Goal: Task Accomplishment & Management: Use online tool/utility

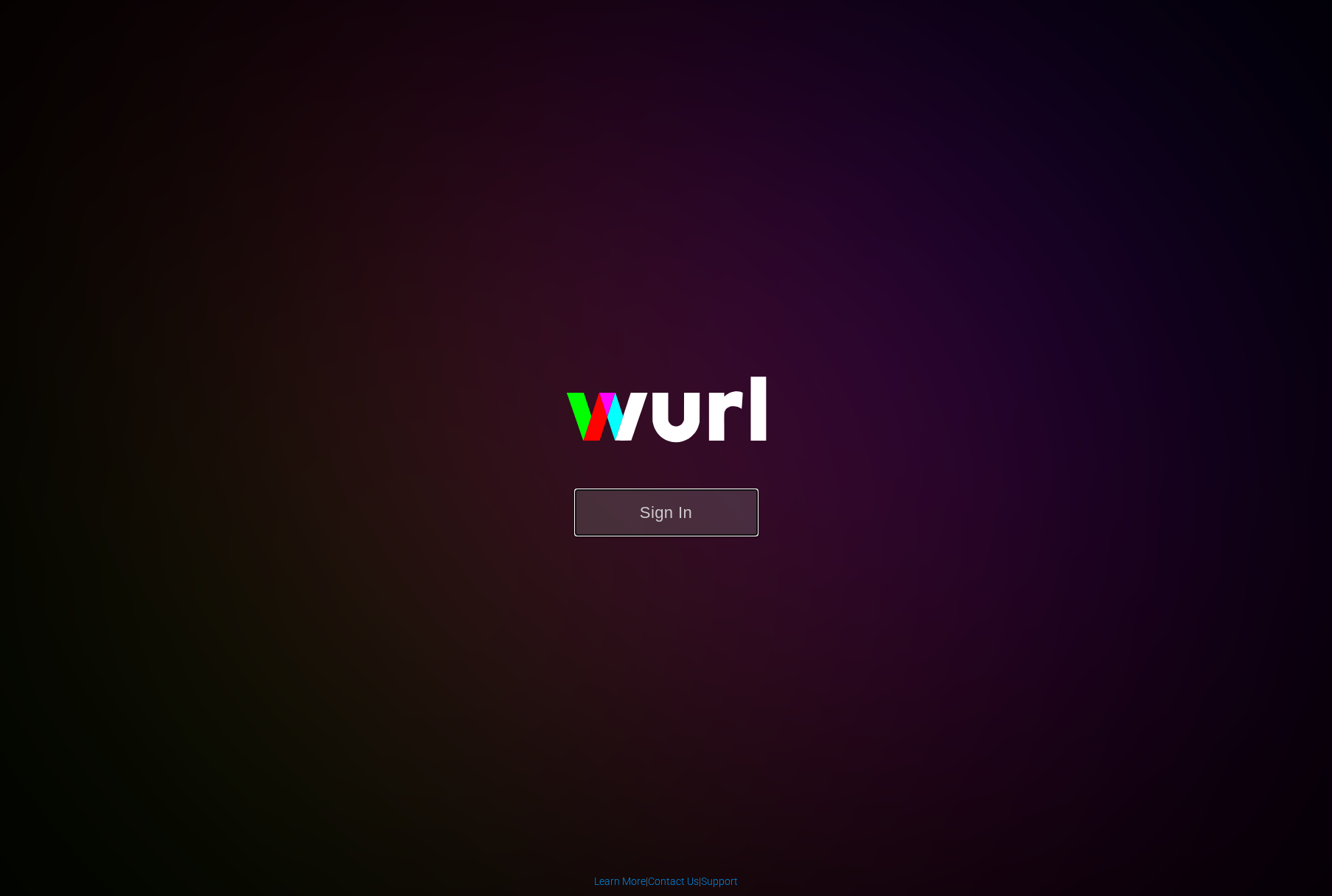
click at [638, 507] on button "Sign In" at bounding box center [666, 512] width 184 height 48
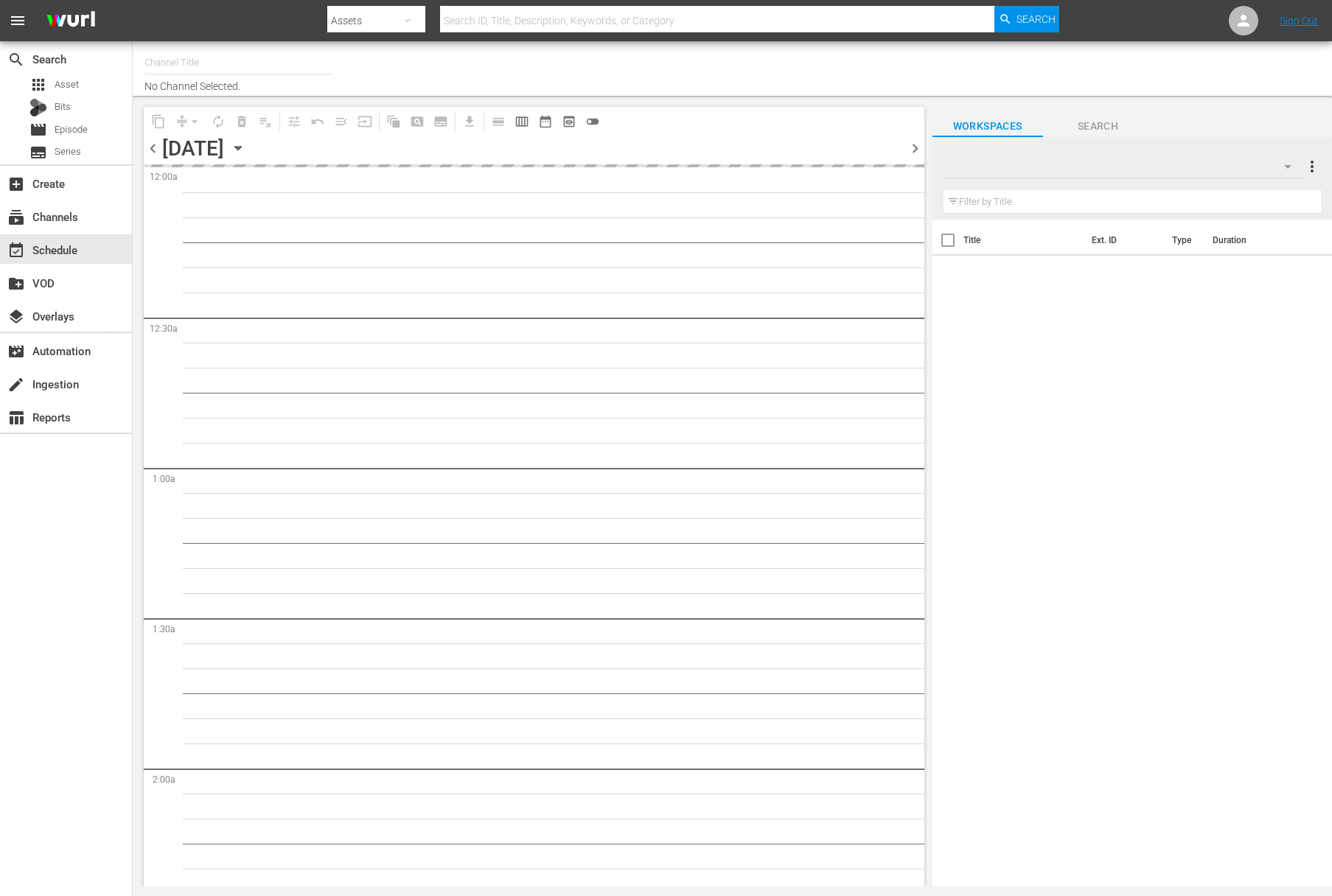
type input "Food (140)"
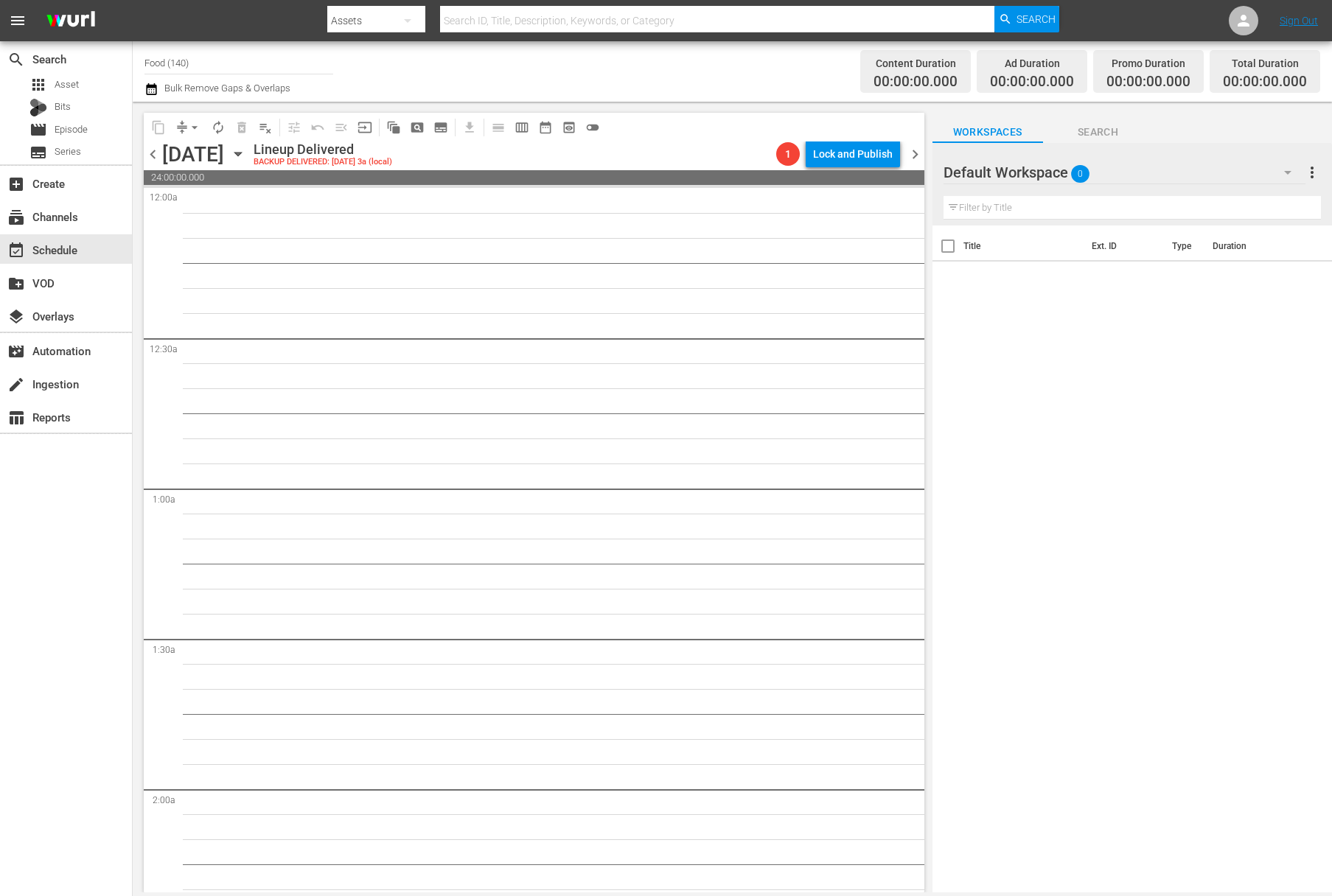
click at [247, 155] on icon "button" at bounding box center [238, 154] width 16 height 16
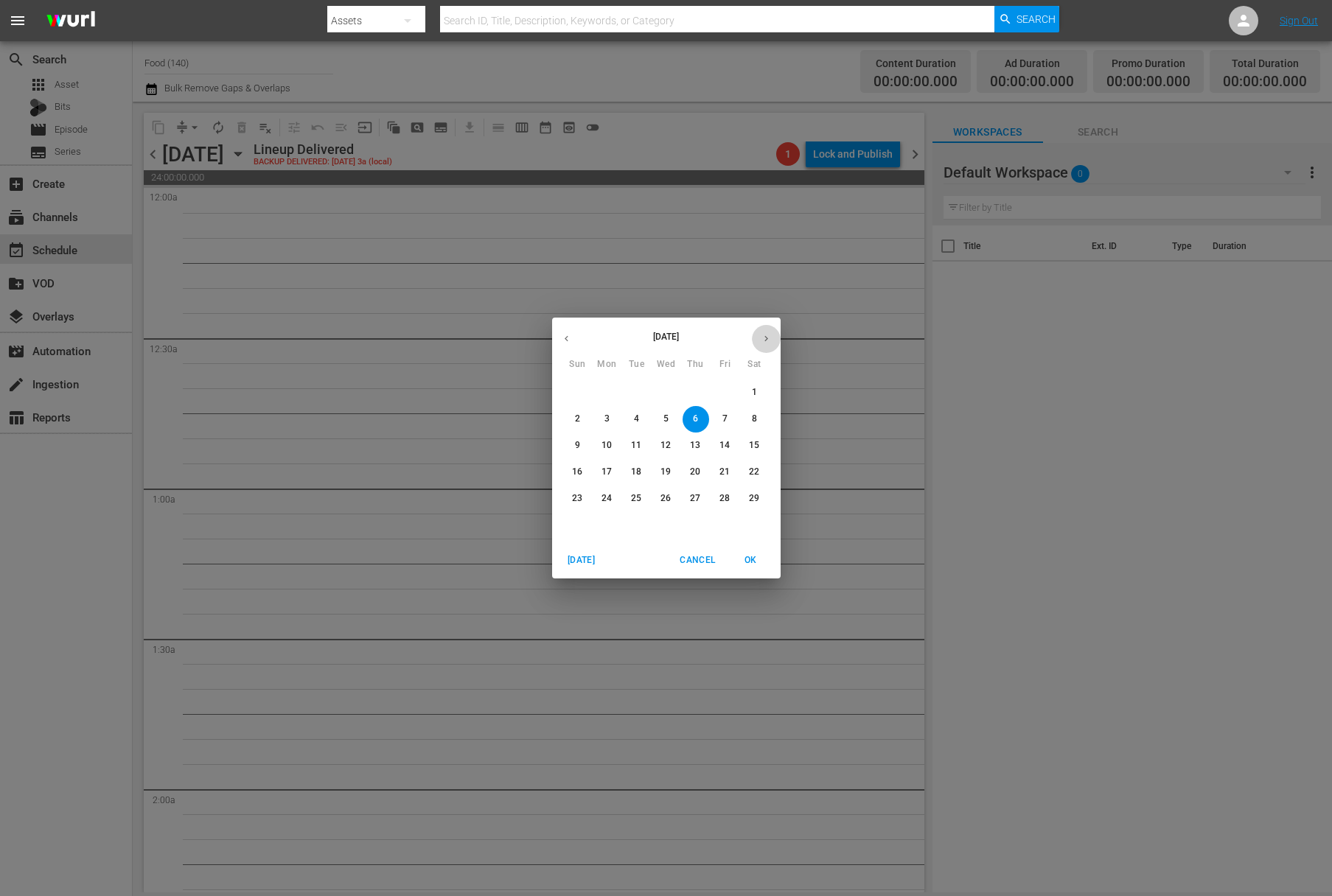
click at [767, 332] on button "button" at bounding box center [766, 338] width 29 height 29
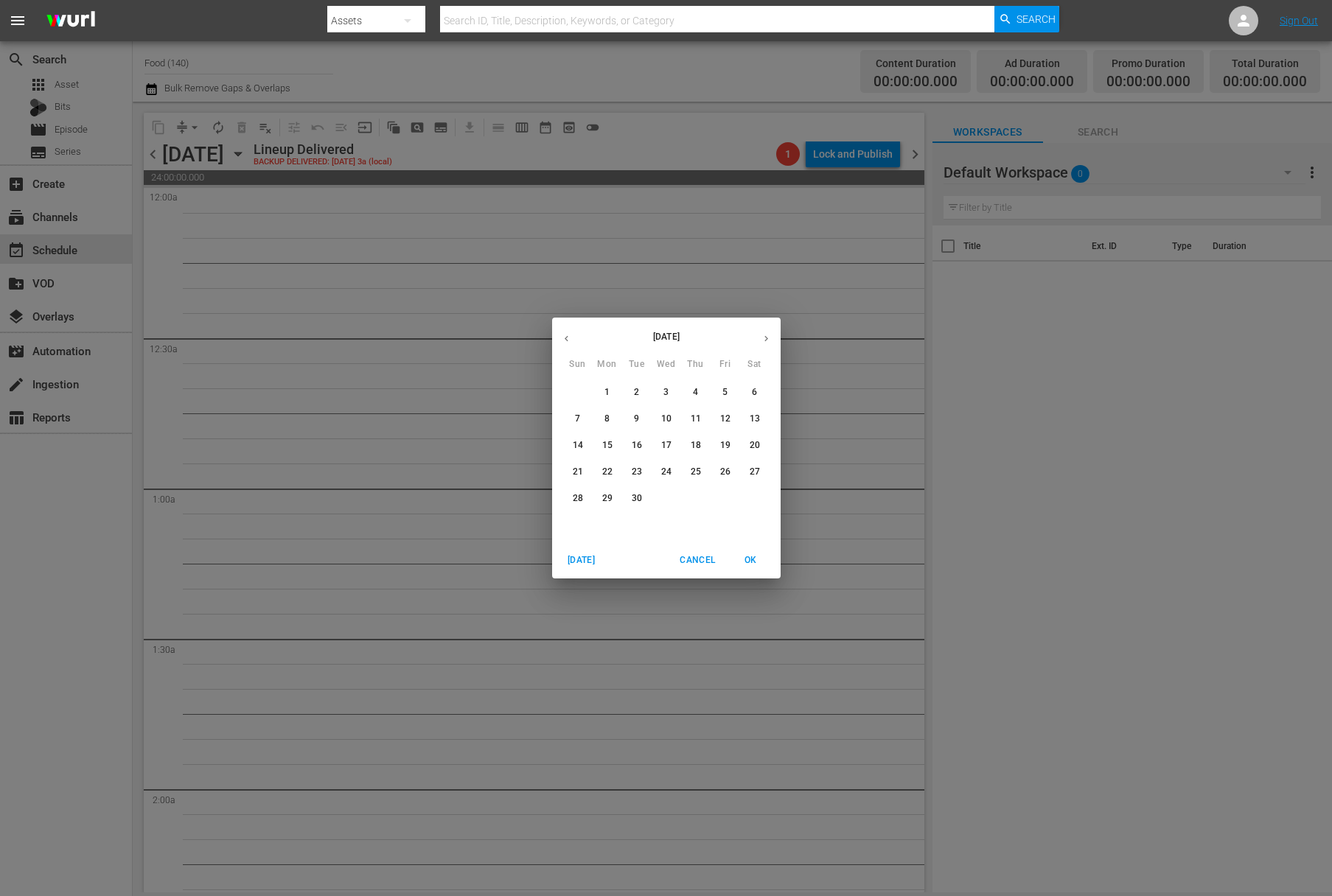
click at [767, 332] on button "button" at bounding box center [766, 338] width 29 height 29
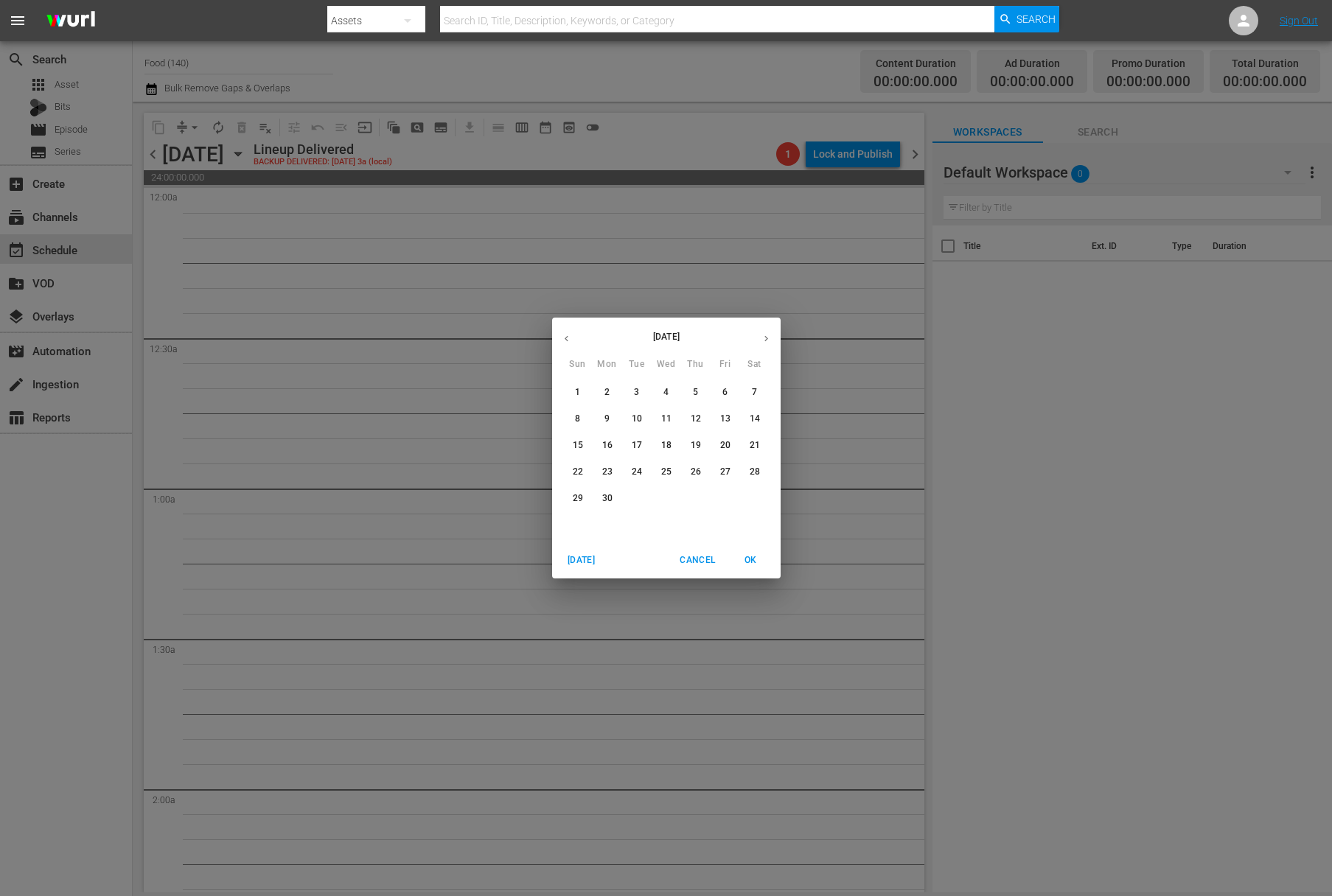
click at [767, 332] on button "button" at bounding box center [766, 338] width 29 height 29
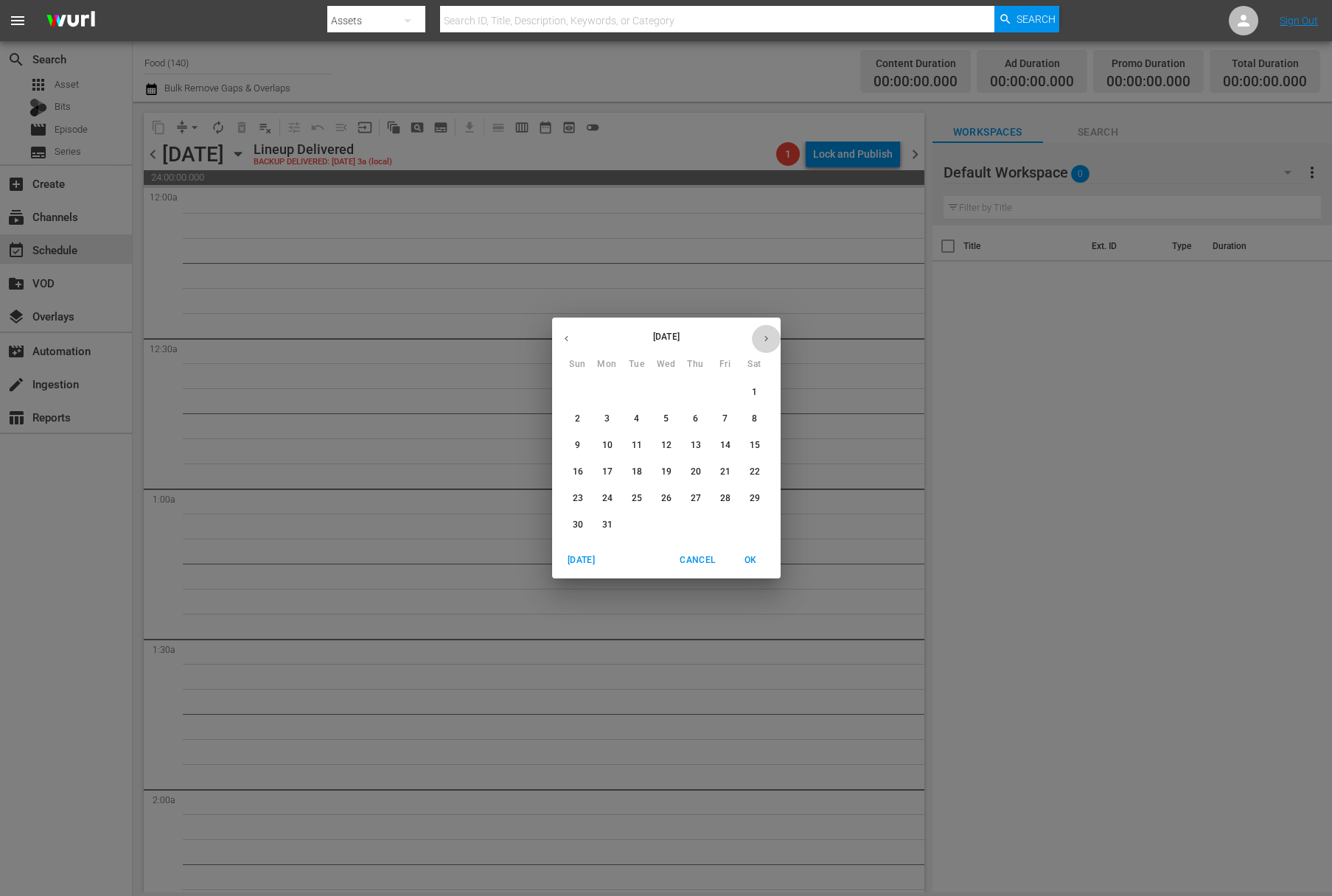
click at [767, 332] on button "button" at bounding box center [766, 338] width 29 height 29
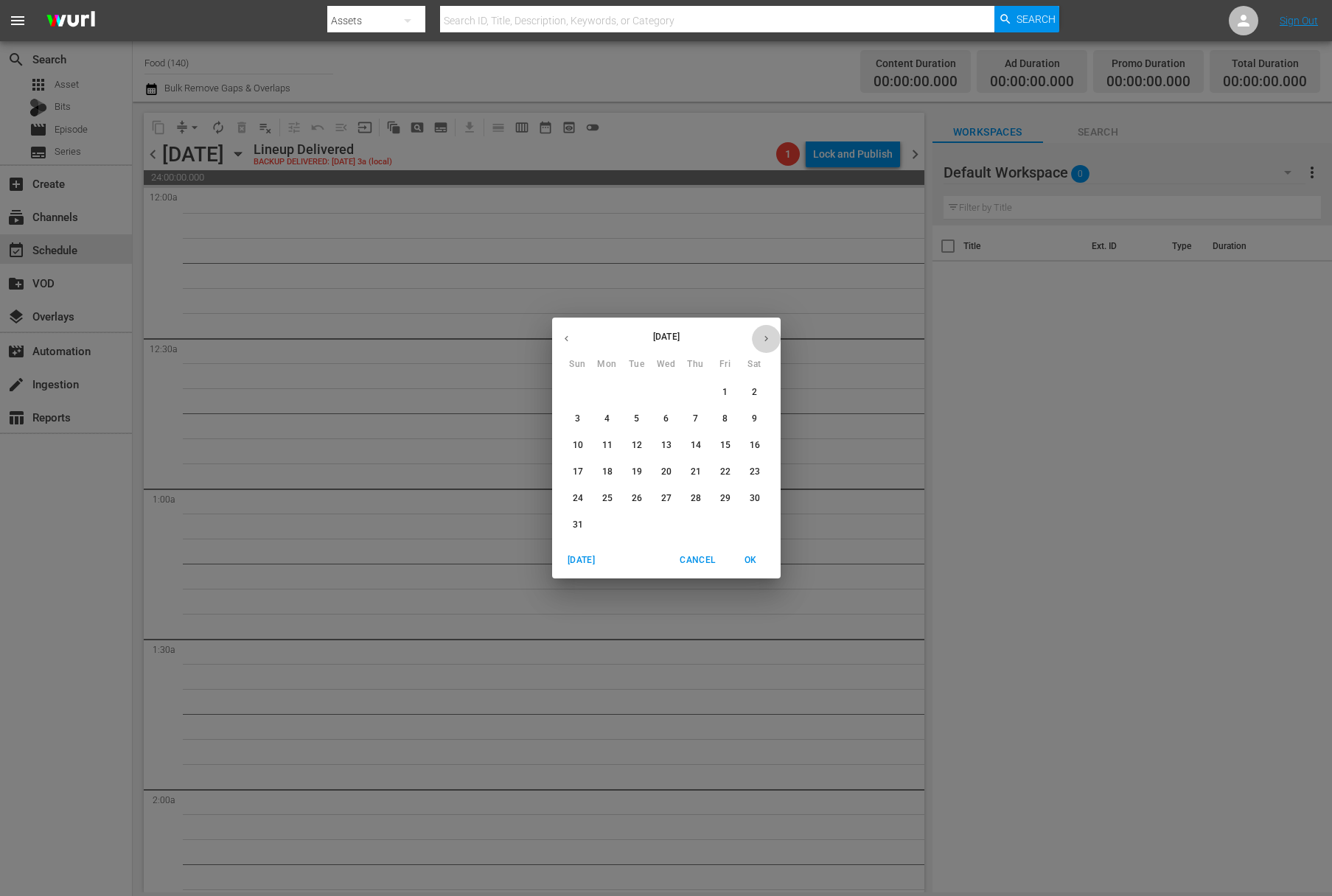
click at [767, 332] on button "button" at bounding box center [766, 338] width 29 height 29
click at [769, 332] on button "button" at bounding box center [766, 338] width 29 height 29
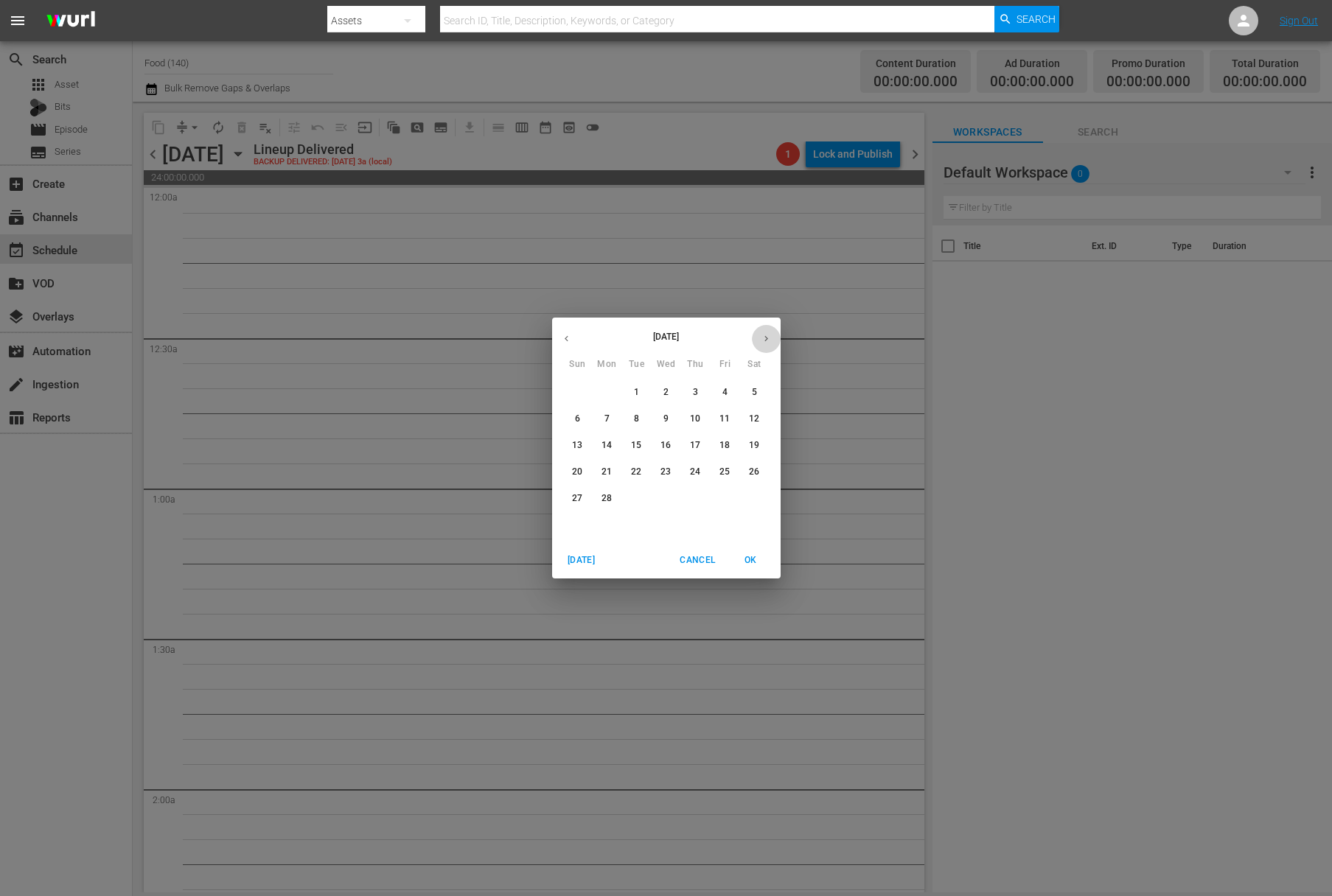
click at [769, 332] on button "button" at bounding box center [766, 338] width 29 height 29
click at [769, 333] on button "button" at bounding box center [766, 338] width 29 height 29
click at [769, 333] on icon "button" at bounding box center [766, 338] width 11 height 11
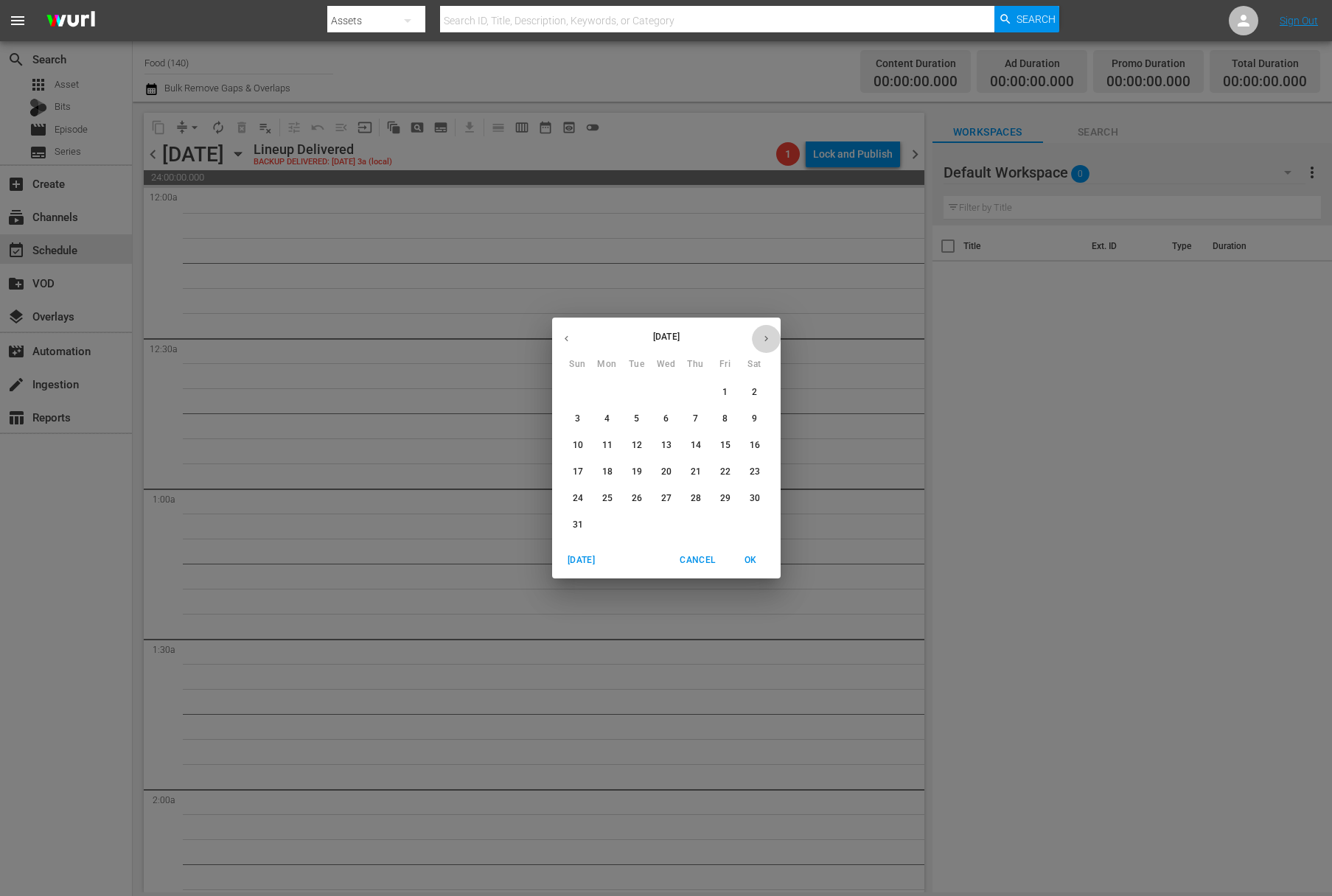
click at [769, 333] on icon "button" at bounding box center [766, 338] width 11 height 11
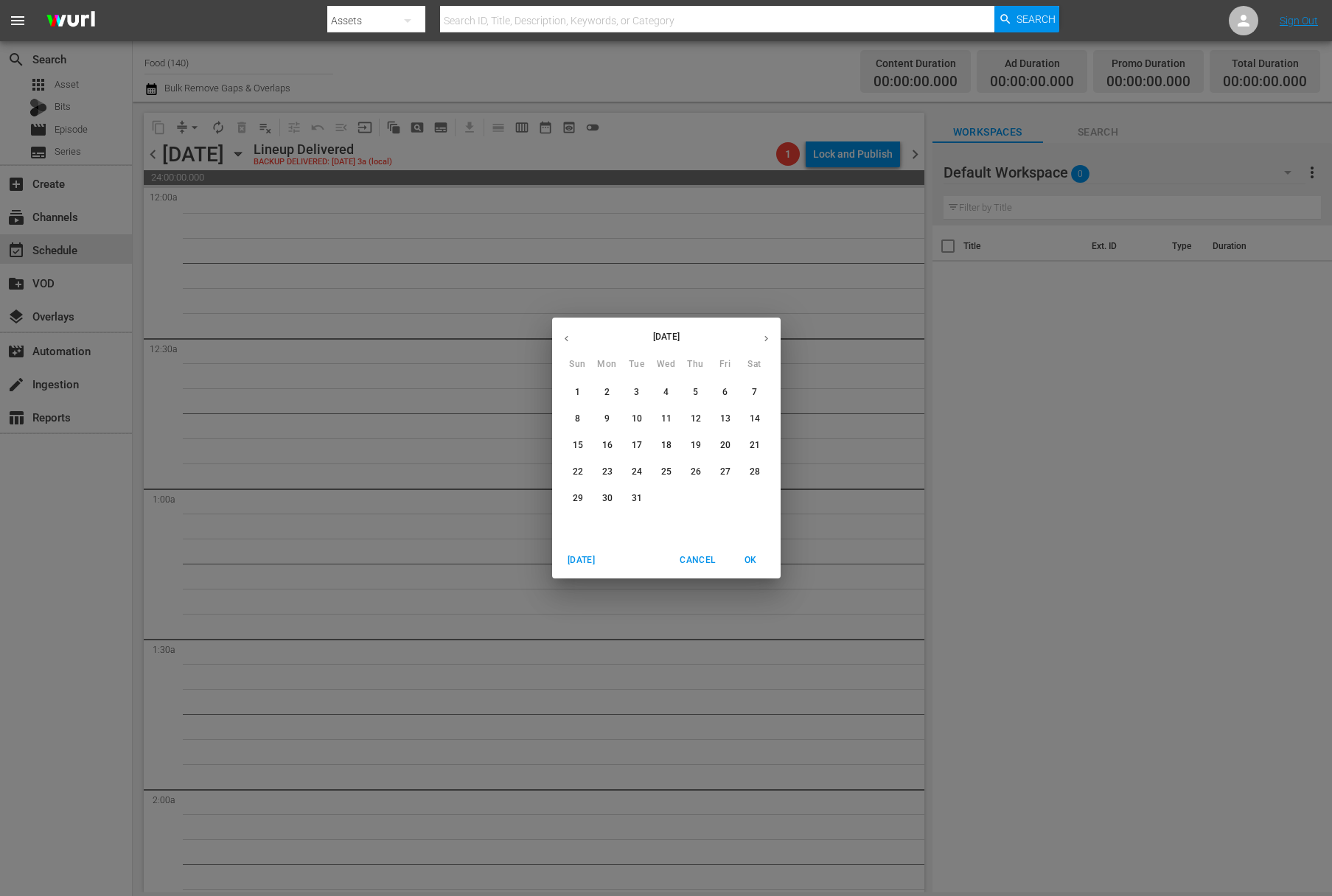
click at [769, 333] on icon "button" at bounding box center [766, 338] width 11 height 11
click at [767, 333] on icon "button" at bounding box center [766, 338] width 11 height 11
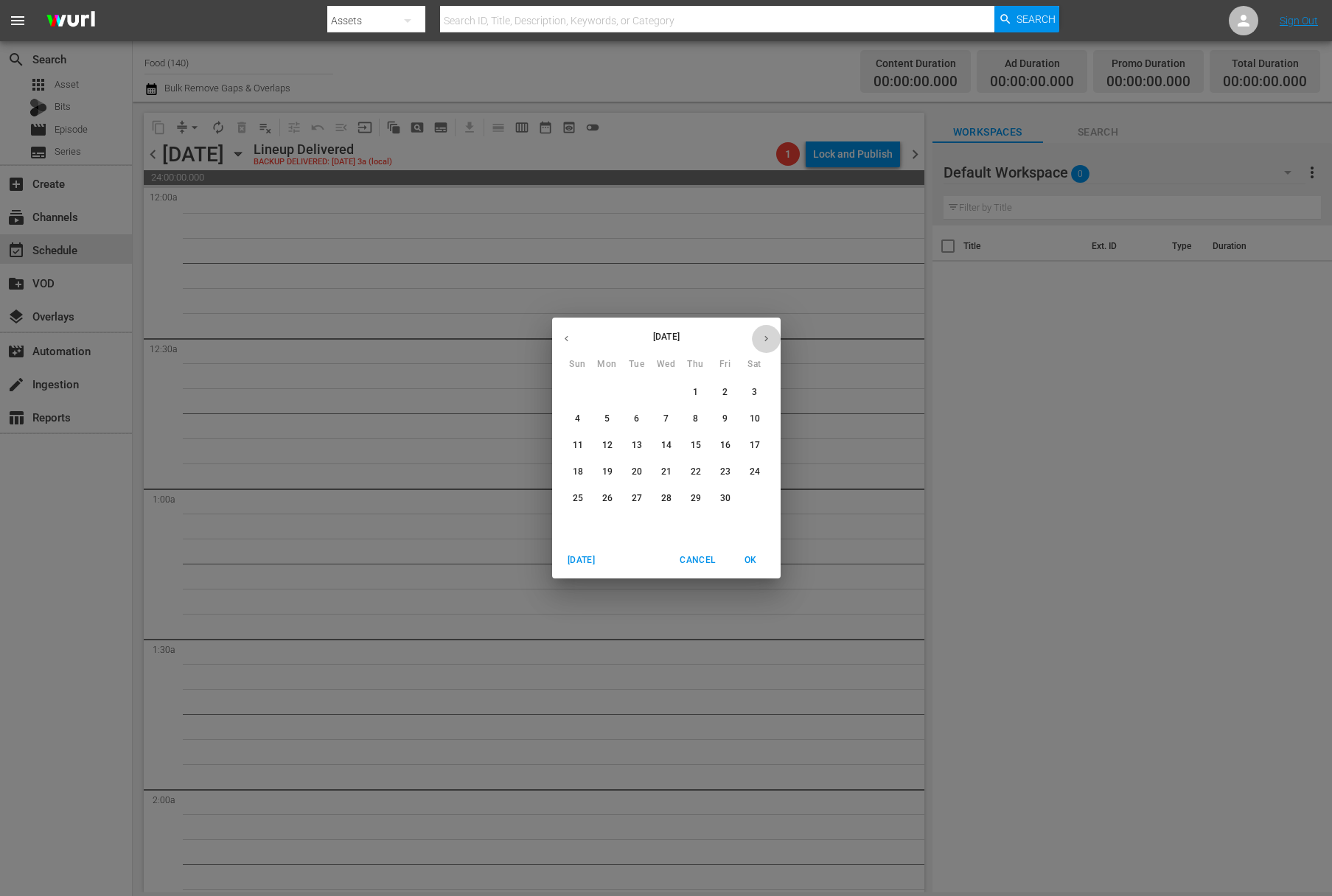
click at [767, 333] on icon "button" at bounding box center [766, 338] width 11 height 11
click at [763, 336] on icon "button" at bounding box center [766, 338] width 11 height 11
click at [762, 338] on icon "button" at bounding box center [766, 338] width 11 height 11
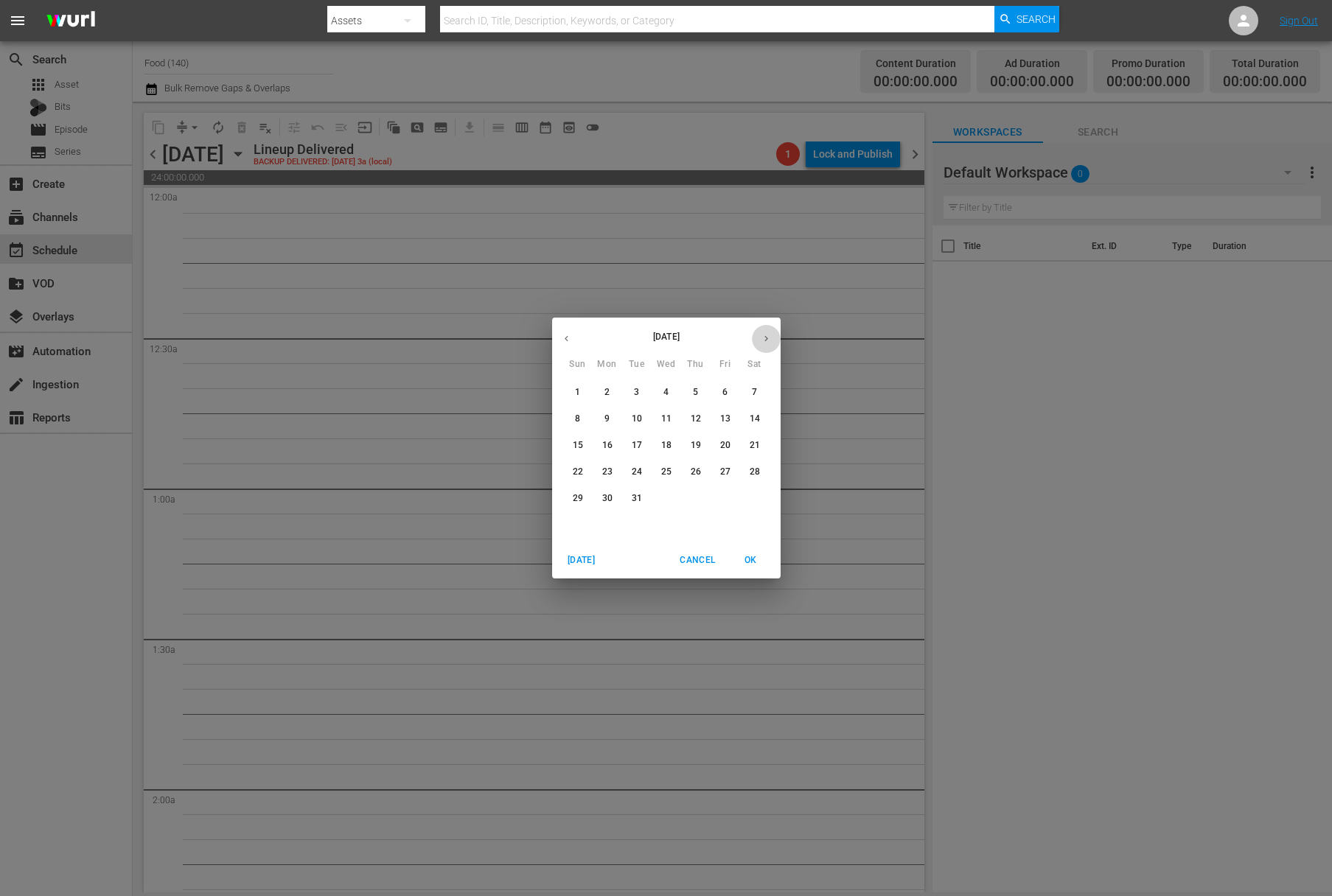
click at [762, 338] on icon "button" at bounding box center [766, 338] width 11 height 11
click at [762, 343] on icon "button" at bounding box center [766, 338] width 11 height 11
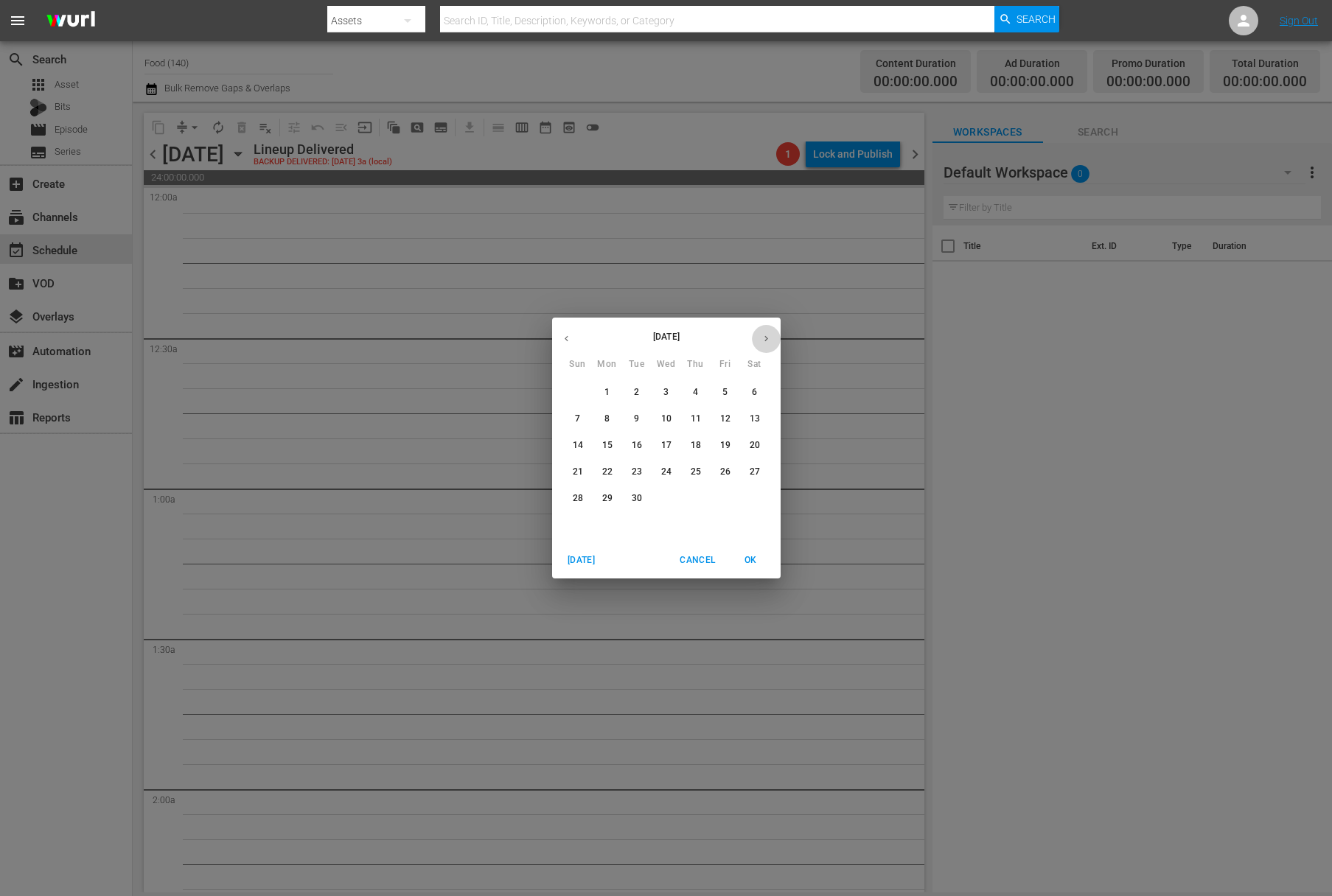
click at [762, 343] on icon "button" at bounding box center [766, 338] width 11 height 11
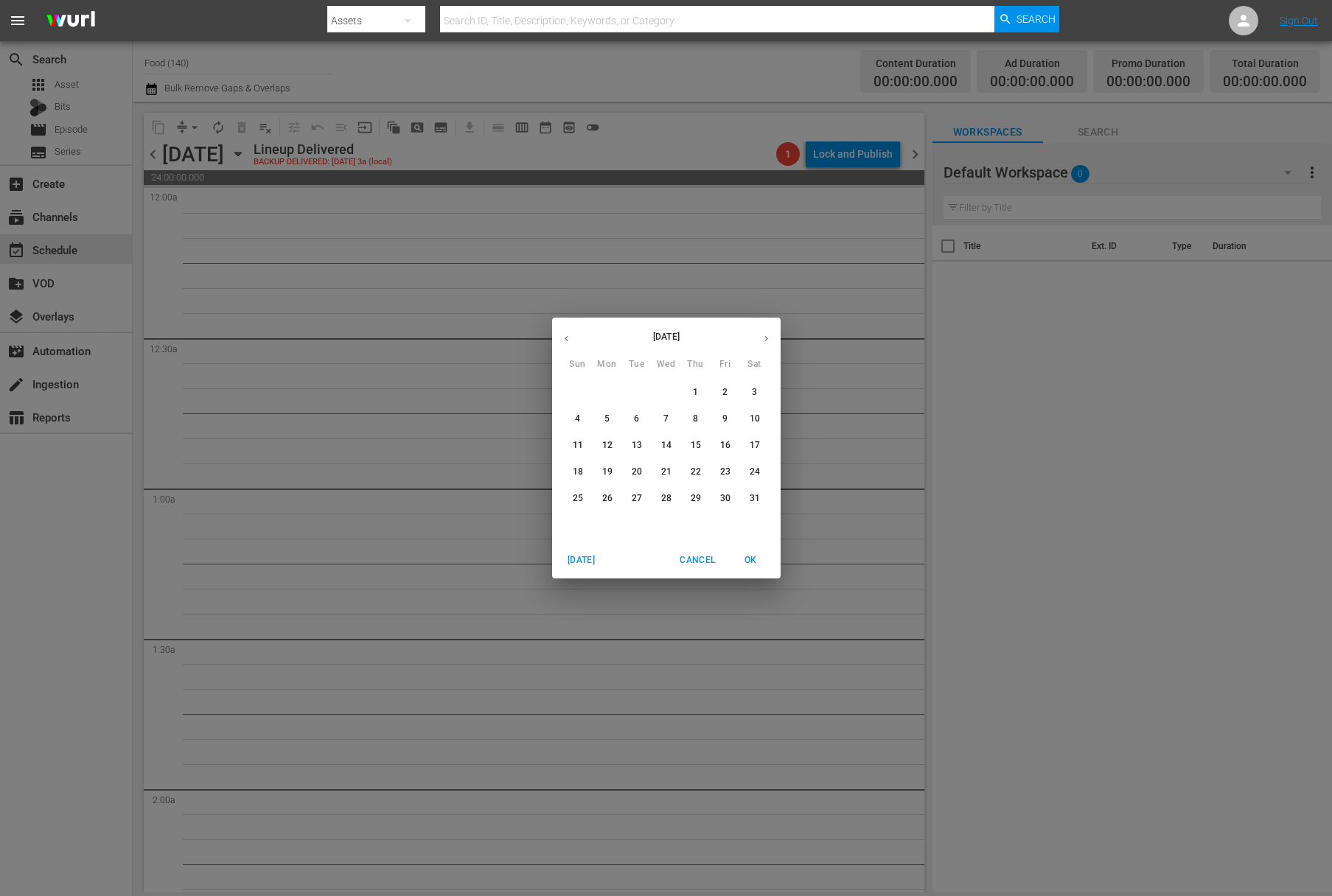
click at [762, 343] on icon "button" at bounding box center [766, 338] width 11 height 11
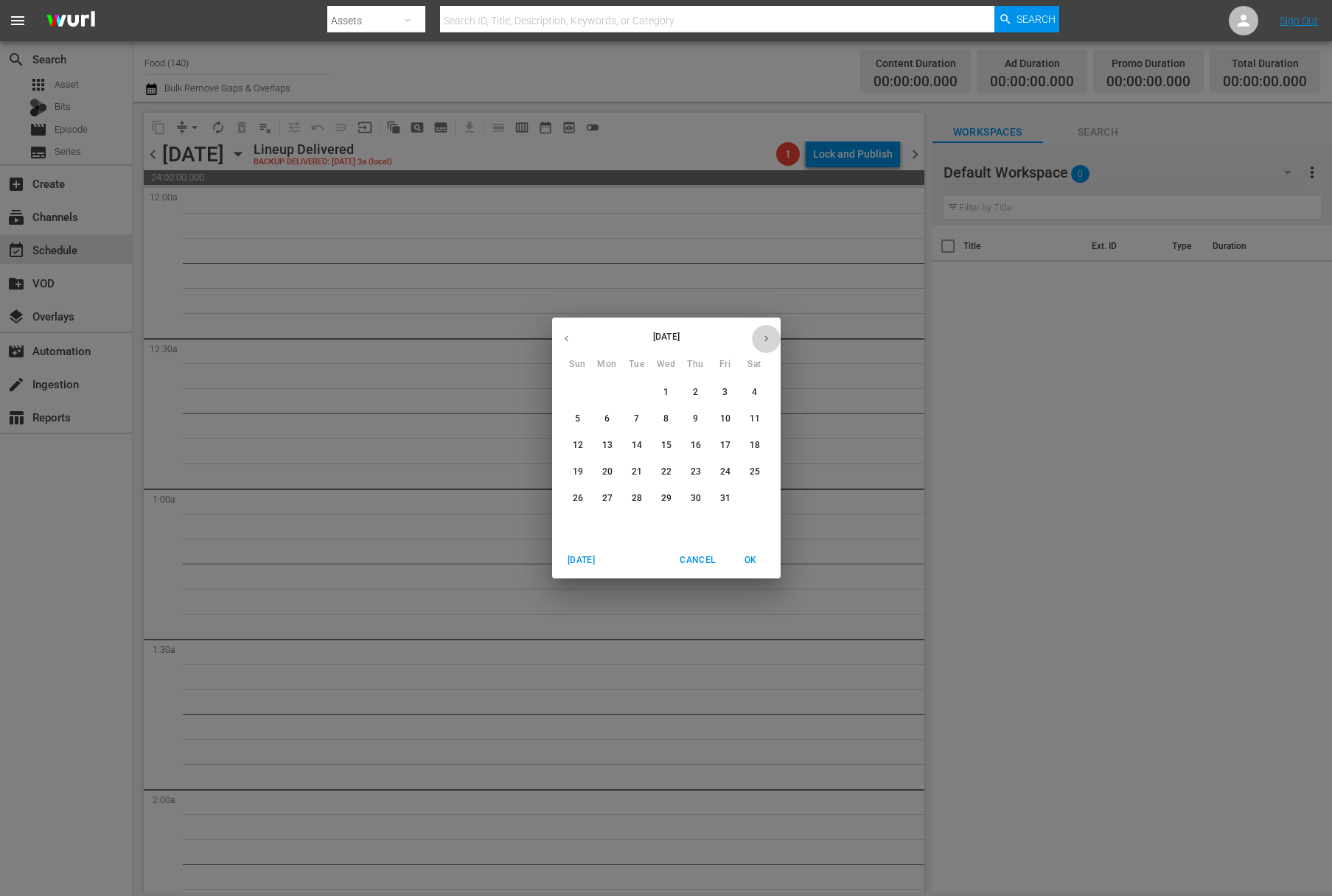
click at [762, 343] on icon "button" at bounding box center [766, 338] width 11 height 11
click at [763, 343] on icon "button" at bounding box center [766, 338] width 11 height 11
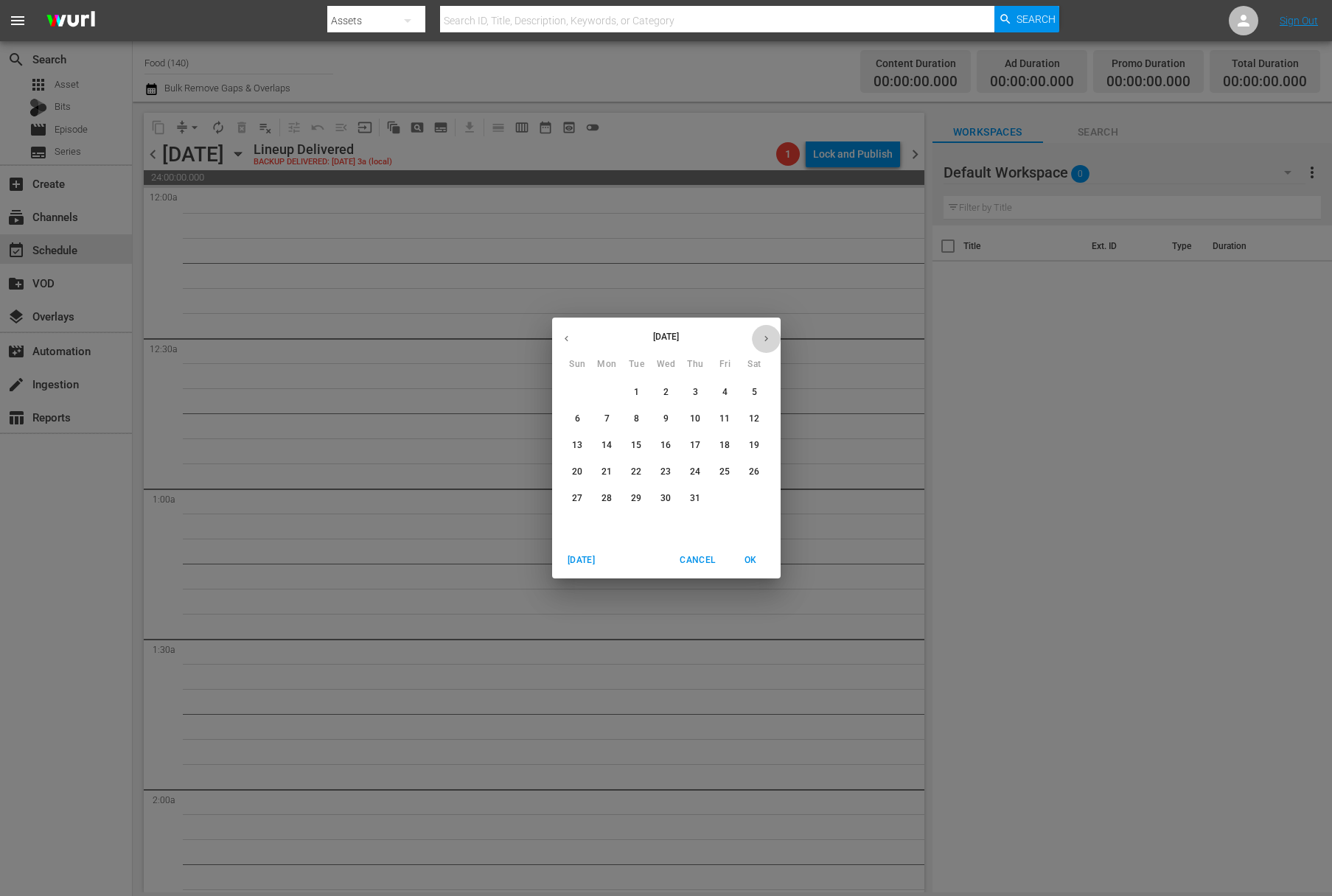
click at [763, 343] on icon "button" at bounding box center [766, 338] width 11 height 11
click at [699, 499] on p "28" at bounding box center [695, 498] width 11 height 12
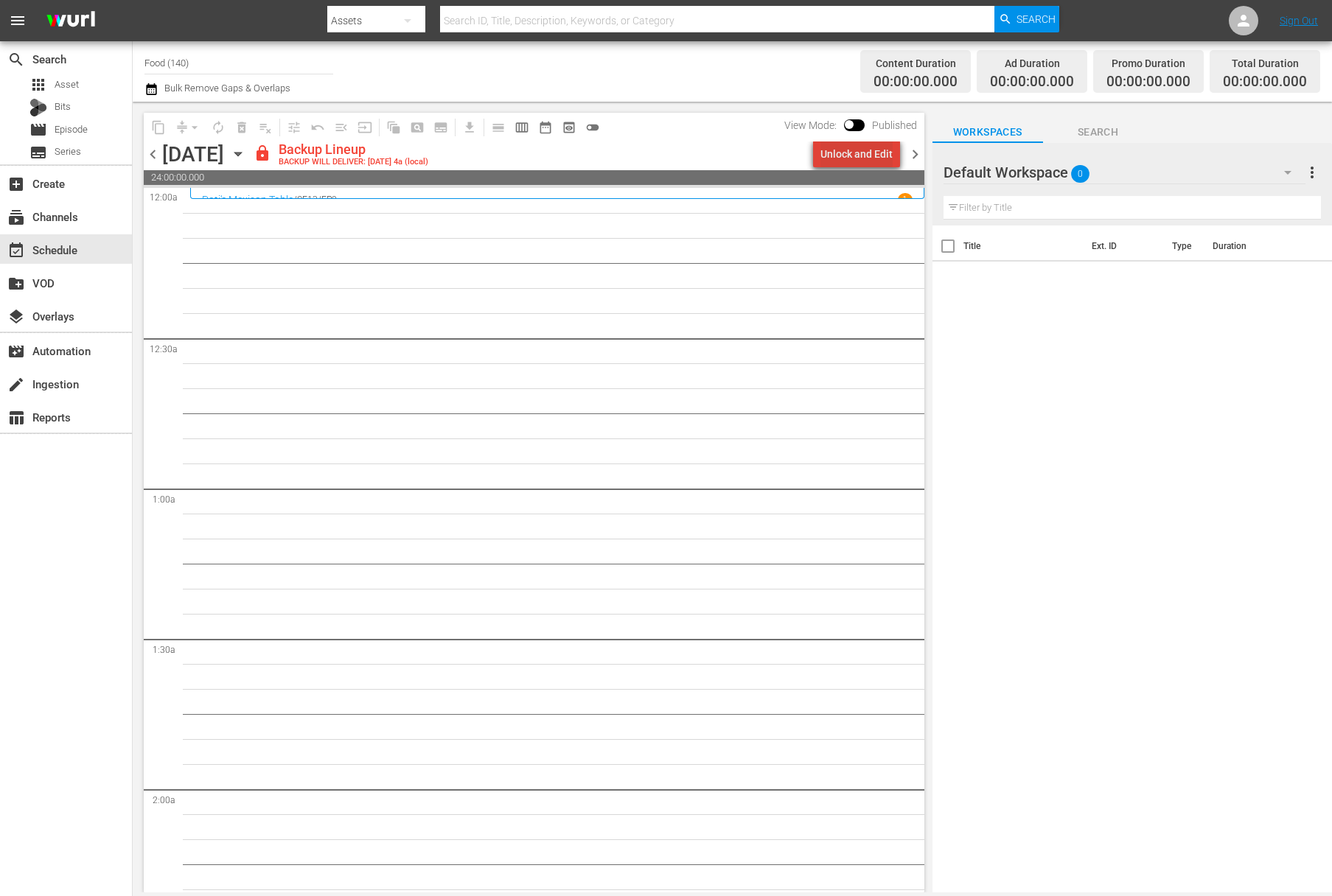
click at [871, 149] on div "Unlock and Edit" at bounding box center [856, 154] width 72 height 26
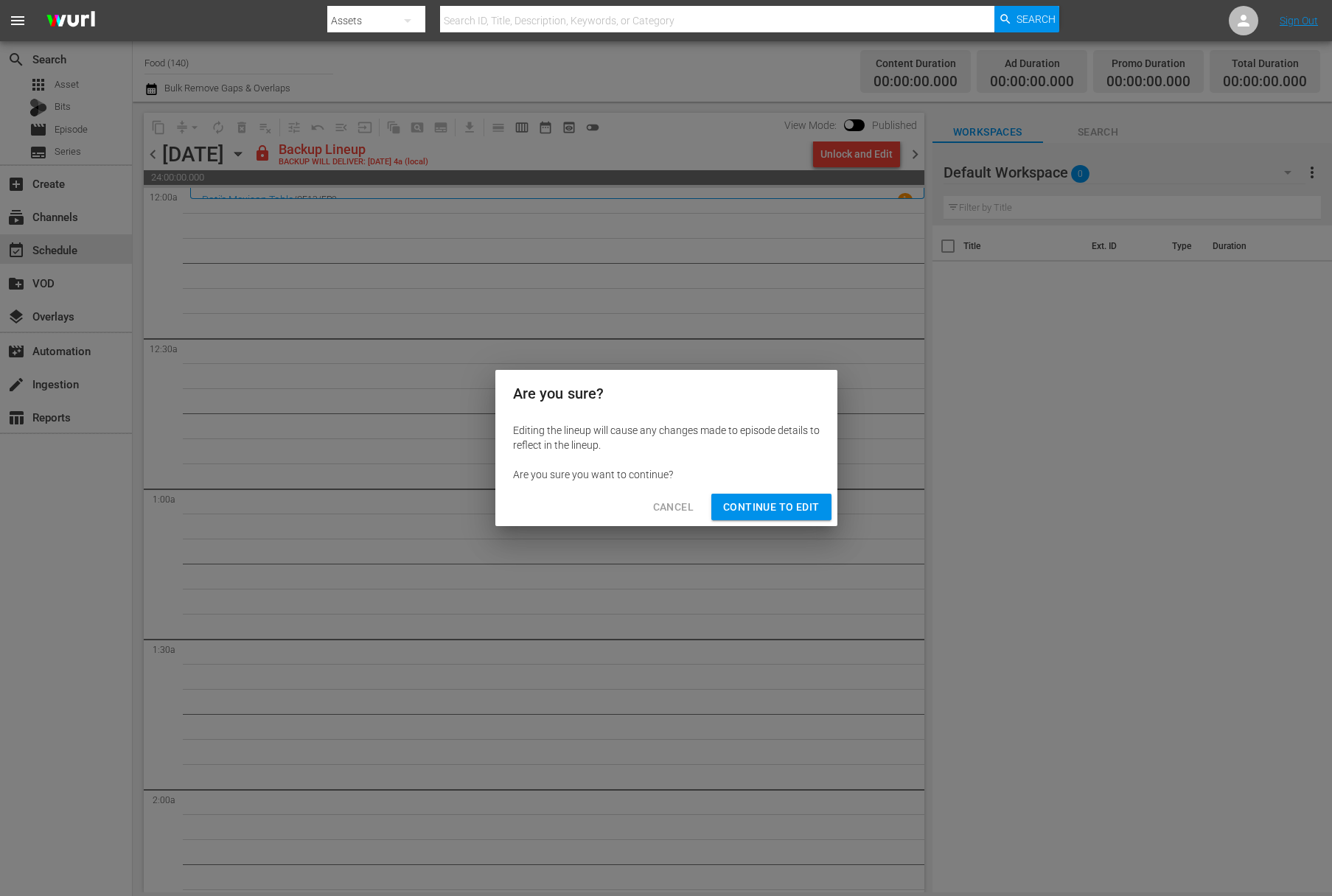
click at [783, 513] on span "Continue to Edit" at bounding box center [771, 507] width 96 height 18
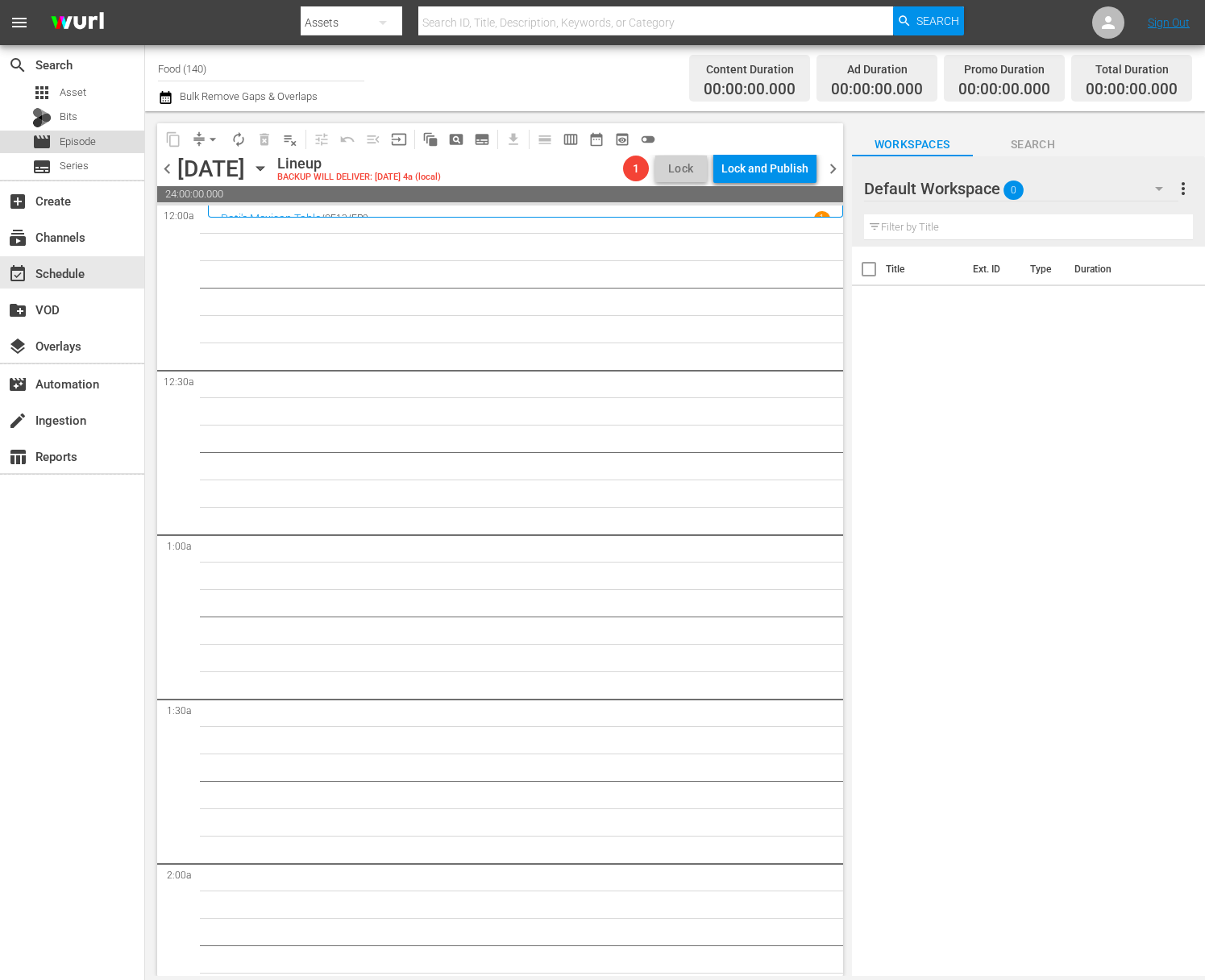
click at [90, 153] on div "movie Episode" at bounding box center [64, 141] width 64 height 22
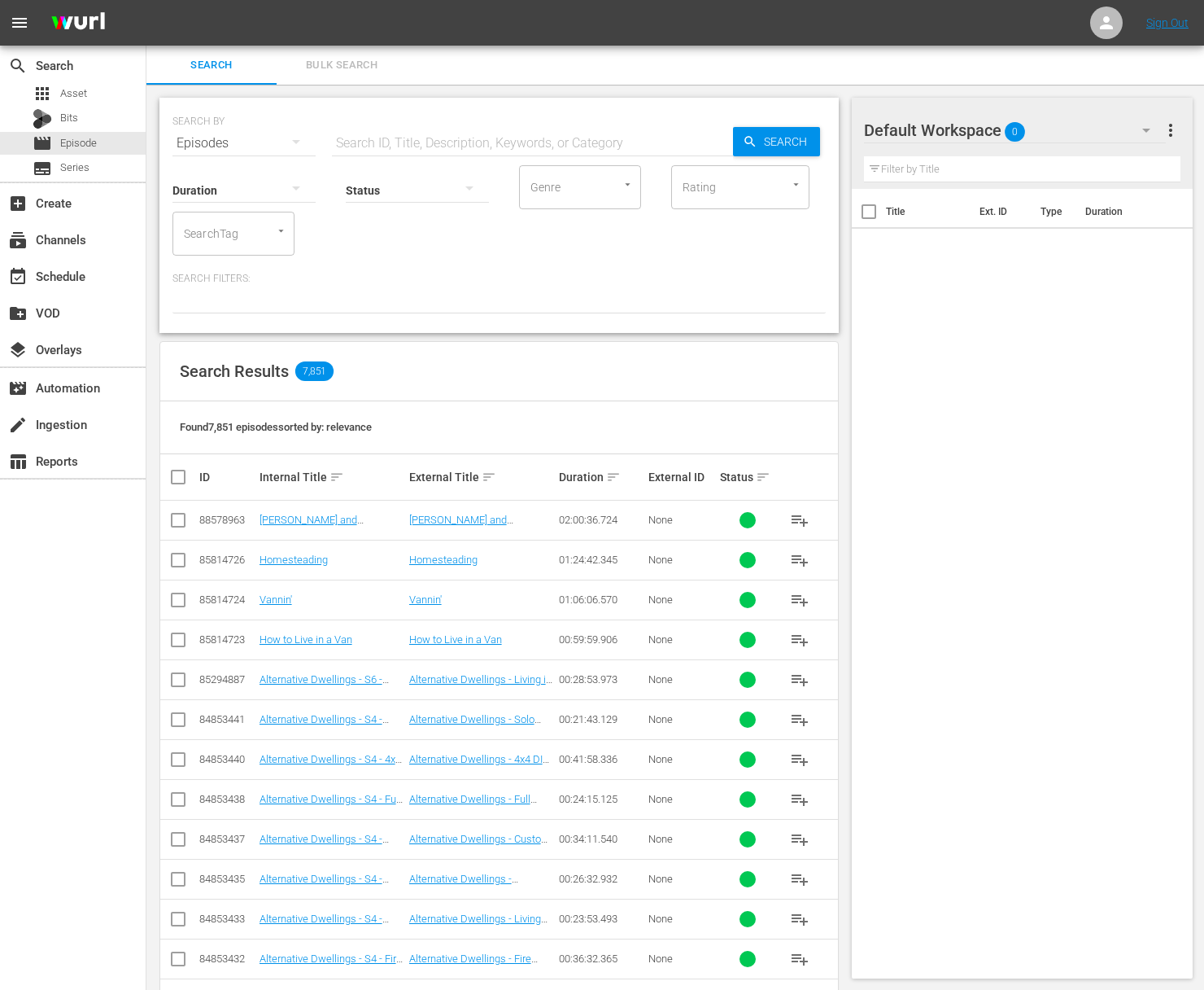
click at [517, 145] on input "text" at bounding box center [533, 142] width 401 height 39
paste input "Exploring Europe's Great Food Markets: [GEOGRAPHIC_DATA]"
click at [772, 152] on span "Search" at bounding box center [788, 142] width 63 height 29
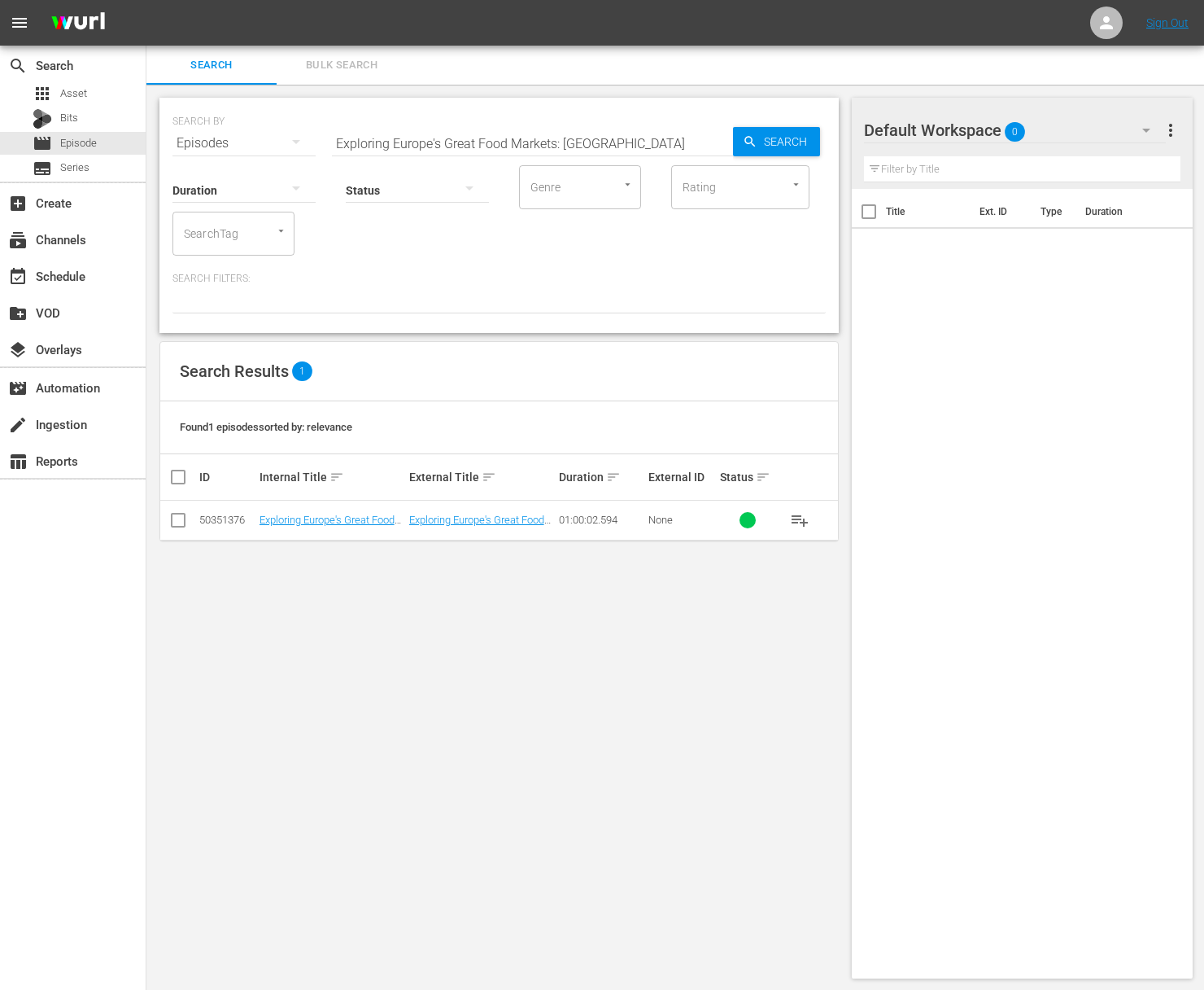
click at [801, 518] on span "playlist_add" at bounding box center [800, 520] width 20 height 20
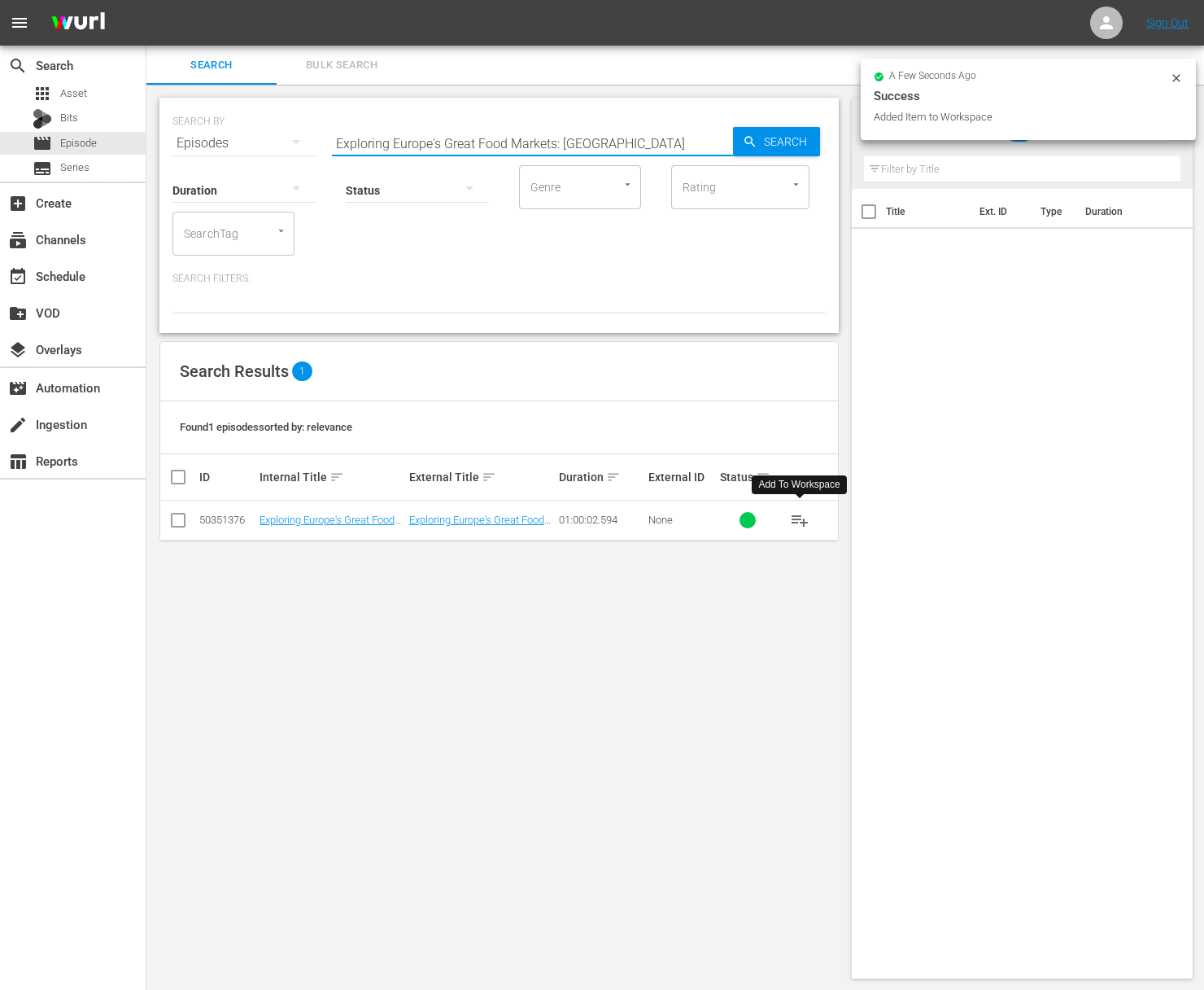
click at [601, 146] on input "Exploring Europe's Great Food Markets: [GEOGRAPHIC_DATA]" at bounding box center [533, 142] width 401 height 39
paste input "Thessalonik"
click at [745, 123] on div "SEARCH BY Search By Episodes Search ID, Title, Description, Keywords, or Catego…" at bounding box center [499, 133] width 653 height 59
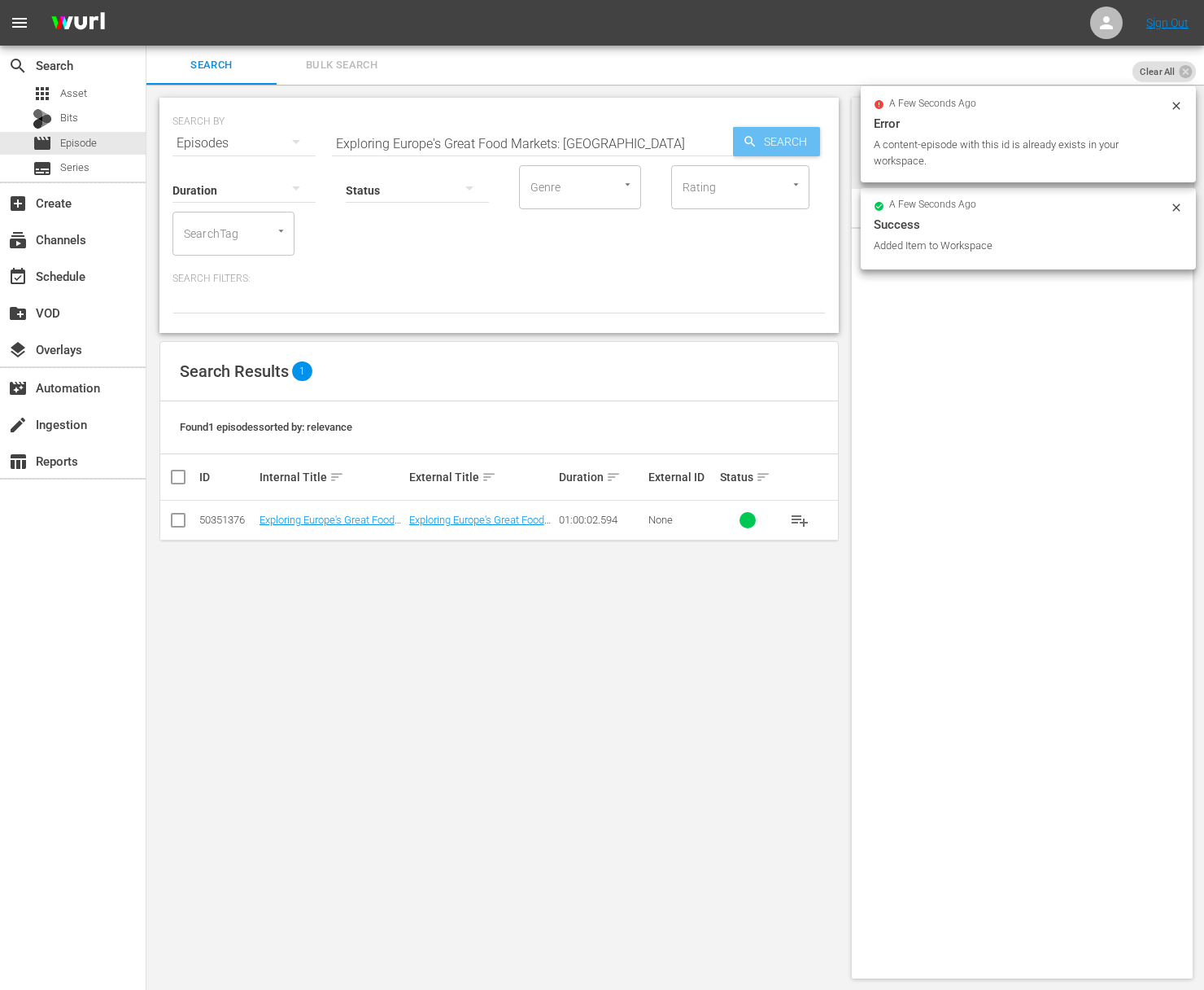
click at [749, 137] on icon "button" at bounding box center [750, 142] width 15 height 15
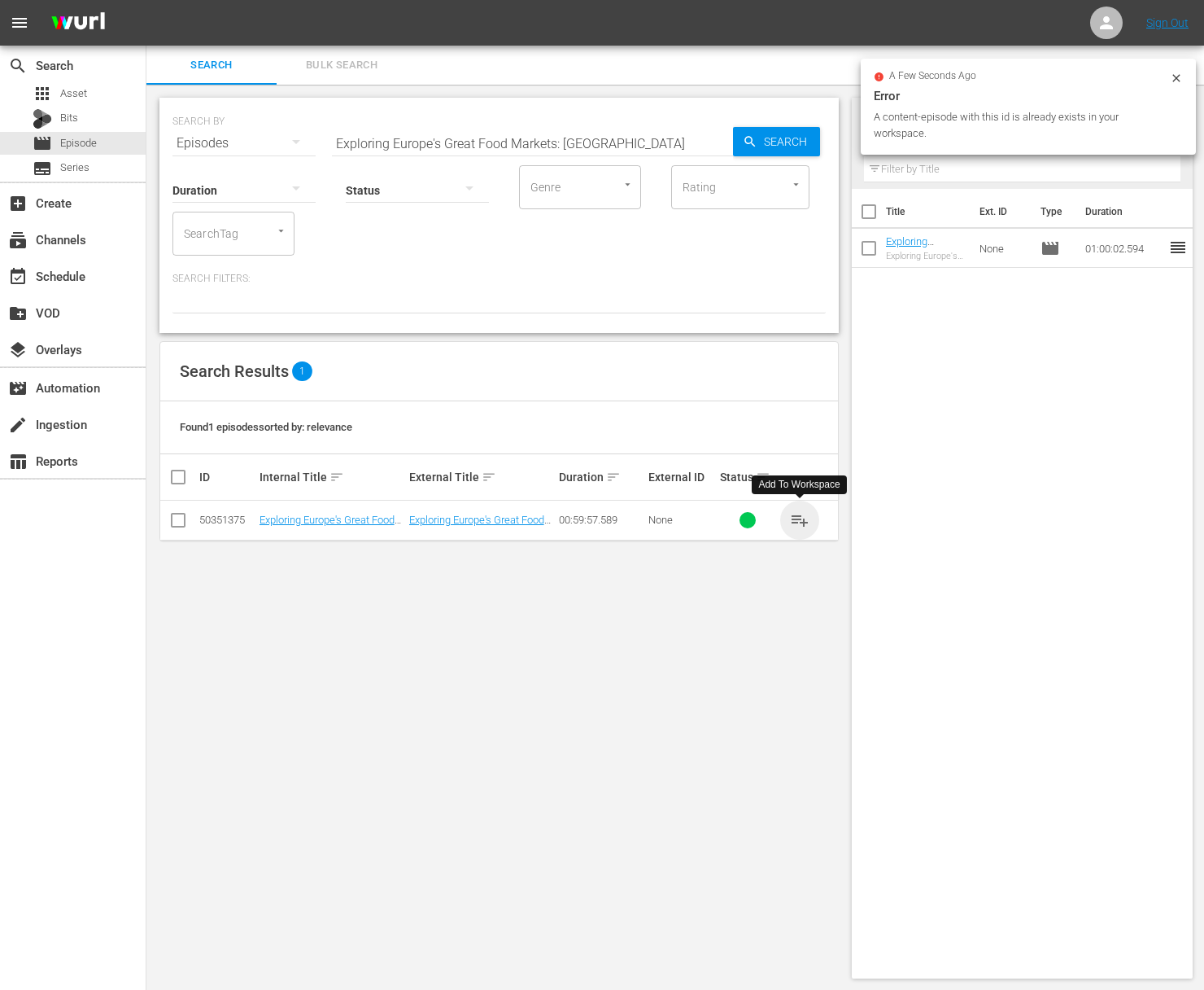
click at [802, 513] on span "playlist_add" at bounding box center [800, 520] width 20 height 20
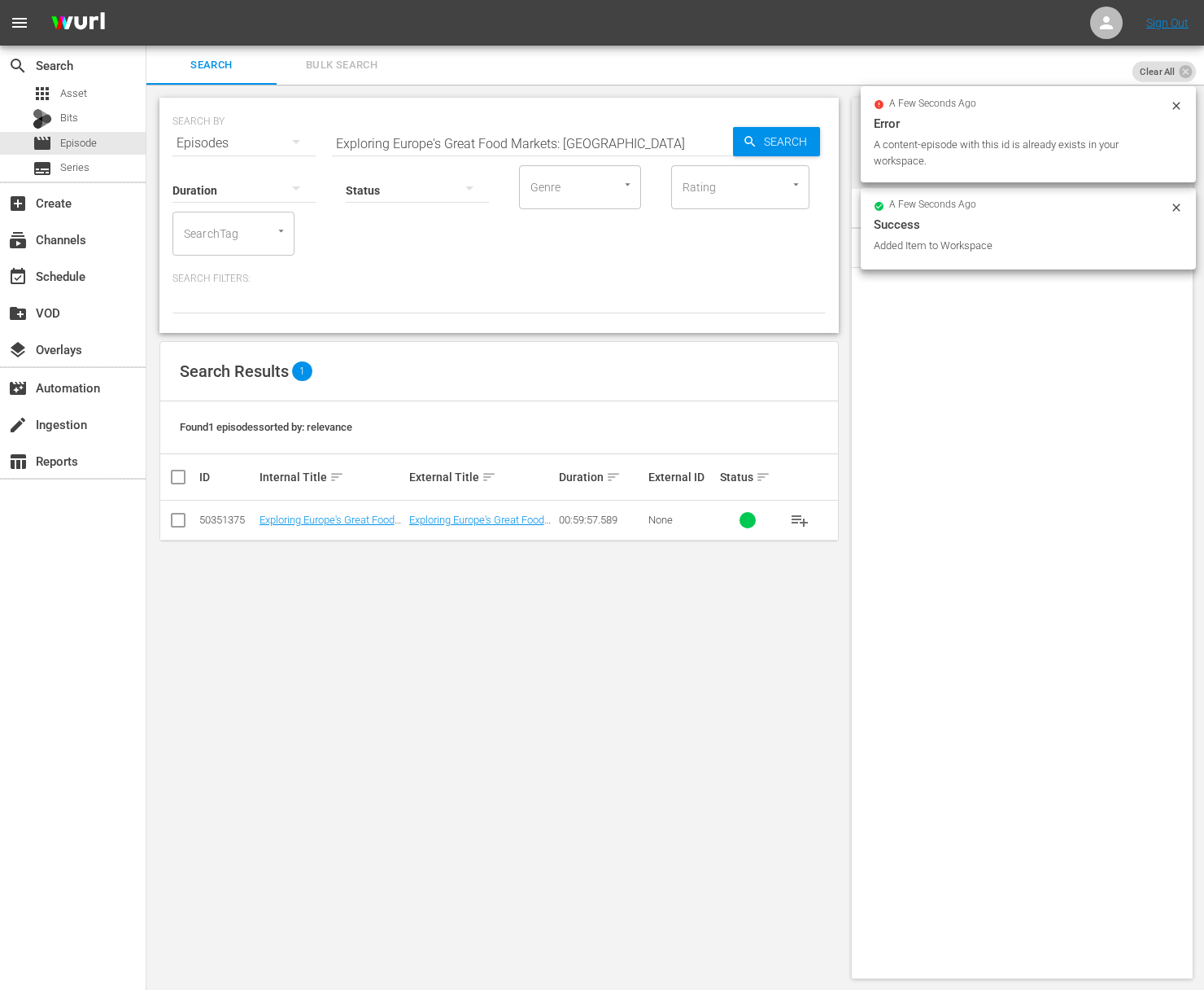
click at [555, 134] on input "Exploring Europe's Great Food Markets: [GEOGRAPHIC_DATA]" at bounding box center [533, 142] width 401 height 39
paste input "Bergen"
click at [778, 135] on span "Search" at bounding box center [788, 142] width 63 height 29
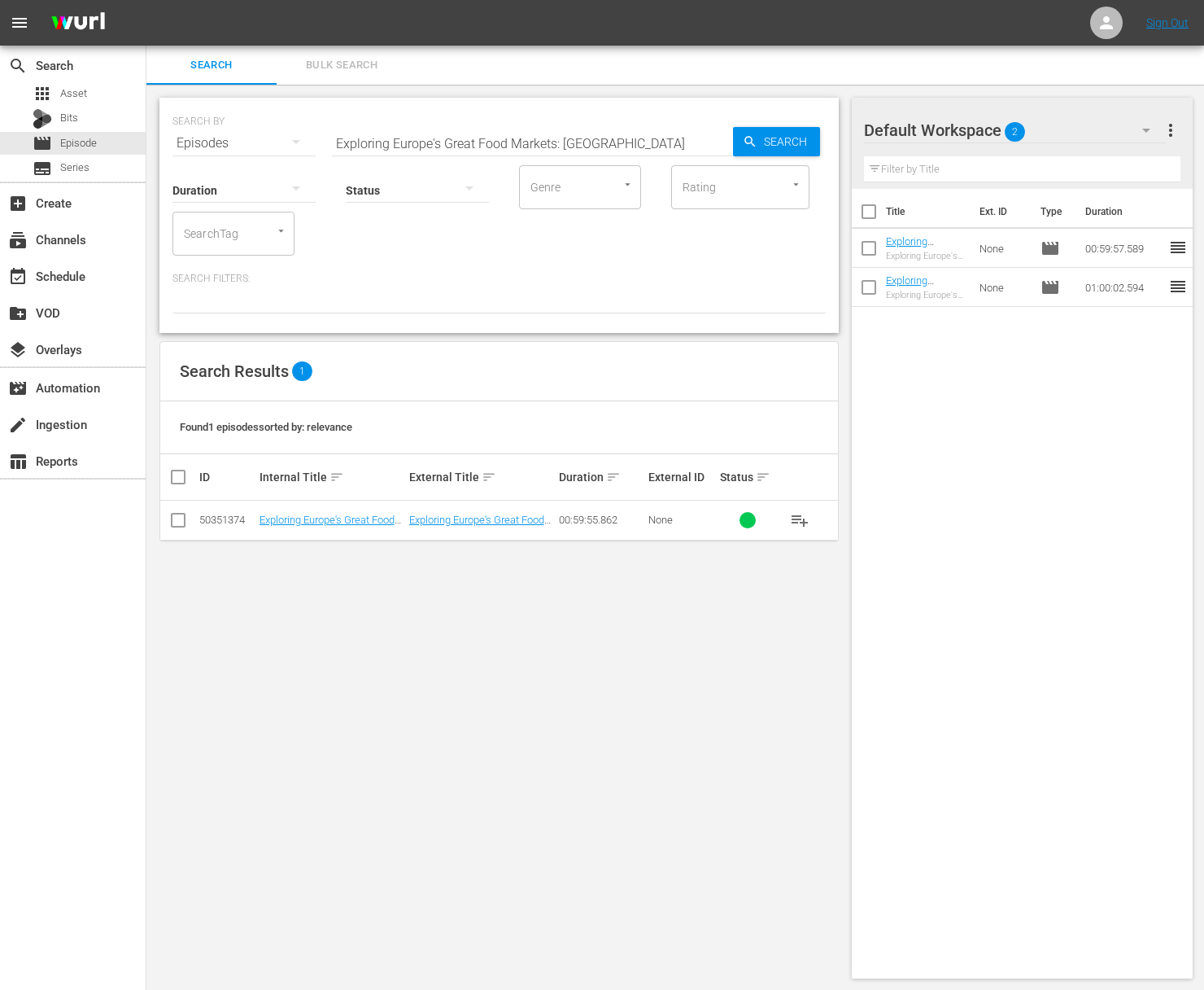
click at [801, 516] on span "playlist_add" at bounding box center [800, 520] width 20 height 20
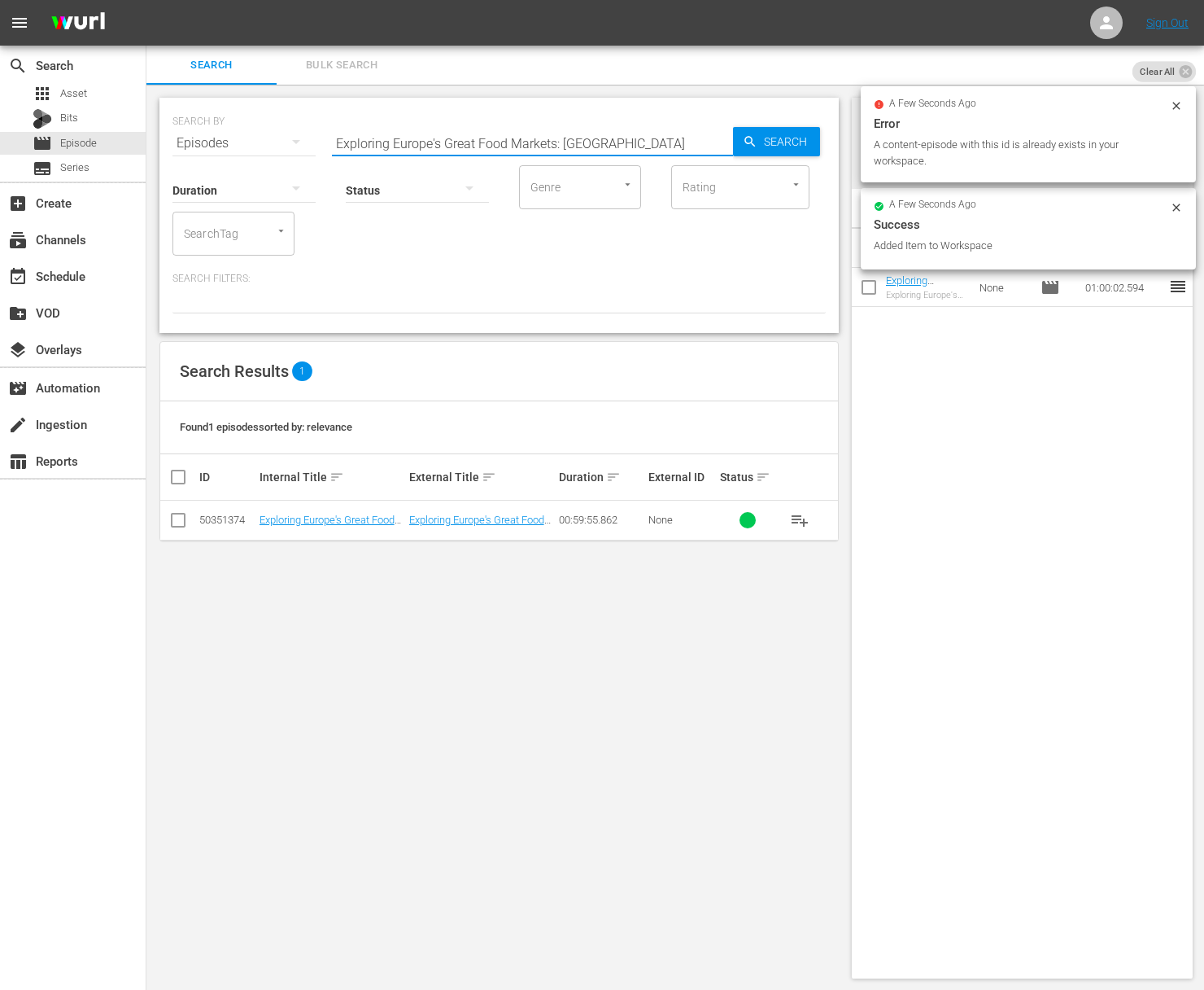
click at [633, 126] on input "Exploring Europe's Great Food Markets: [GEOGRAPHIC_DATA]" at bounding box center [533, 142] width 401 height 39
paste input "aExploring Europe's Great Food Markets: Valenci"
click at [619, 139] on input "aExploring Europe's Great Food Markets: ValenciaExploring Europe's Great Food M…" at bounding box center [533, 142] width 401 height 39
paste input "ValenciaExploring Europe's Great Food Markets:"
click at [589, 150] on input "aExploring Europe's Great Food Markets: ValenciaaExploring Europe's Great Food …" at bounding box center [533, 142] width 401 height 39
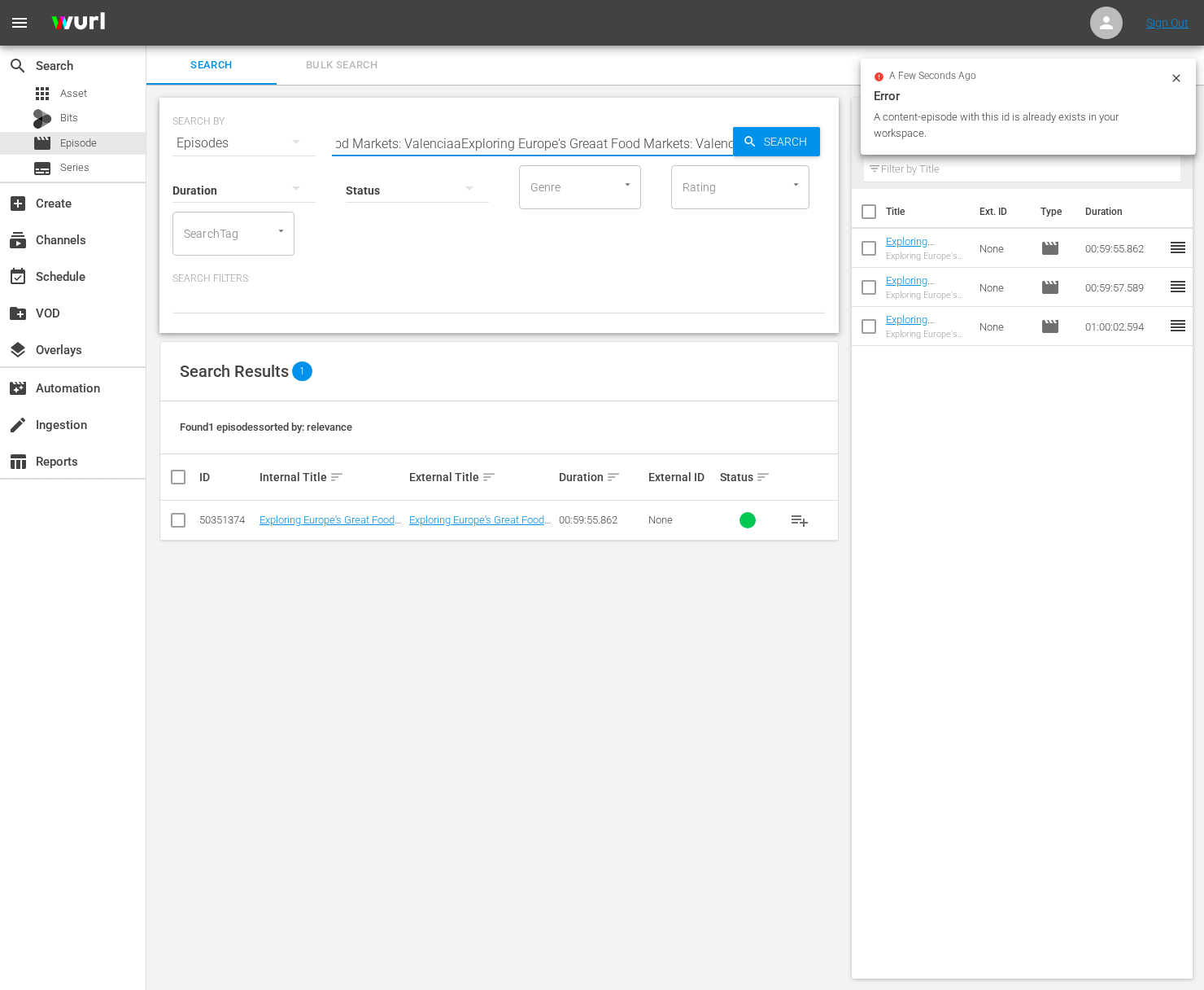
paste input "Exploring Europe's Great Food Markets: [GEOGRAPHIC_DATA]"
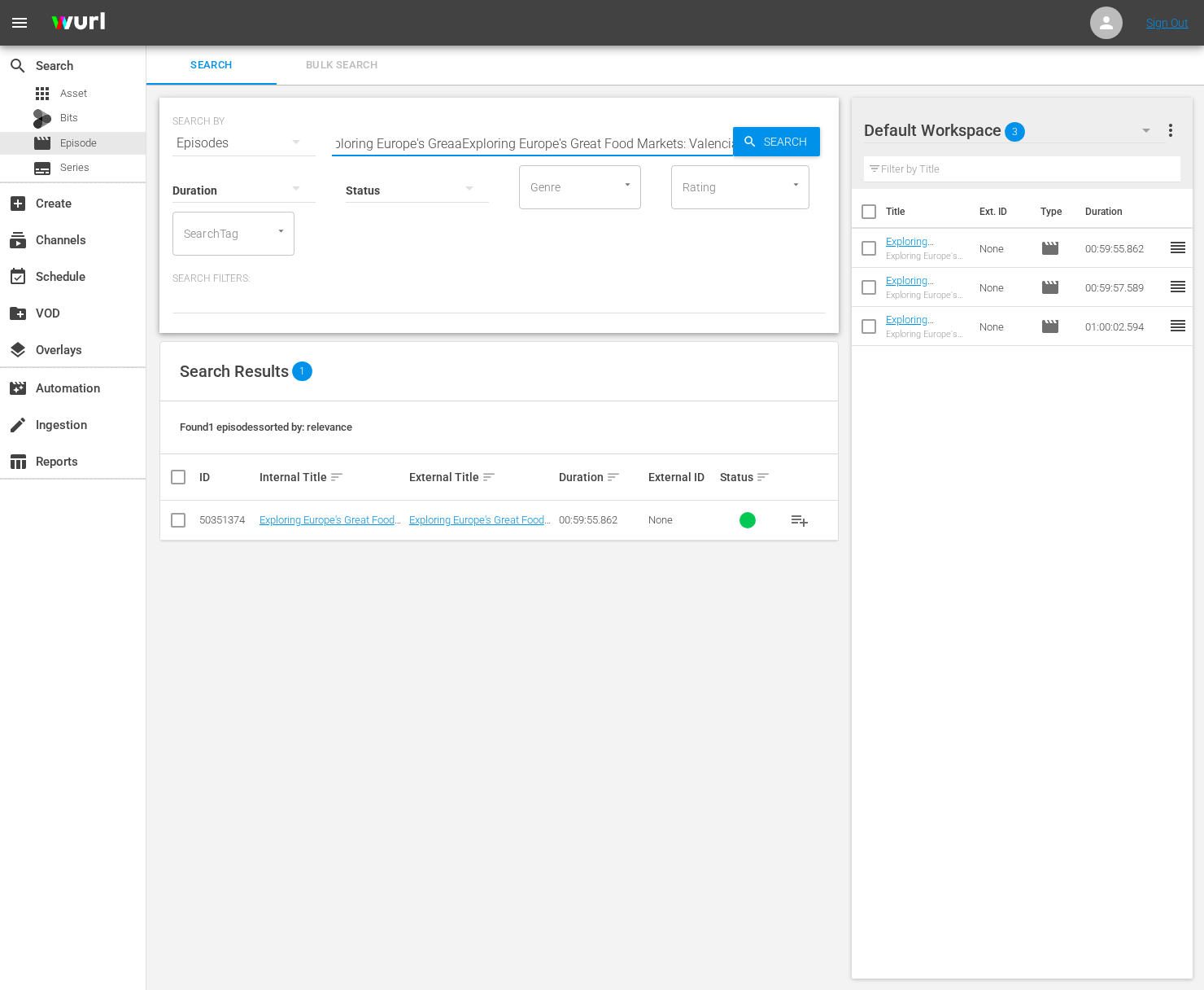
click at [563, 148] on input "aExploring Europe's Great Food Markets: ValenciaaExploring Europe's GreaaExplor…" at bounding box center [533, 142] width 401 height 39
paste input "Exploring Europe's Great Food Markets: [GEOGRAPHIC_DATA]"
click at [514, 141] on input "aExploring Europe's Great Food Markets: ValenciaaExploring Europe's GreaaExplor…" at bounding box center [533, 142] width 401 height 39
paste input "Exploring Europe's Great Food Markets: [GEOGRAPHIC_DATA]"
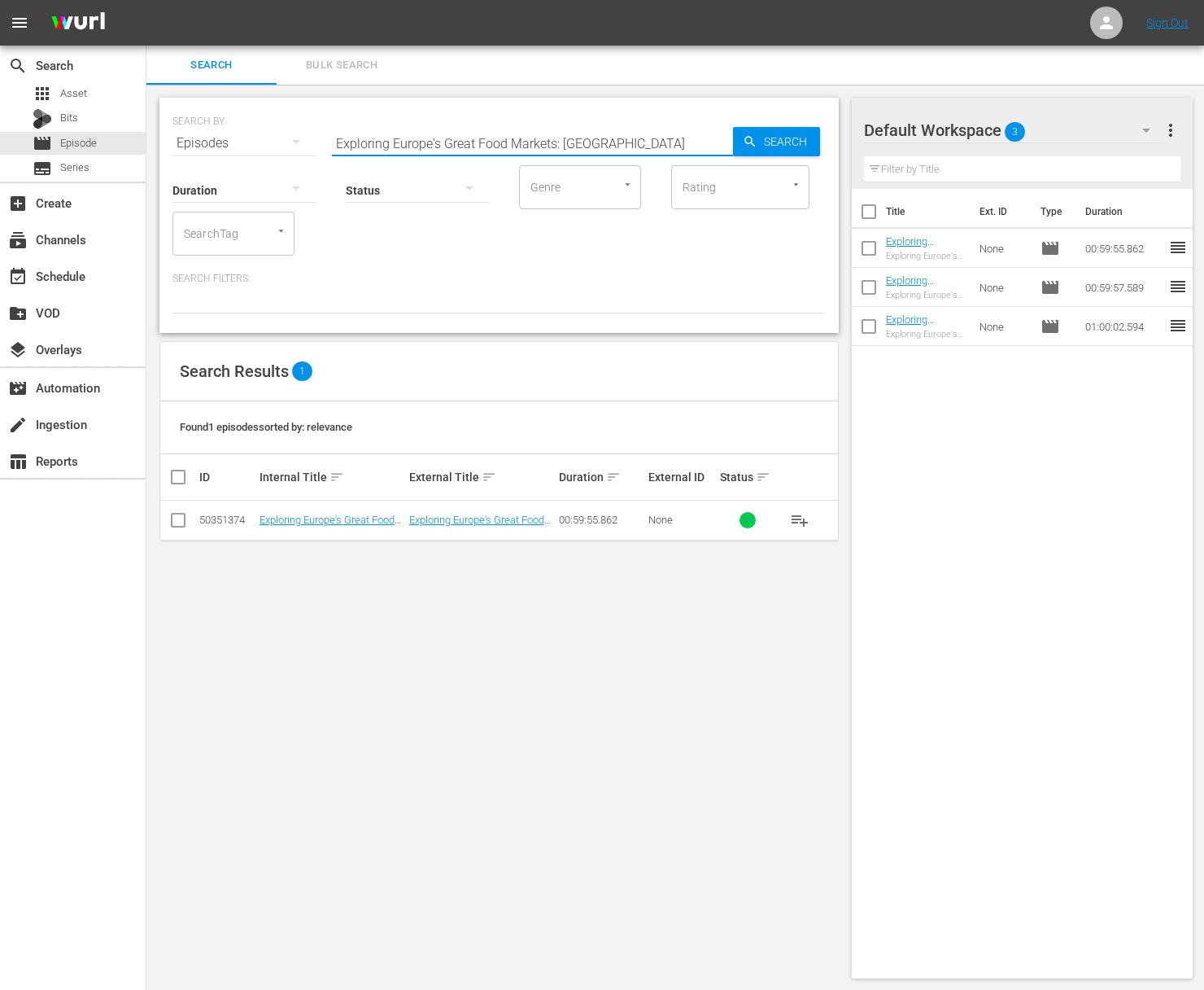
scroll to position [0, 0]
click at [780, 139] on span "Search" at bounding box center [788, 142] width 63 height 29
click at [801, 523] on span "playlist_add" at bounding box center [800, 520] width 20 height 20
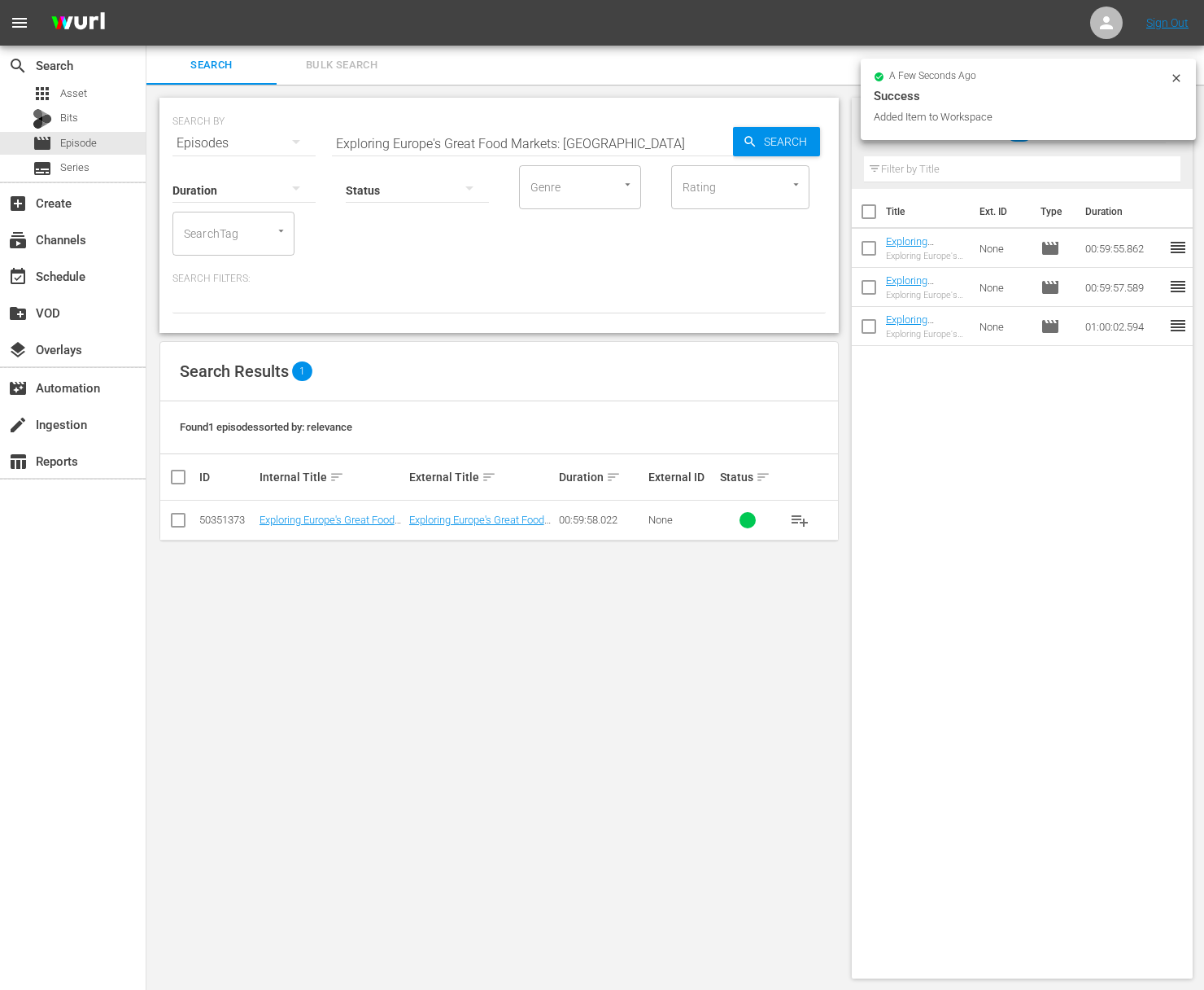
click at [574, 144] on input "Exploring Europe's Great Food Markets: [GEOGRAPHIC_DATA]" at bounding box center [533, 142] width 401 height 39
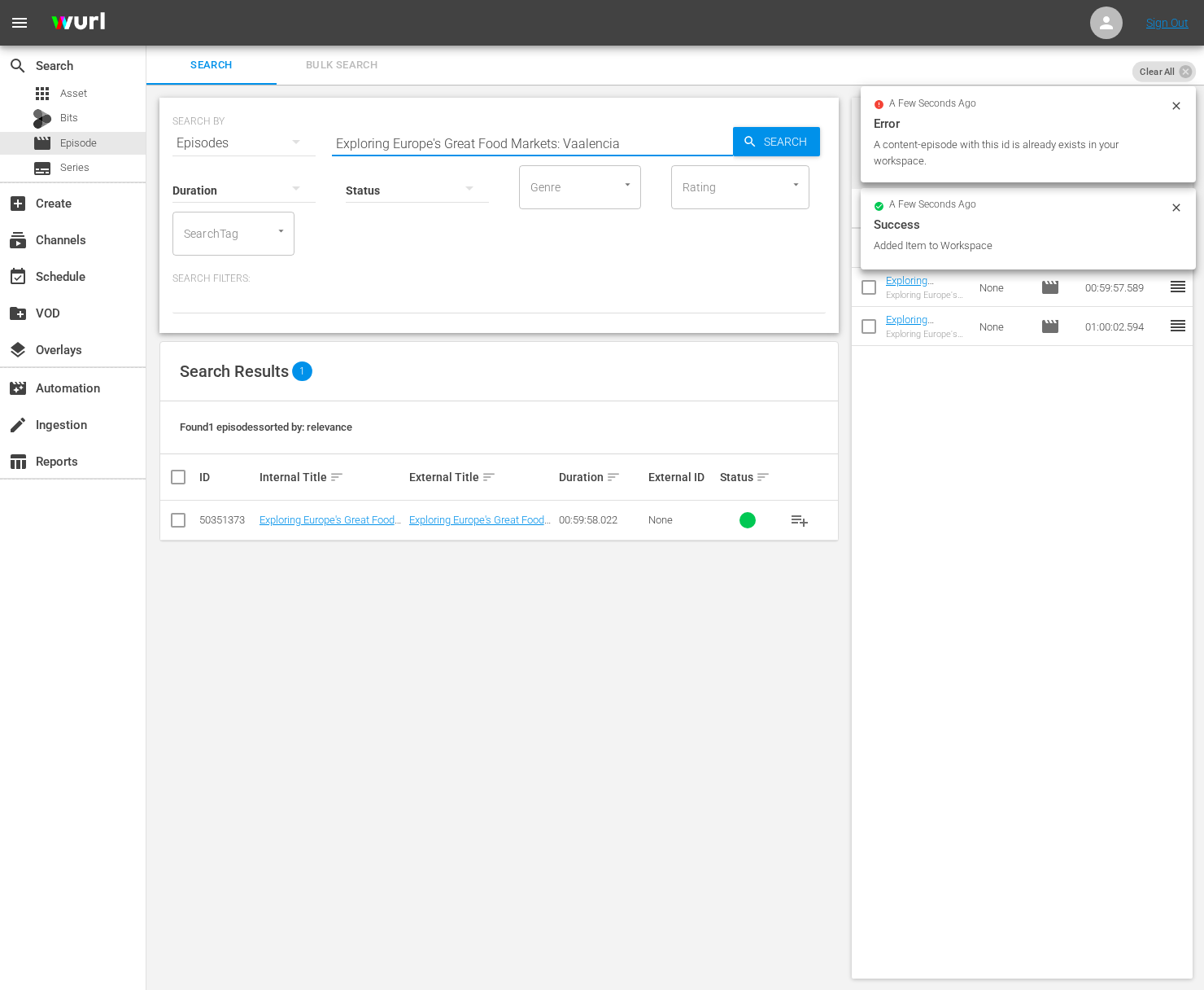
paste input "Exploring Europe's Great Food Markets: [GEOGRAPHIC_DATA]"
click at [568, 146] on input "Exploring Europe's Great Food Markets: VaaExploring Europe's Great Food Markets…" at bounding box center [533, 142] width 401 height 39
paste input "[GEOGRAPHIC_DATA]"
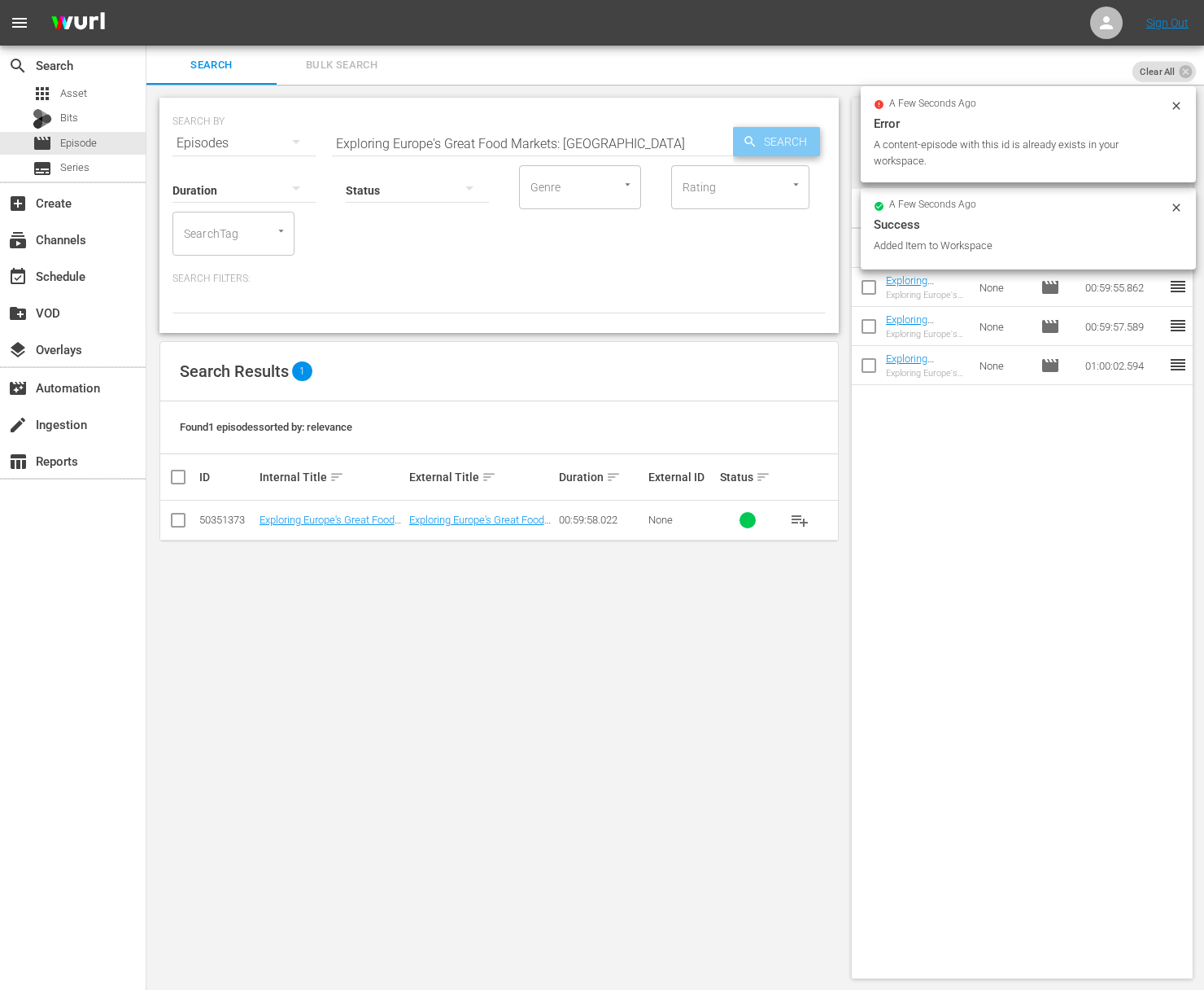
click at [763, 148] on span "Search" at bounding box center [788, 142] width 63 height 29
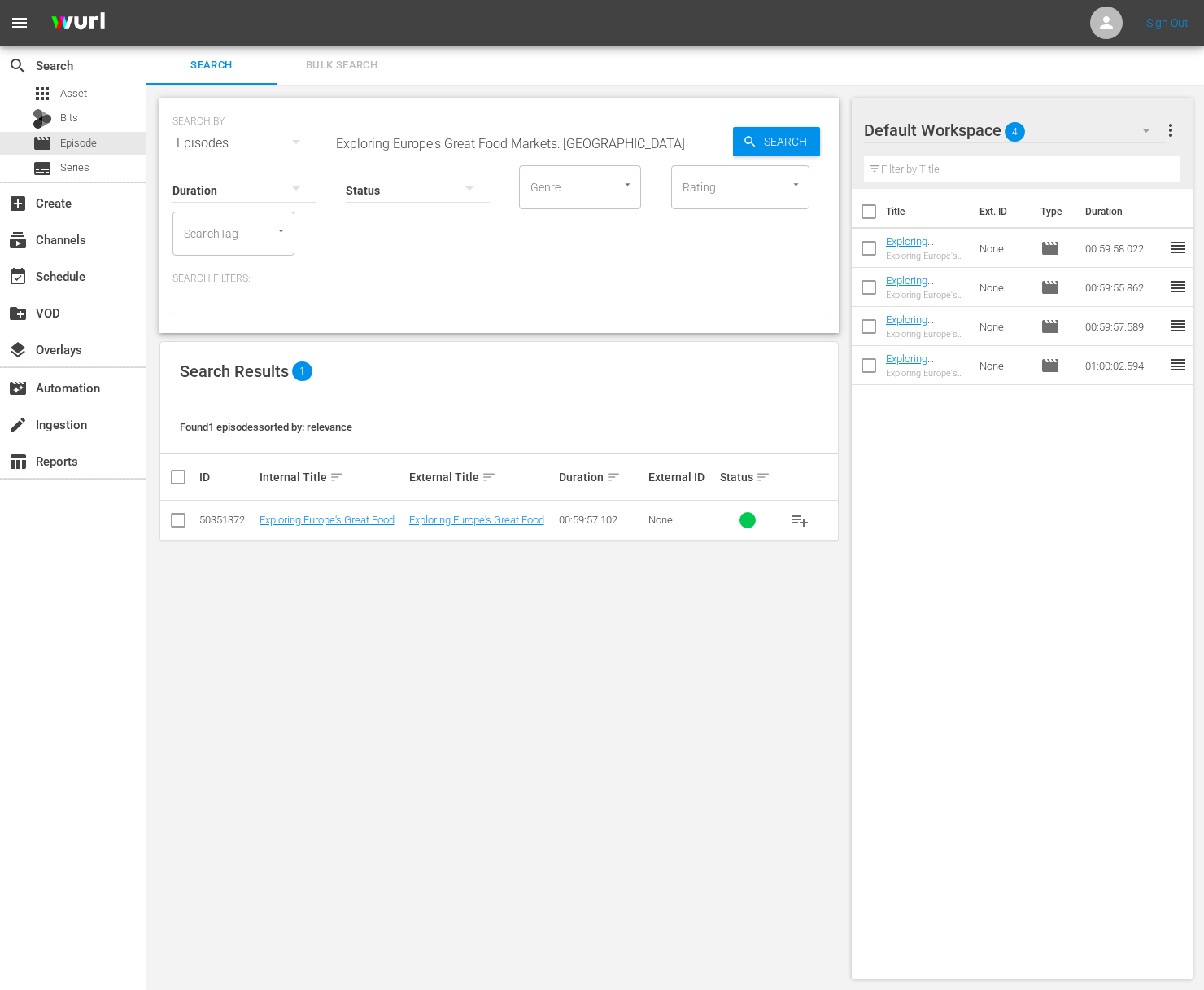
click at [802, 521] on span "playlist_add" at bounding box center [800, 520] width 20 height 20
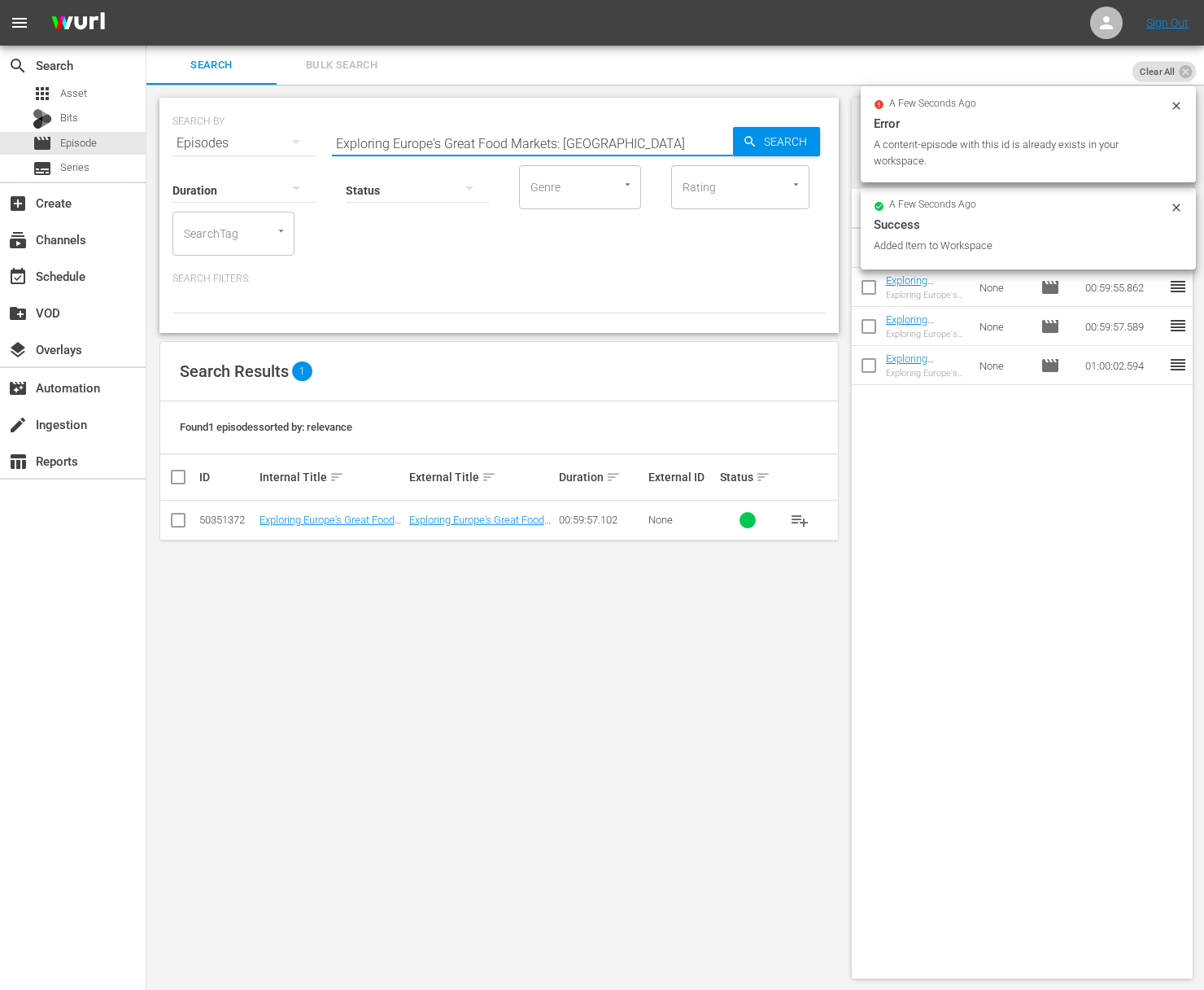
click at [557, 134] on input "Exploring Europe's Great Food Markets: [GEOGRAPHIC_DATA]" at bounding box center [533, 142] width 401 height 39
paste input "[GEOGRAPHIC_DATA]"
click at [753, 135] on icon "button" at bounding box center [750, 142] width 15 height 15
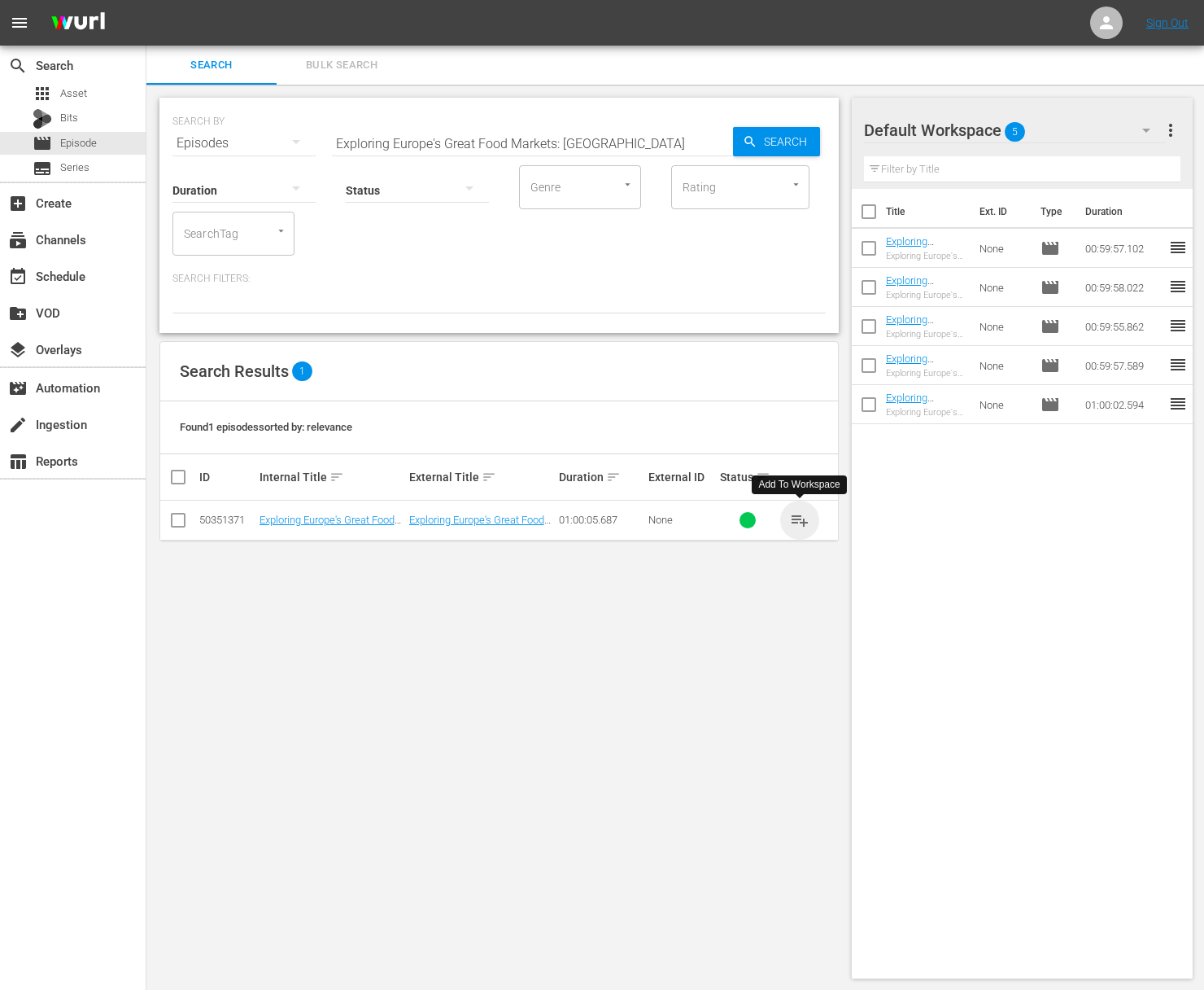
click at [801, 519] on span "playlist_add" at bounding box center [800, 520] width 20 height 20
click at [520, 129] on input "Exploring Europe's Great Food Markets: [GEOGRAPHIC_DATA]" at bounding box center [533, 142] width 401 height 39
paste input "[GEOGRAPHIC_DATA]"
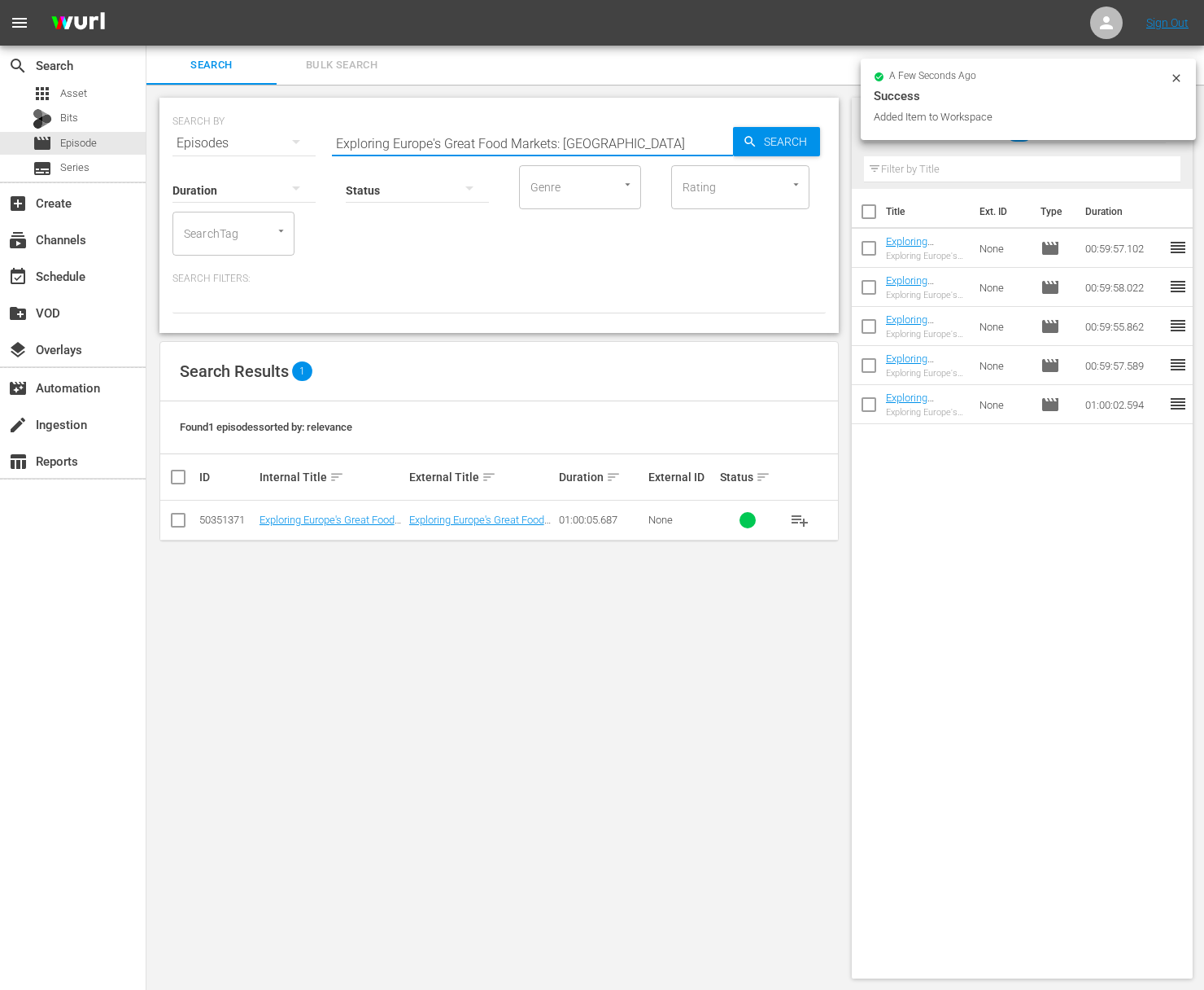
drag, startPoint x: 719, startPoint y: 136, endPoint x: 763, endPoint y: 137, distance: 44.0
click at [741, 137] on div "SEARCH BY Search By Episodes Search ID, Title, Description, Keywords, or Catego…" at bounding box center [499, 133] width 653 height 59
click at [763, 137] on span "Search" at bounding box center [788, 142] width 63 height 29
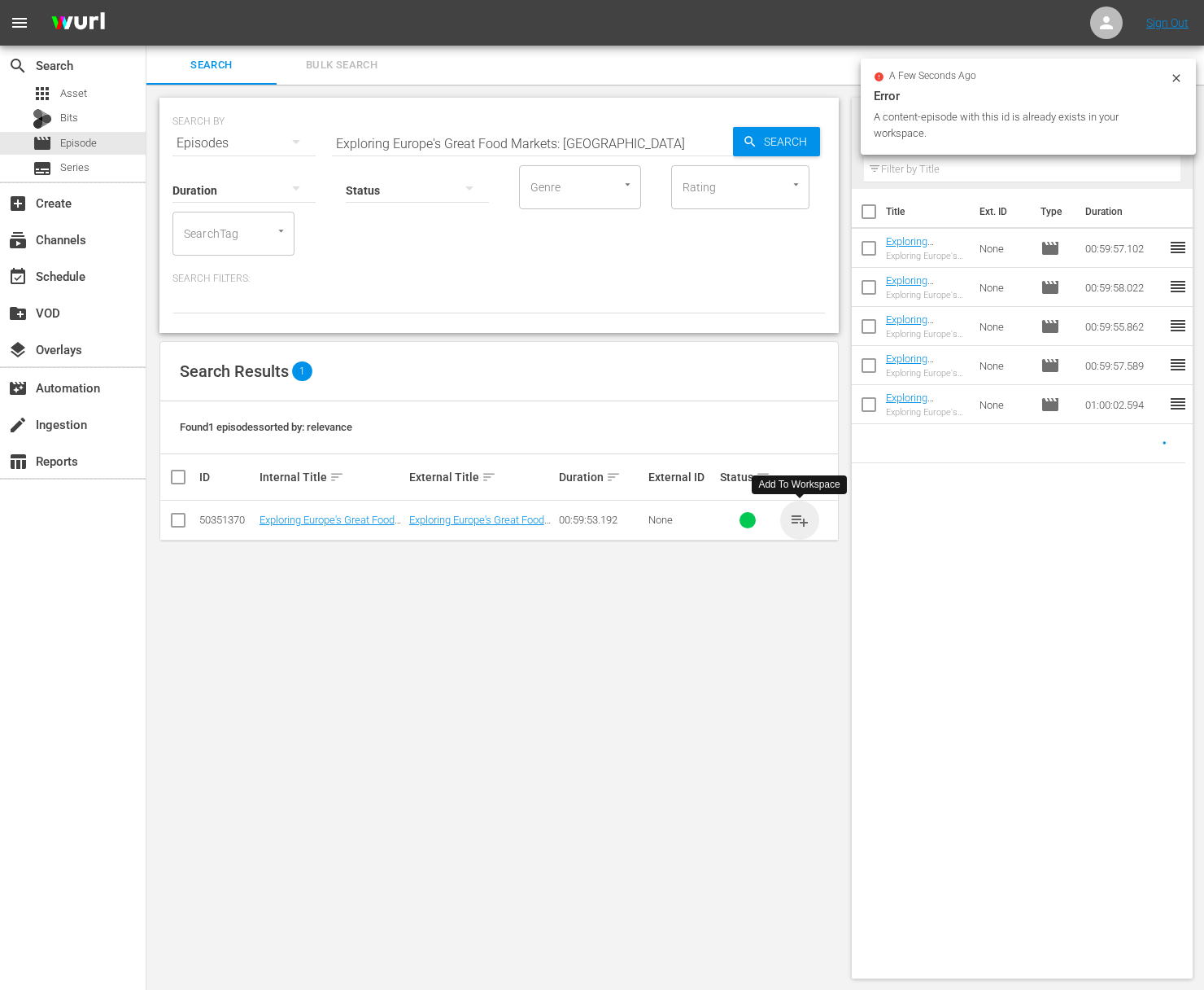
click at [798, 520] on span "playlist_add" at bounding box center [800, 520] width 20 height 20
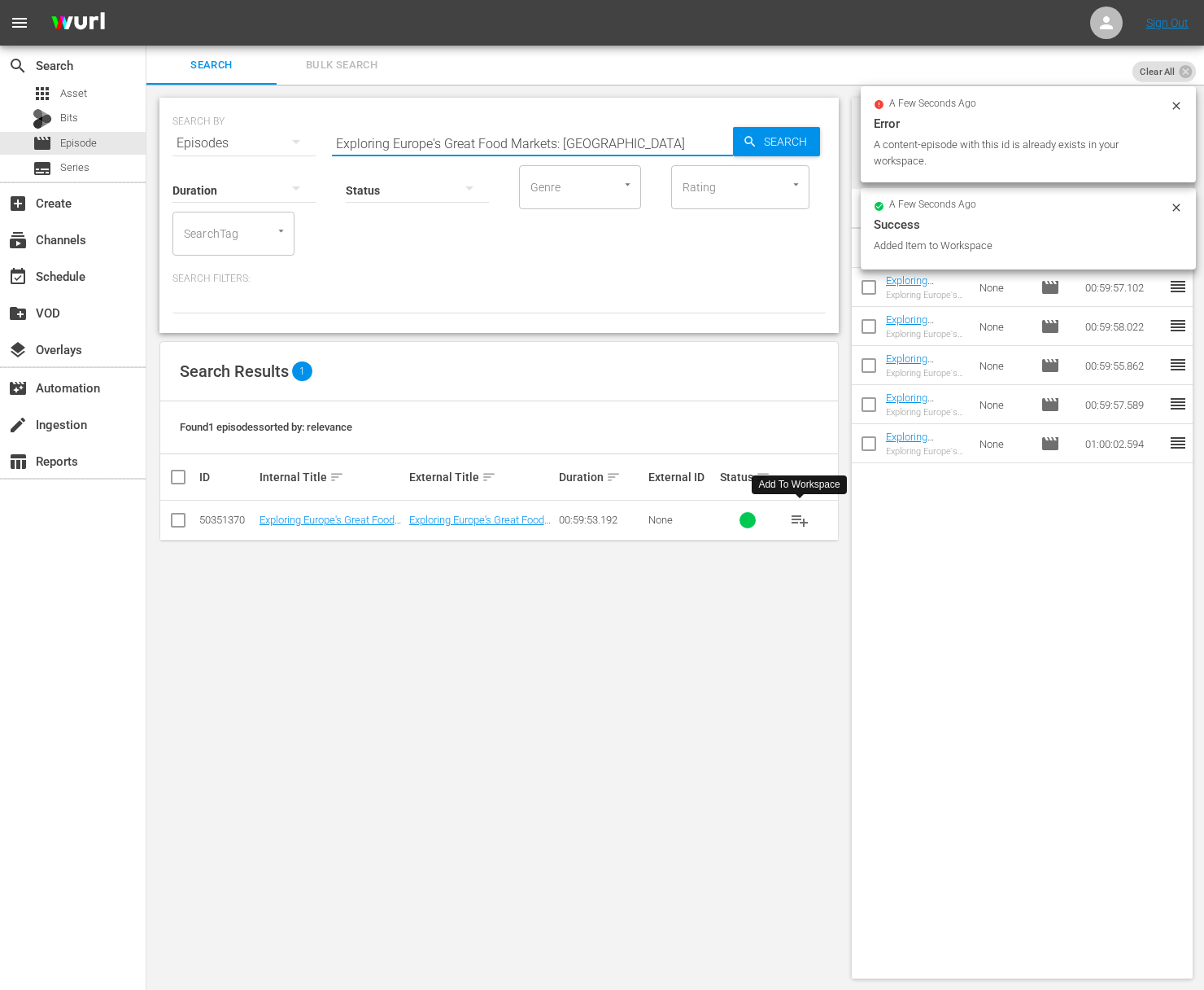
click at [577, 139] on input "Exploring Europe's Great Food Markets: [GEOGRAPHIC_DATA]" at bounding box center [533, 142] width 401 height 39
paste input "Exploring Europe's Great Food Markets: [GEOGRAPHIC_DATA]"
click at [577, 141] on input "Exploring Europe's Great Food Markets: MuaExploring Europe's Great Food Markets…" at bounding box center [533, 142] width 401 height 39
paste input "Exploring Europe's Great Food Markets: [GEOGRAPHIC_DATA]"
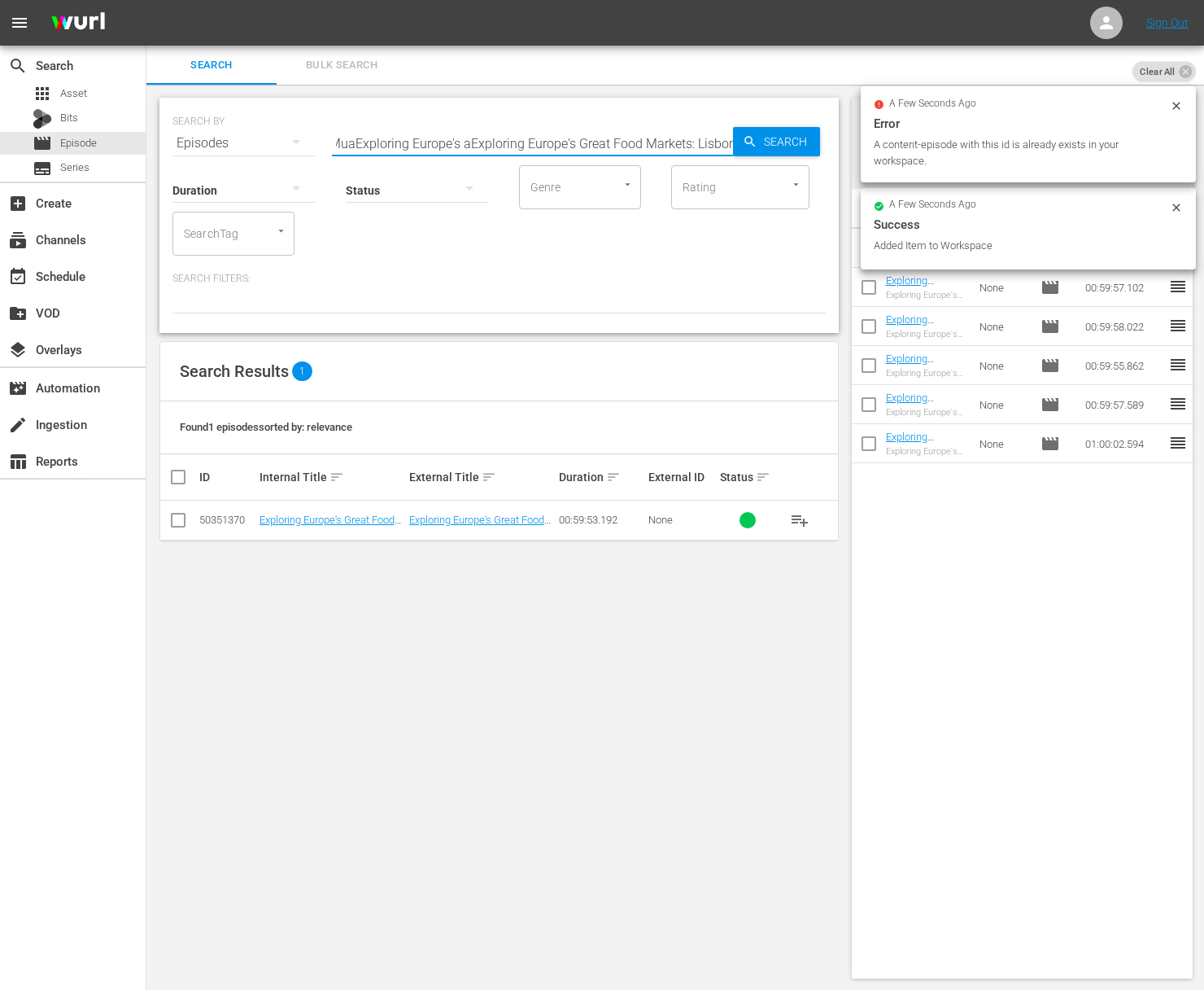
click at [532, 143] on input "Exploring Europe's Great Food Markets: MuaExploring Europe's aExploring Europe'…" at bounding box center [533, 142] width 401 height 39
paste input "[GEOGRAPHIC_DATA]"
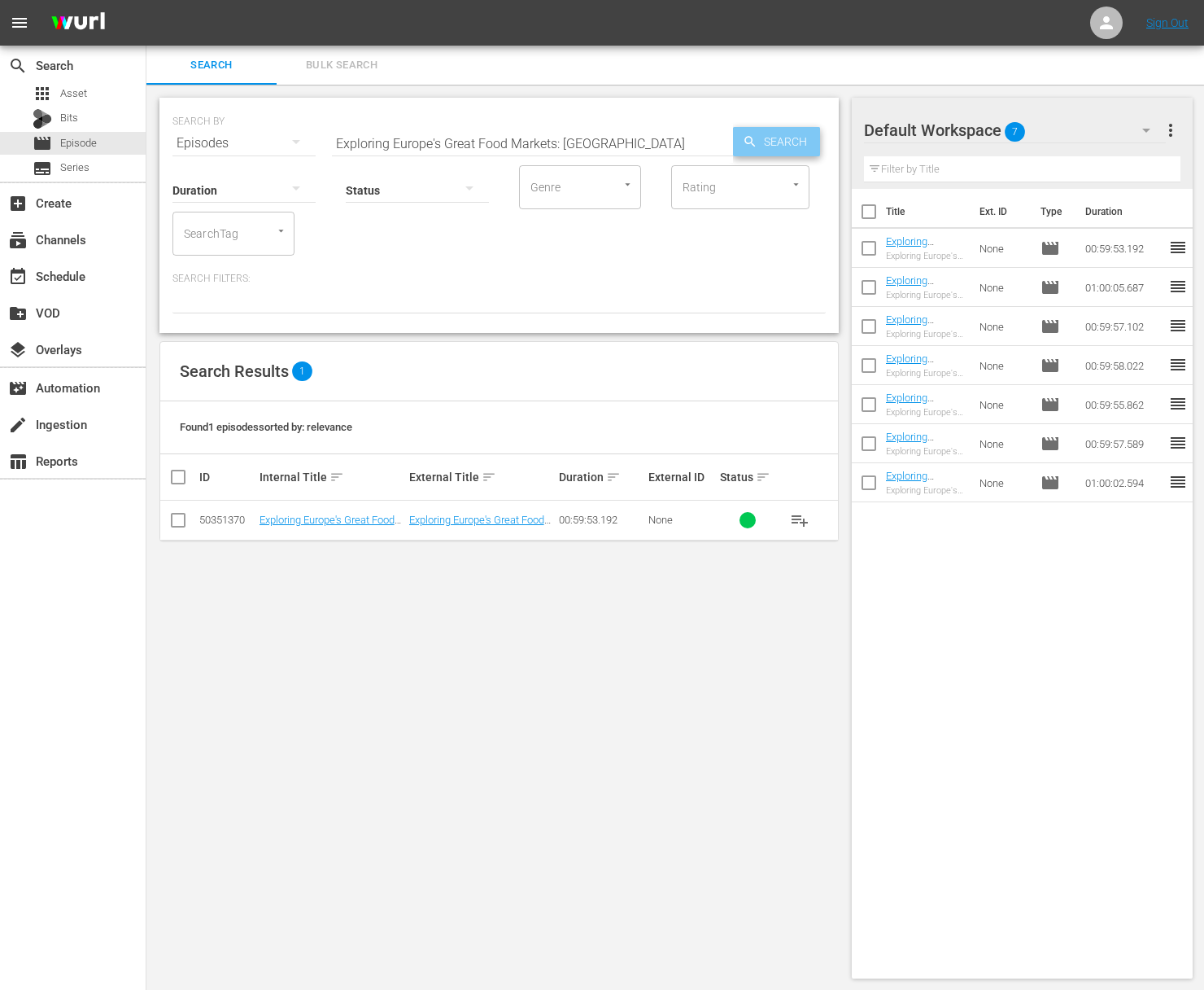
click at [818, 142] on span "Search" at bounding box center [788, 142] width 63 height 29
click at [800, 515] on span "playlist_add" at bounding box center [800, 520] width 20 height 20
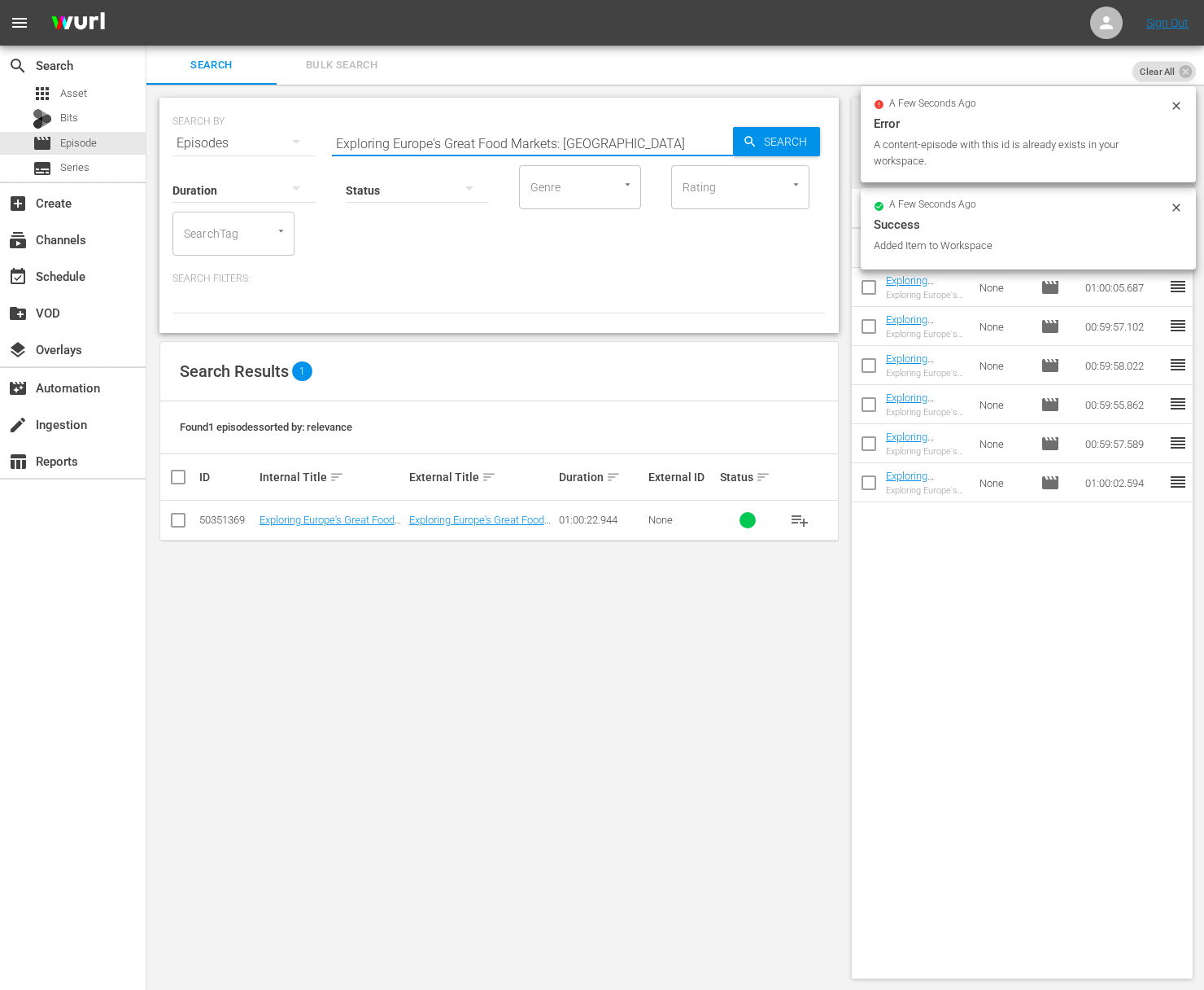
click at [524, 133] on input "Exploring Europe's Great Food Markets: [GEOGRAPHIC_DATA]" at bounding box center [533, 142] width 401 height 39
paste input "[GEOGRAPHIC_DATA]"
click at [817, 142] on span "Search" at bounding box center [788, 142] width 63 height 29
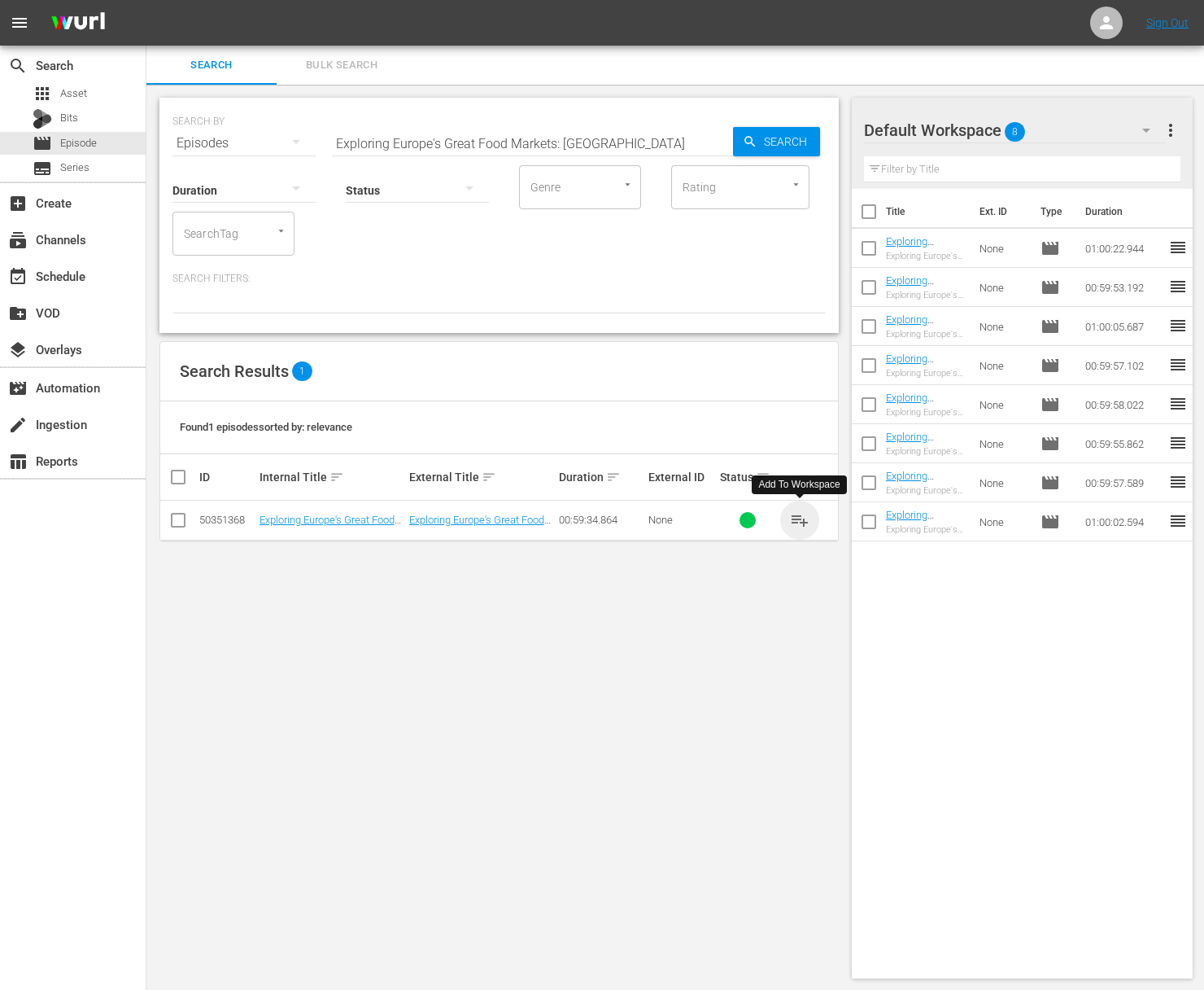
click at [801, 519] on span "playlist_add" at bounding box center [800, 520] width 20 height 20
click at [799, 522] on span "playlist_add" at bounding box center [800, 520] width 20 height 20
click at [674, 146] on input "Exploring Europe's Great Food Markets: [GEOGRAPHIC_DATA]" at bounding box center [533, 142] width 401 height 39
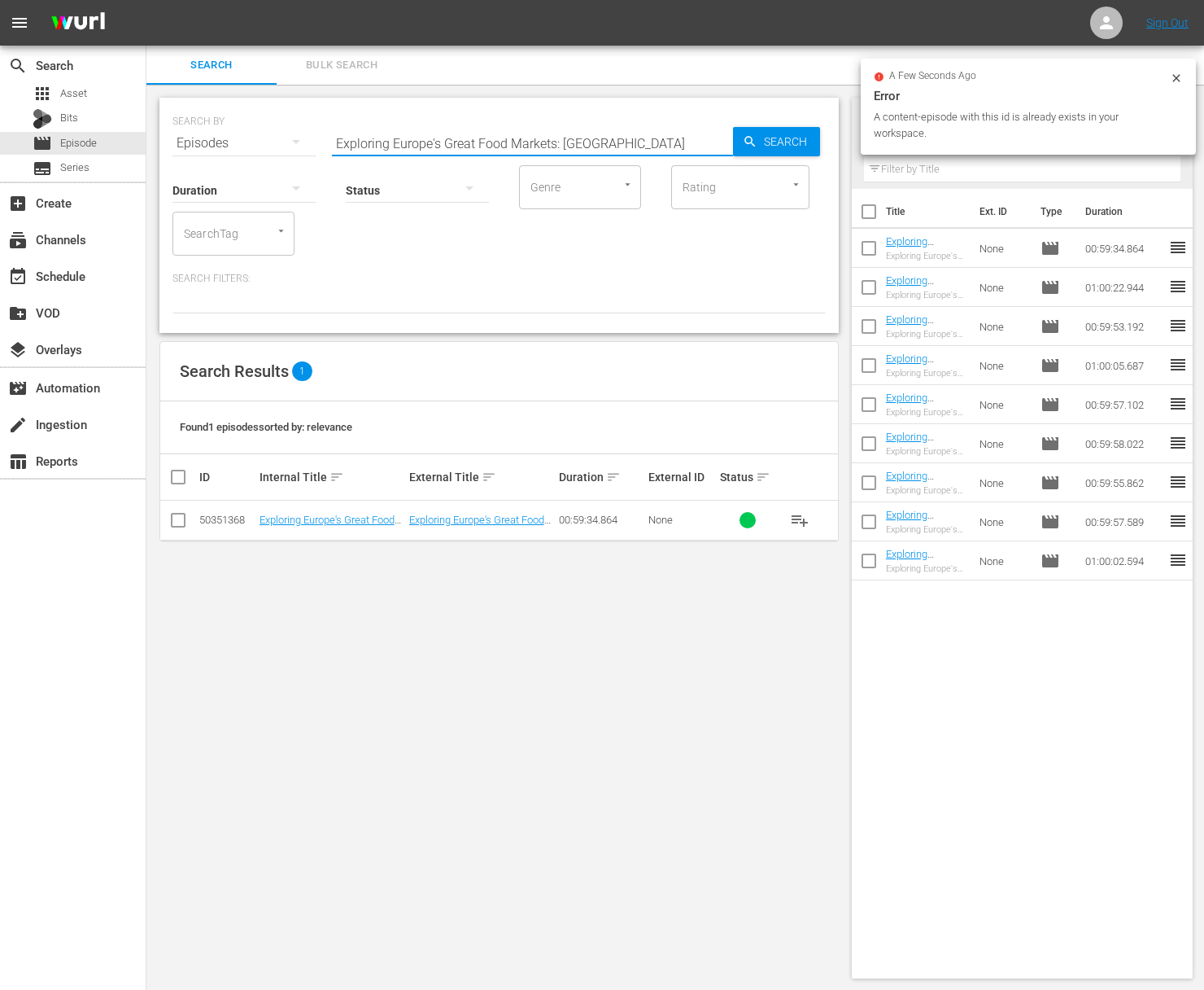
paste input "[GEOGRAPHIC_DATA]"
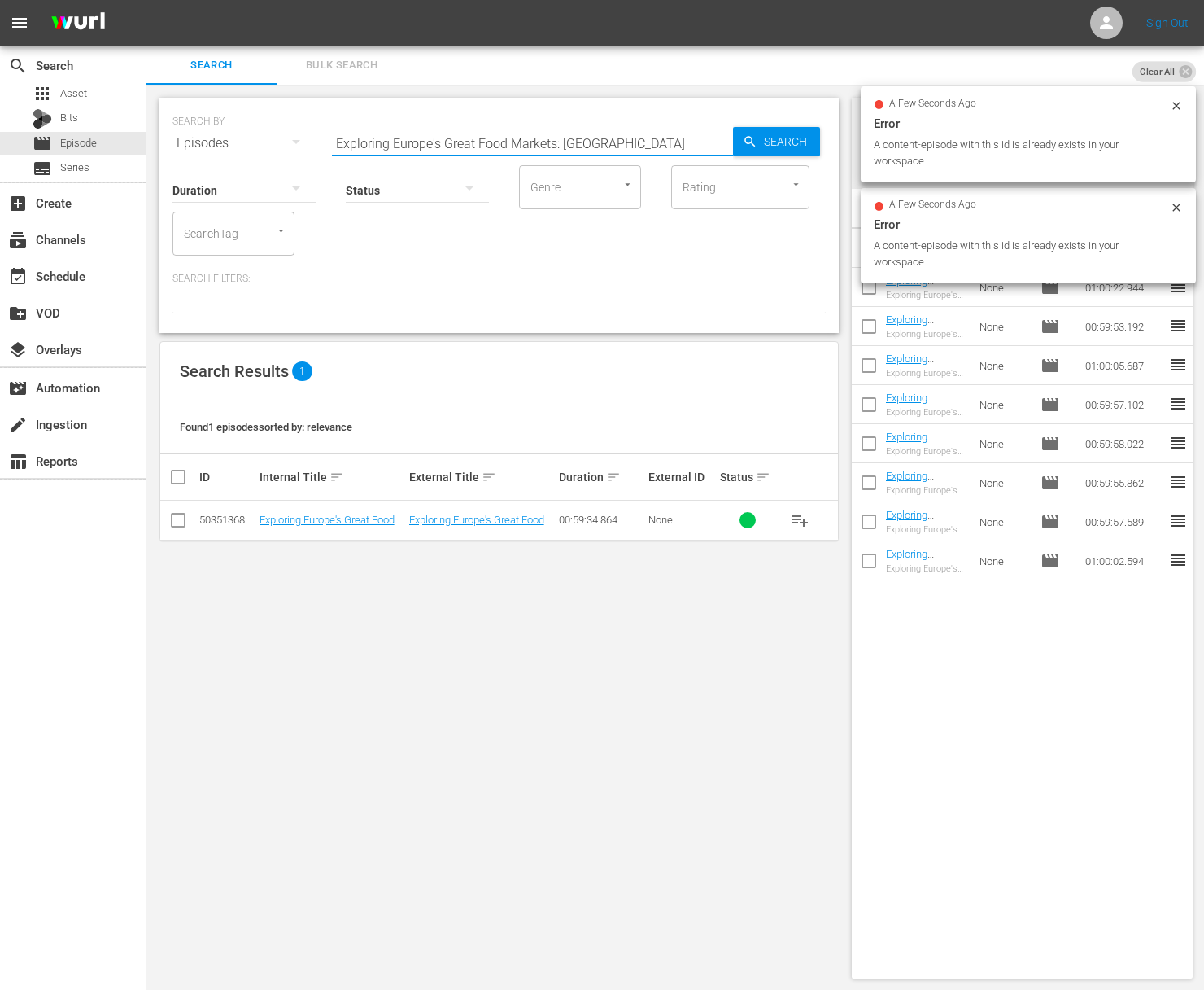
click at [788, 144] on span "Search" at bounding box center [788, 142] width 63 height 29
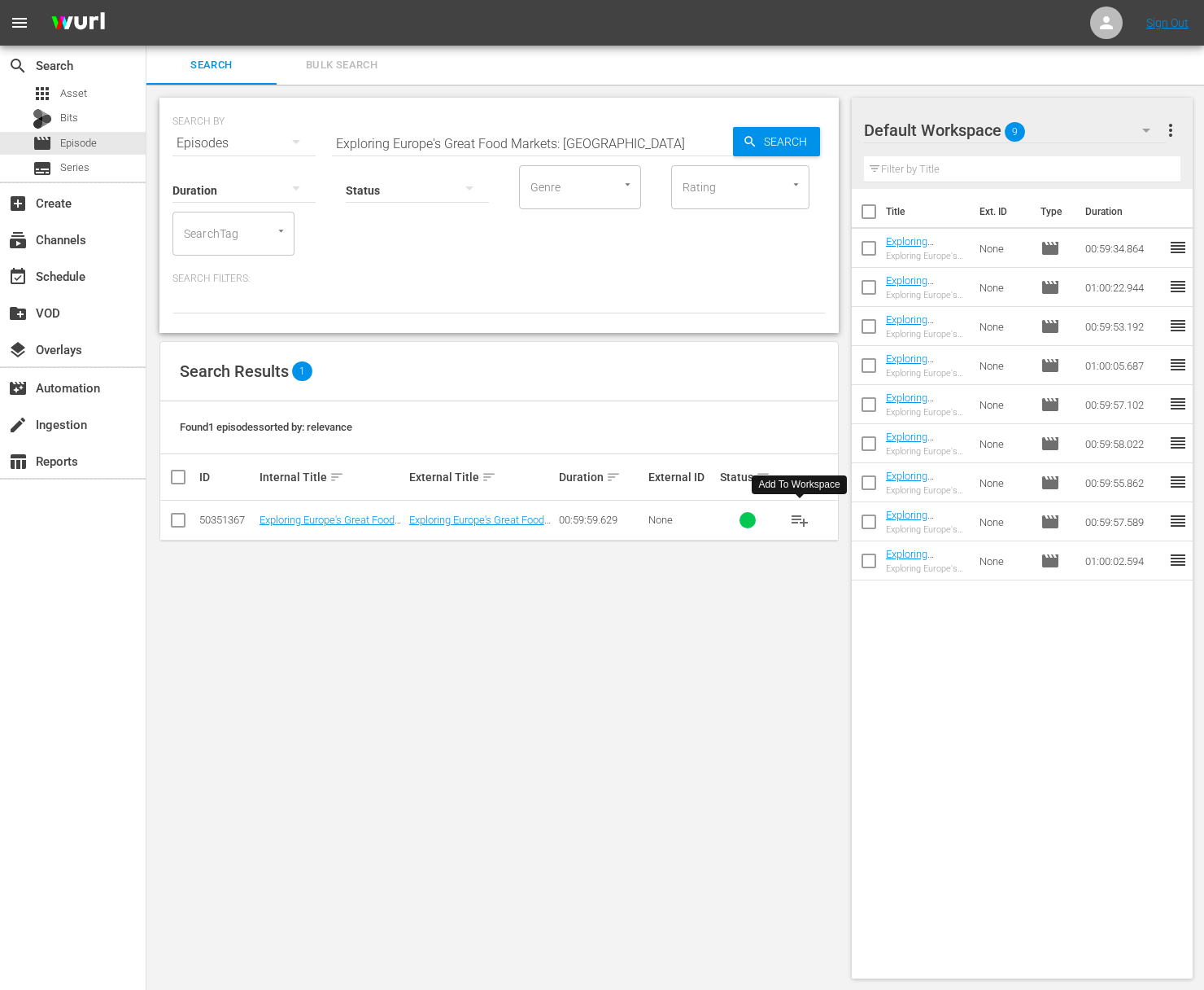
click at [800, 519] on span "playlist_add" at bounding box center [800, 520] width 20 height 20
click at [815, 507] on button "playlist_add" at bounding box center [799, 520] width 39 height 39
click at [805, 520] on span "playlist_add" at bounding box center [800, 520] width 20 height 20
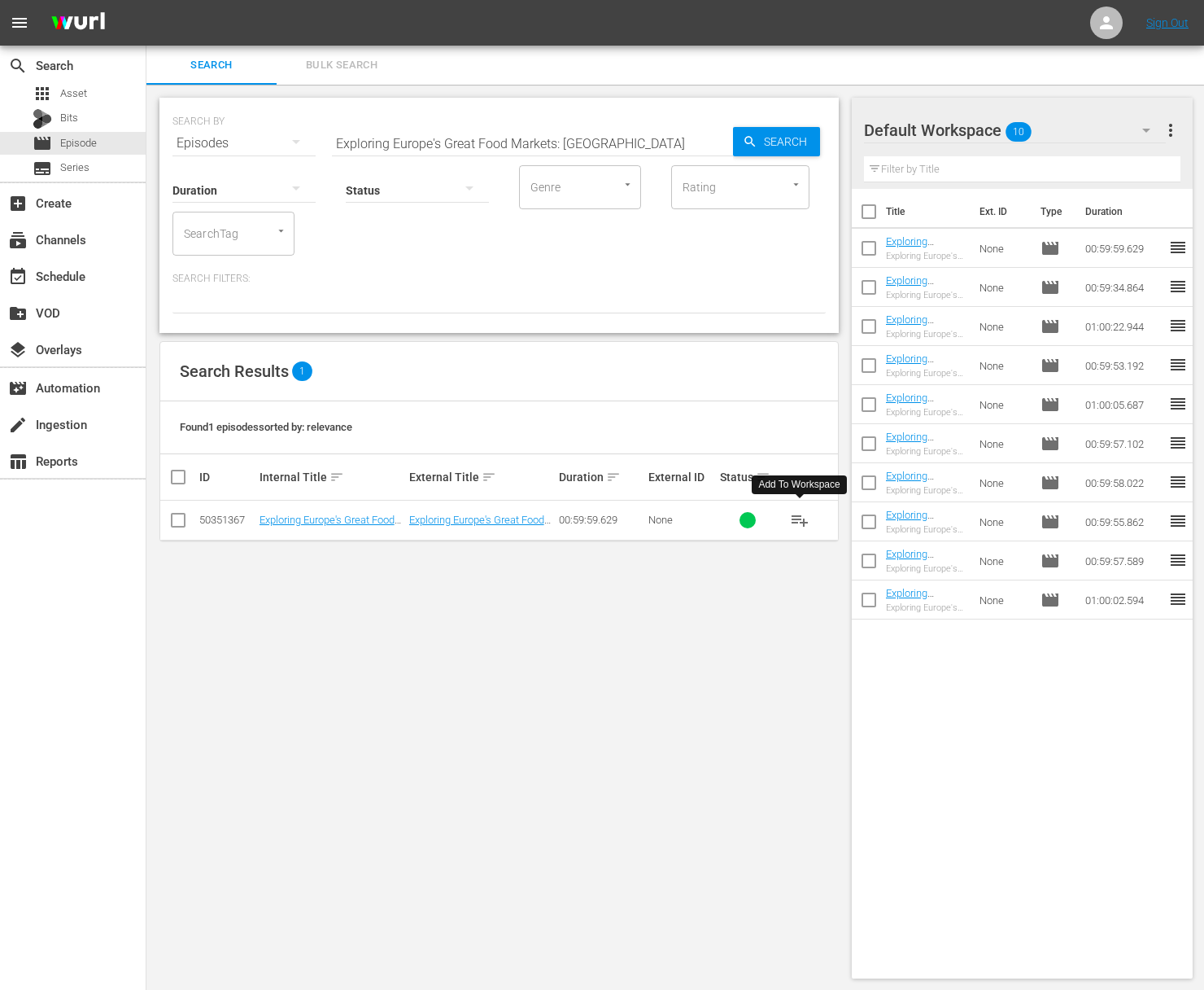
click at [805, 520] on span "playlist_add" at bounding box center [800, 520] width 20 height 20
click at [799, 516] on span "playlist_add" at bounding box center [800, 520] width 20 height 20
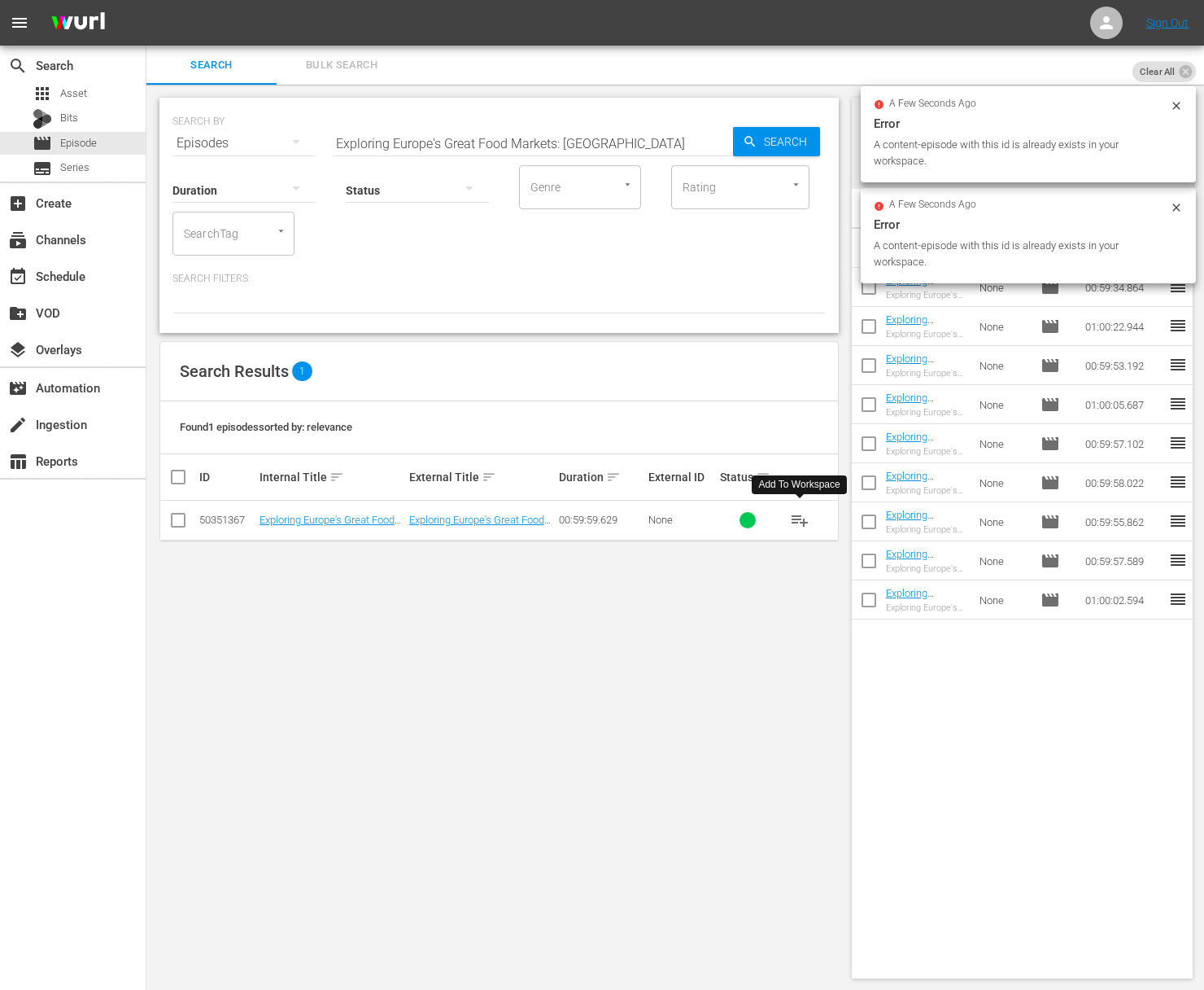
click at [495, 148] on input "Exploring Europe's Great Food Markets: [GEOGRAPHIC_DATA]" at bounding box center [533, 142] width 401 height 39
paste input "[GEOGRAPHIC_DATA]"
click at [744, 146] on icon "button" at bounding box center [750, 142] width 15 height 15
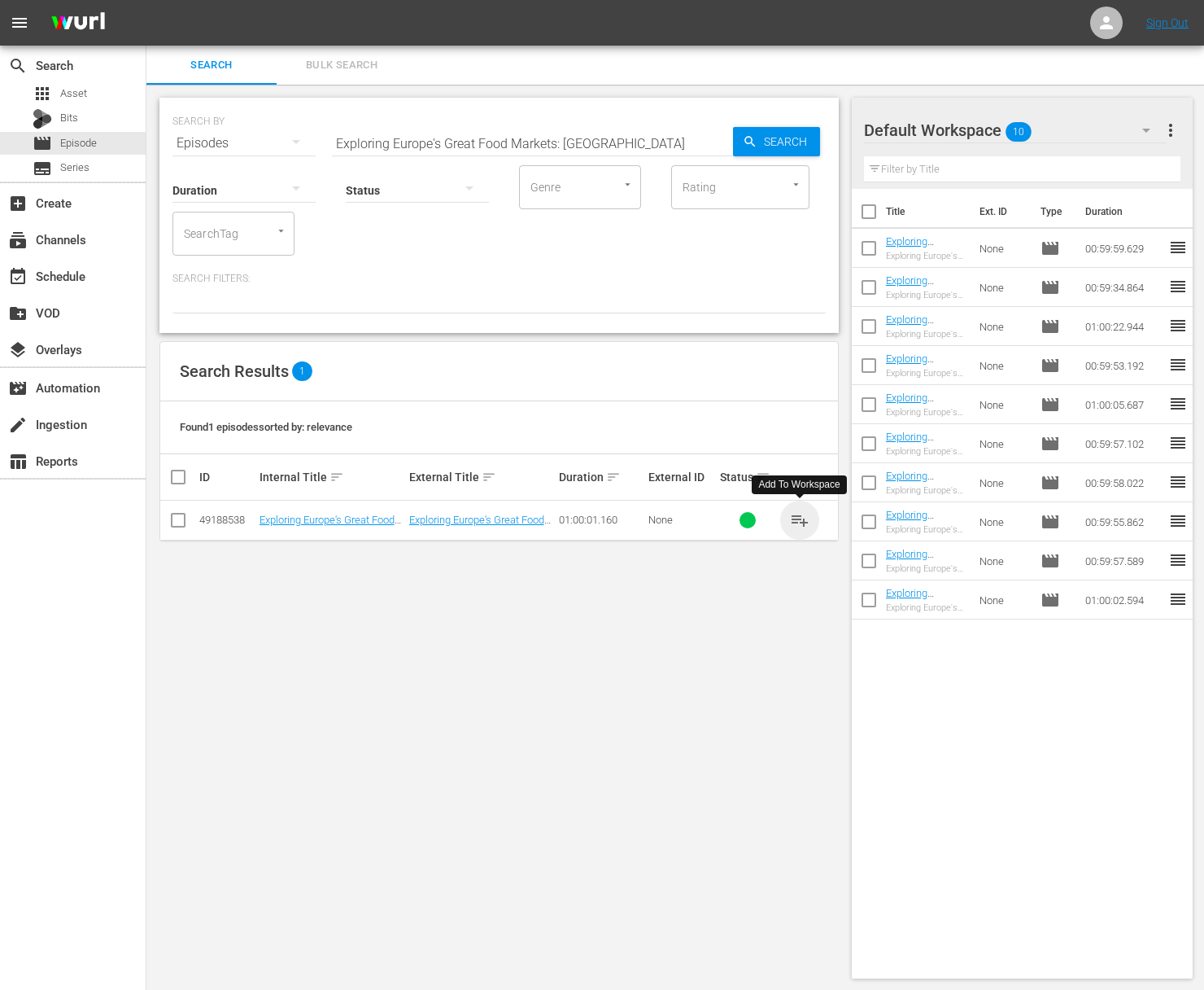
click at [801, 514] on span "playlist_add" at bounding box center [800, 520] width 20 height 20
click at [804, 515] on span "playlist_add" at bounding box center [800, 520] width 20 height 20
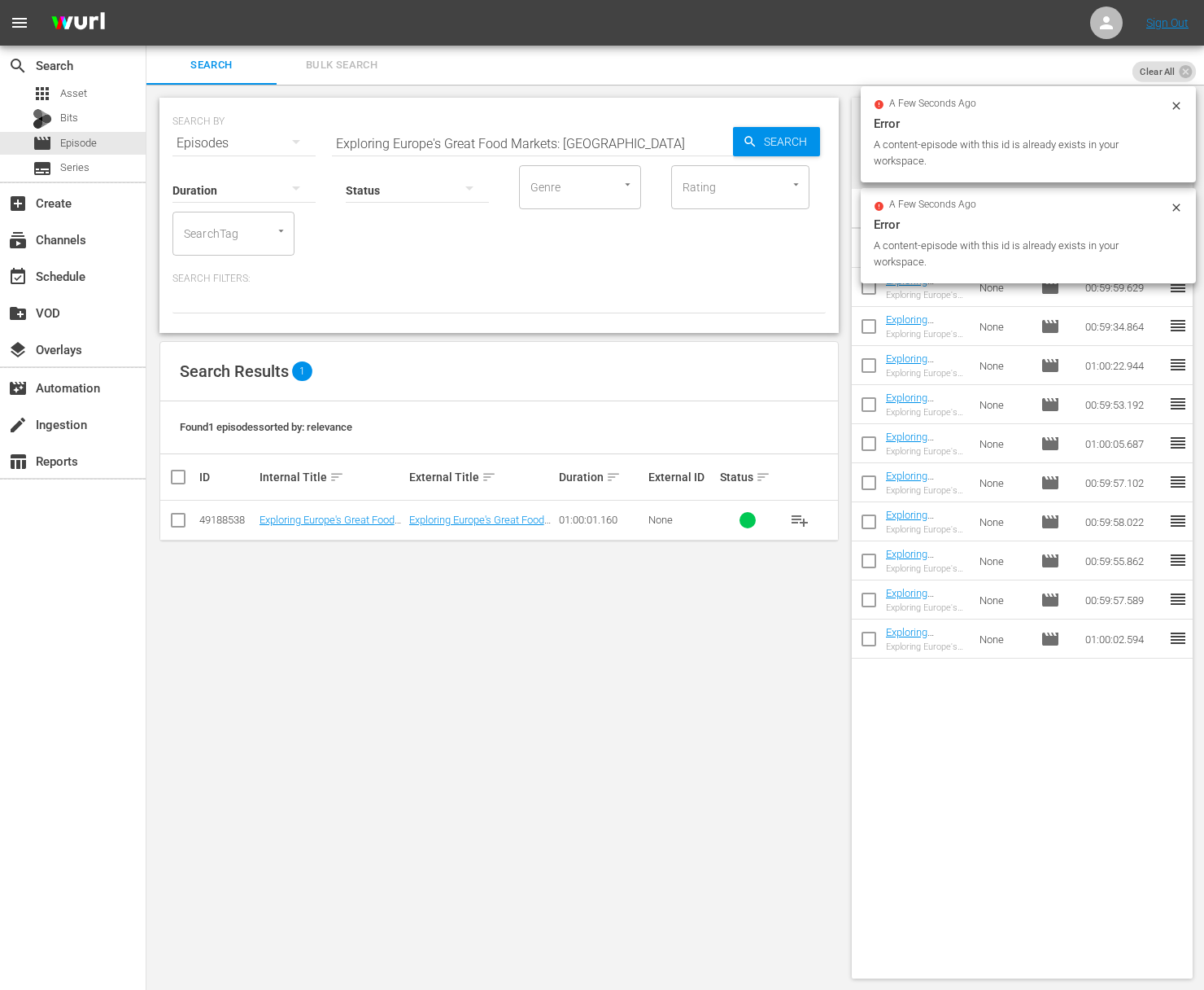
click at [546, 137] on input "Exploring Europe's Great Food Markets: [GEOGRAPHIC_DATA]" at bounding box center [533, 142] width 401 height 39
paste input "[GEOGRAPHIC_DATA]"
click at [778, 137] on span "Search" at bounding box center [788, 142] width 63 height 29
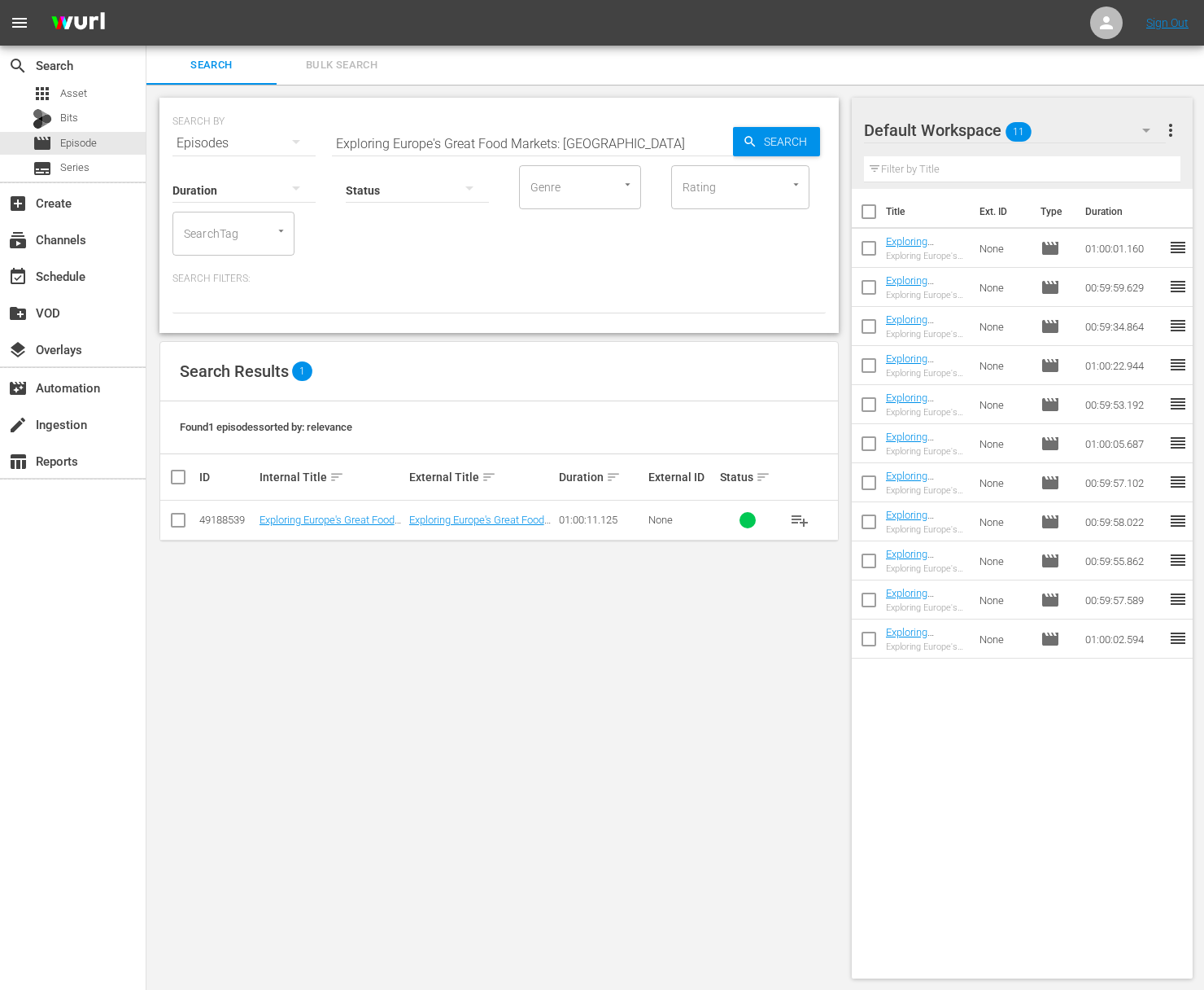
click at [803, 511] on span "playlist_add" at bounding box center [800, 520] width 20 height 20
click at [803, 512] on span "playlist_add" at bounding box center [800, 520] width 20 height 20
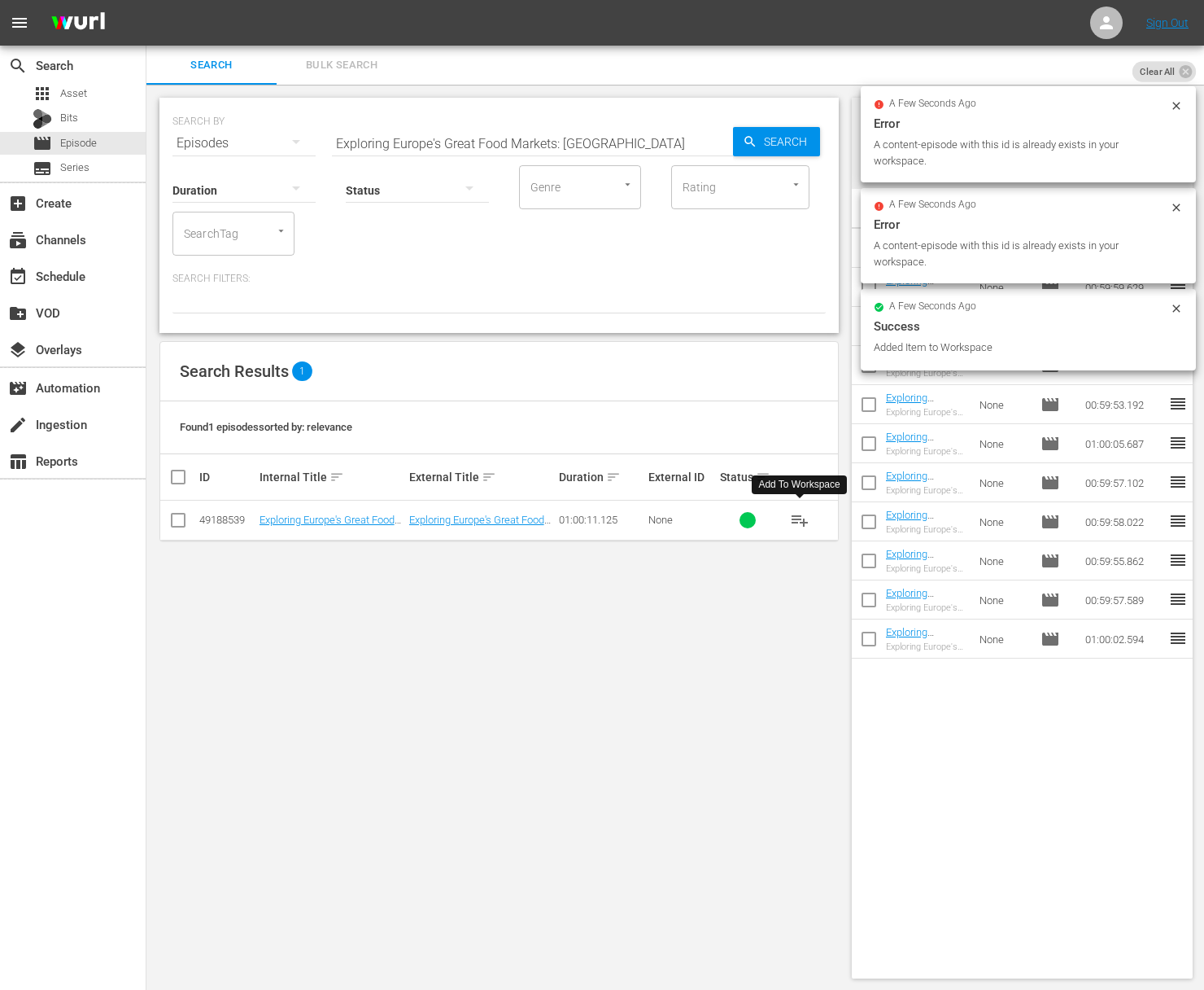
click at [499, 134] on input "Exploring Europe's Great Food Markets: [GEOGRAPHIC_DATA]" at bounding box center [533, 142] width 401 height 39
paste input "[GEOGRAPHIC_DATA]"
click at [731, 132] on input "Exploring Europe's Great Food Markets: [GEOGRAPHIC_DATA]" at bounding box center [533, 142] width 401 height 39
click at [768, 146] on span "Search" at bounding box center [788, 142] width 63 height 29
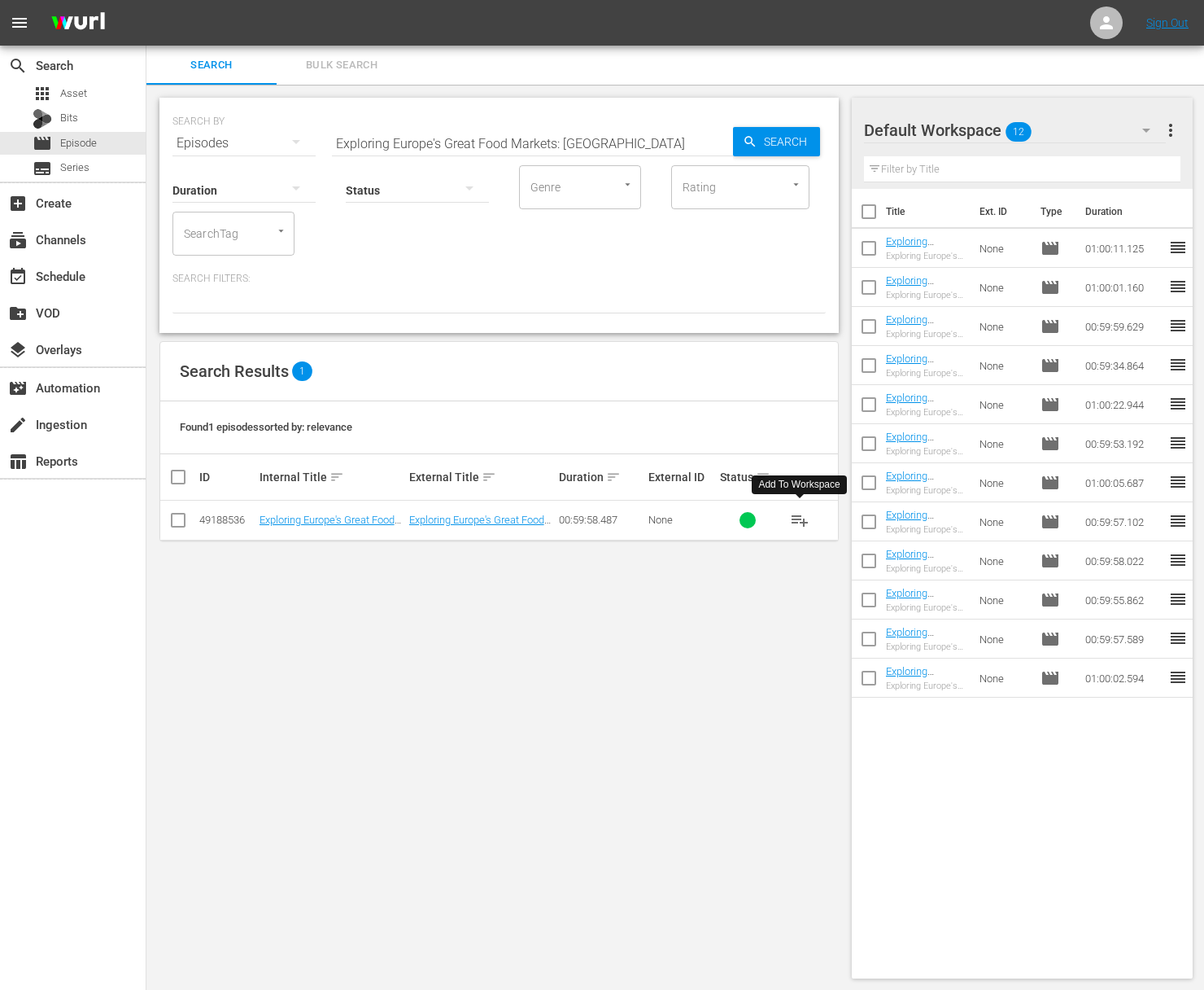
click at [800, 517] on span "playlist_add" at bounding box center [800, 520] width 20 height 20
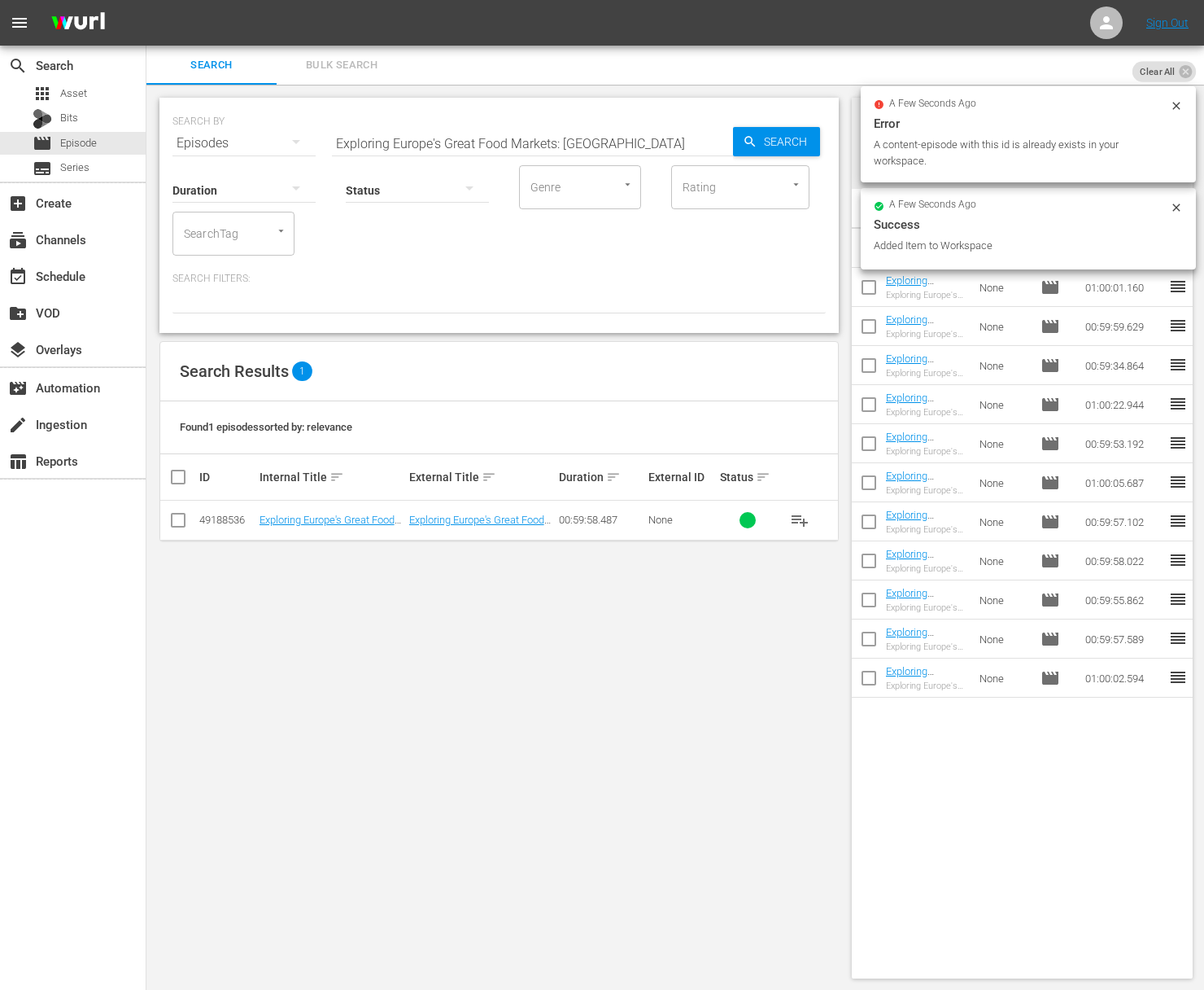
click at [512, 167] on div "Duration Status Genre Genre Rating Rating SearchTag SearchTag" at bounding box center [499, 209] width 653 height 93
click at [533, 137] on input "Exploring Europe's Great Food Markets: [GEOGRAPHIC_DATA]" at bounding box center [533, 142] width 401 height 39
paste input "Exploring Europe's Great Food Markets: [GEOGRAPHIC_DATA]"
click at [533, 133] on input "Exploring Europe's Great Food MaaExploring Europe's Great Food Markets: Freibur…" at bounding box center [533, 142] width 401 height 39
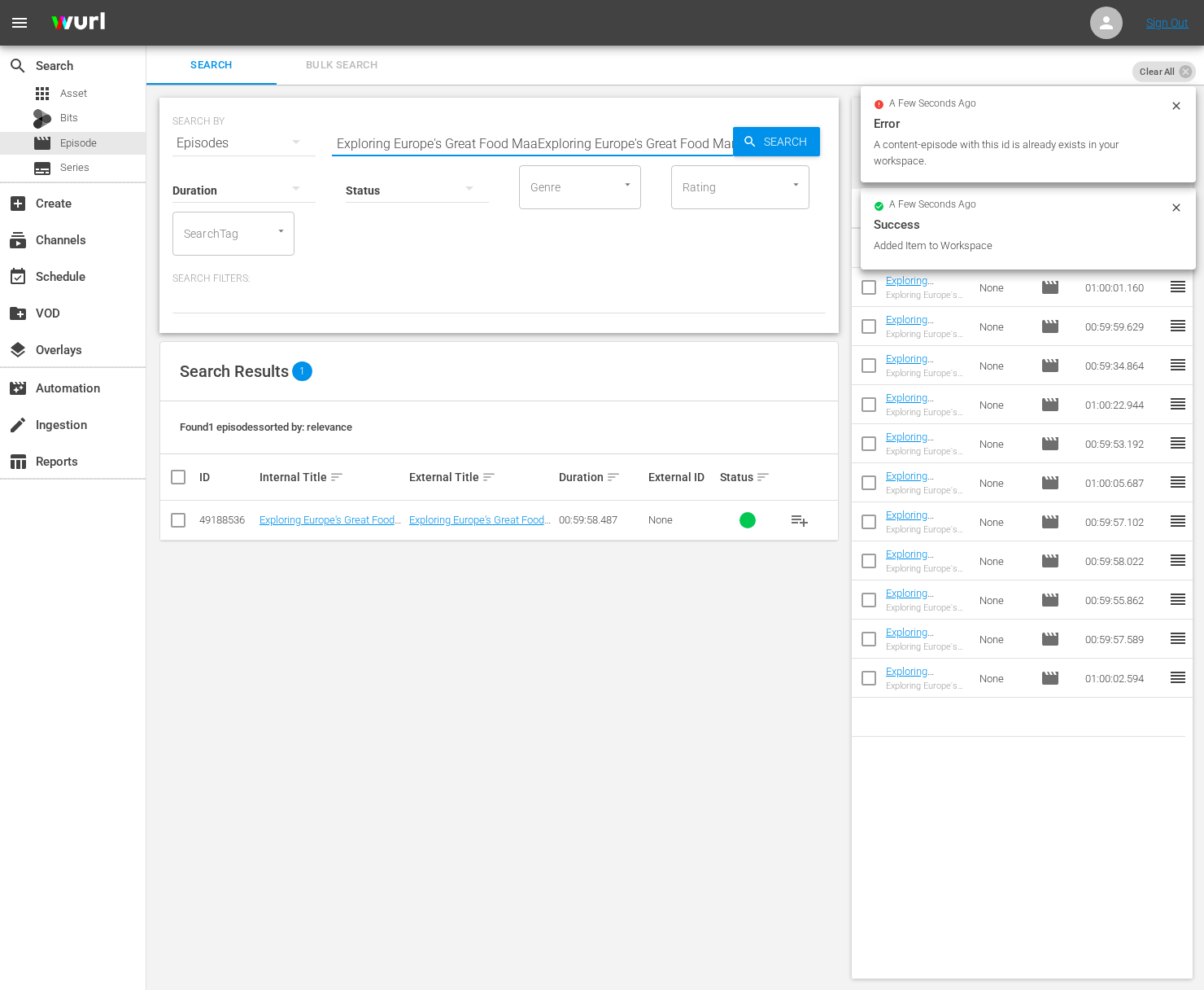
paste input "rkets: FreiburgExploring Europe's Great Food Ma"
click at [533, 147] on input "aExploring Europe's Great Food Markets: FreiburgExploring Europe's Great Food M…" at bounding box center [533, 142] width 401 height 39
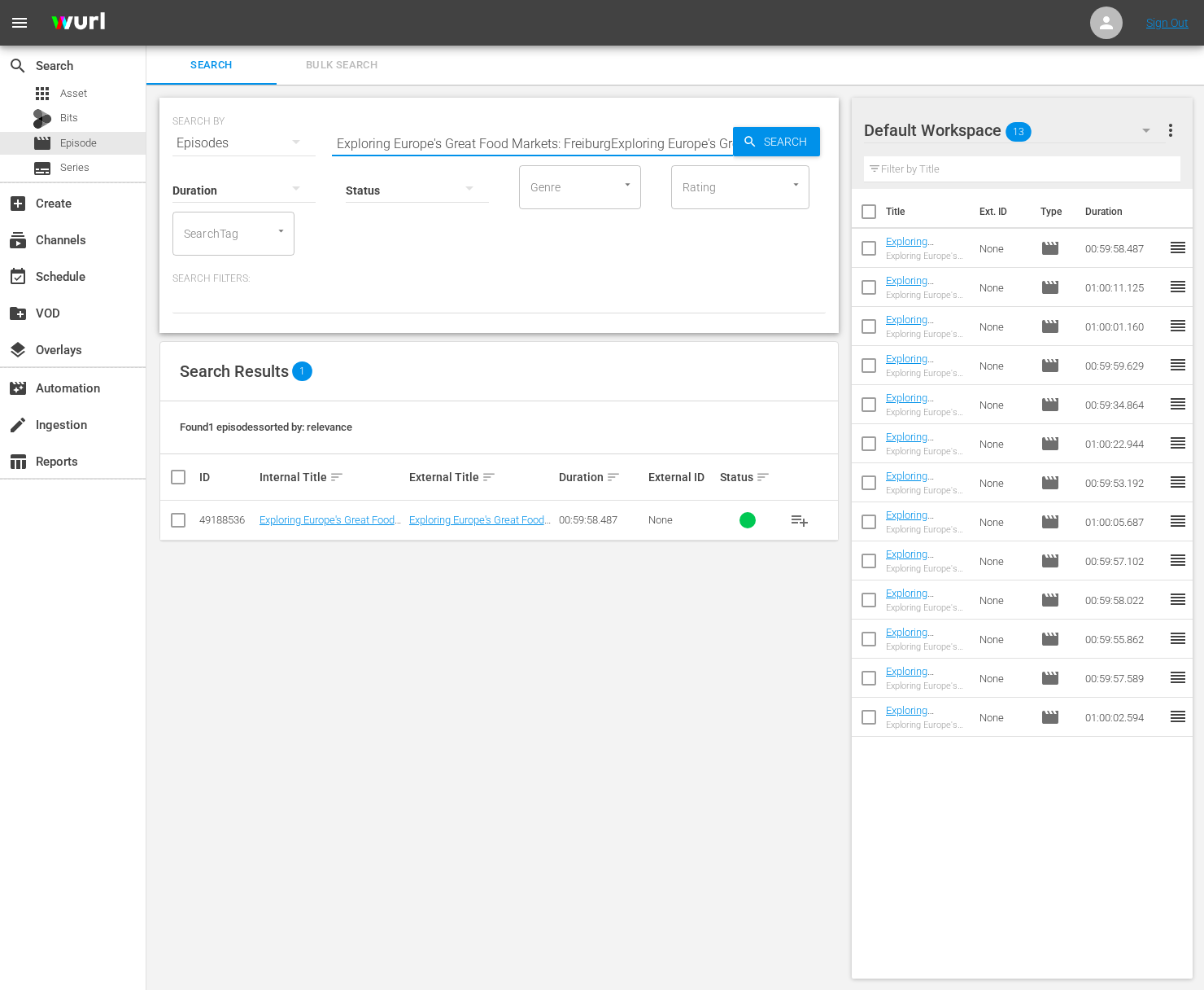
paste input "Exploring Europe's Great Food Markets: [GEOGRAPHIC_DATA]"
click at [752, 145] on icon "button" at bounding box center [750, 142] width 15 height 15
click at [801, 520] on span "playlist_add" at bounding box center [800, 520] width 20 height 20
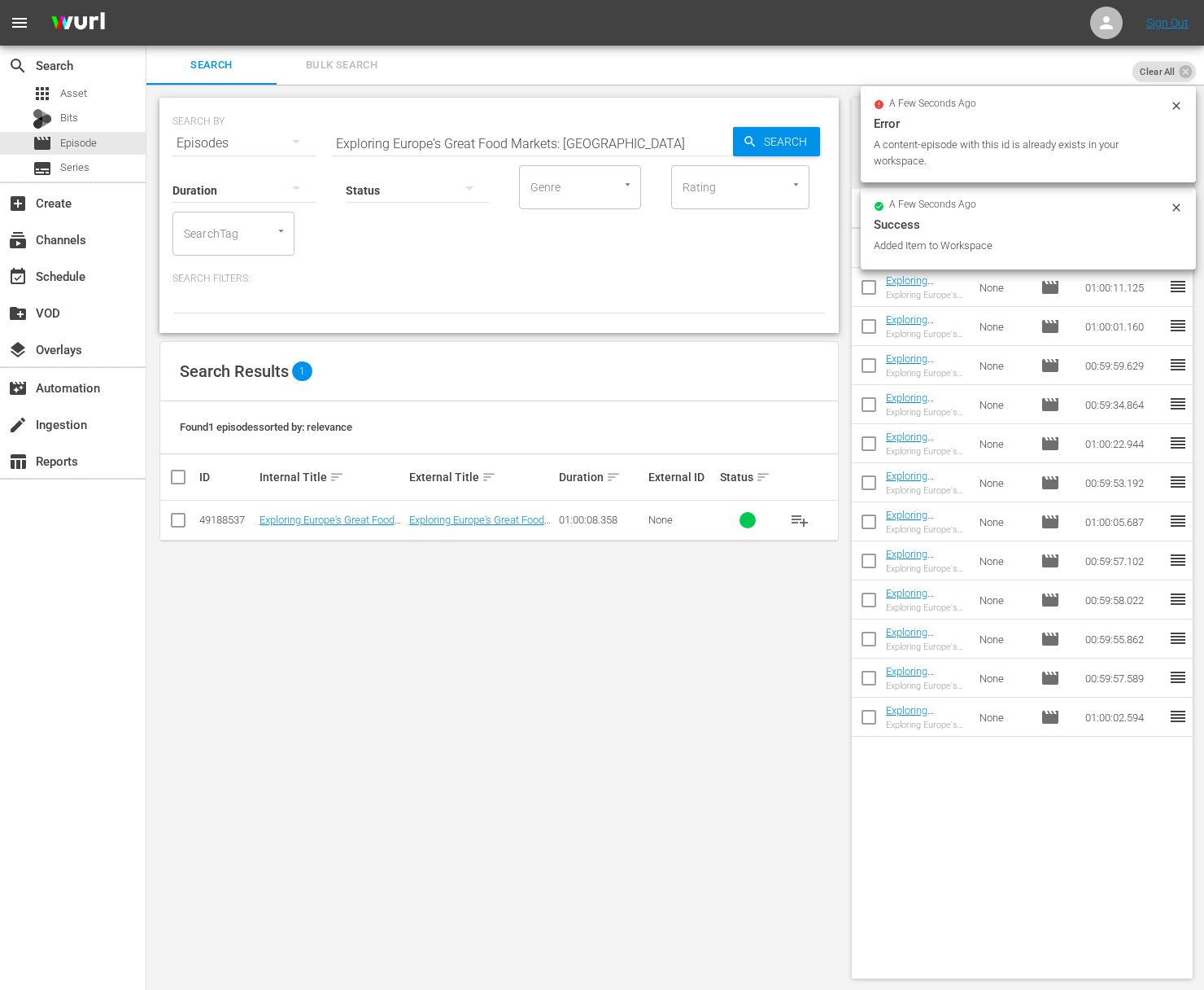
click at [502, 137] on input "Exploring Europe's Great Food Markets: [GEOGRAPHIC_DATA]" at bounding box center [533, 142] width 401 height 39
paste input "irenze"
click at [800, 137] on span "Search" at bounding box center [788, 142] width 63 height 29
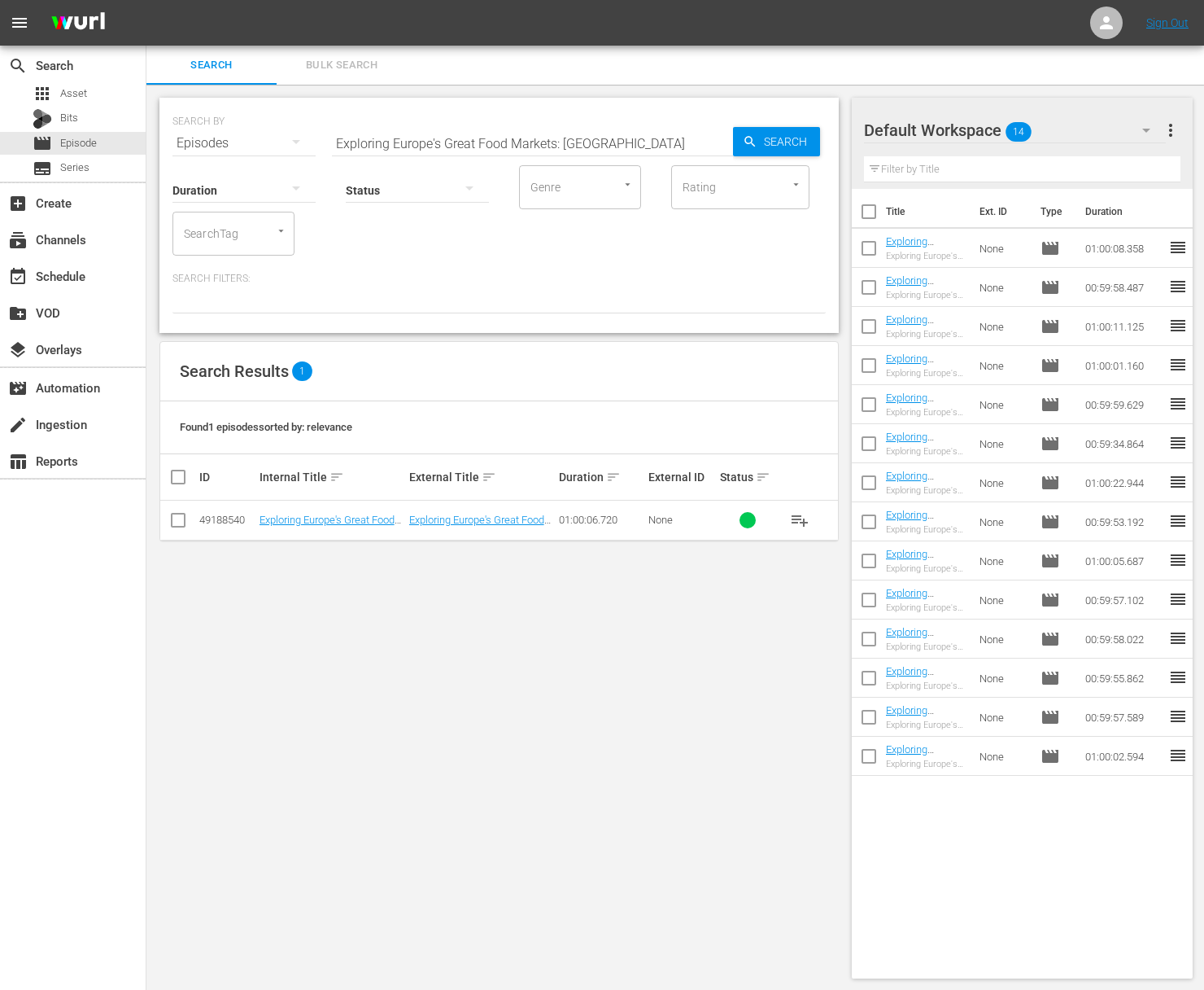
click at [798, 515] on span "playlist_add" at bounding box center [800, 520] width 20 height 20
click at [600, 147] on input "Exploring Europe's Great Food Markets: [GEOGRAPHIC_DATA]" at bounding box center [533, 142] width 401 height 39
paste input "Exploring Europe's Great Food Markets: [GEOGRAPHIC_DATA]"
click at [614, 140] on input "Exploring Europe's Great Food Markets: FirenzaExploring Europe's Great Food Mar…" at bounding box center [533, 142] width 401 height 39
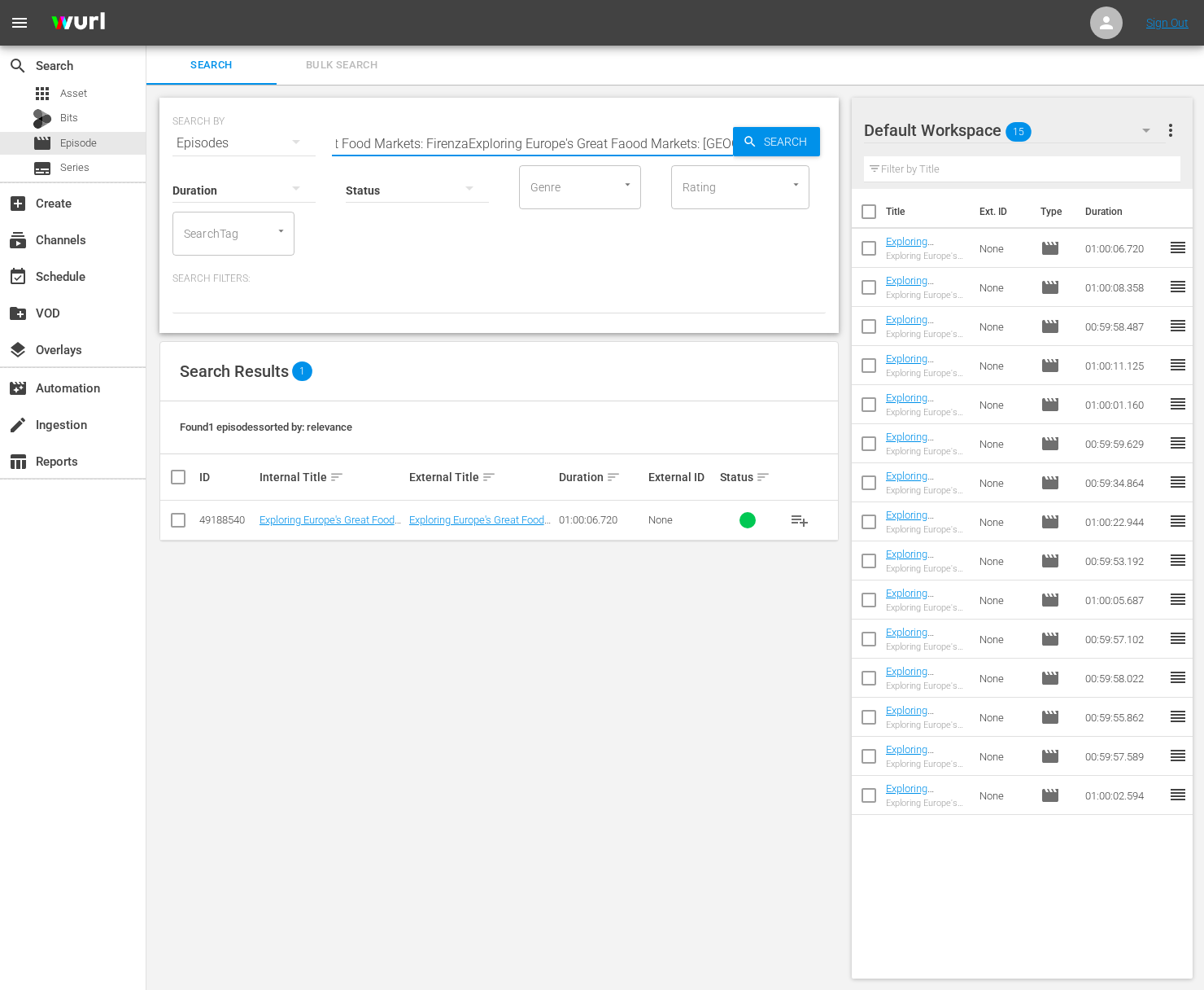
paste input "Exploring Europe's Great Food Markets: [GEOGRAPHIC_DATA]"
click at [577, 139] on input "Exploring Europe's Great Food Markets: FirenzaExploring Europe's Great FaExplor…" at bounding box center [533, 142] width 401 height 39
paste input "[GEOGRAPHIC_DATA]"
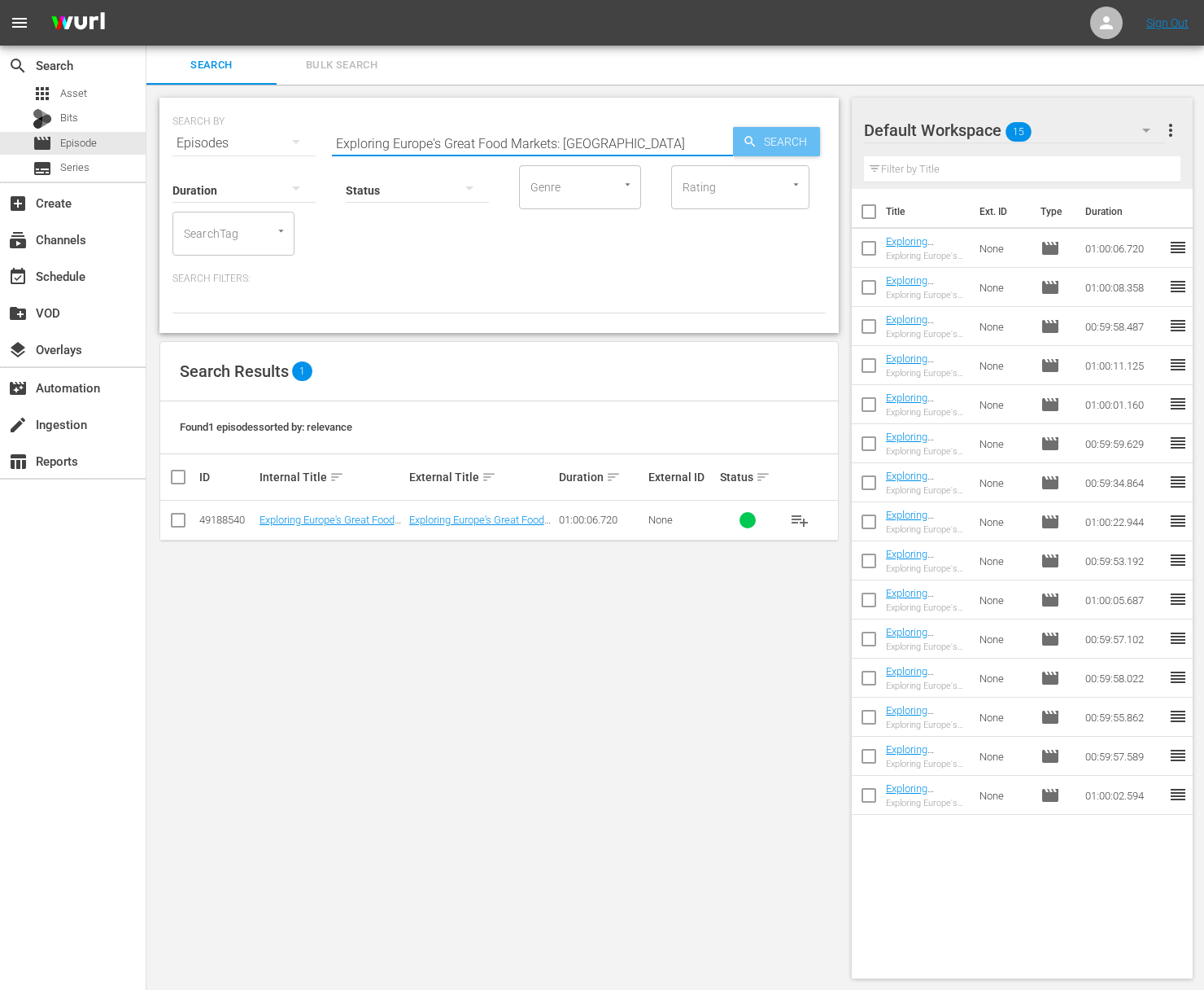
click at [791, 140] on span "Search" at bounding box center [788, 142] width 63 height 29
click at [800, 517] on span "playlist_add" at bounding box center [800, 520] width 20 height 20
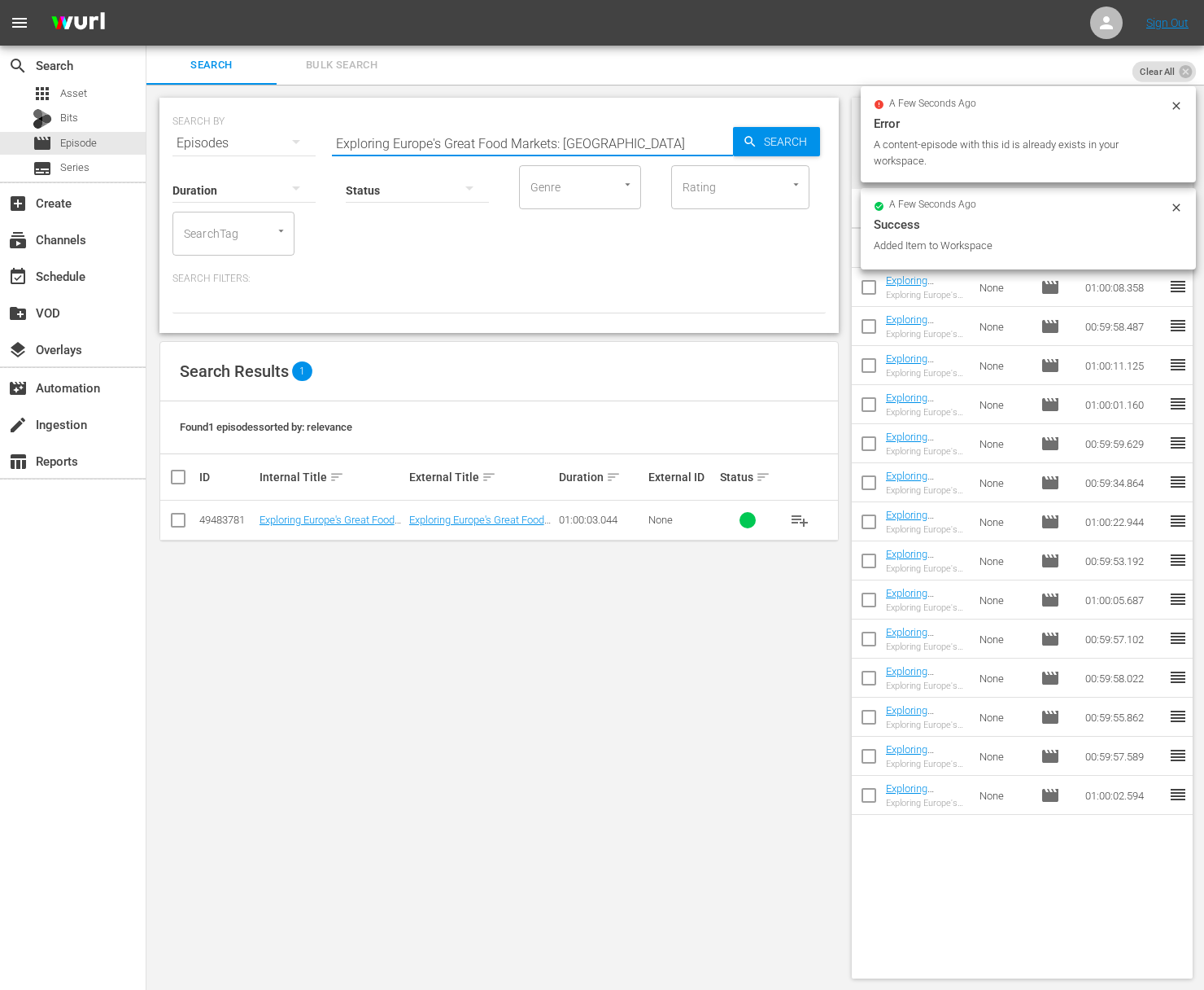
click at [564, 124] on input "Exploring Europe's Great Food Markets: [GEOGRAPHIC_DATA]" at bounding box center [533, 142] width 401 height 39
paste input "[GEOGRAPHIC_DATA]"
click at [786, 128] on span "Search" at bounding box center [788, 142] width 63 height 29
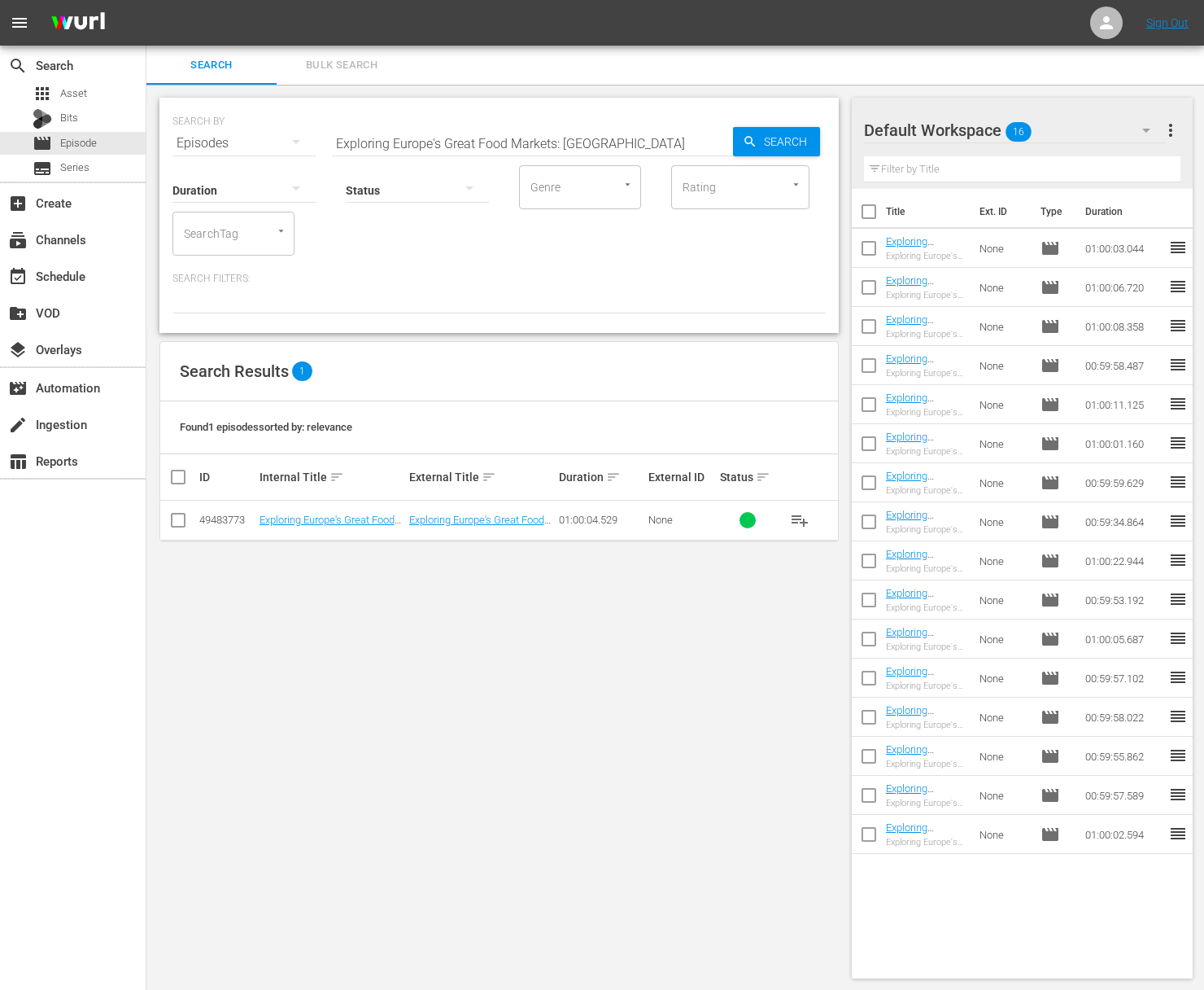
click at [802, 521] on span "playlist_add" at bounding box center [800, 520] width 20 height 20
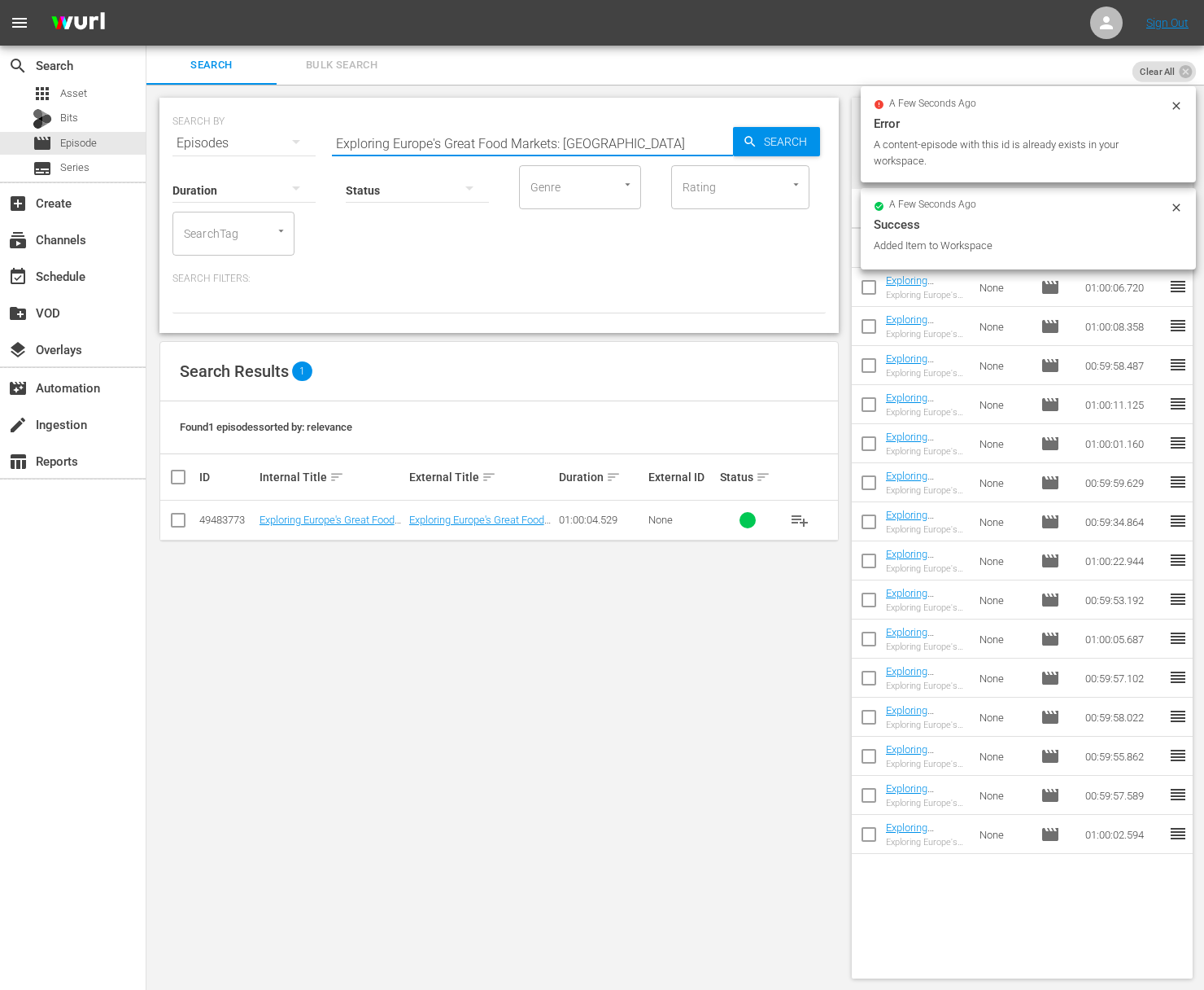
click at [582, 140] on input "Exploring Europe's Great Food Markets: [GEOGRAPHIC_DATA]" at bounding box center [533, 142] width 401 height 39
paste input "Exploring Europe's Great Food Markets: [GEOGRAPHIC_DATA]"
click at [584, 140] on input "Exploring Europe's Great Food Markets: TuriaExploring Europe's Great Food Marke…" at bounding box center [533, 142] width 401 height 39
paste input "Exploring Europe's Great Food Markets: [GEOGRAPHIC_DATA]"
click at [564, 146] on input "Exploring Europe's Great Food Markets: TuriaExploring Europe'saExploring Europe…" at bounding box center [533, 142] width 401 height 39
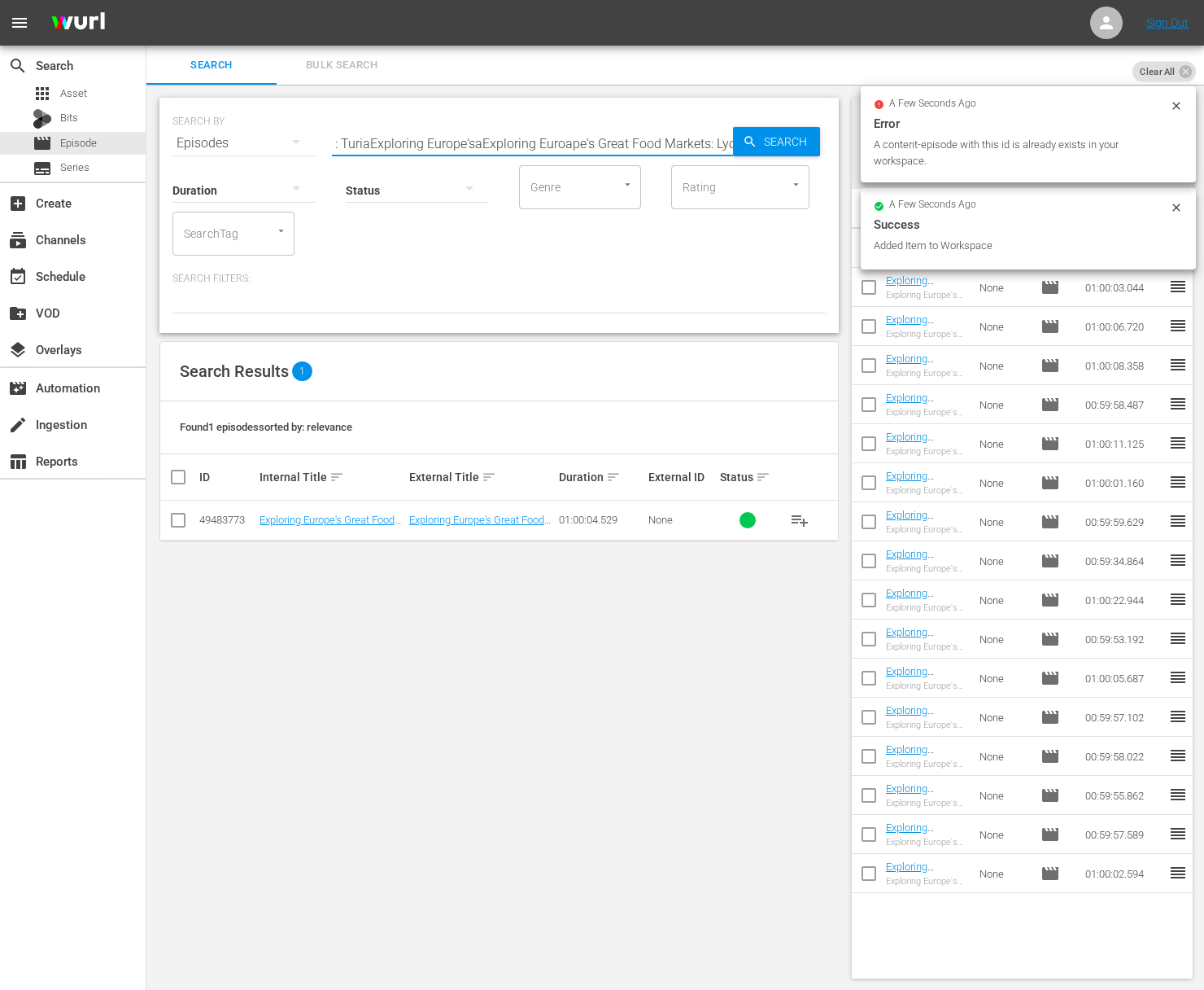
paste input "Exploring Europe's Great Food Markets: [GEOGRAPHIC_DATA]"
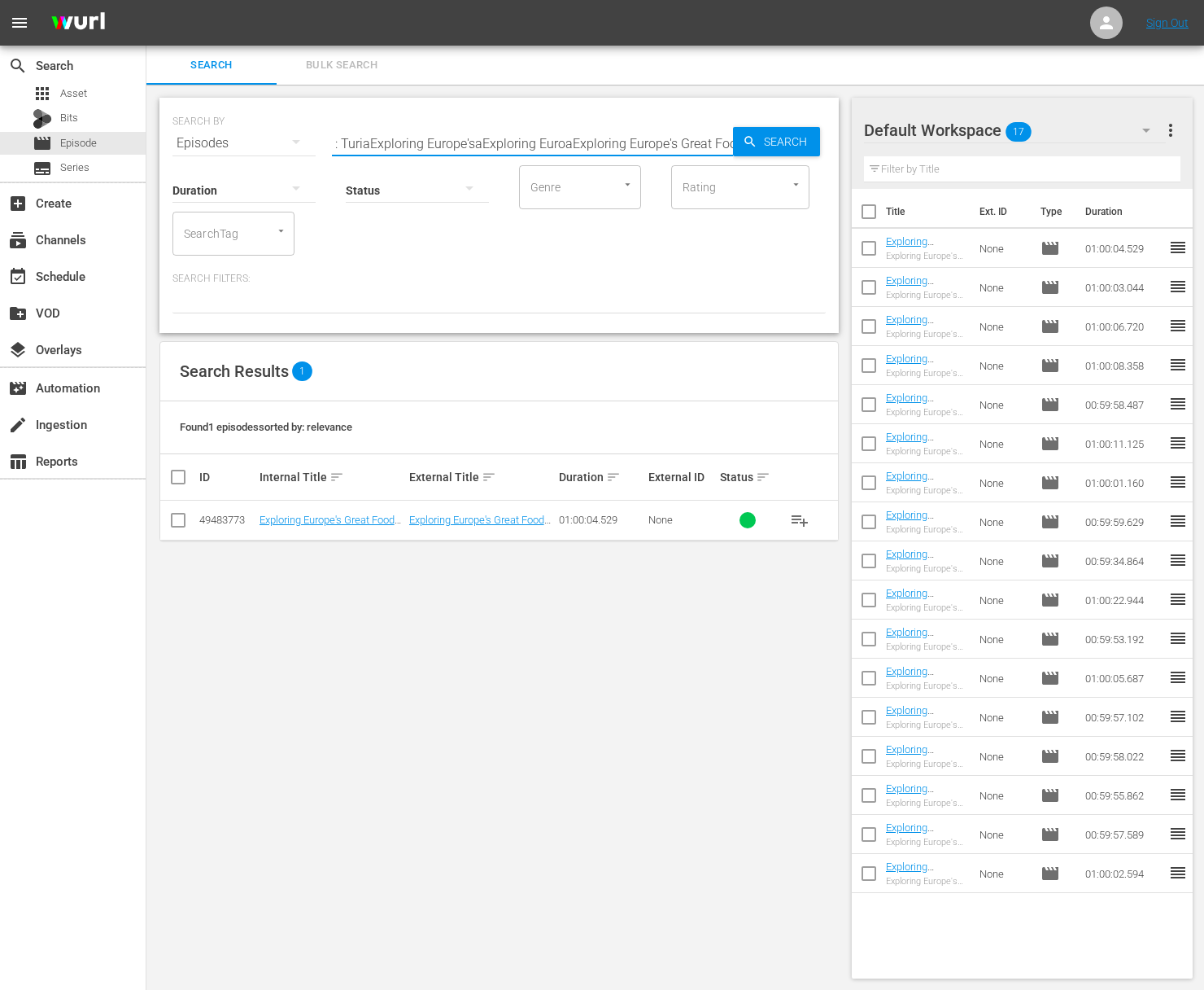
scroll to position [0, 311]
click at [564, 146] on input "Exploring Europe's Great Food Markets: TuriaExploring Europe'saExploring EuroaE…" at bounding box center [533, 142] width 401 height 39
paste input "Lyo"
click at [801, 142] on span "Search" at bounding box center [788, 142] width 63 height 29
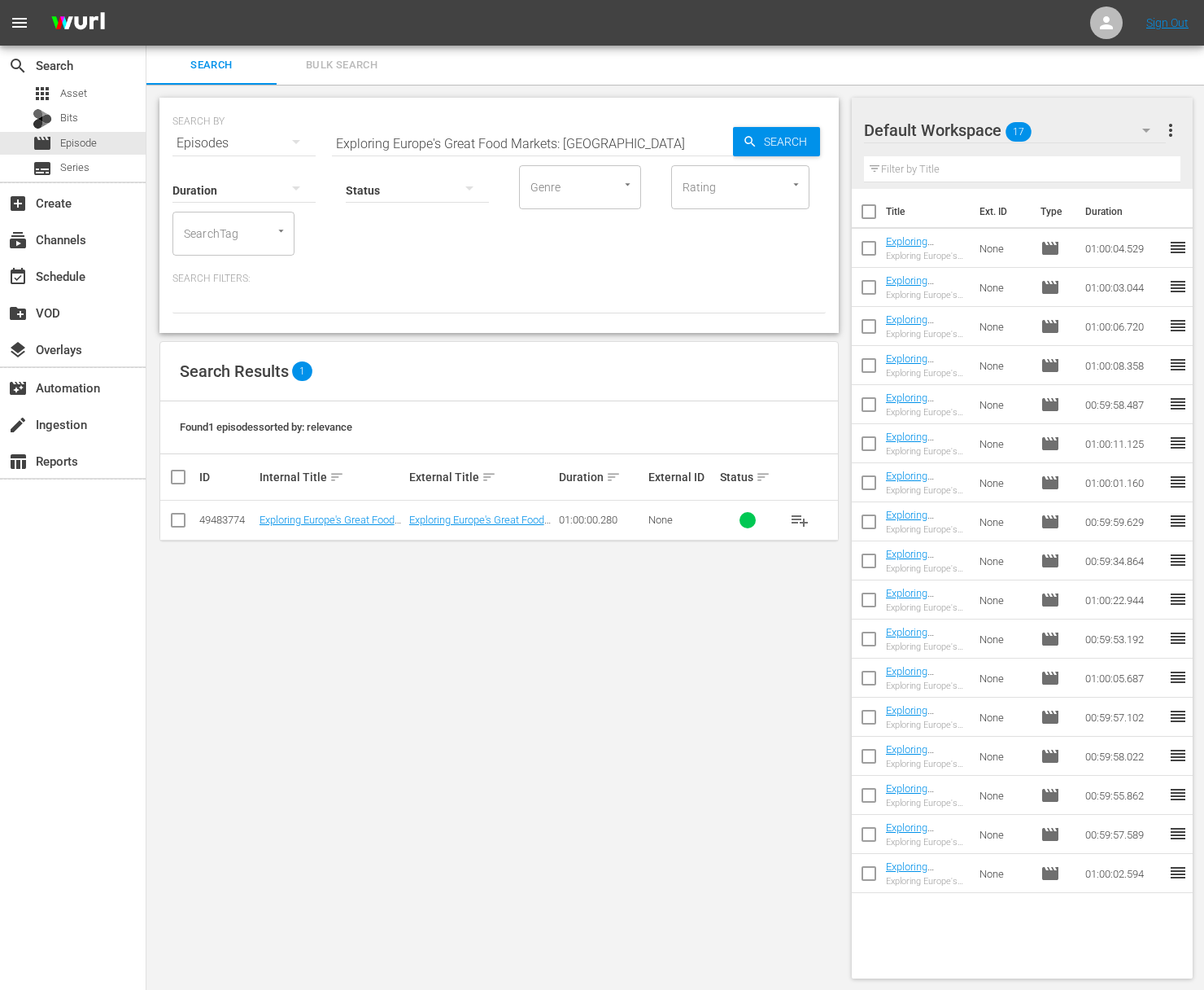
click at [805, 517] on span "playlist_add" at bounding box center [800, 520] width 20 height 20
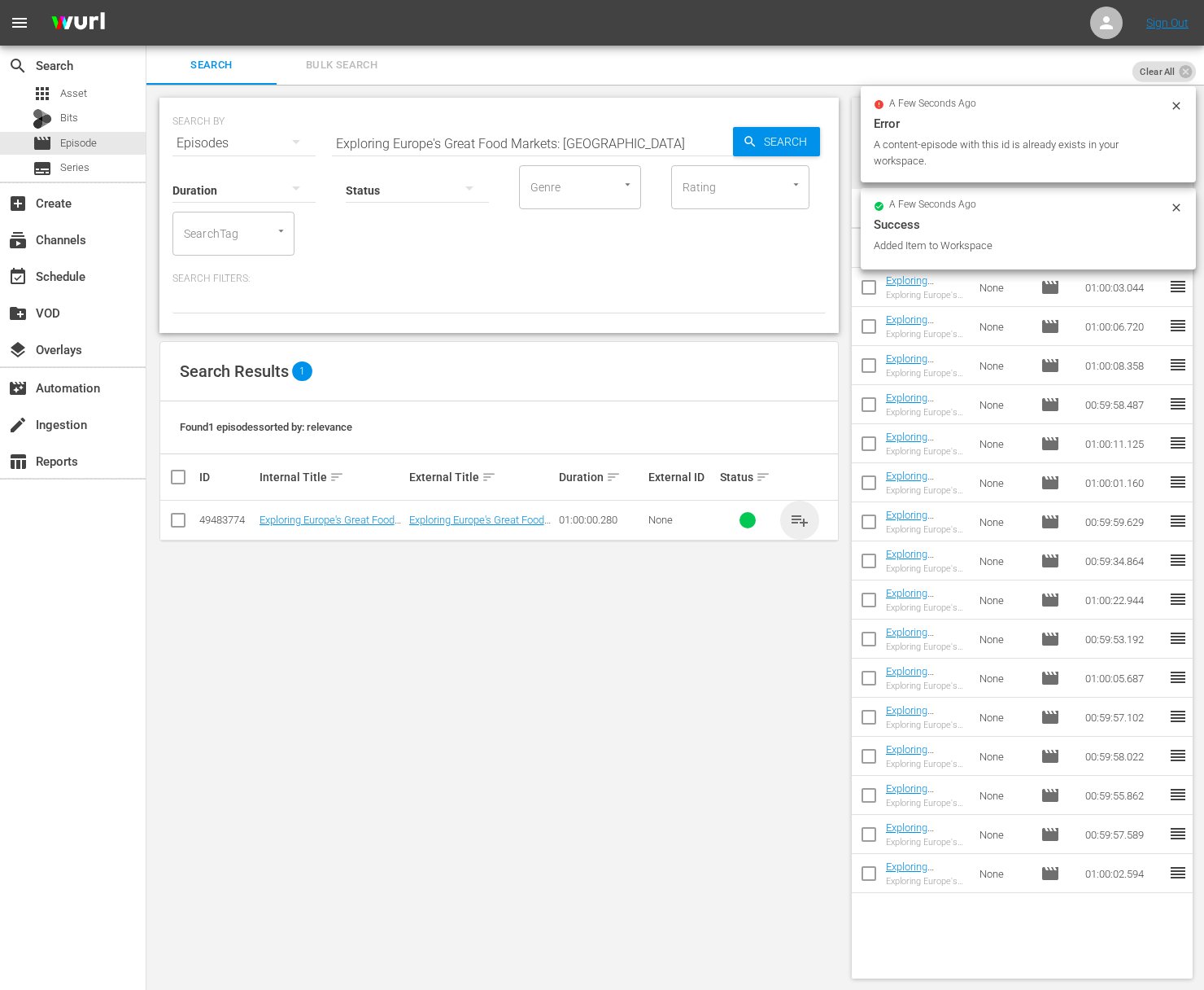
click at [798, 515] on span "playlist_add" at bounding box center [800, 520] width 20 height 20
click at [560, 154] on div "Search ID, Title, Description, Keywords, or Category Exploring Europe's Great F…" at bounding box center [533, 142] width 401 height 39
paste input "[GEOGRAPHIC_DATA]"
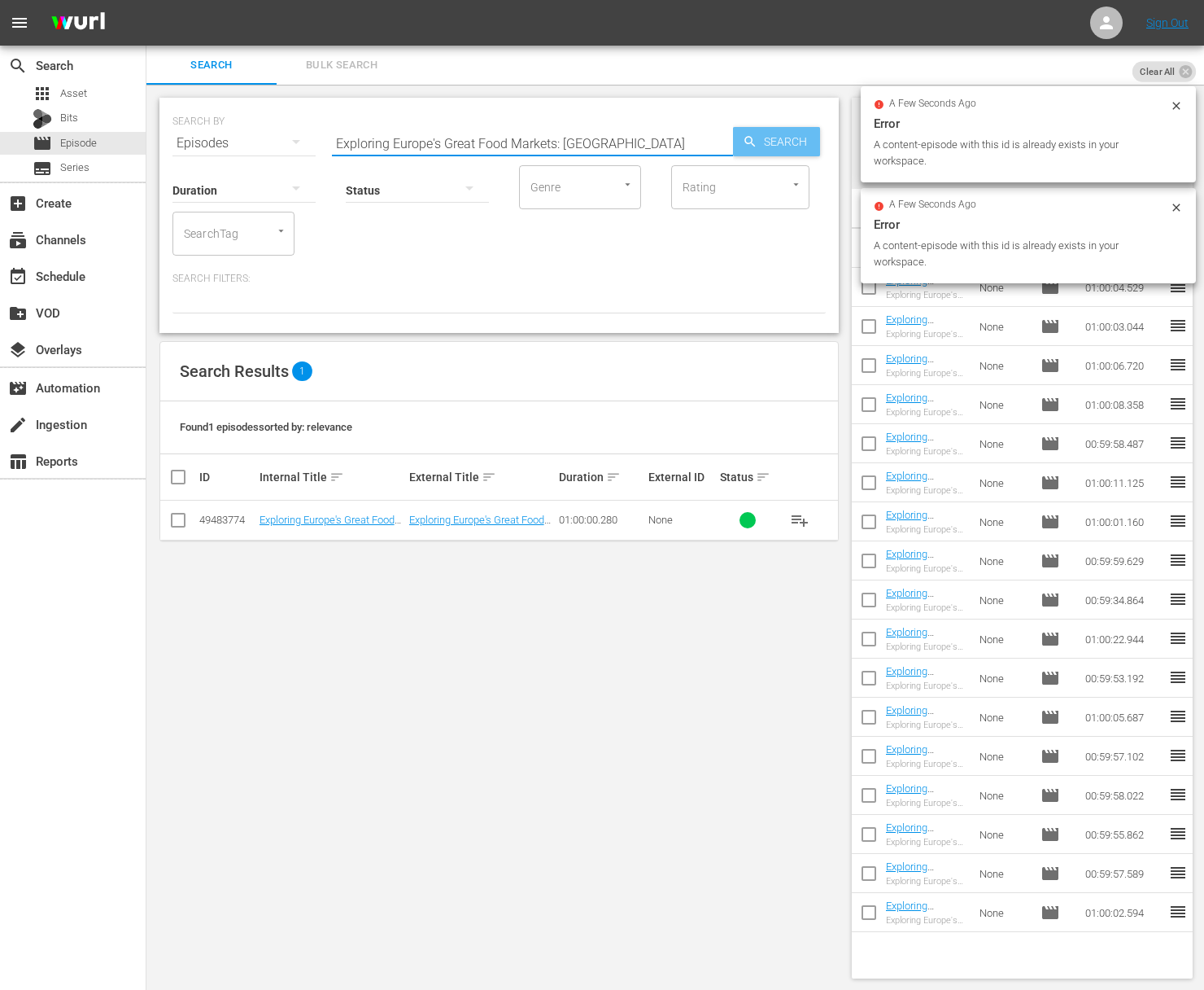
click at [759, 151] on span "Search" at bounding box center [788, 142] width 63 height 29
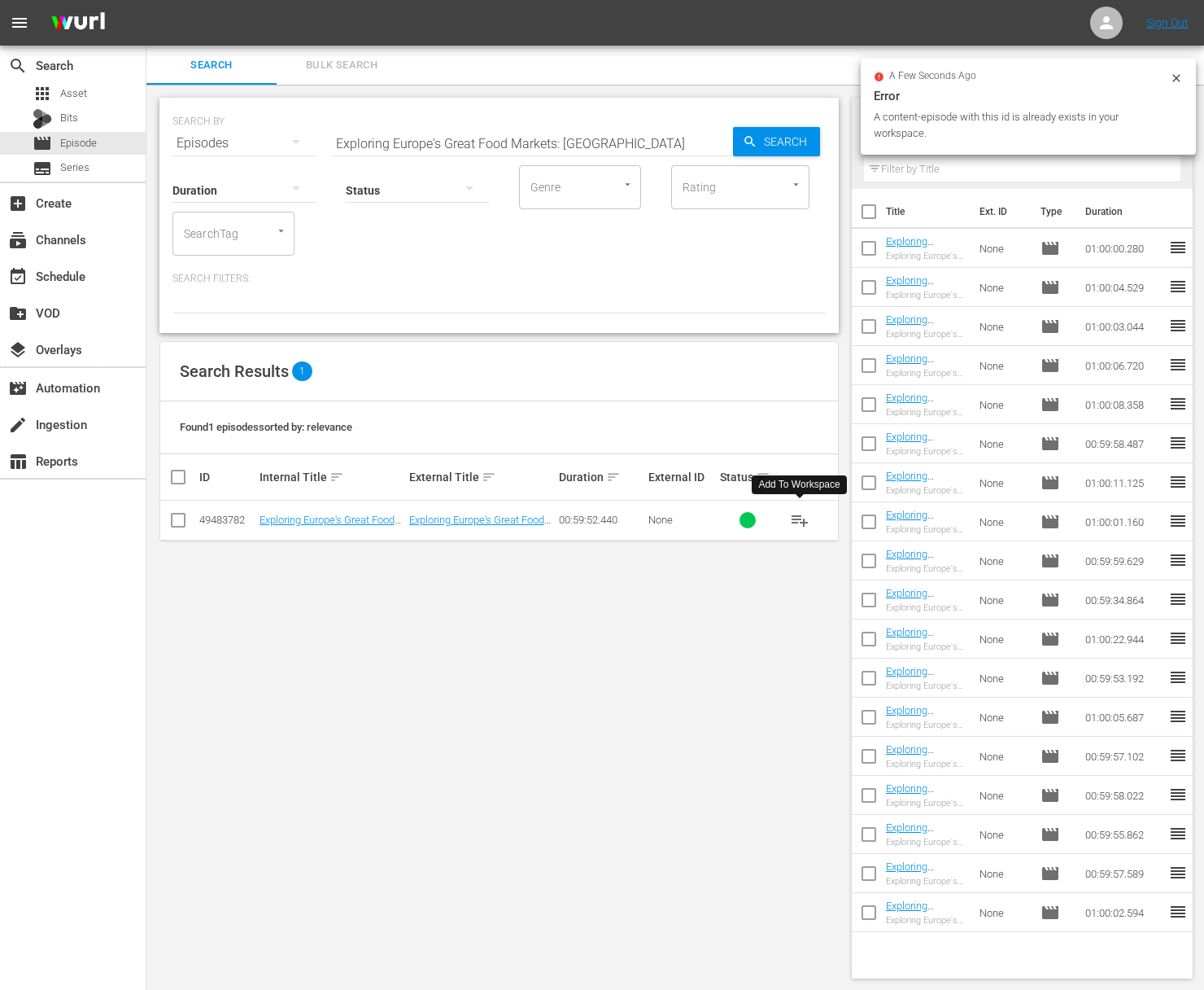
click at [796, 517] on span "playlist_add" at bounding box center [800, 520] width 20 height 20
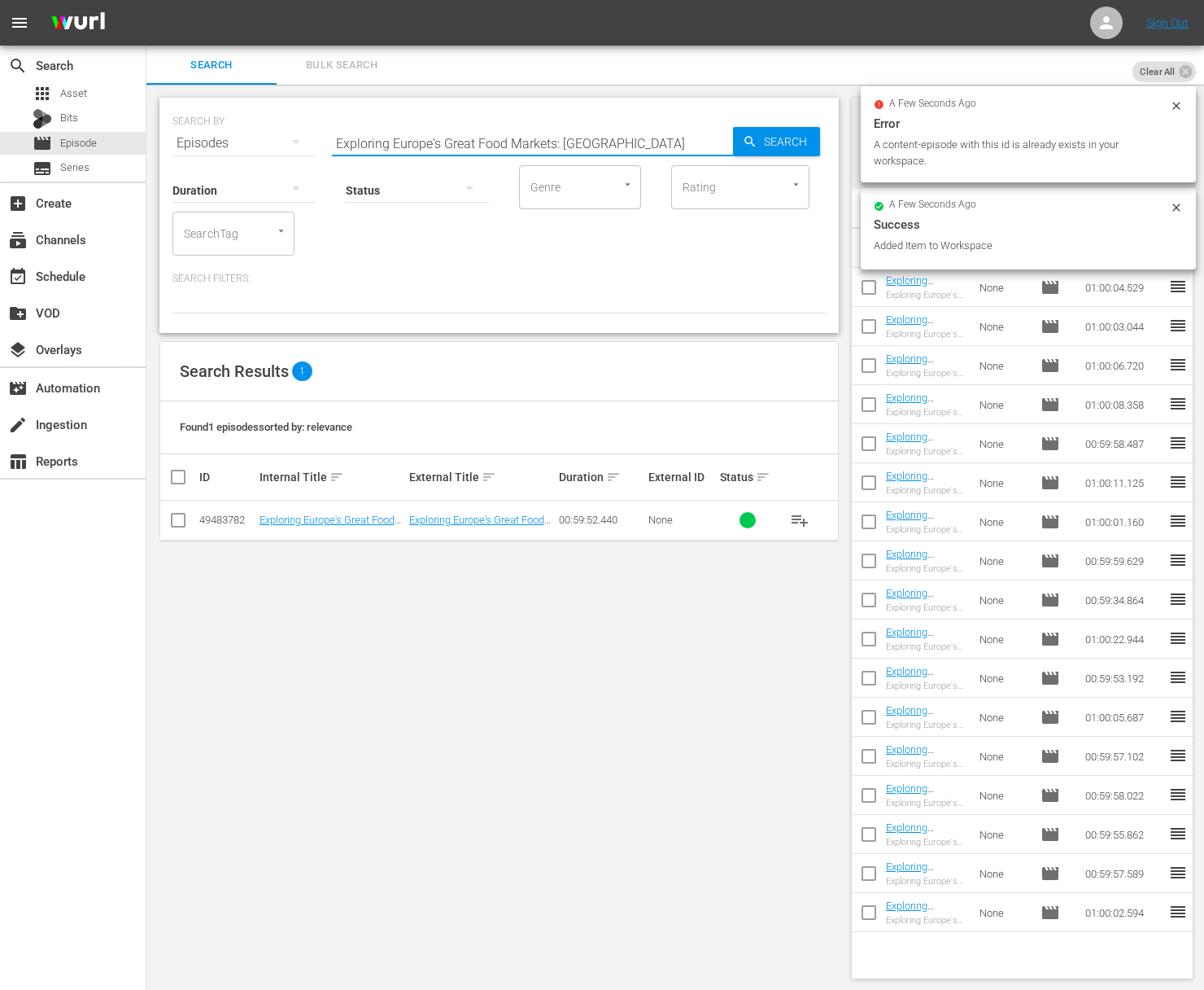
click at [642, 139] on input "Exploring Europe's Great Food Markets: [GEOGRAPHIC_DATA]" at bounding box center [533, 142] width 401 height 39
paste input "Exploring Europe's Great Food Markets: [GEOGRAPHIC_DATA]"
click at [626, 141] on input "Exploring Europe's Great Food Markets: BudapestaExploring Europe's Great Food M…" at bounding box center [533, 142] width 401 height 39
paste input "text"
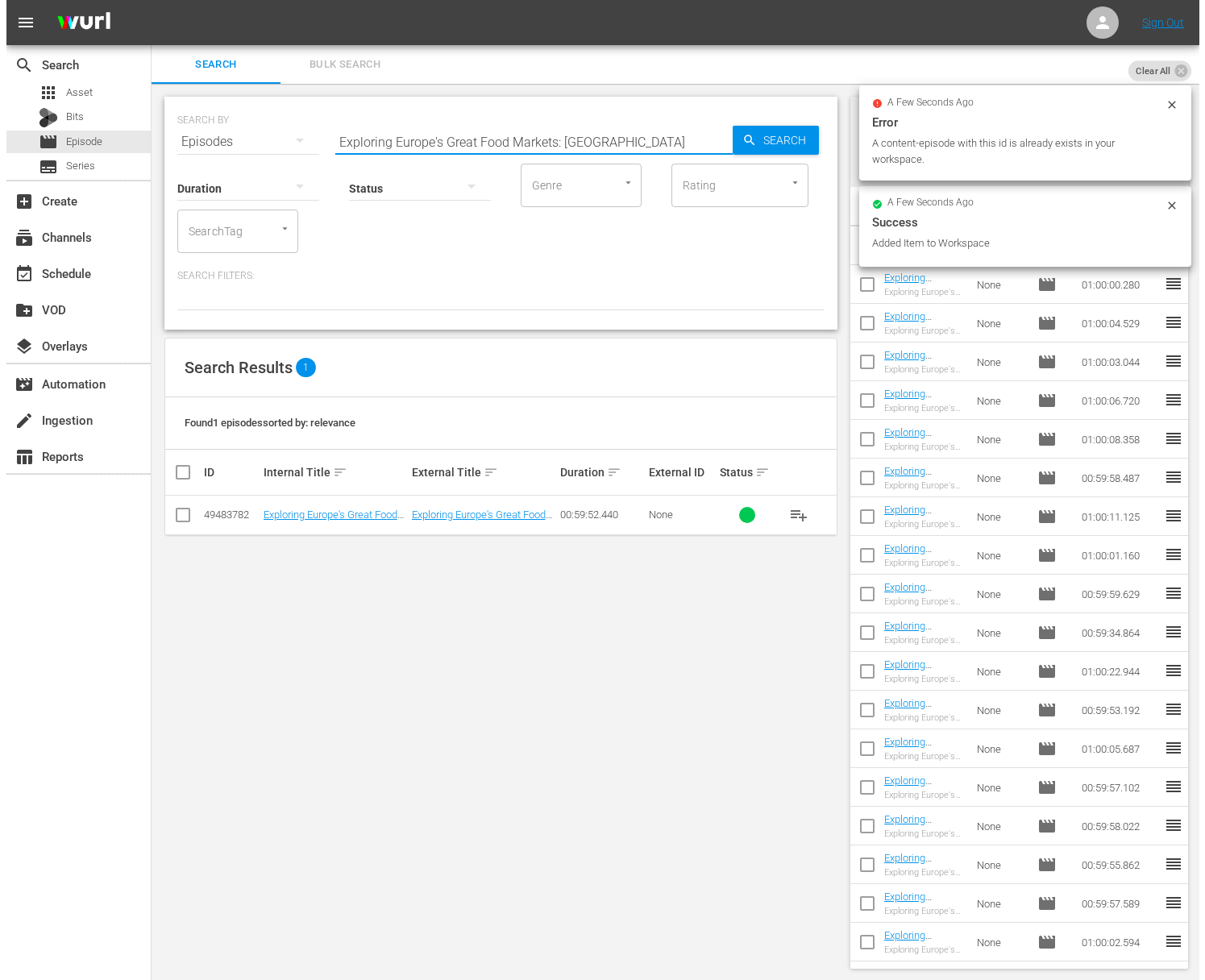
scroll to position [0, 0]
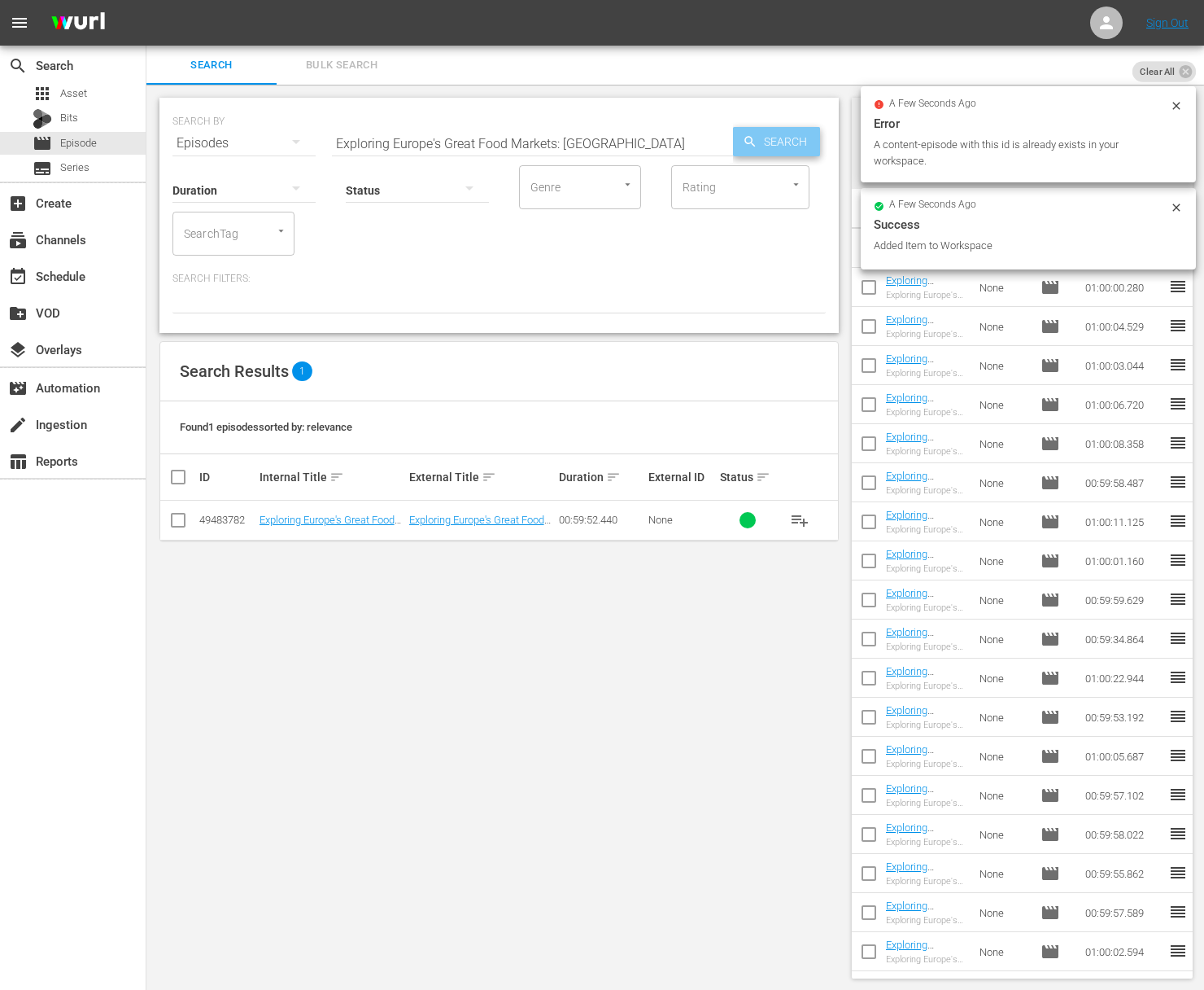
click at [786, 142] on span "Search" at bounding box center [788, 142] width 63 height 29
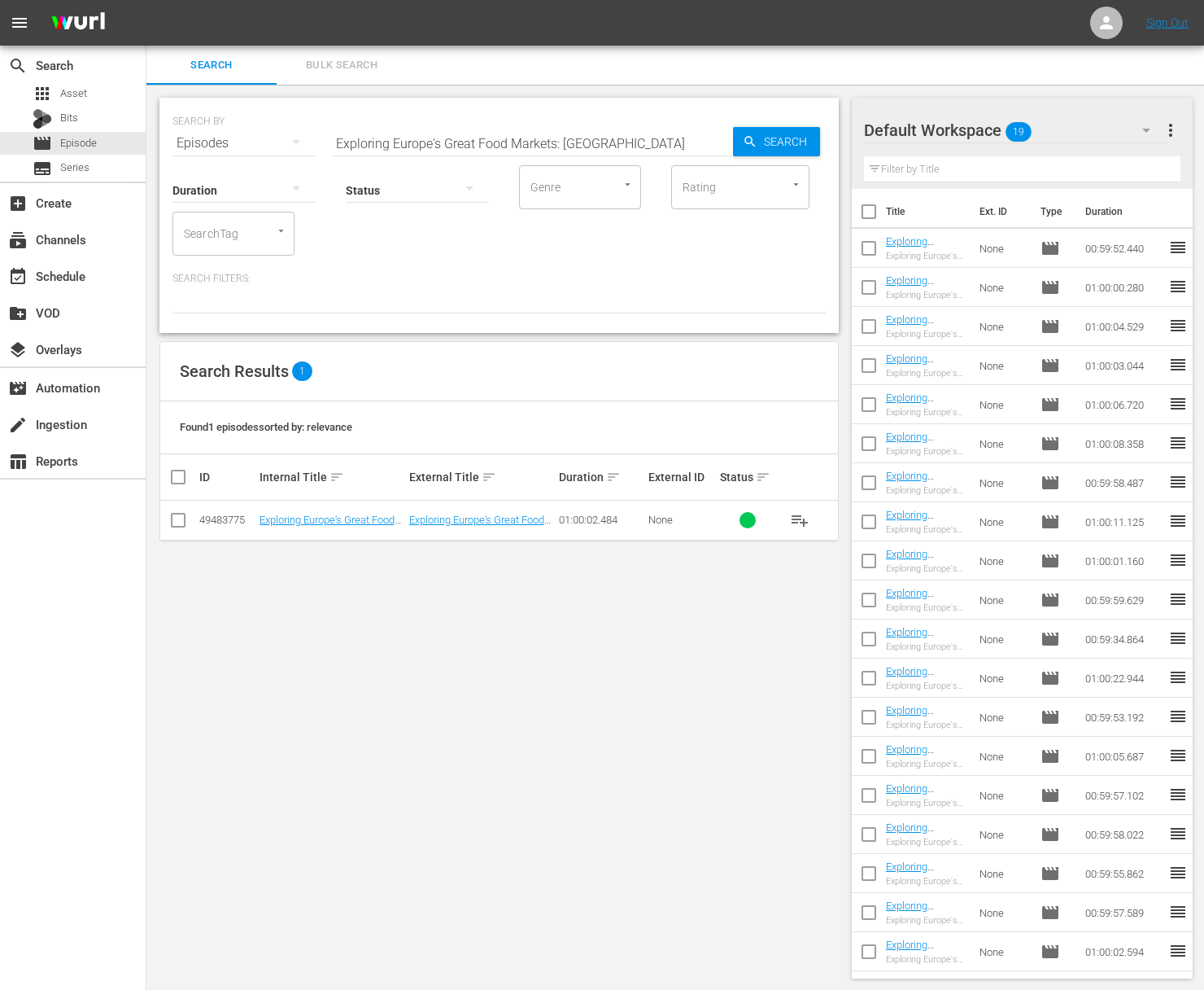
click at [801, 515] on span "playlist_add" at bounding box center [800, 520] width 20 height 20
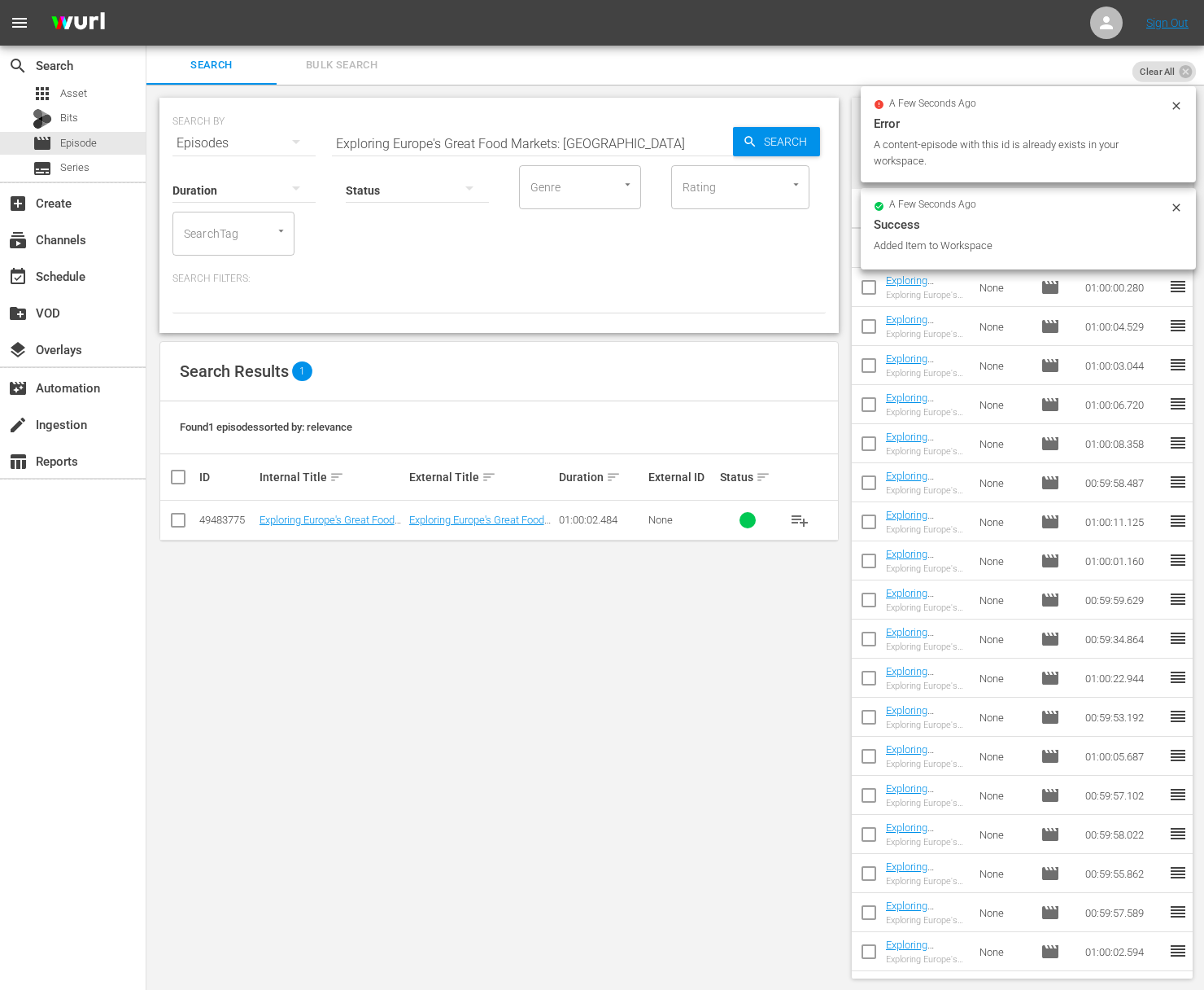
click at [568, 127] on input "Exploring Europe's Great Food Markets: [GEOGRAPHIC_DATA]" at bounding box center [533, 142] width 401 height 39
paste input "[GEOGRAPHIC_DATA]"
click at [809, 134] on span "Search" at bounding box center [788, 142] width 63 height 29
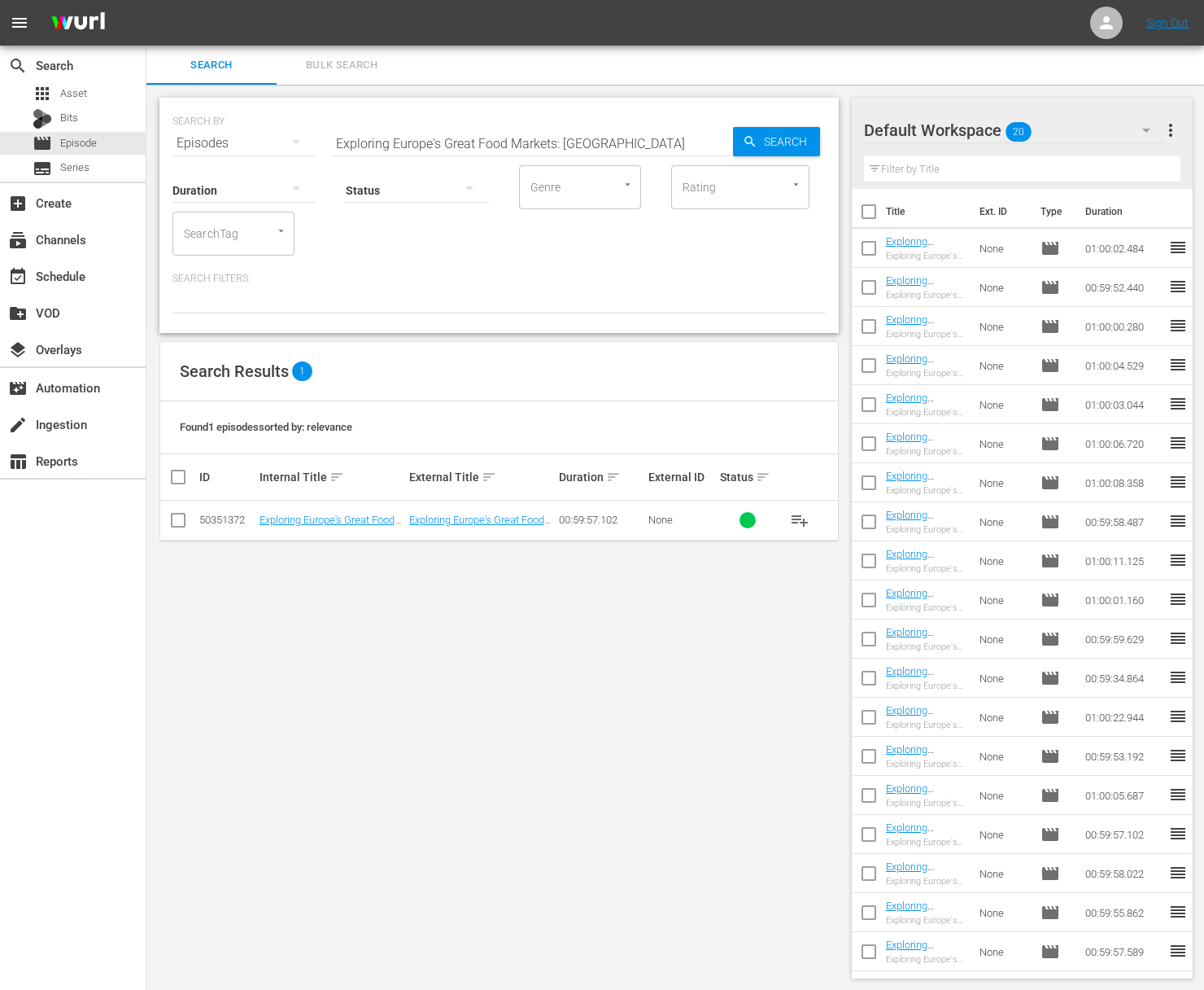
click at [802, 517] on span "playlist_add" at bounding box center [800, 520] width 20 height 20
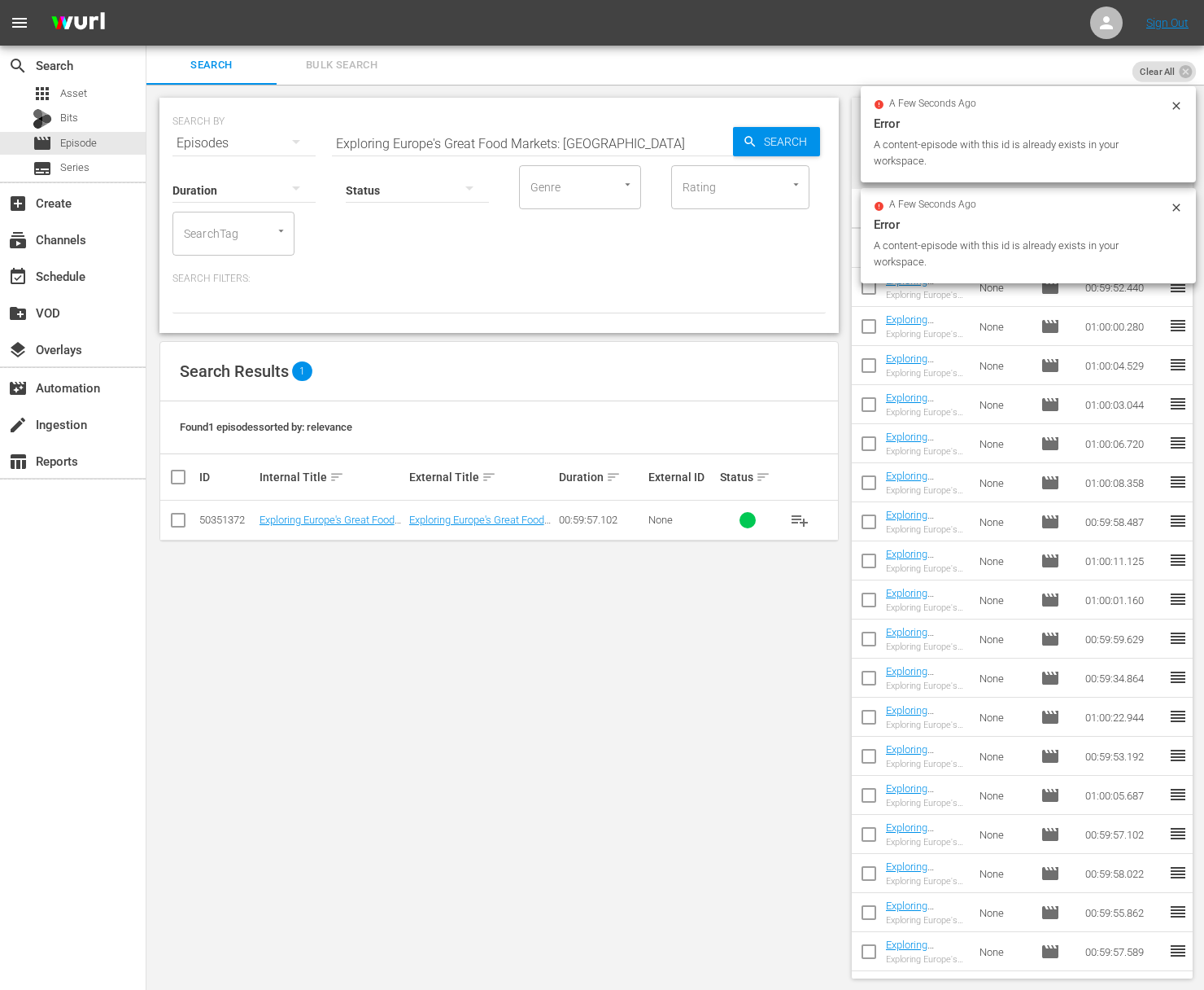
click at [491, 135] on input "Exploring Europe's Great Food Markets: [GEOGRAPHIC_DATA]" at bounding box center [533, 142] width 401 height 39
paste input "[GEOGRAPHIC_DATA]"
click at [772, 138] on span "Search" at bounding box center [788, 142] width 63 height 29
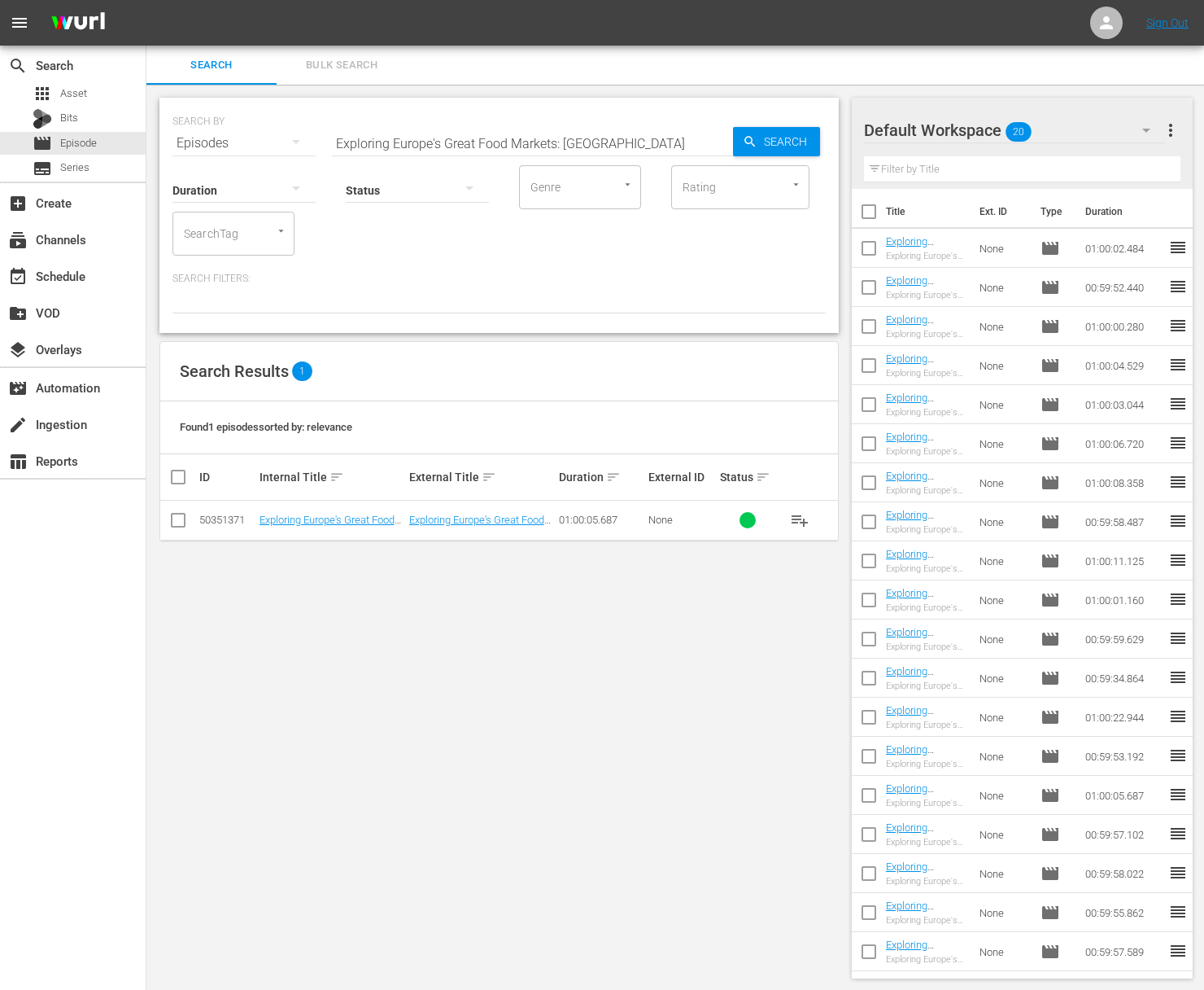
click at [803, 517] on span "playlist_add" at bounding box center [800, 520] width 20 height 20
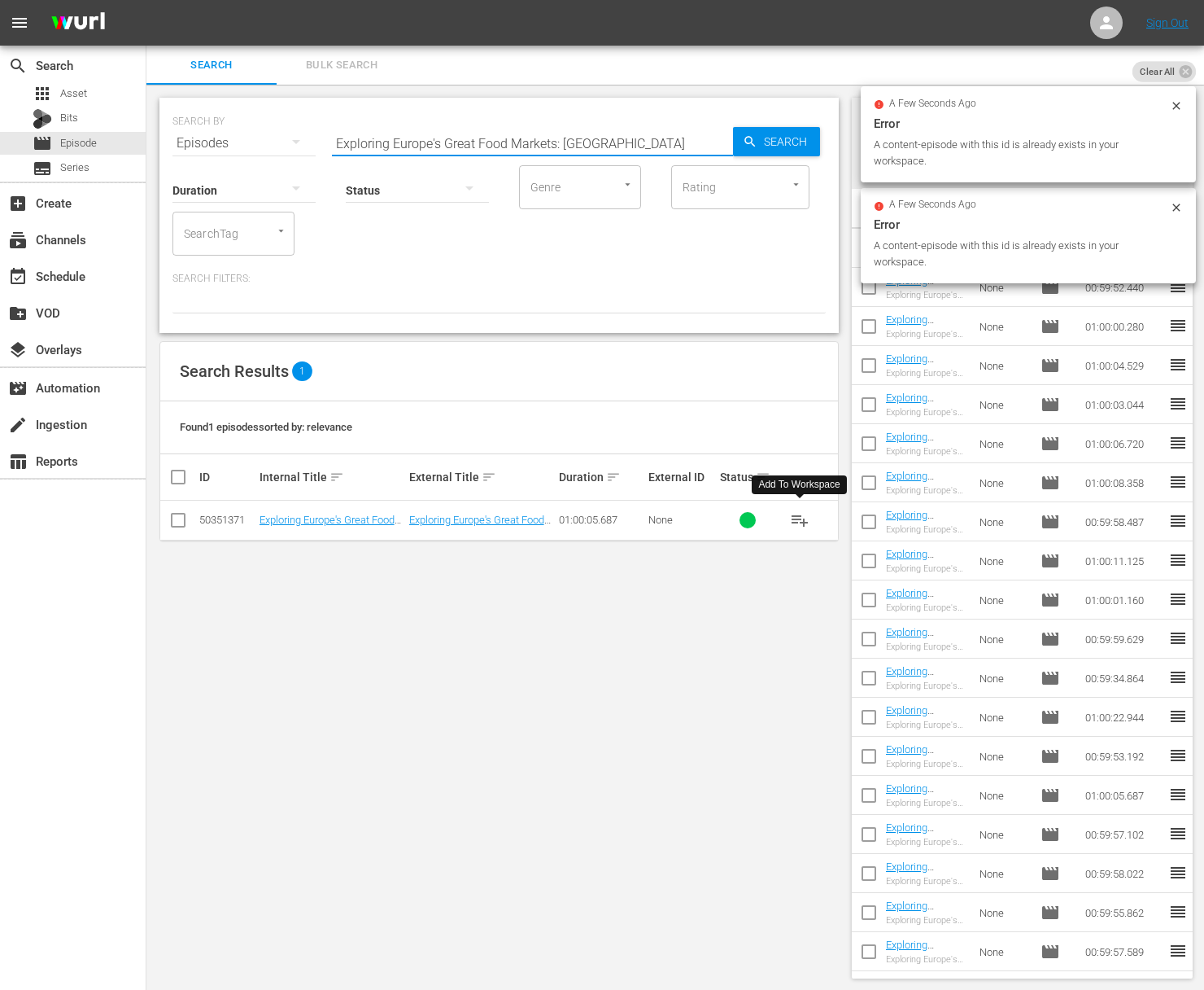
click at [453, 127] on input "Exploring Europe's Great Food Markets: [GEOGRAPHIC_DATA]" at bounding box center [533, 142] width 401 height 39
paste input "MunichExploring Europe's Great Food Markets:"
click at [473, 143] on input "aExploring Europe's Great Food Markets: MunichExploring Europe's Great Food Mar…" at bounding box center [533, 142] width 401 height 39
paste input "Exploring Europe's Great Food Markets: [GEOGRAPHIC_DATA]"
click at [801, 144] on span "Search" at bounding box center [788, 142] width 63 height 29
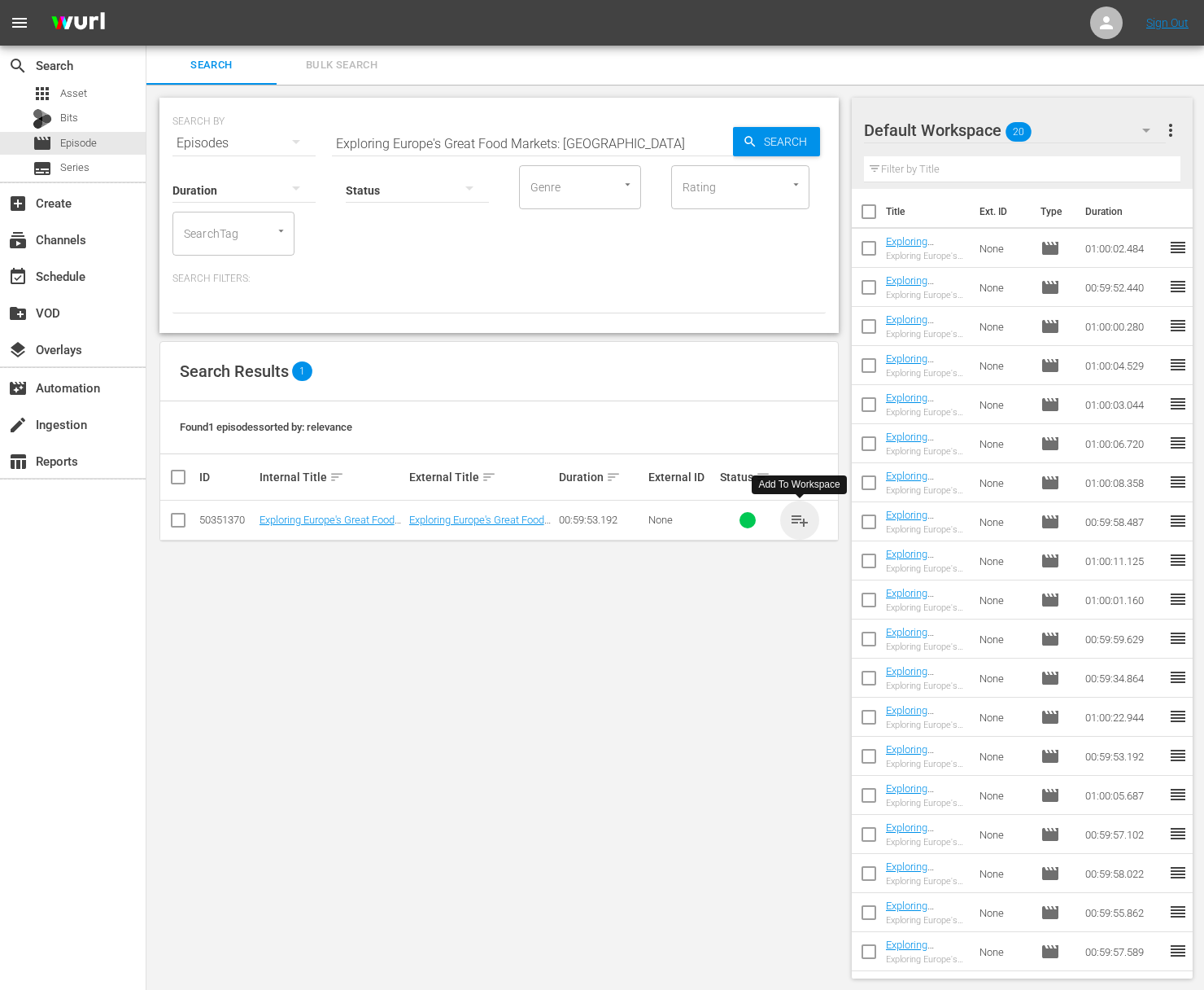
click at [801, 516] on span "playlist_add" at bounding box center [800, 520] width 20 height 20
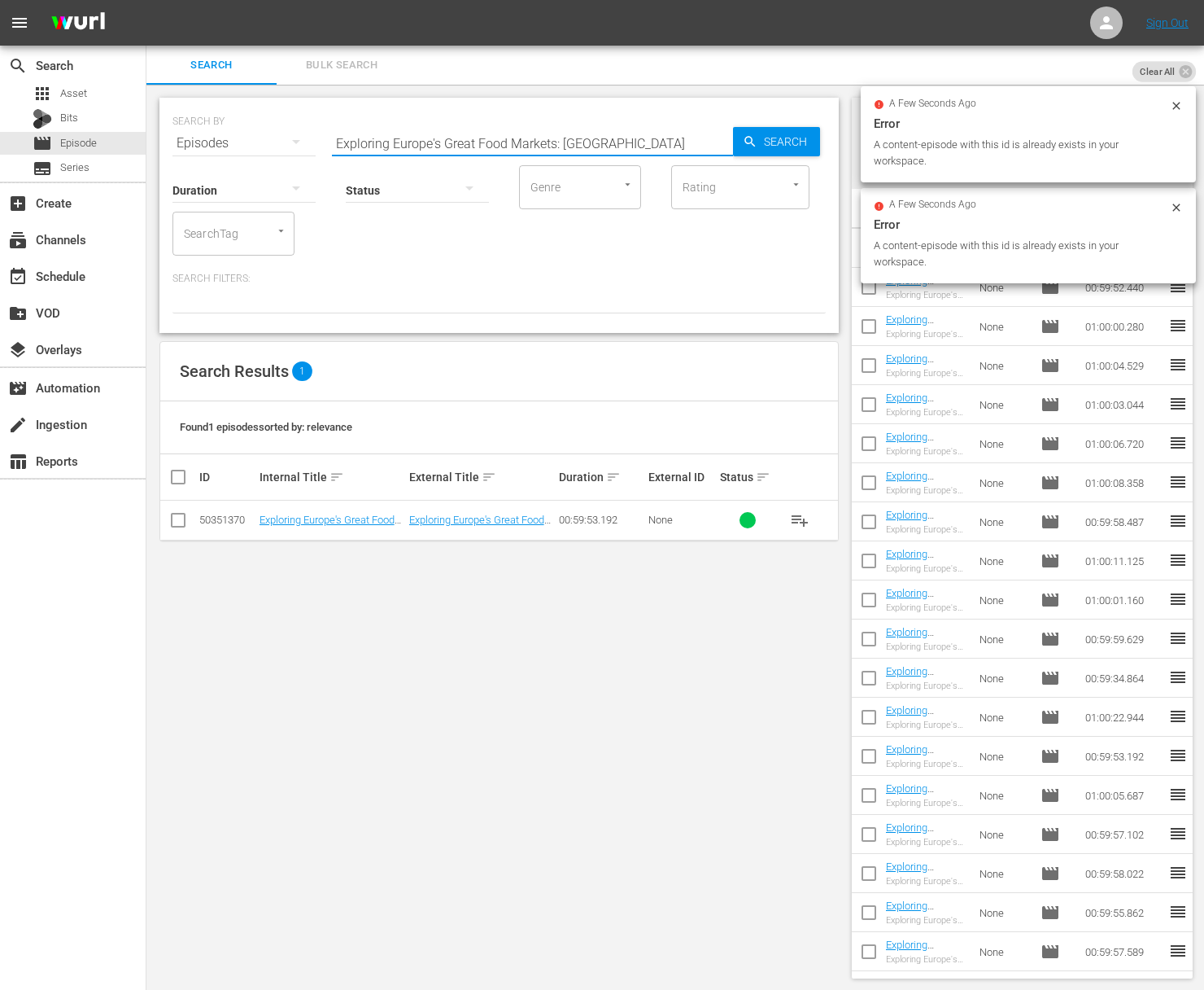
click at [460, 129] on input "Exploring Europe's Great Food Markets: [GEOGRAPHIC_DATA]" at bounding box center [533, 142] width 401 height 39
paste input "[GEOGRAPHIC_DATA]"
type input "Exploring Europe's Great Food Markets: [GEOGRAPHIC_DATA]"
click at [759, 142] on span "Search" at bounding box center [788, 142] width 63 height 29
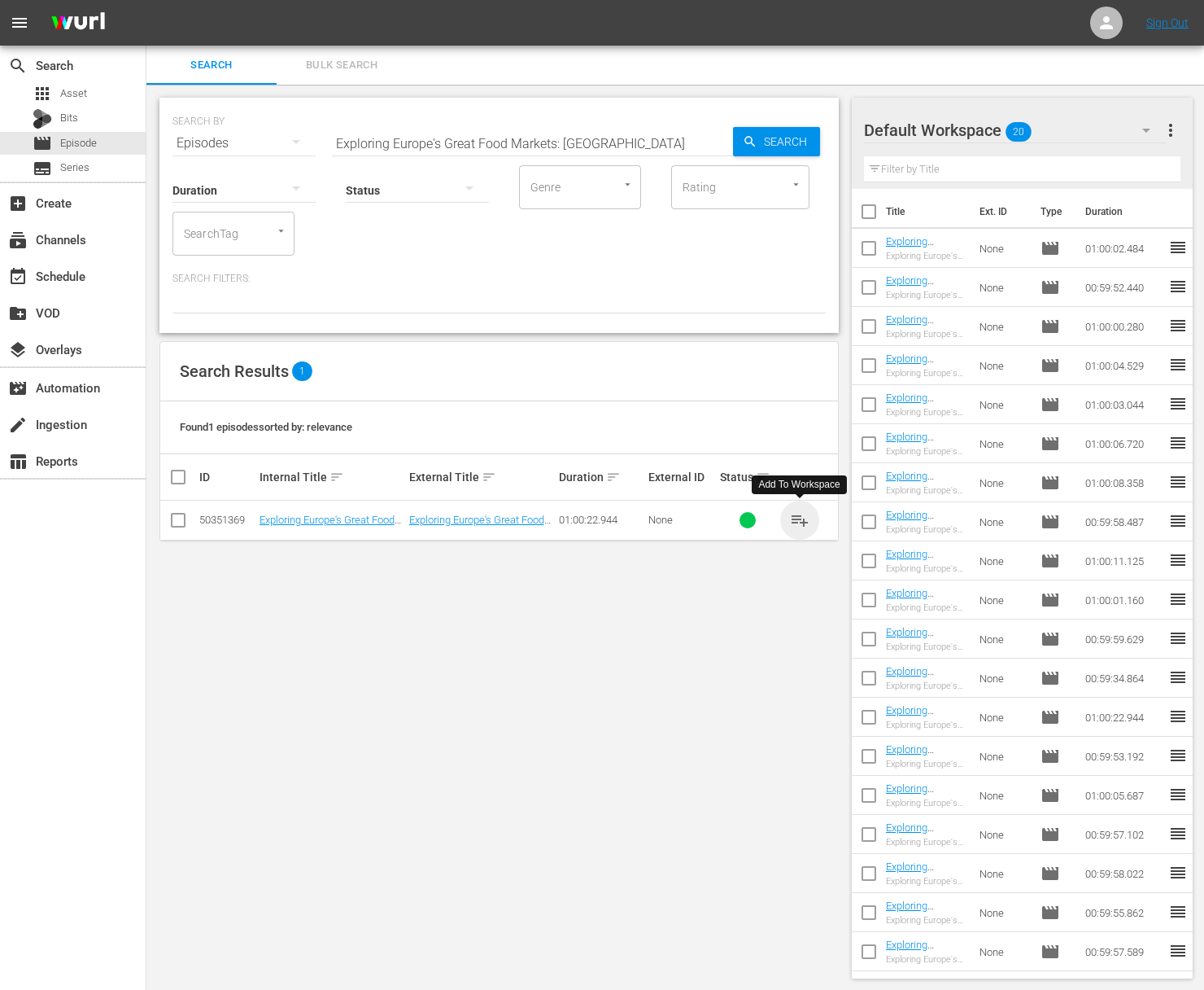
click at [807, 516] on span "playlist_add" at bounding box center [800, 520] width 20 height 20
drag, startPoint x: 807, startPoint y: 516, endPoint x: 421, endPoint y: 423, distance: 397.0
click at [799, 516] on span "playlist_add" at bounding box center [800, 520] width 20 height 20
click at [89, 288] on div "event_available Schedule" at bounding box center [73, 275] width 146 height 33
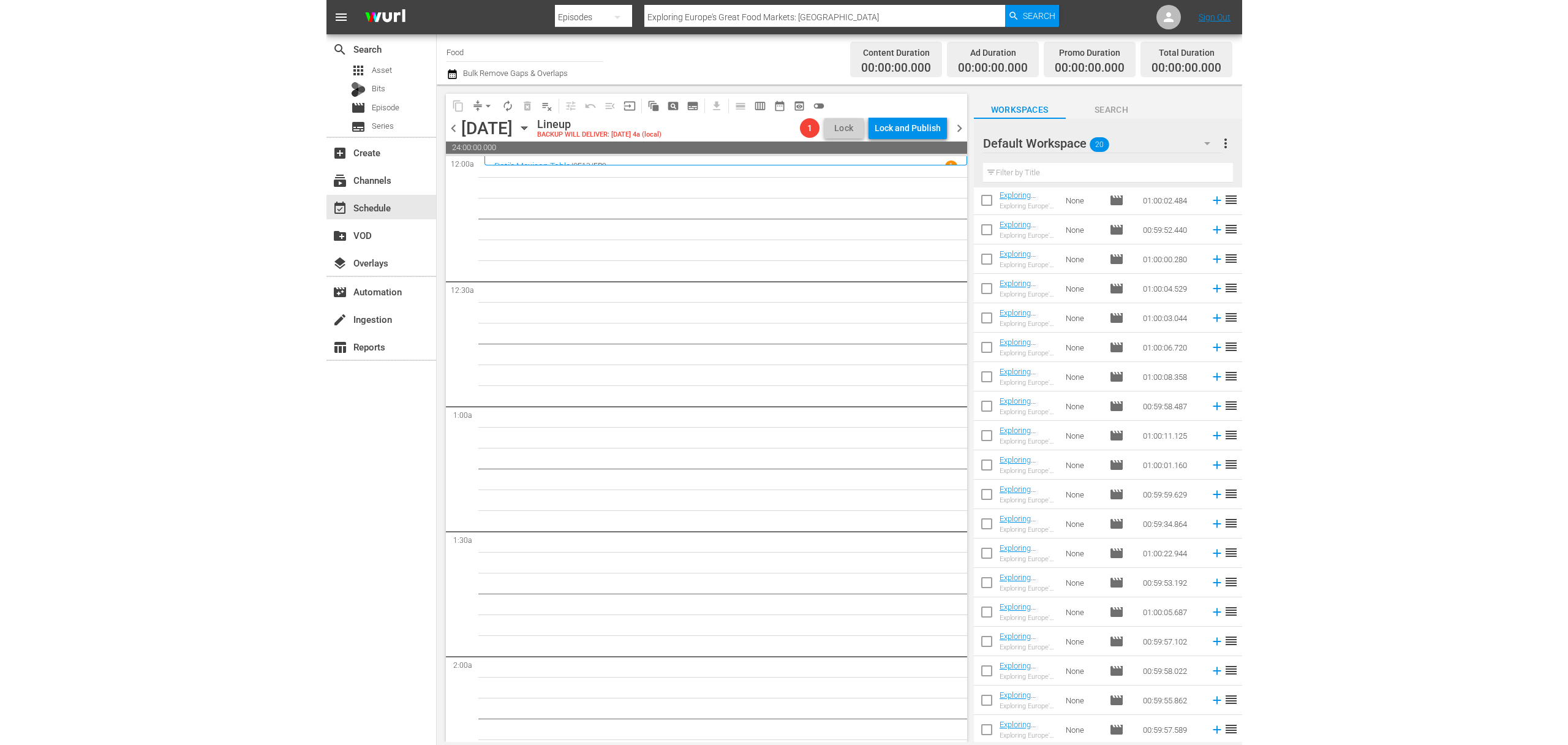
scroll to position [62, 0]
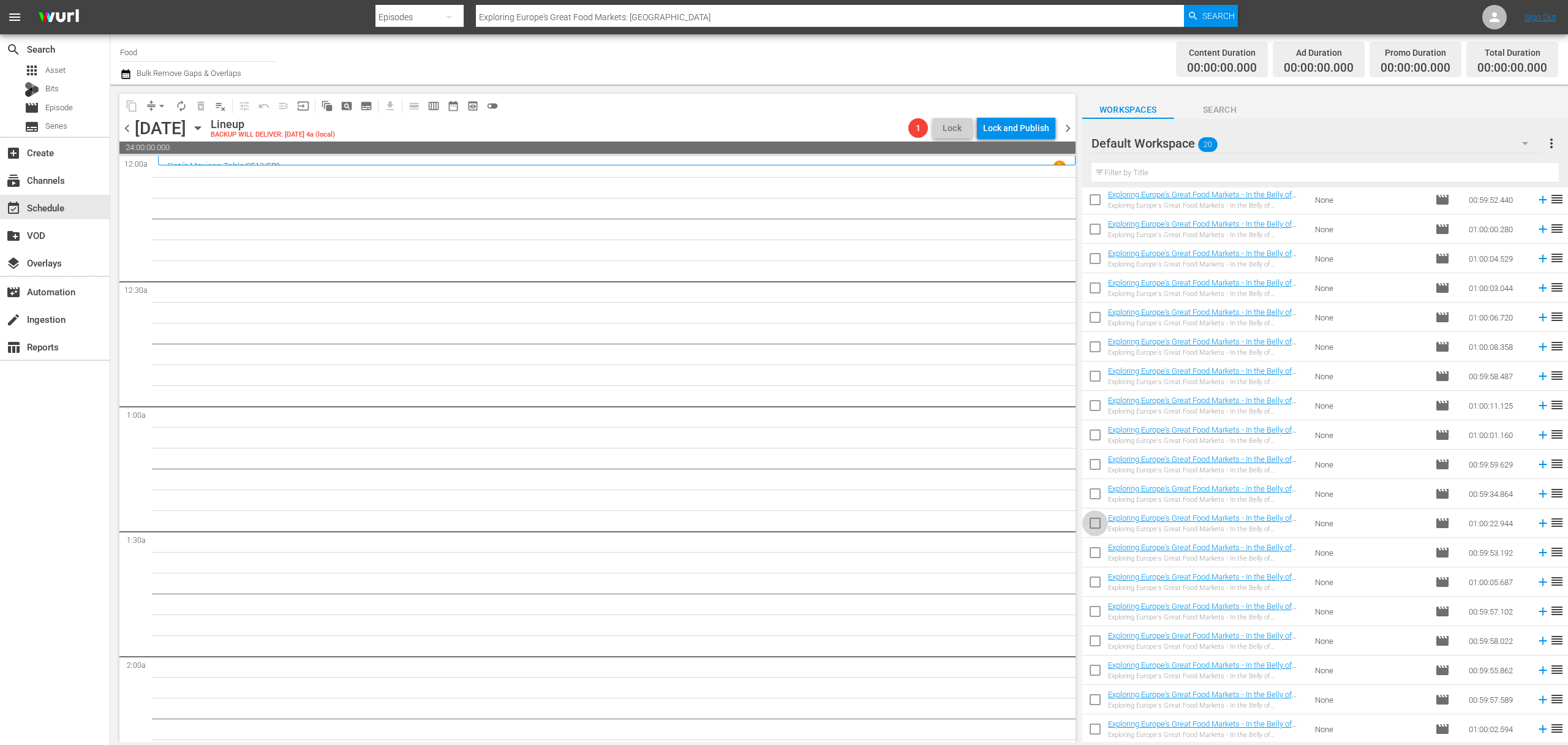
click at [1096, 522] on input "checkbox" at bounding box center [1095, 526] width 26 height 26
checkbox input "true"
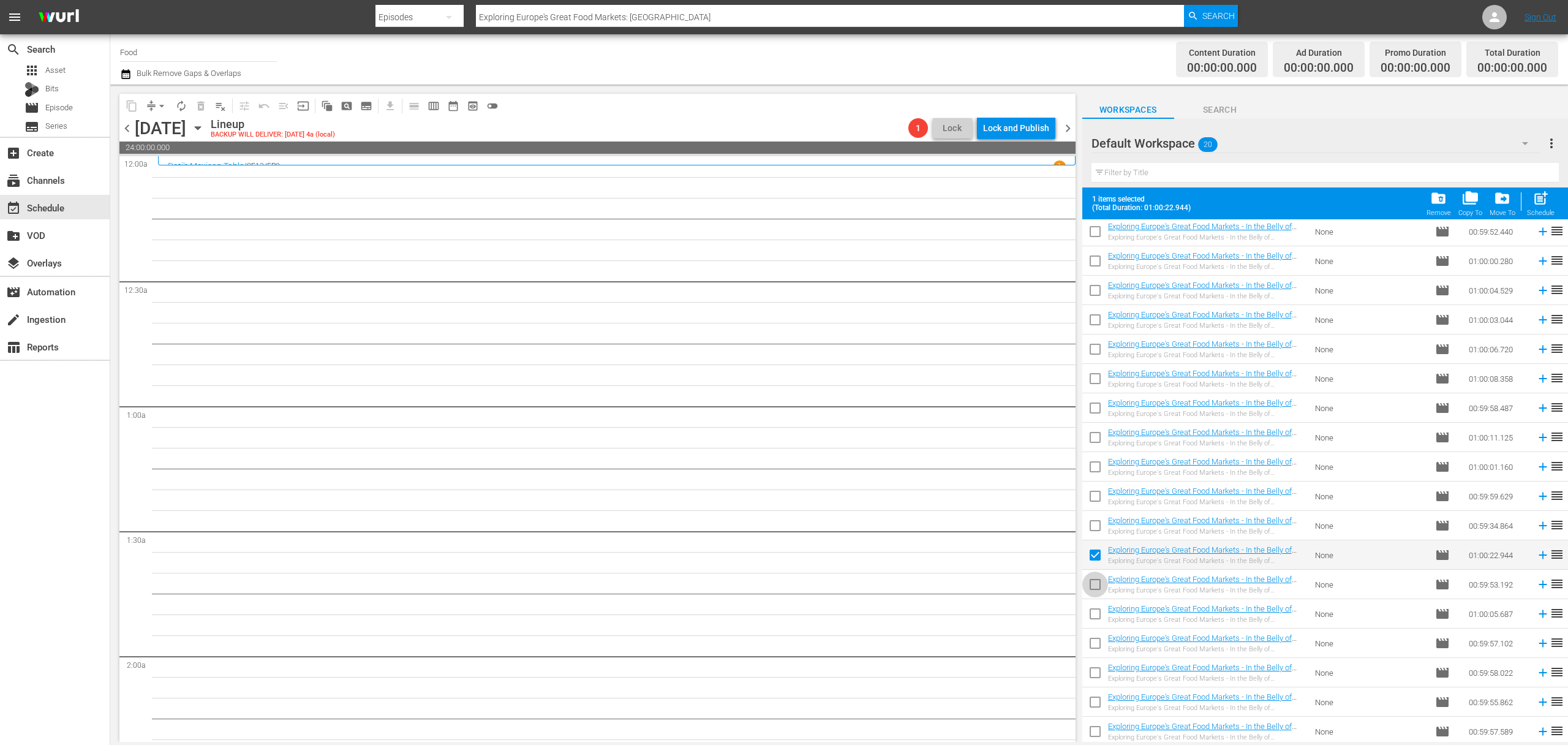
click at [1097, 587] on input "checkbox" at bounding box center [1095, 587] width 26 height 26
checkbox input "true"
click at [1096, 614] on input "checkbox" at bounding box center [1095, 616] width 26 height 26
checkbox input "true"
click at [1094, 644] on input "checkbox" at bounding box center [1095, 646] width 26 height 26
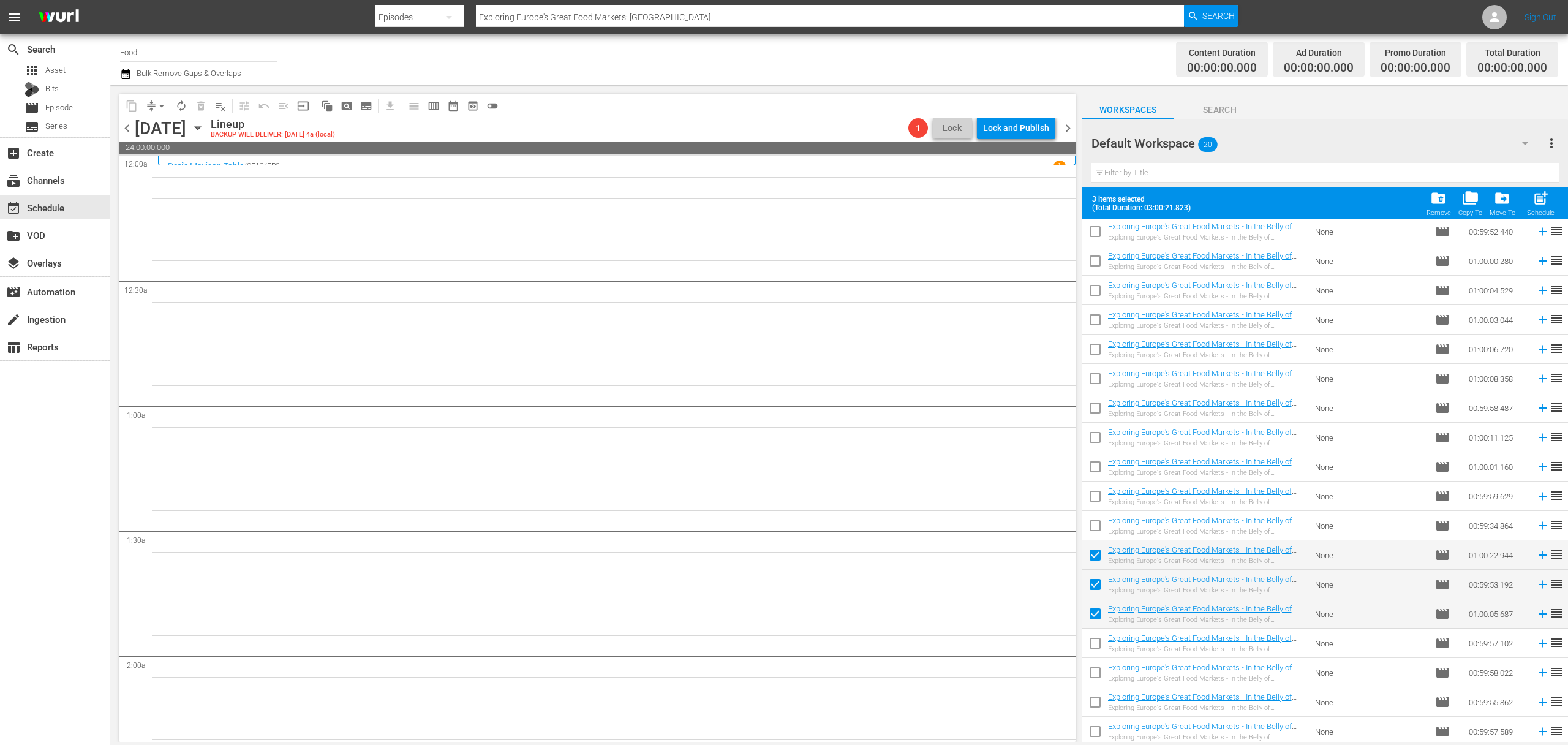
checkbox input "true"
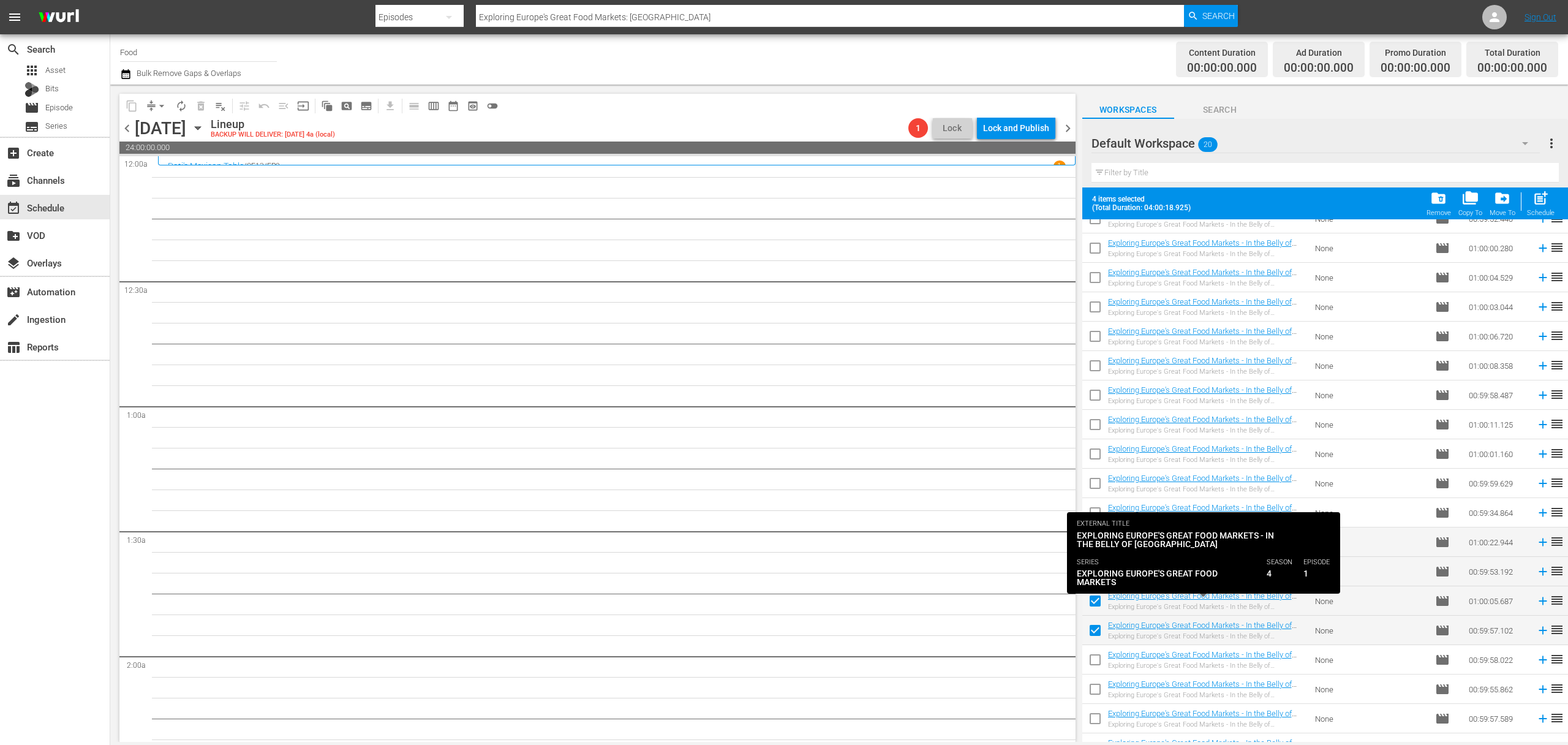
scroll to position [94, 0]
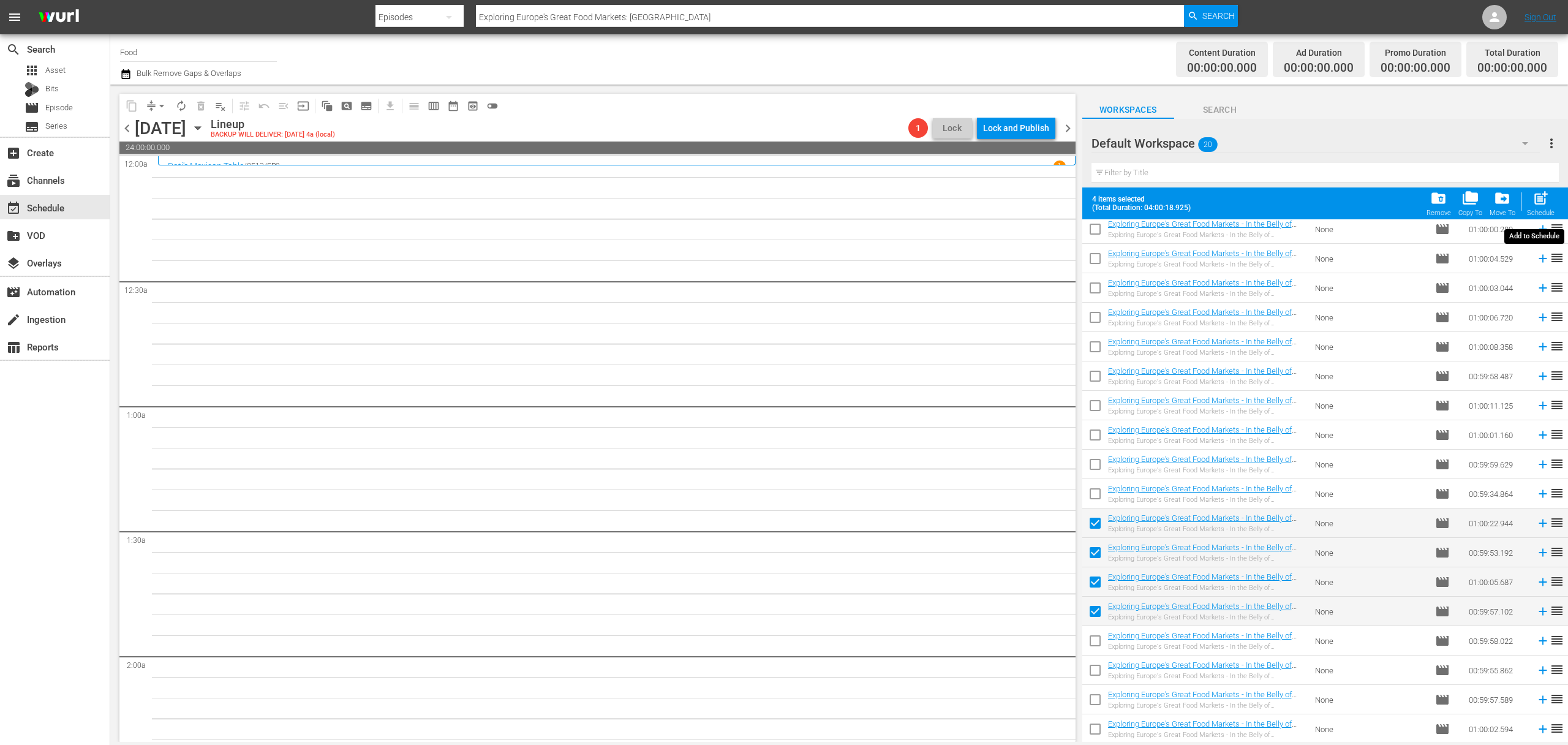
click at [1106, 205] on span "post_add" at bounding box center [1541, 198] width 16 height 16
checkbox input "false"
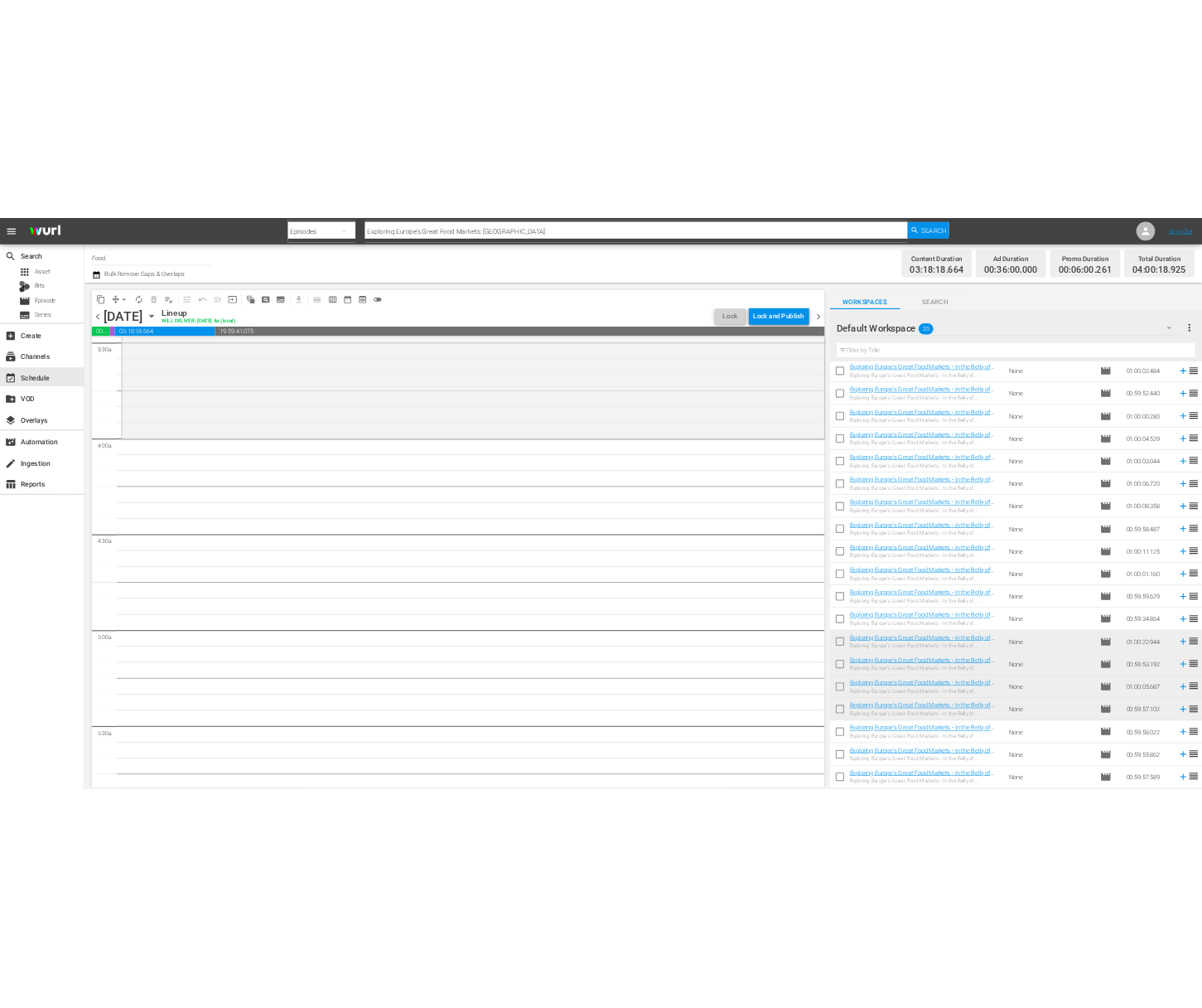
scroll to position [0, 0]
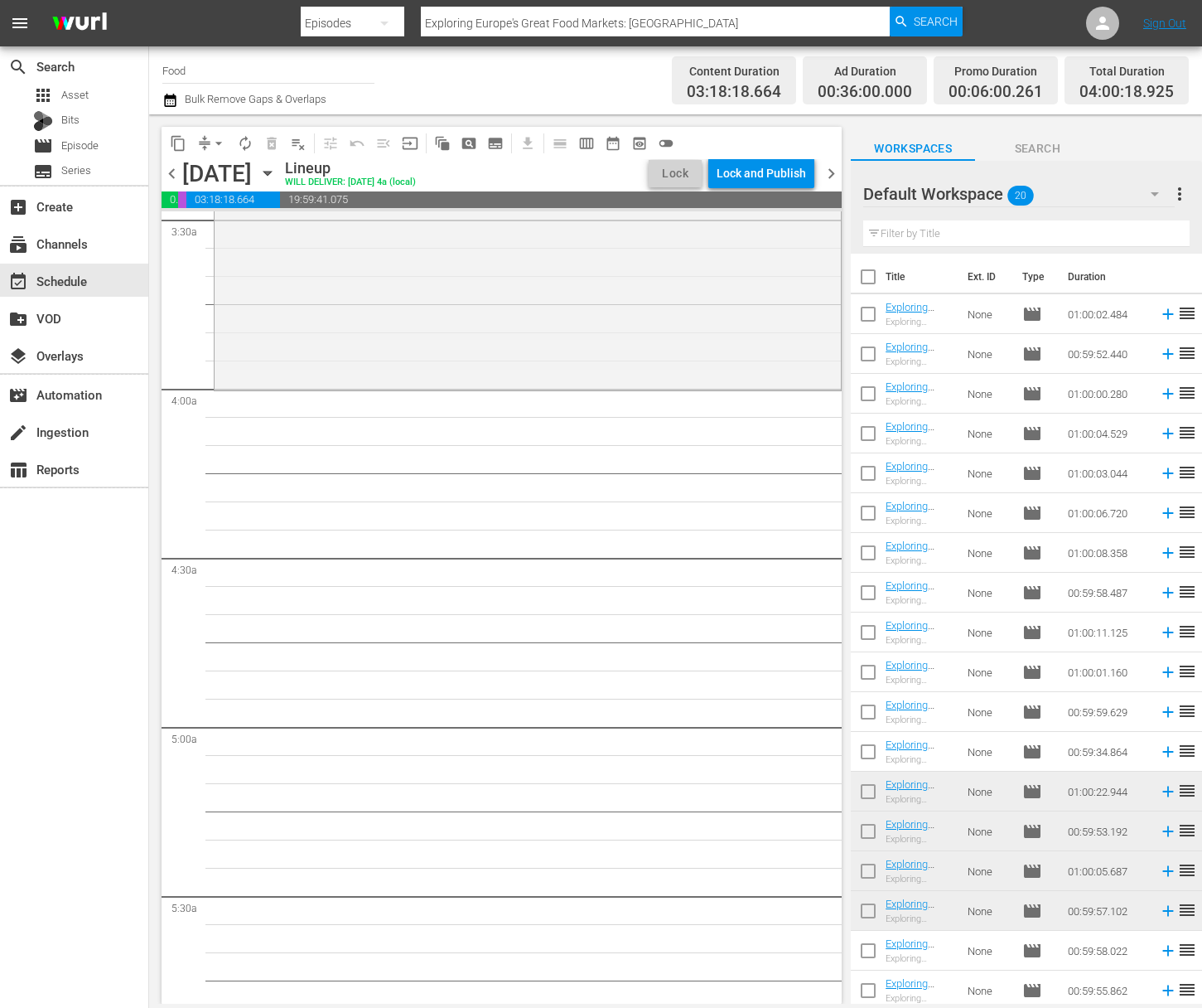
click at [872, 280] on input "checkbox" at bounding box center [868, 280] width 35 height 35
checkbox input "true"
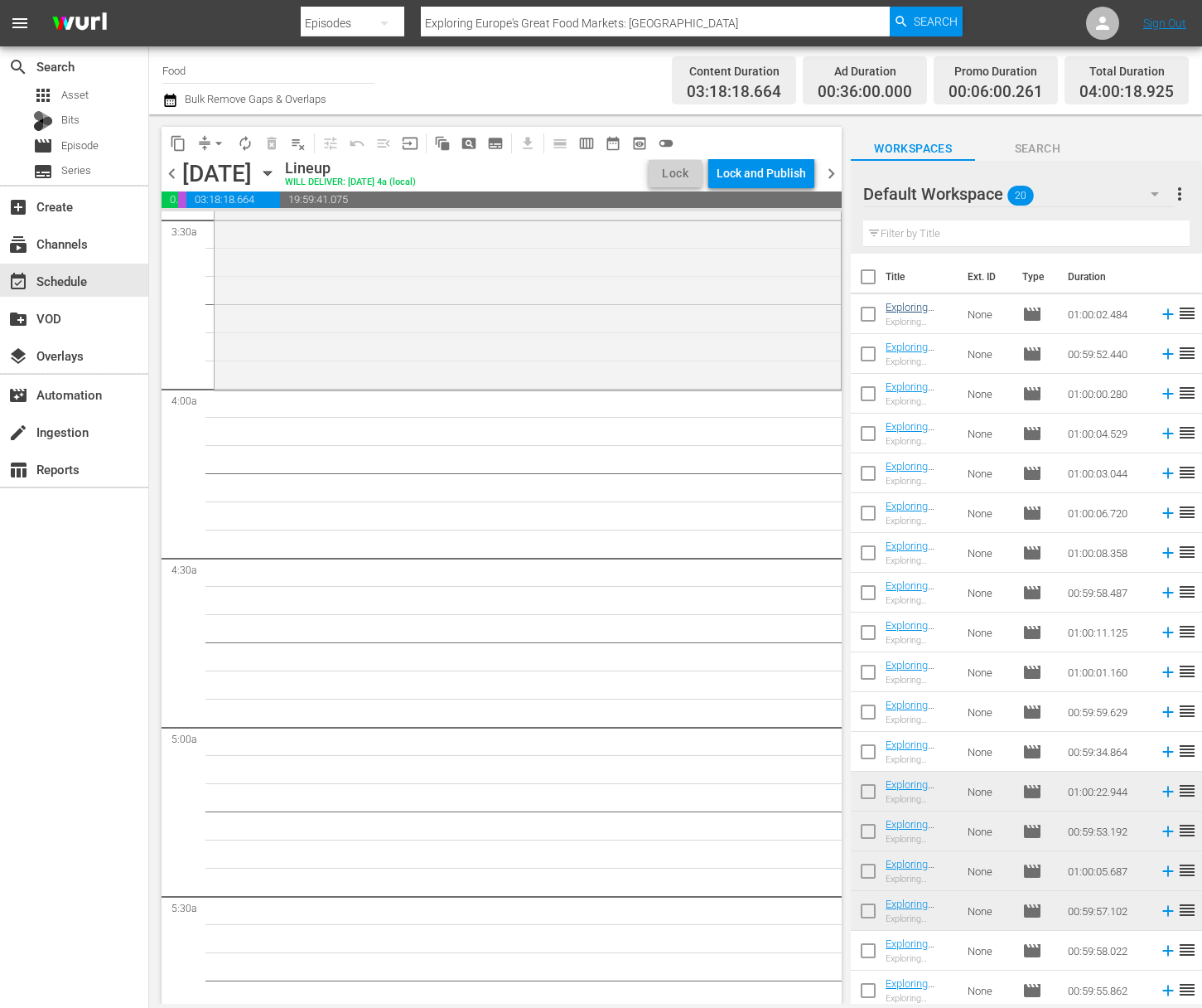
checkbox input "true"
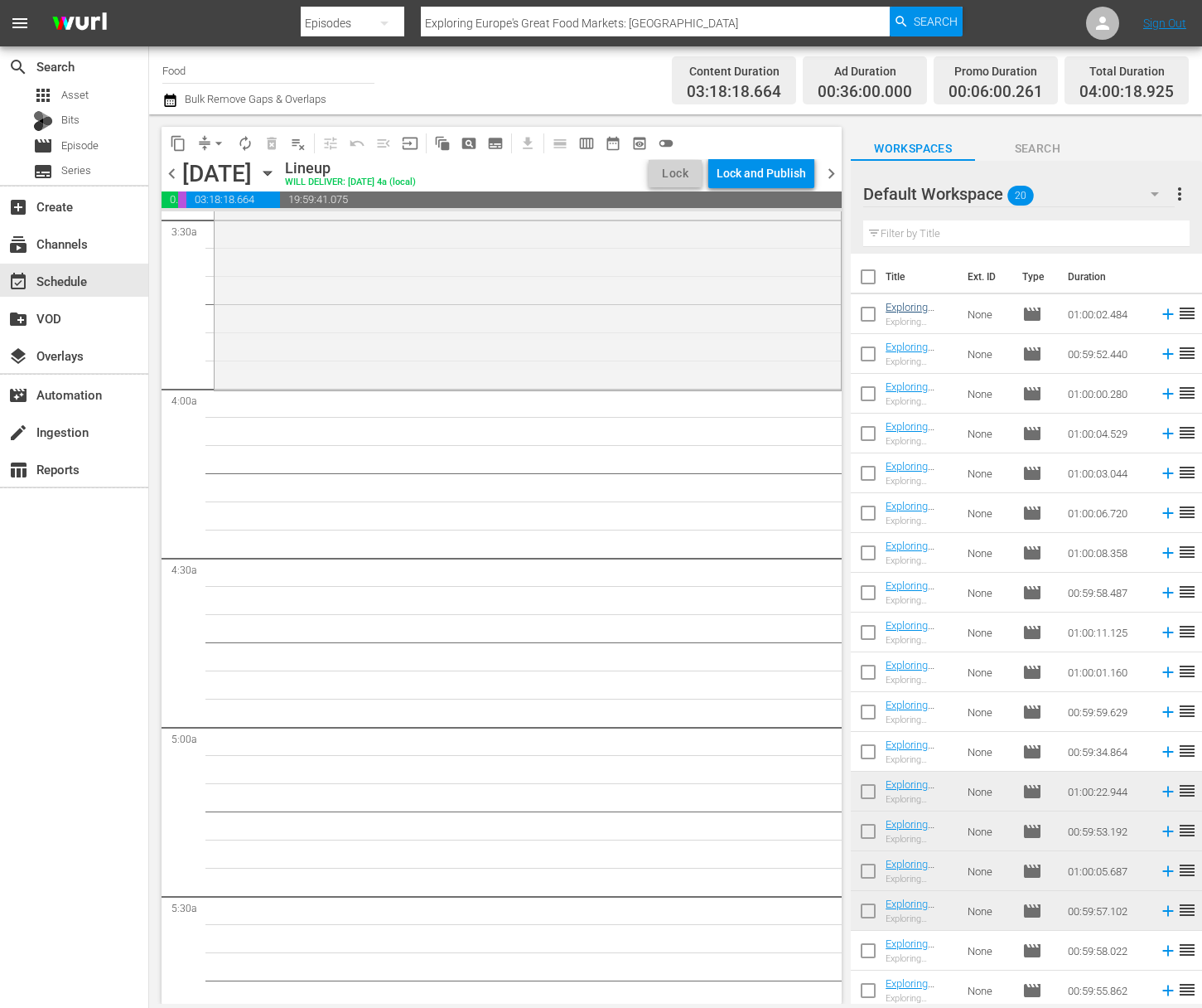
checkbox input "true"
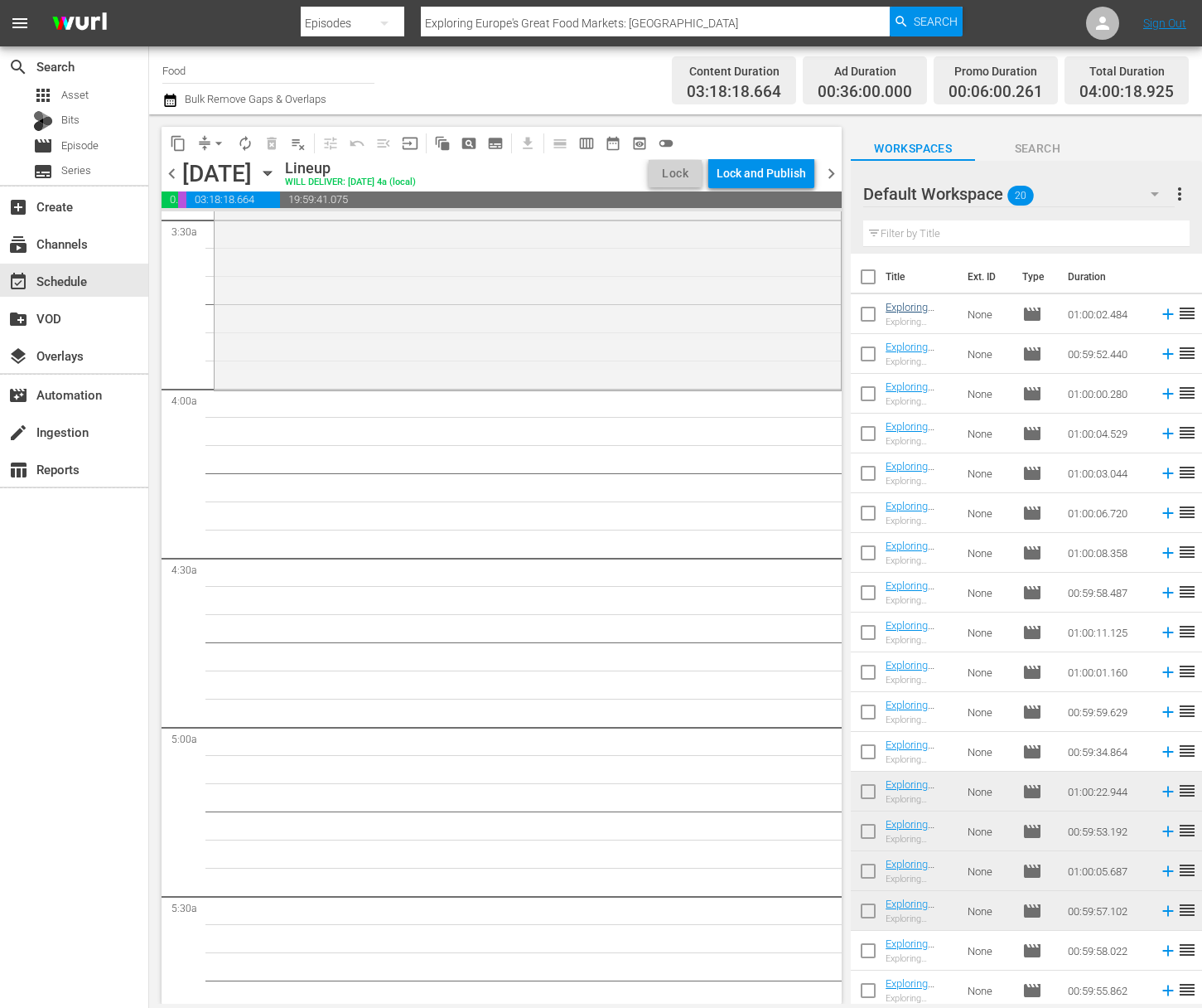
checkbox input "true"
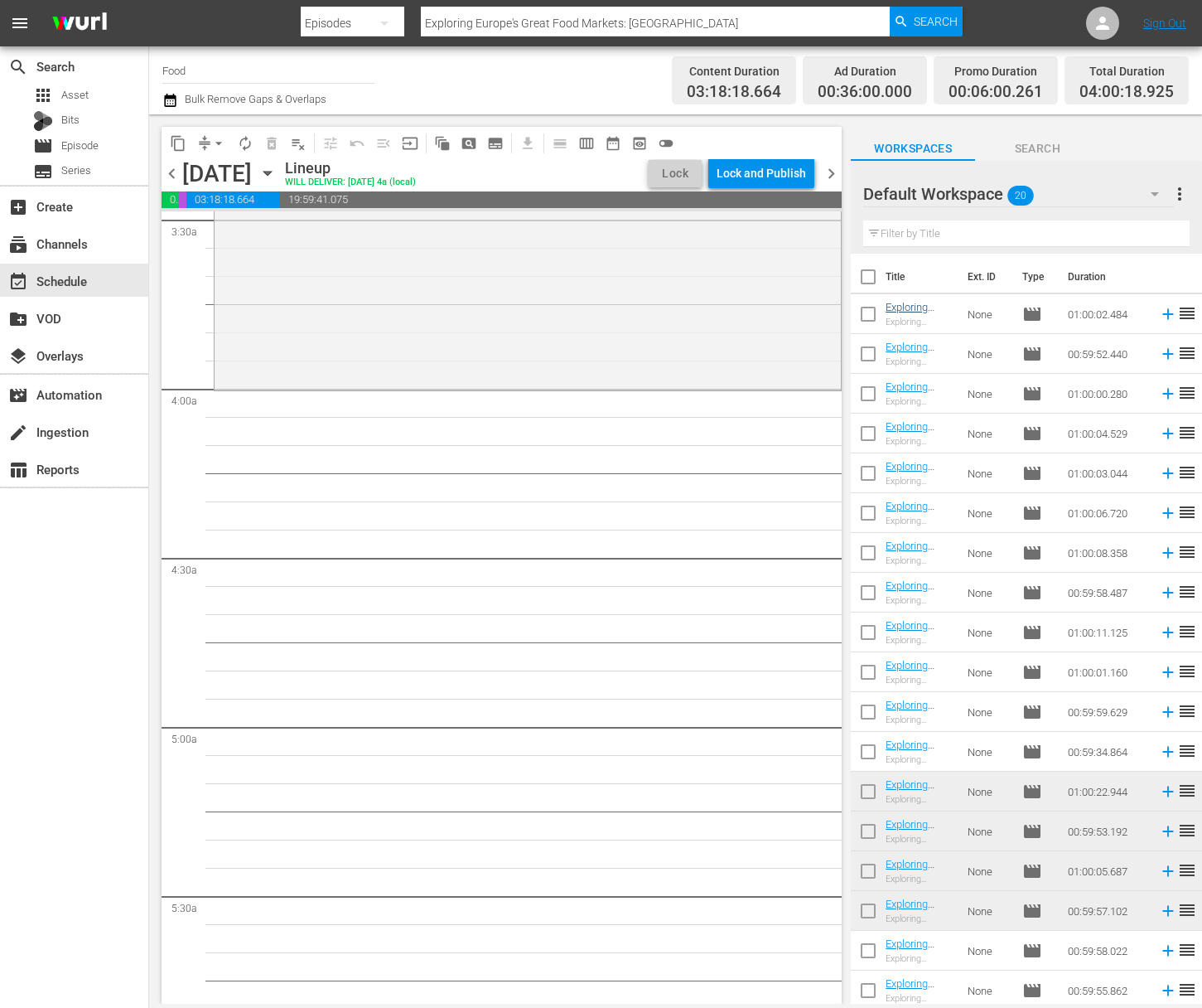
checkbox input "true"
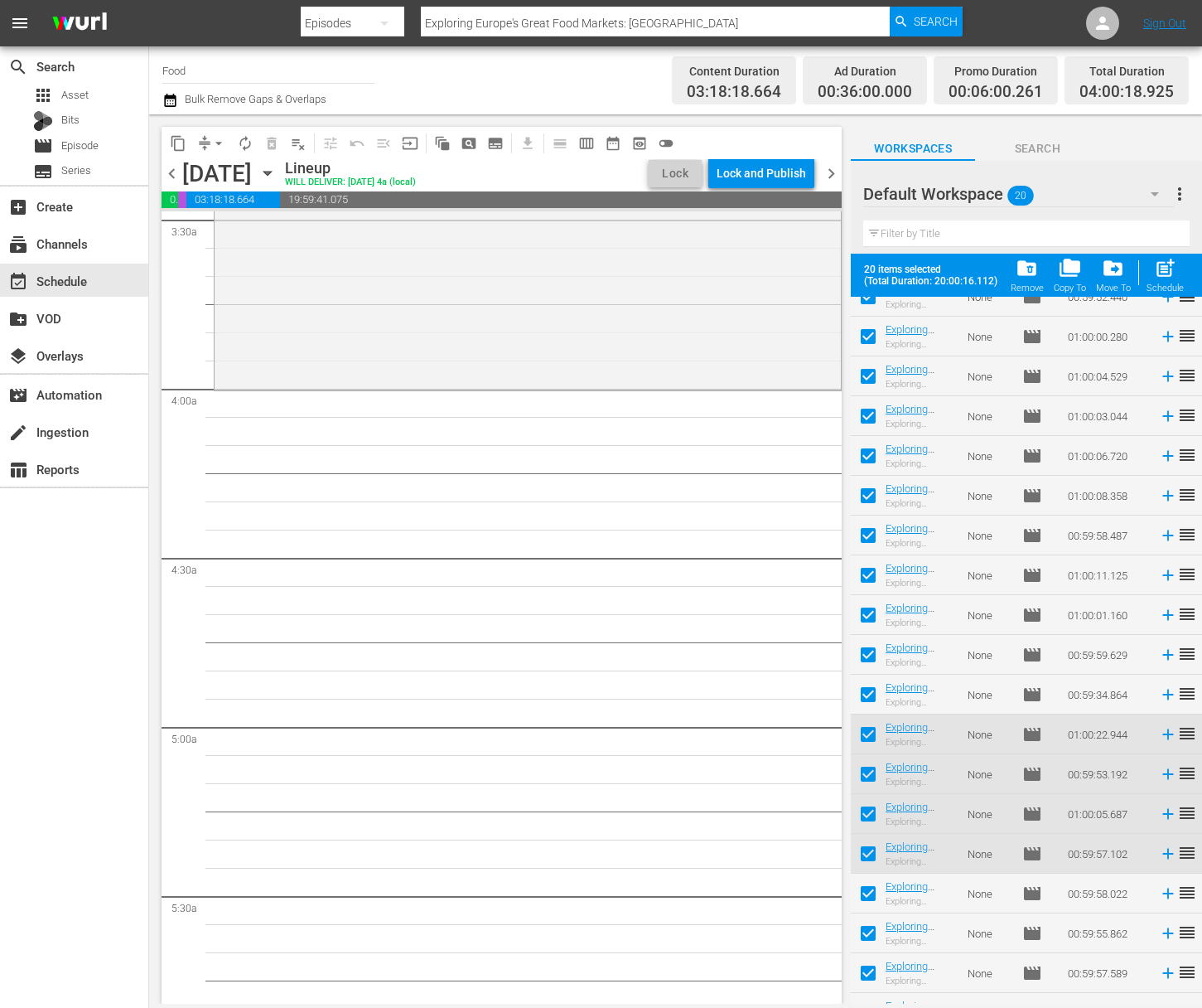
scroll to position [127, 0]
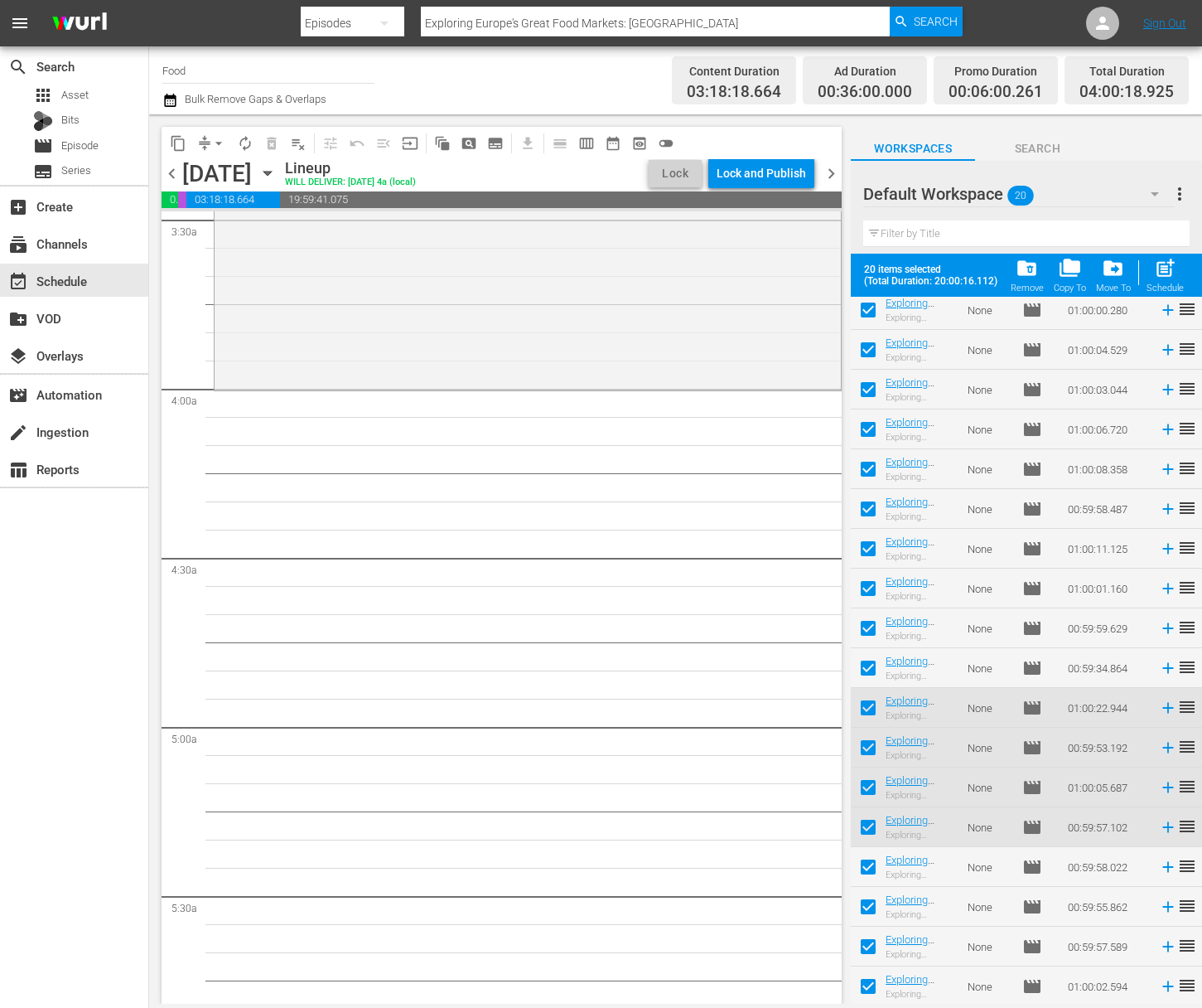
click at [1174, 275] on span "post_add" at bounding box center [1165, 268] width 22 height 22
checkbox input "false"
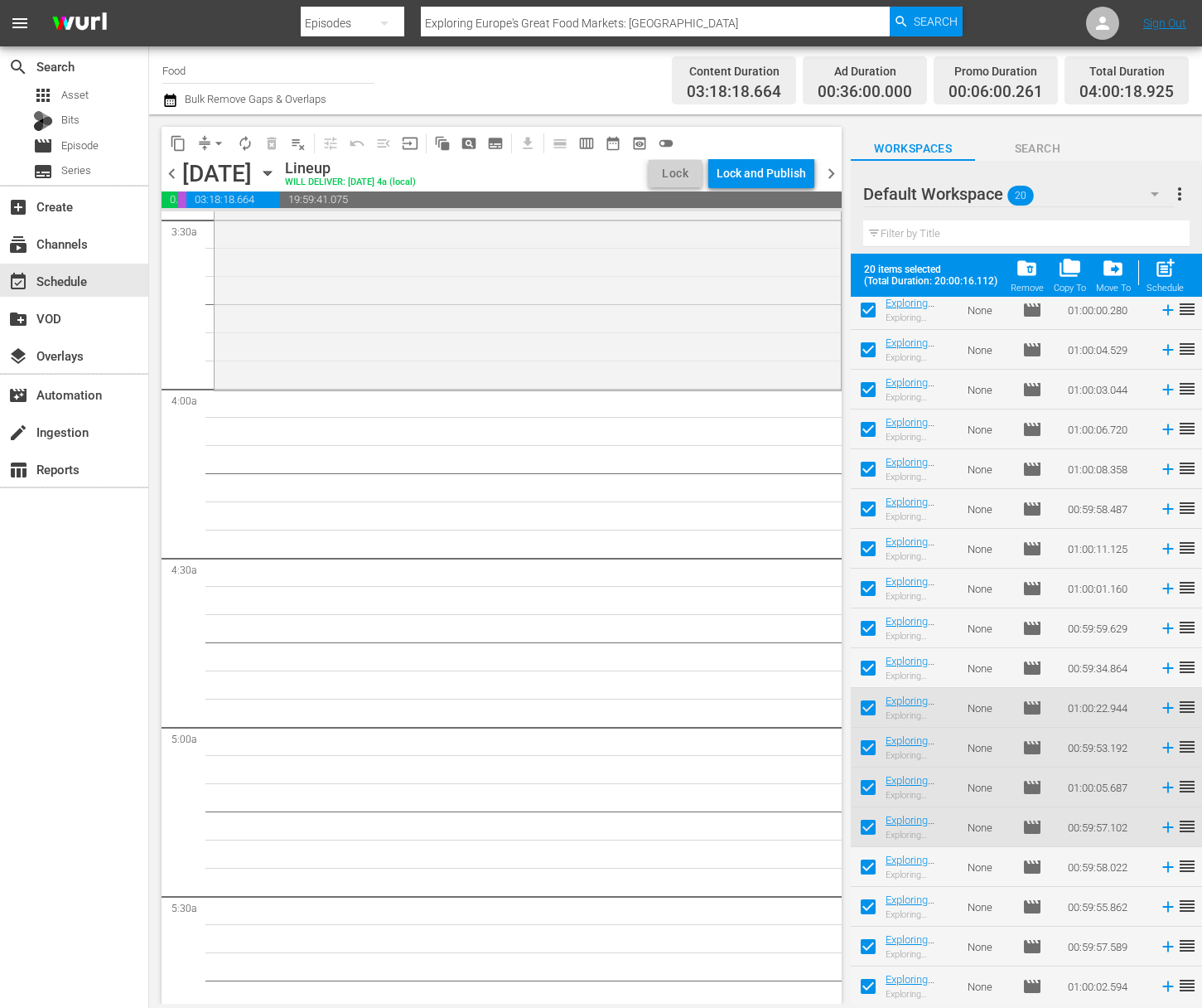
checkbox input "false"
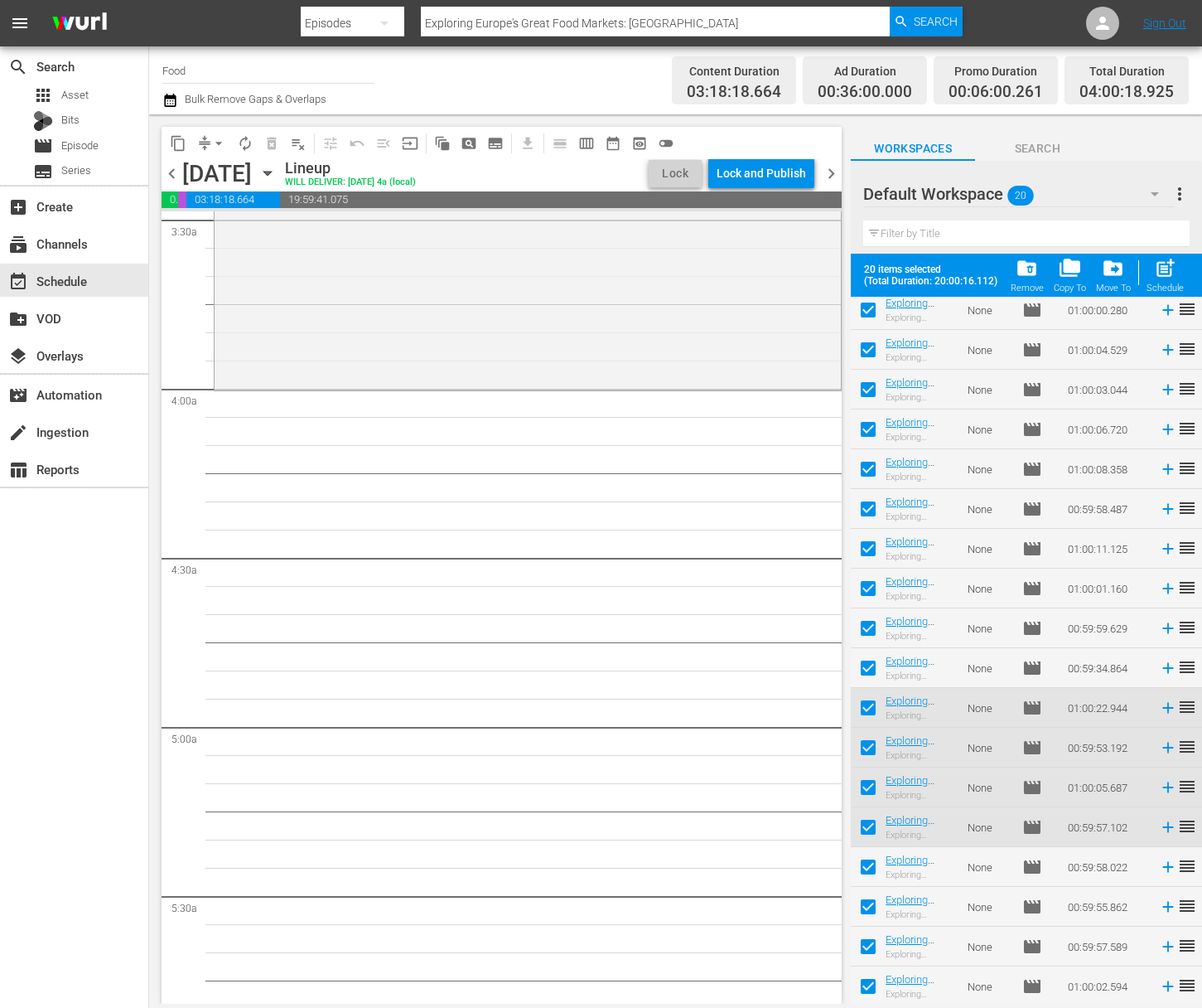
checkbox input "false"
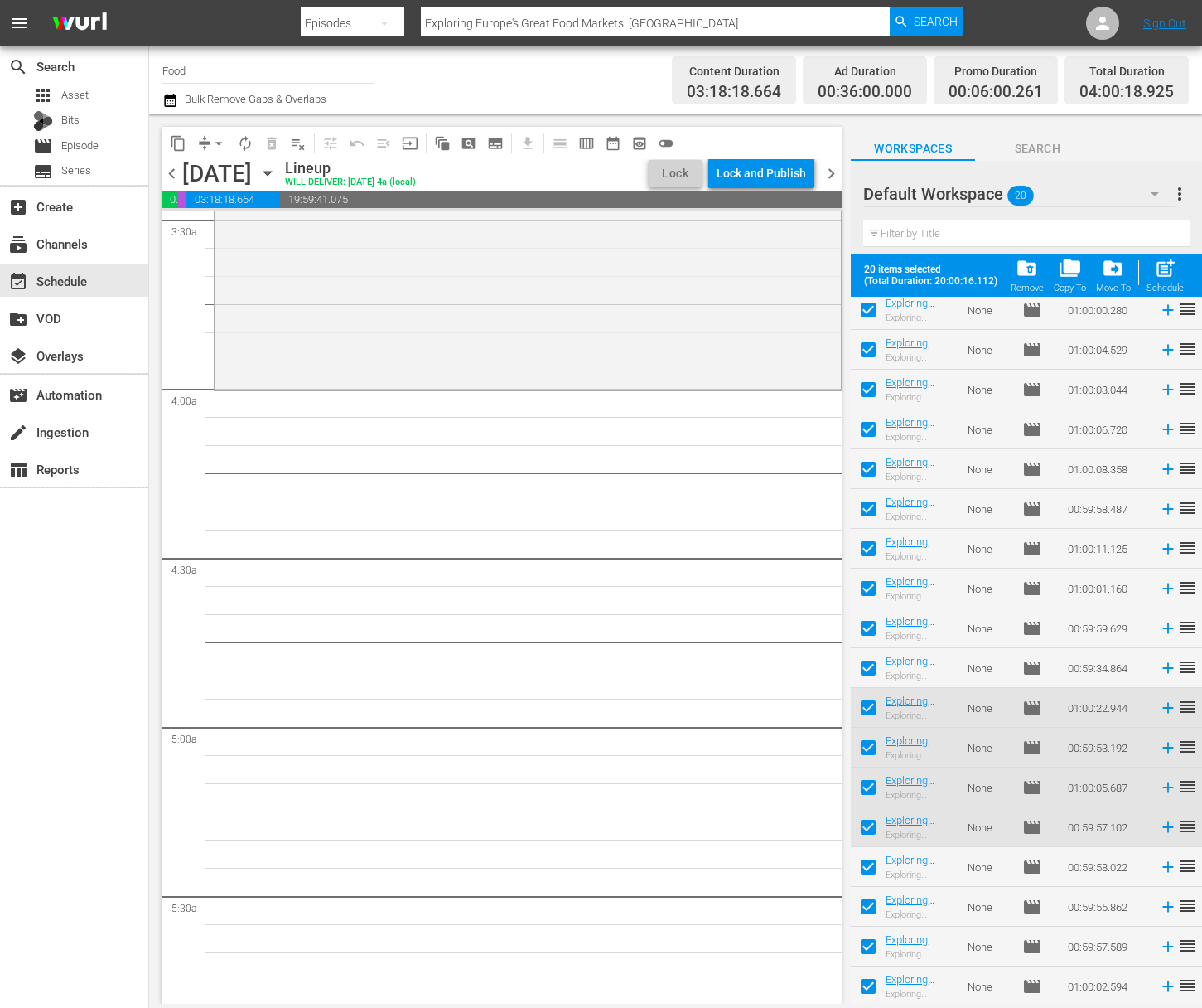
checkbox input "false"
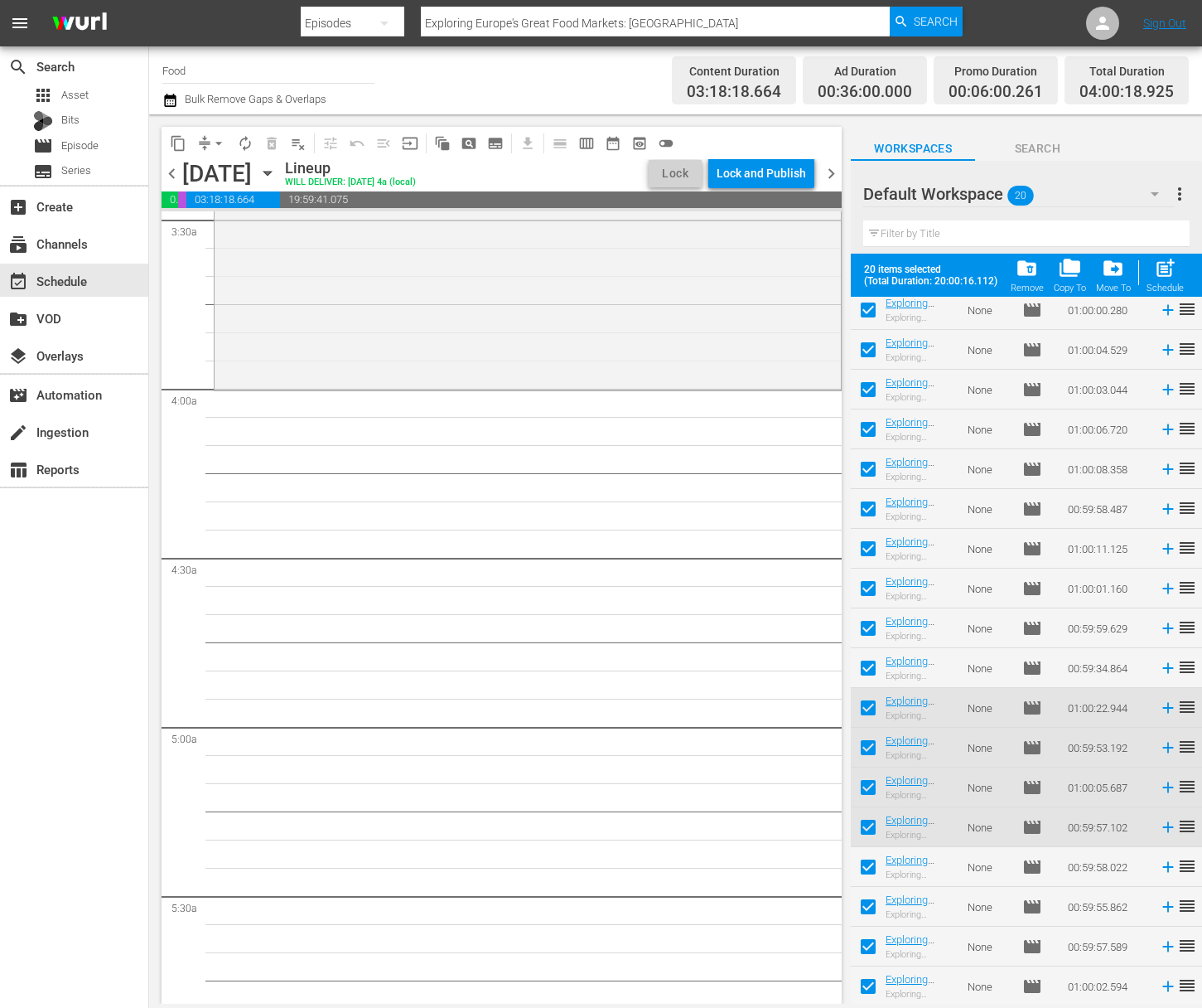
checkbox input "false"
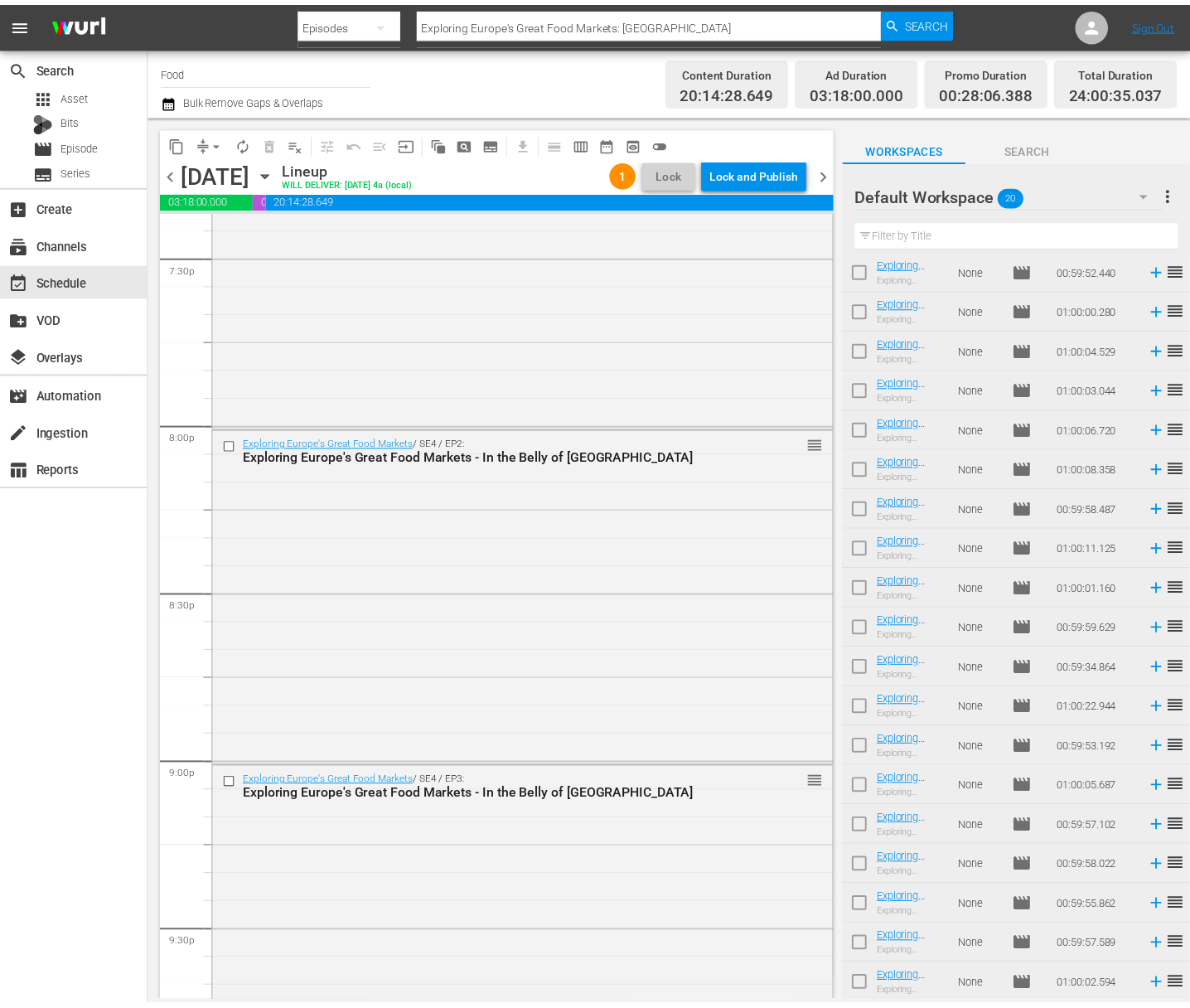
scroll to position [7326, 0]
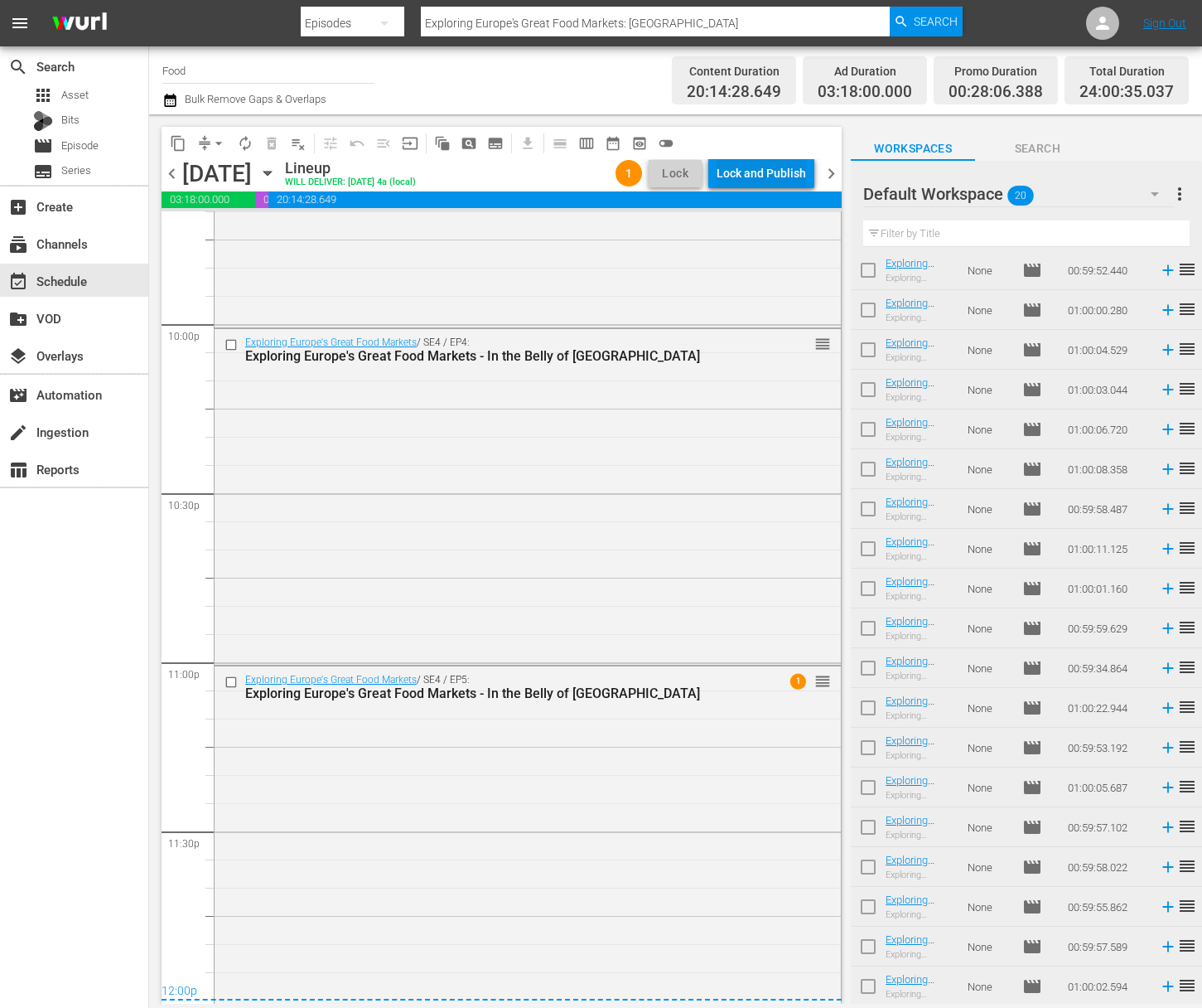
click at [765, 178] on div "Lock and Publish" at bounding box center [761, 173] width 90 height 30
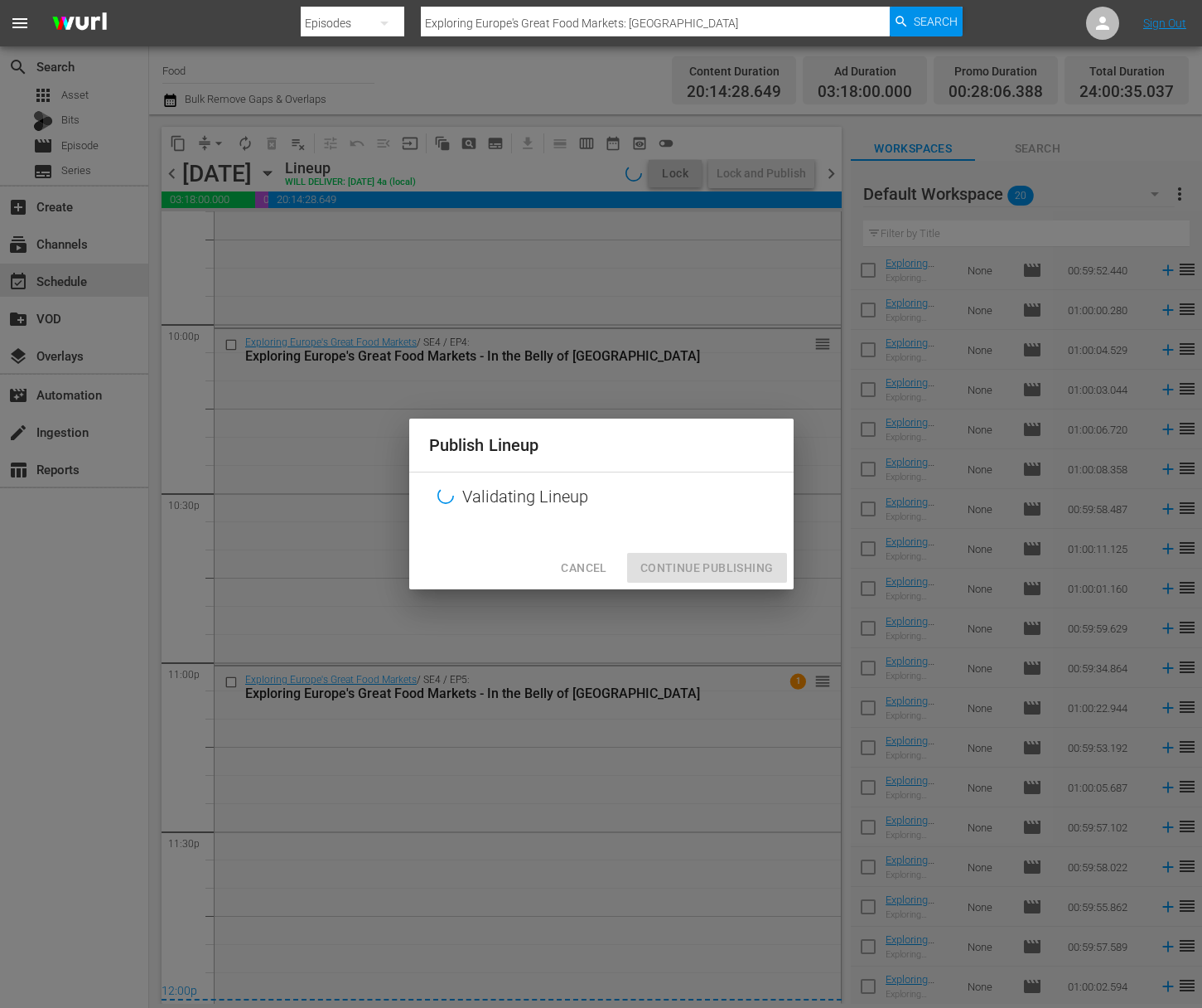
click at [724, 575] on div "Cancel Continue Publishing" at bounding box center [601, 568] width 384 height 44
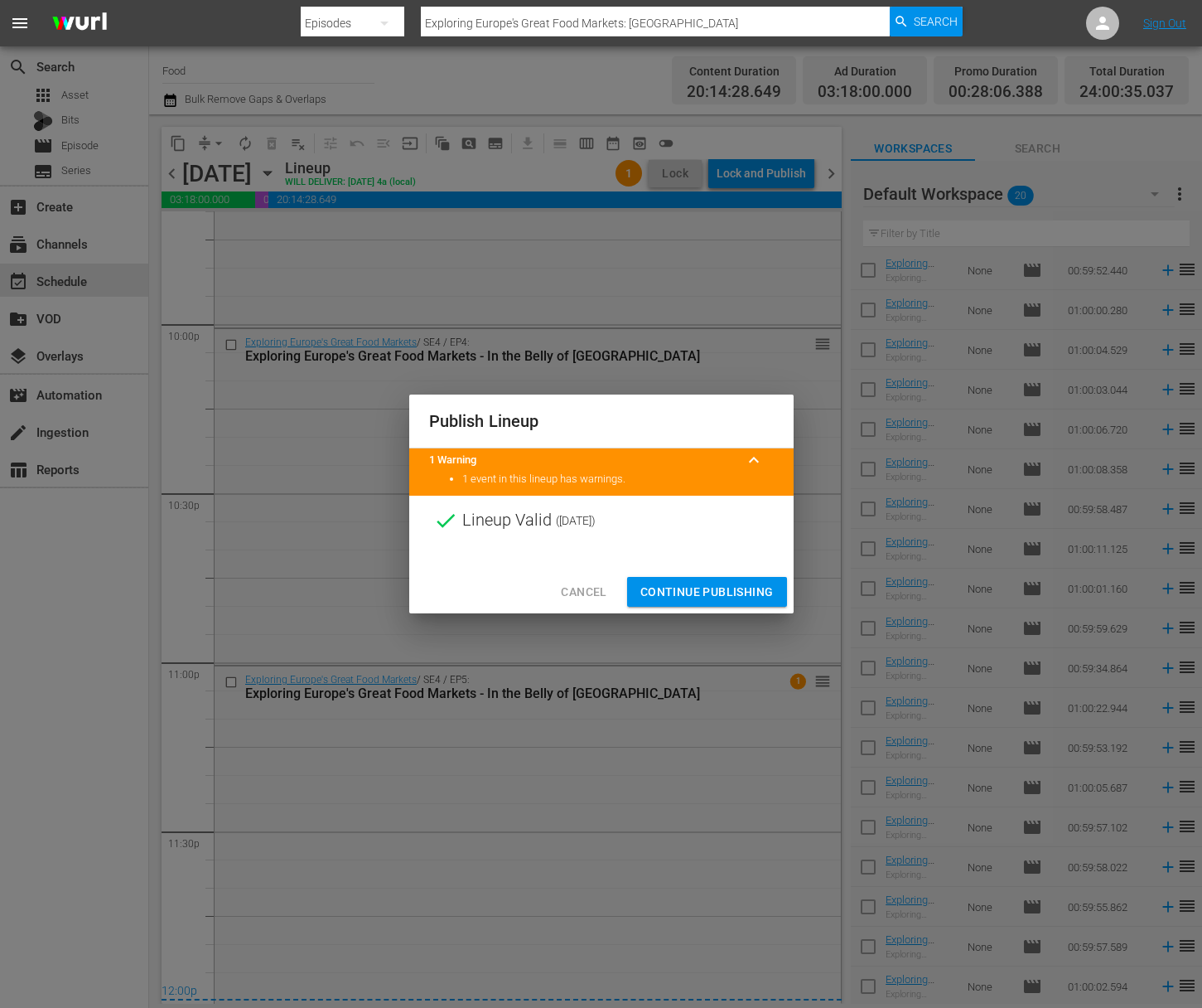
click at [722, 591] on span "Continue Publishing" at bounding box center [707, 592] width 133 height 20
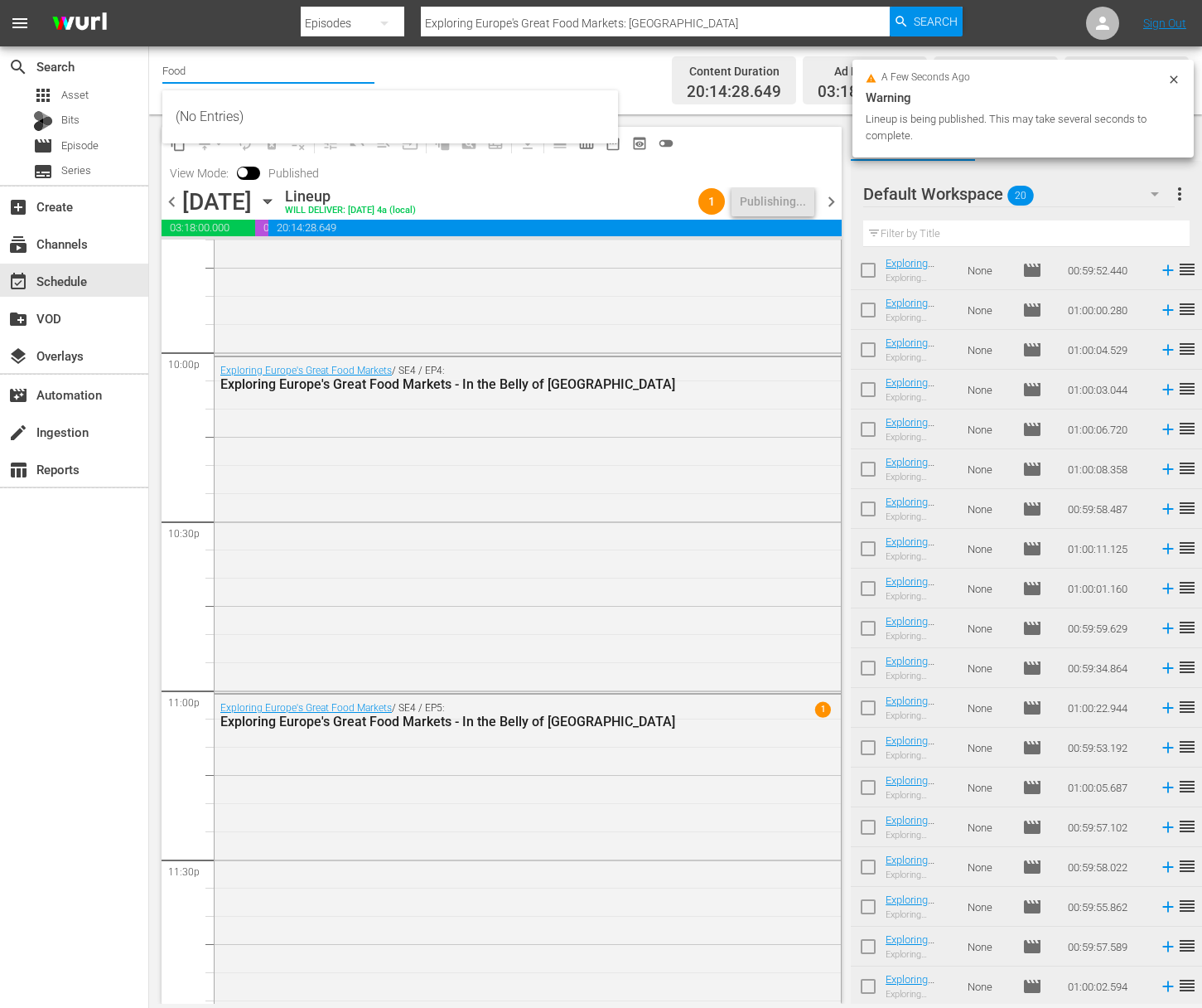
click at [184, 71] on input "Food" at bounding box center [269, 70] width 212 height 40
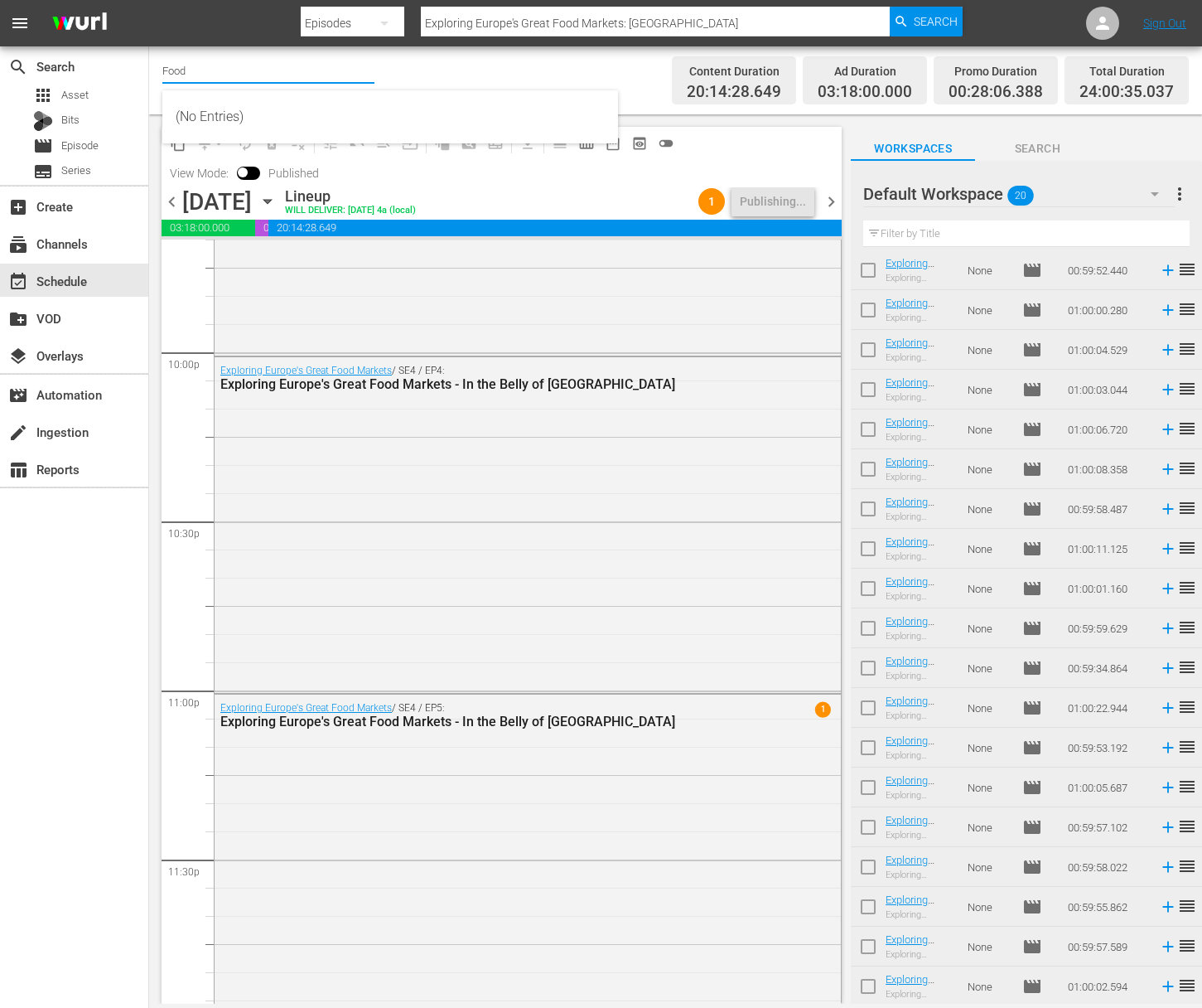
click at [210, 73] on input "Food" at bounding box center [269, 70] width 212 height 40
click at [216, 124] on div "Food (140 - food)" at bounding box center [390, 116] width 430 height 40
type input "Food (140 - food)"
click at [1184, 195] on span "more_vert" at bounding box center [1180, 194] width 20 height 20
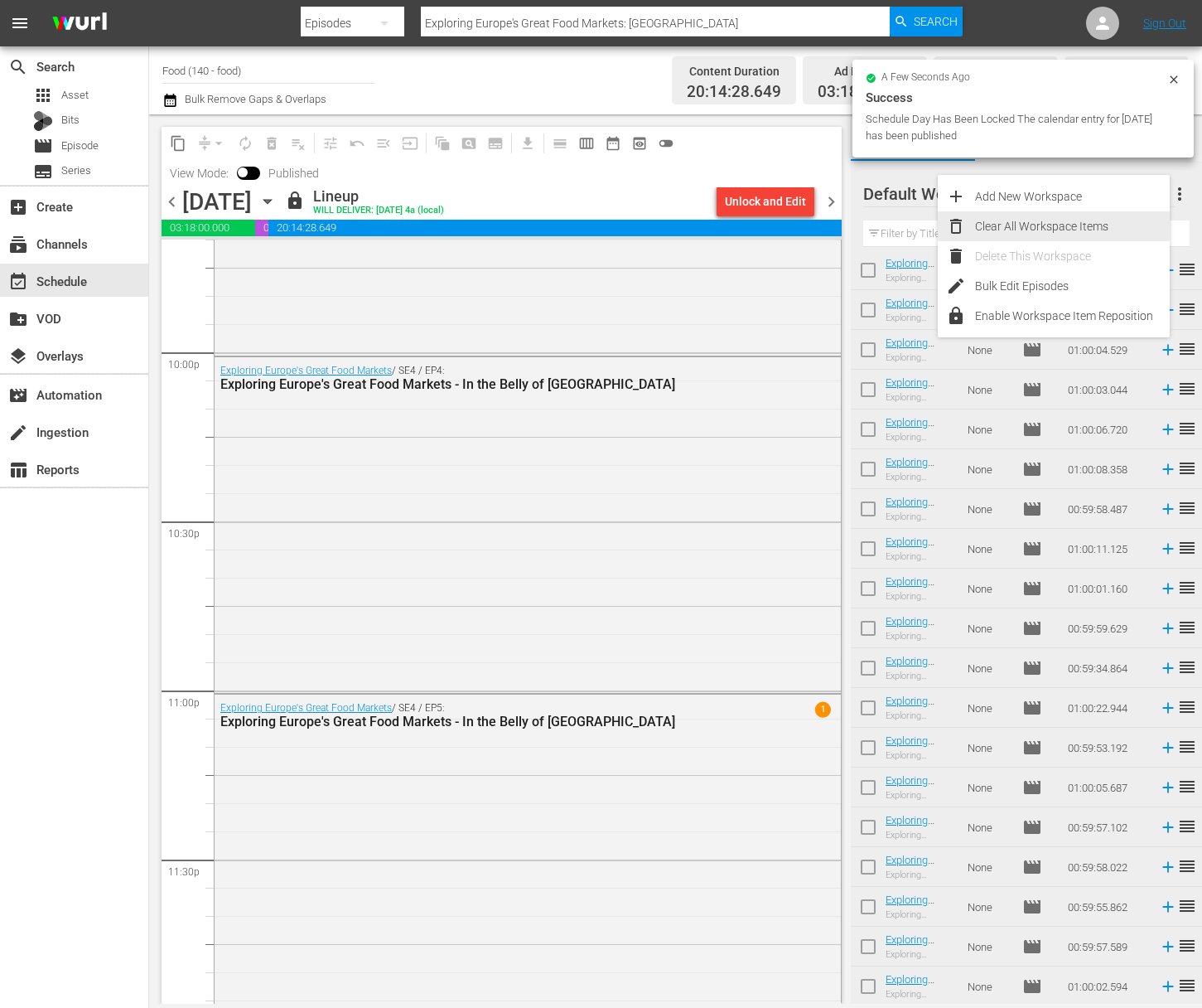
click at [1039, 232] on div "Clear All Workspace Items" at bounding box center [1073, 226] width 195 height 30
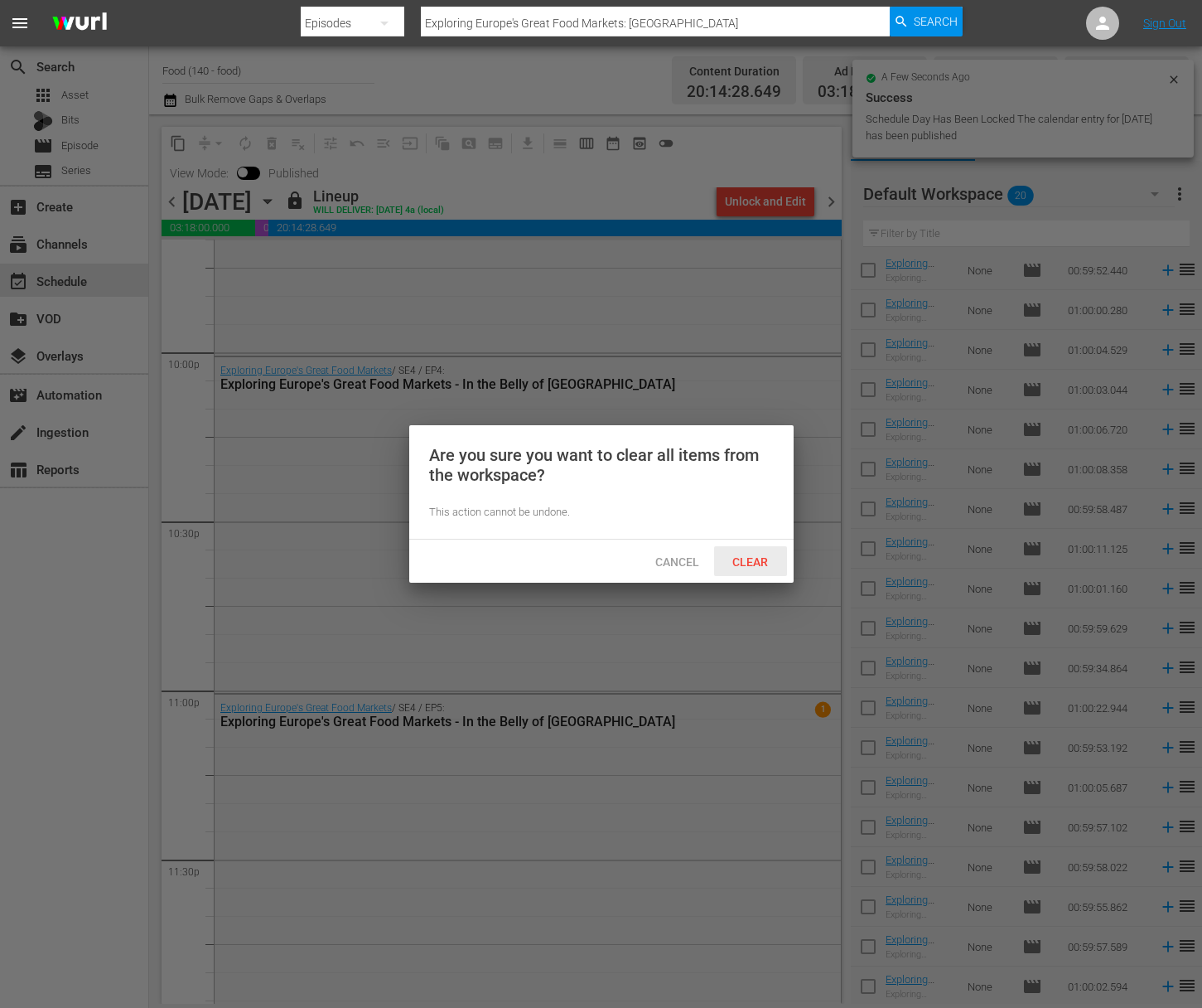
click at [747, 555] on span "Clear" at bounding box center [750, 562] width 62 height 13
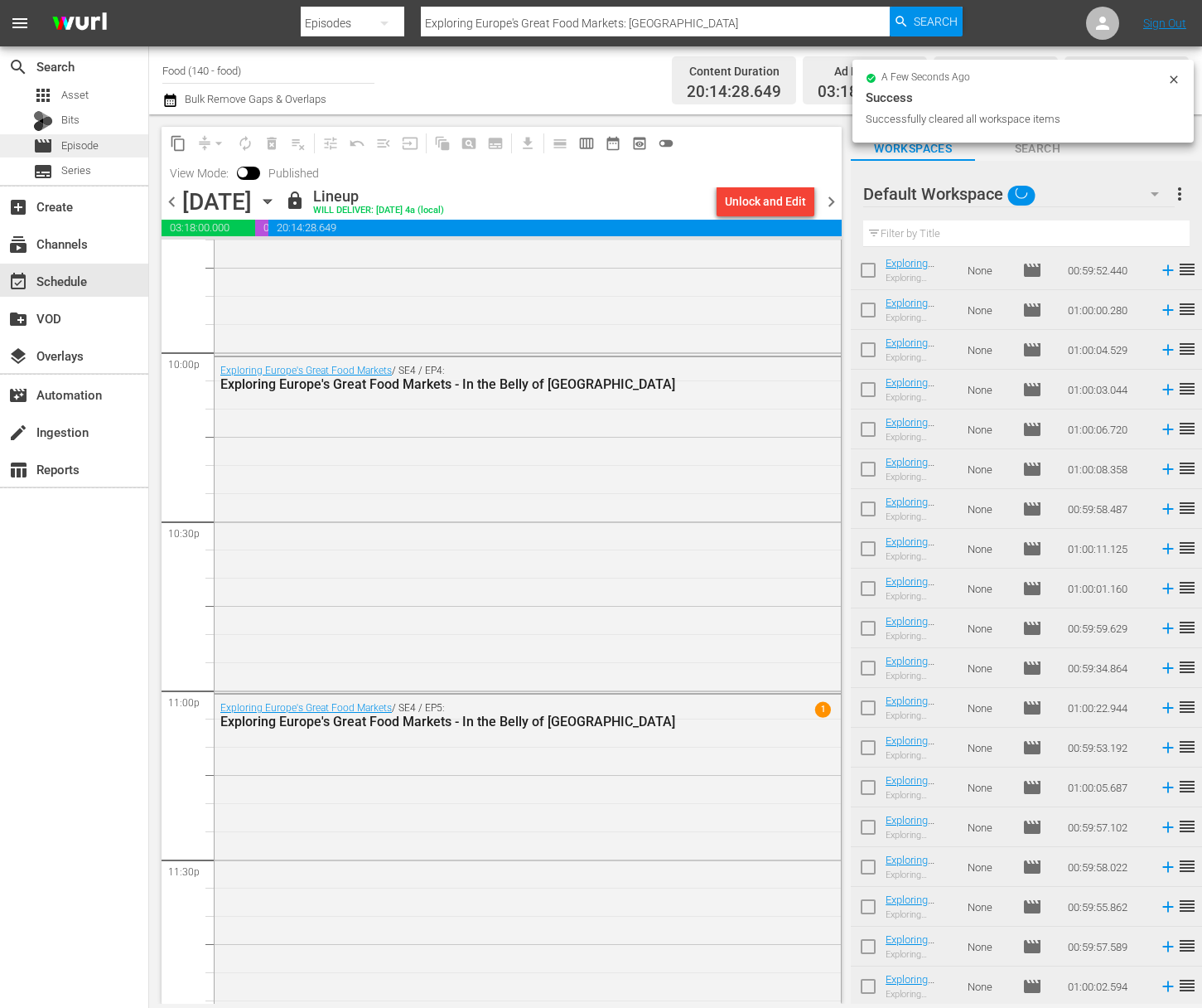
click at [89, 138] on span "Episode" at bounding box center [79, 146] width 37 height 17
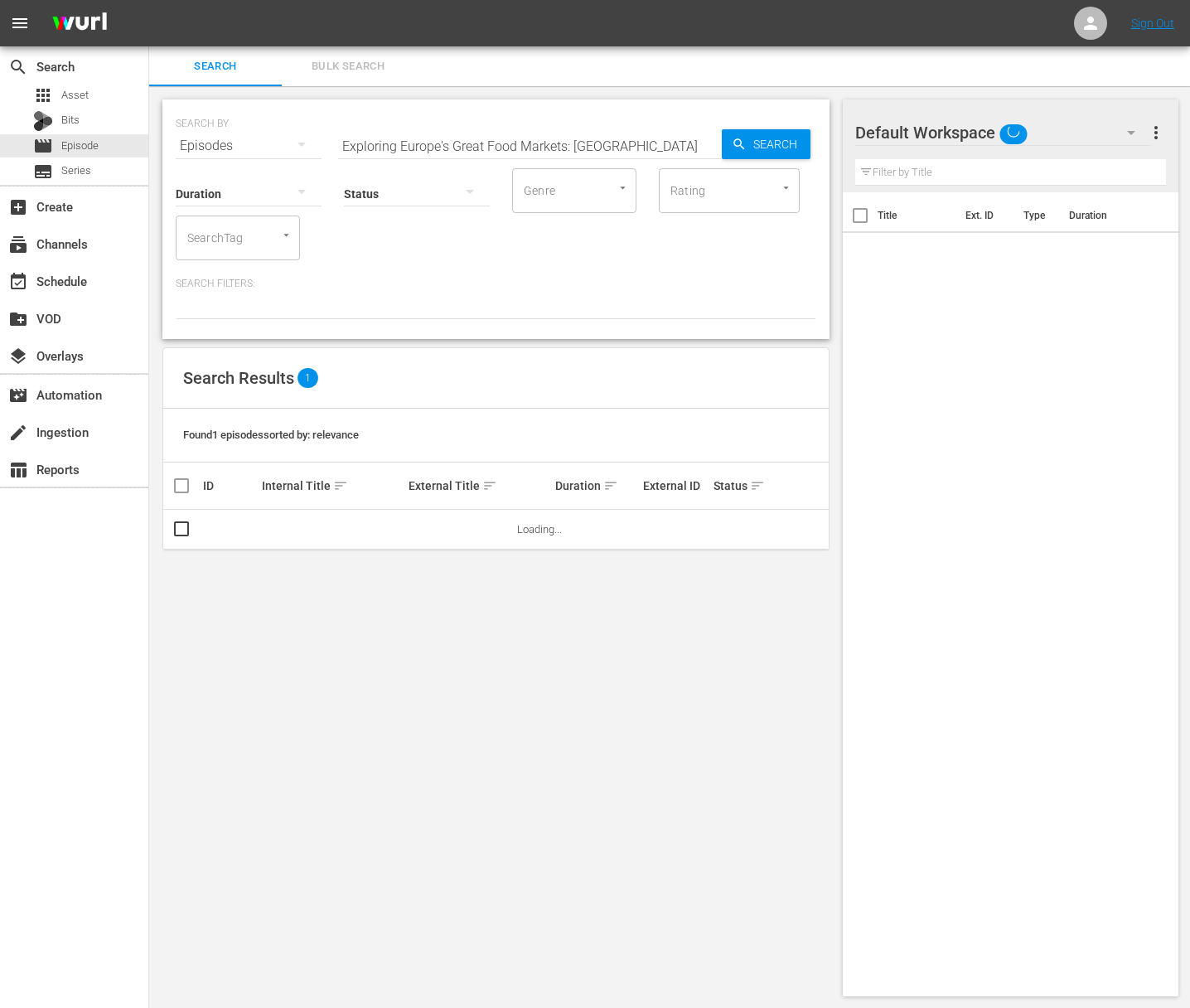
click at [533, 128] on input "Exploring Europe's Great Food Markets: [GEOGRAPHIC_DATA]" at bounding box center [529, 145] width 383 height 40
paste input "[PERSON_NAME] Cooking at Home - Lavish Indulgences"
click at [789, 132] on span "Search" at bounding box center [778, 144] width 64 height 30
click at [798, 528] on span "playlist_add" at bounding box center [793, 529] width 20 height 20
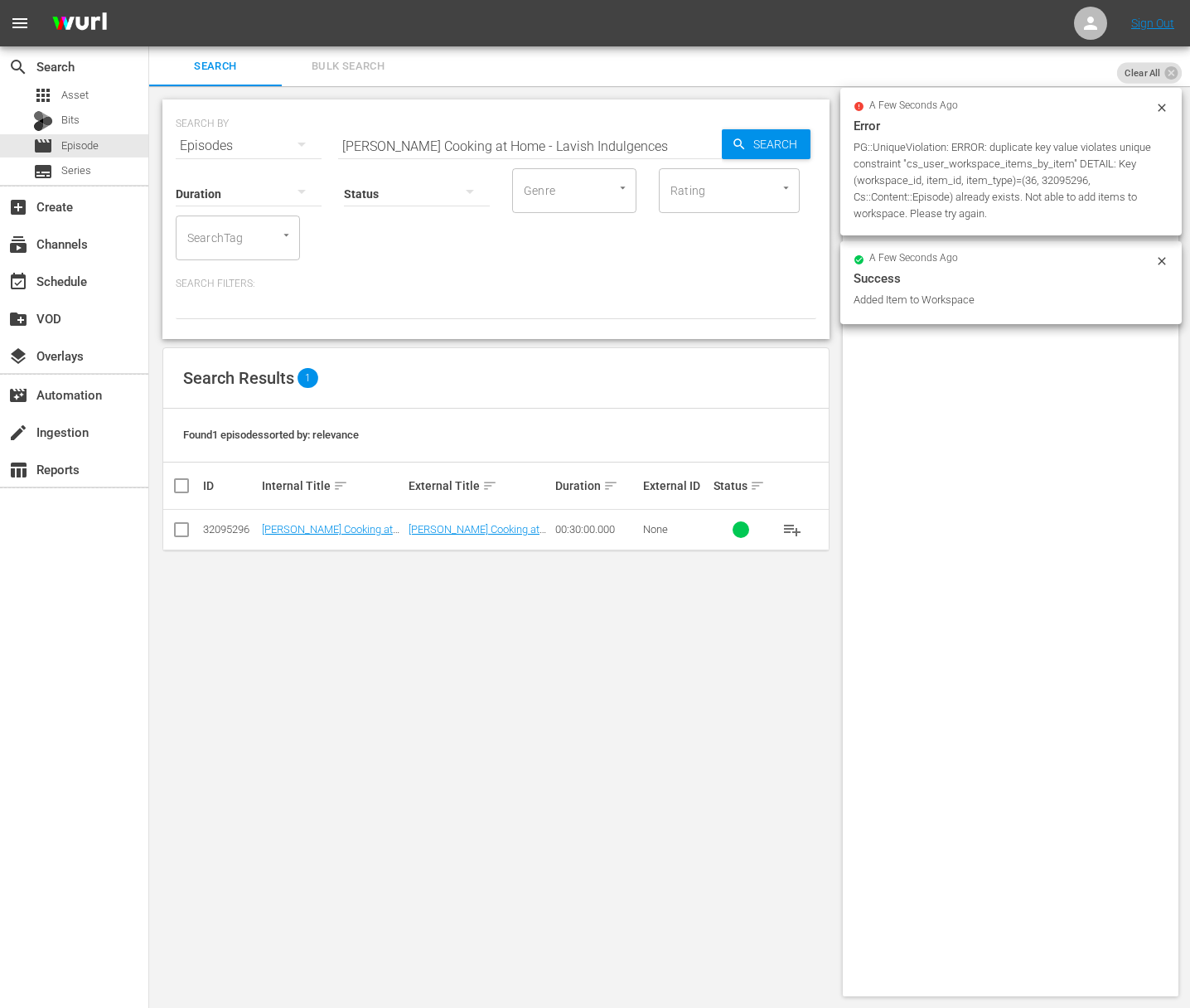
click at [541, 144] on input "[PERSON_NAME] Cooking at Home - Lavish Indulgences" at bounding box center [529, 145] width 383 height 40
paste input "Fruit Desert"
click at [758, 139] on span "Search" at bounding box center [778, 144] width 64 height 30
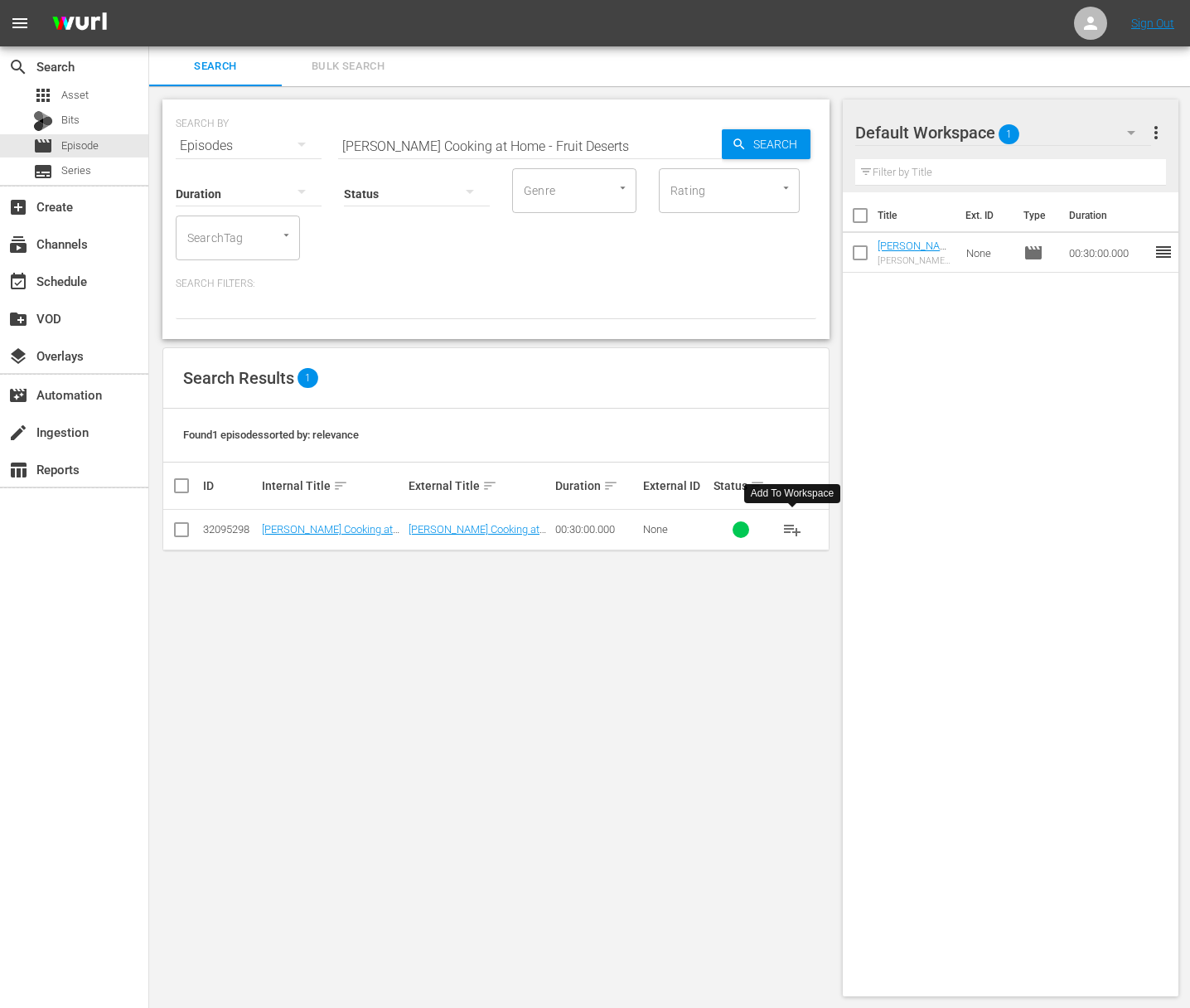
click at [793, 527] on span "playlist_add" at bounding box center [793, 529] width 20 height 20
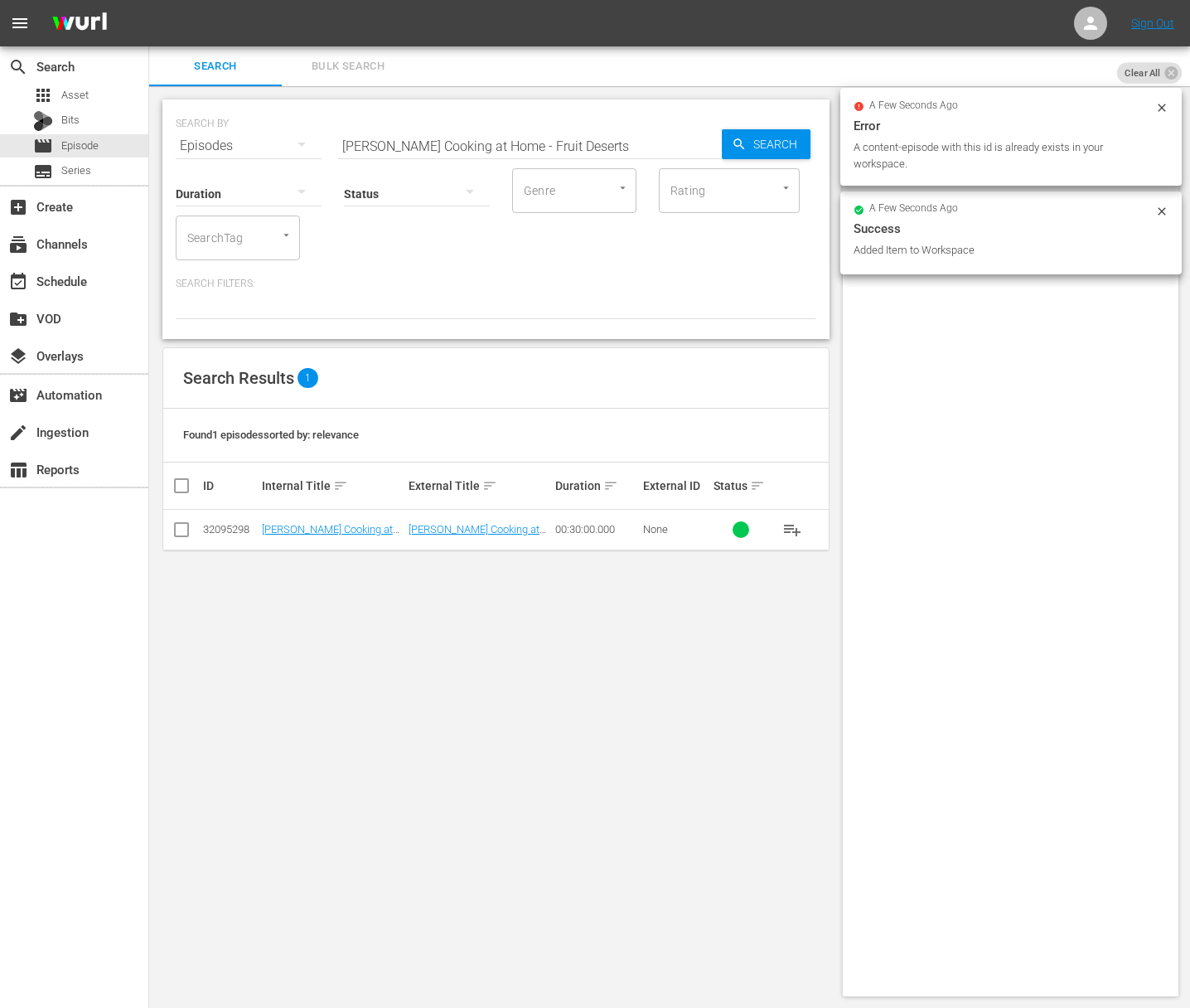
click at [608, 145] on input "[PERSON_NAME] Cooking at Home - Fruit Deserts" at bounding box center [529, 145] width 383 height 40
paste input "Warming Fall Flavor"
click at [768, 152] on span "Search" at bounding box center [778, 144] width 64 height 30
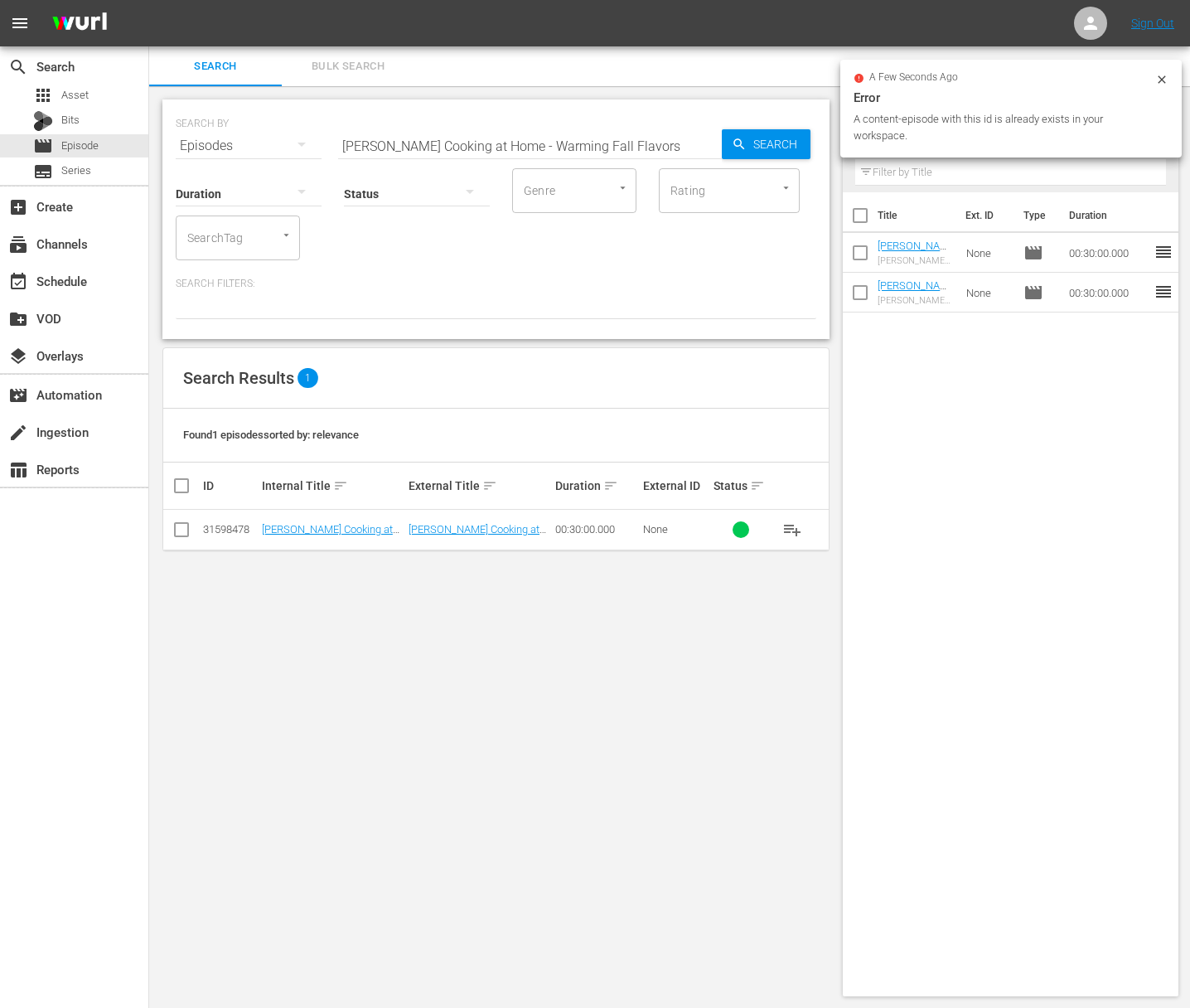
click at [792, 527] on span "playlist_add" at bounding box center [793, 529] width 20 height 20
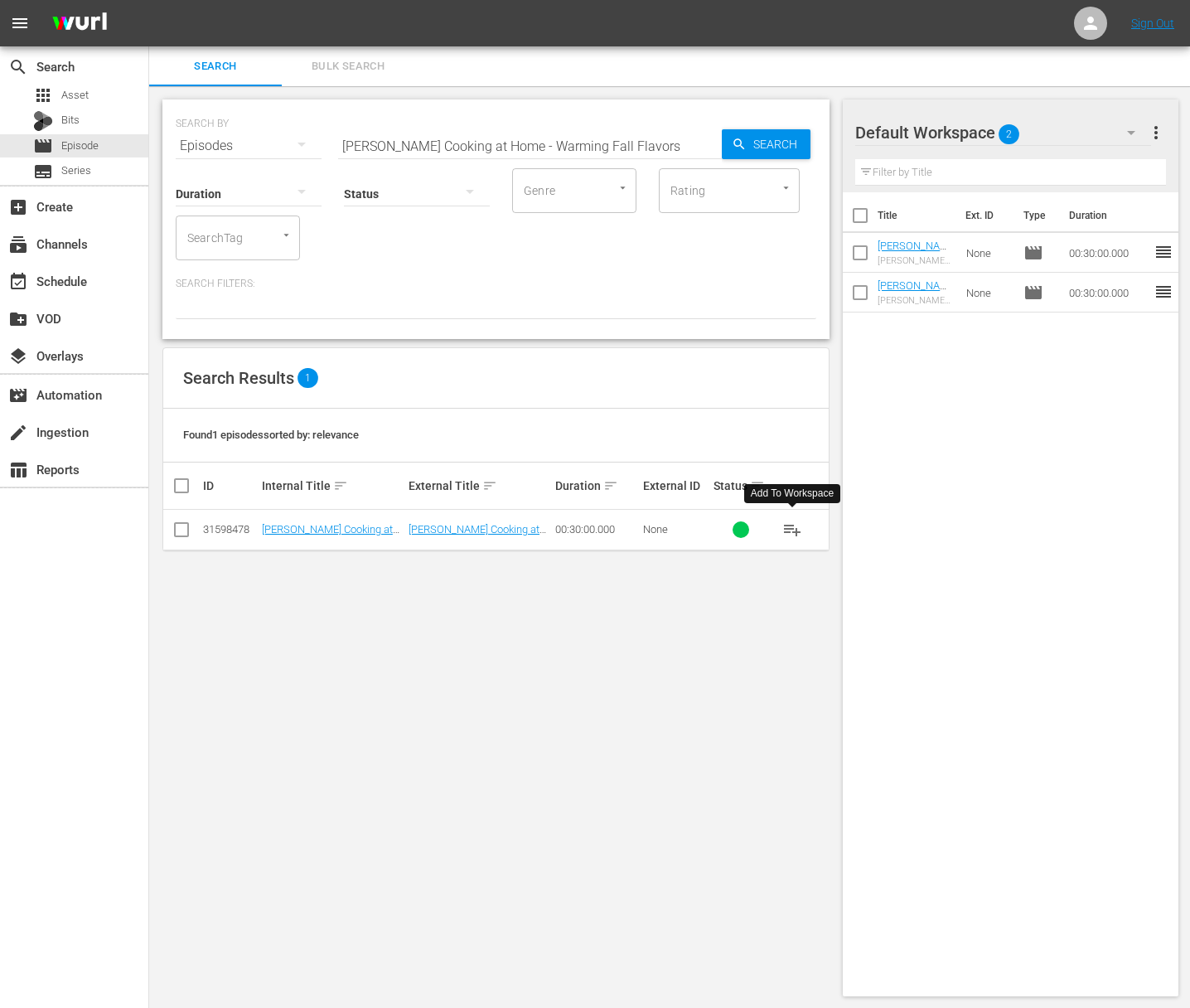
click at [792, 527] on span "playlist_add" at bounding box center [793, 529] width 20 height 20
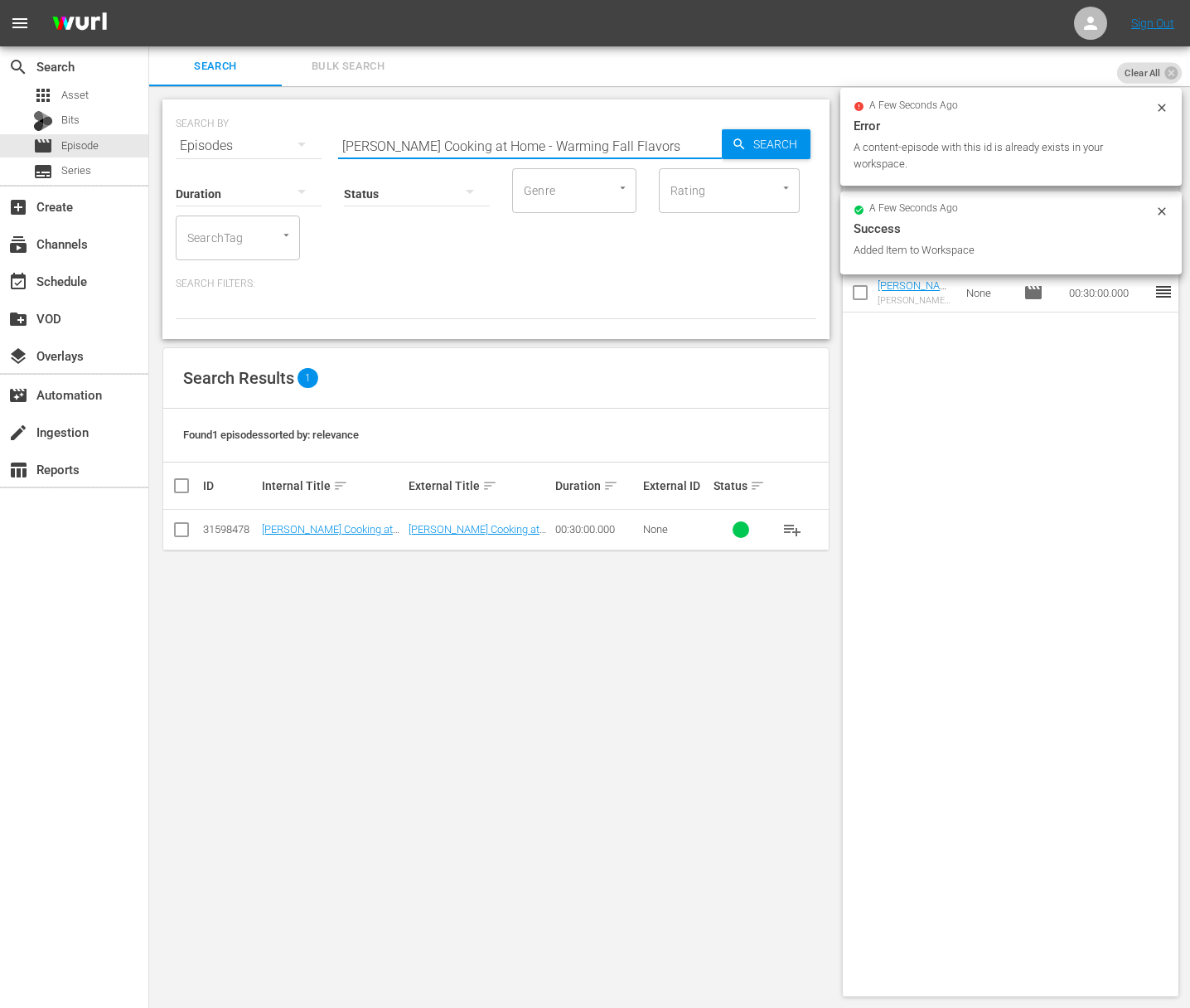
click at [607, 138] on input "[PERSON_NAME] Cooking at Home - Warming Fall Flavors" at bounding box center [529, 145] width 383 height 40
paste input "- Springtime Favorite"
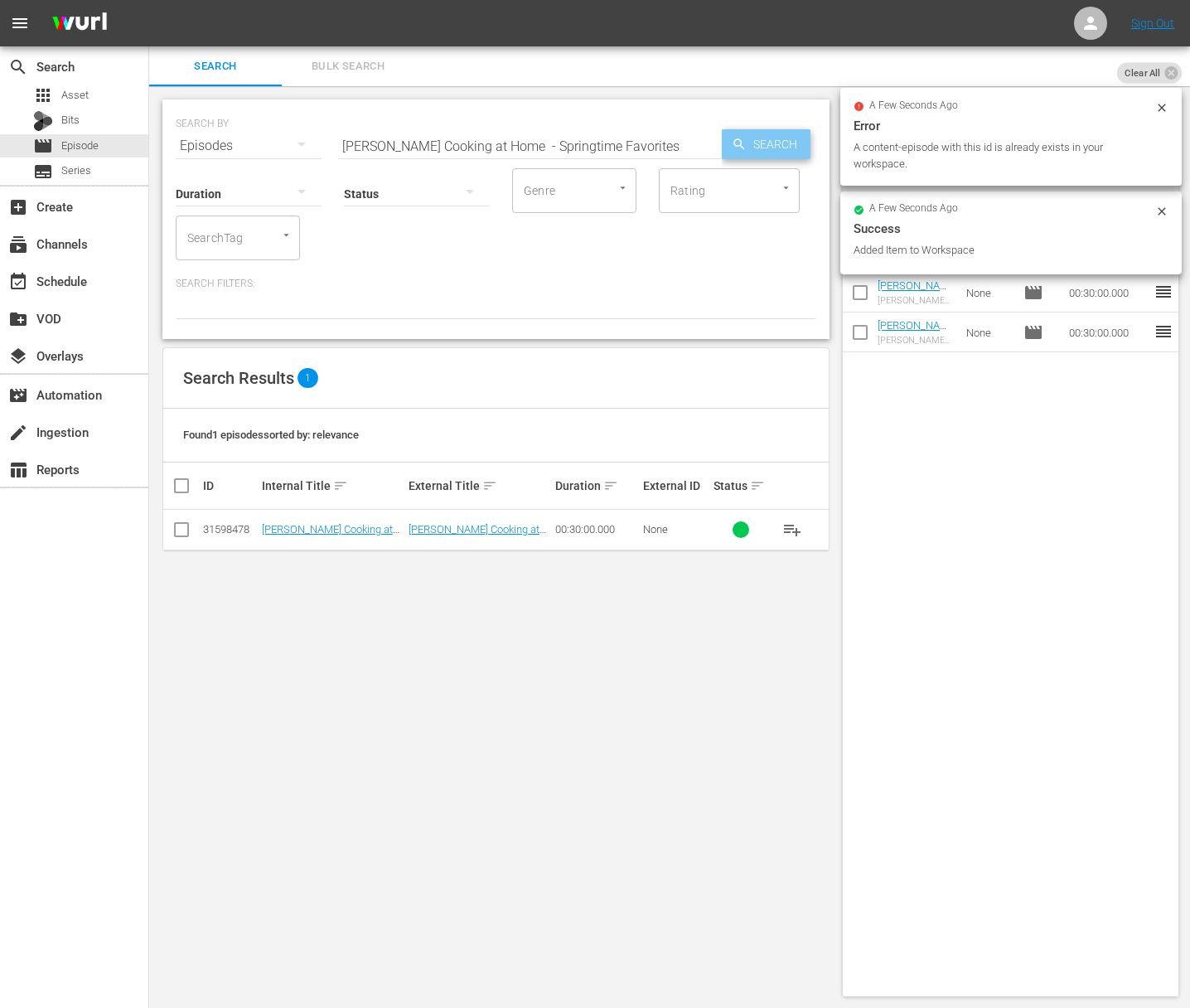
click at [772, 144] on span "Search" at bounding box center [778, 144] width 64 height 30
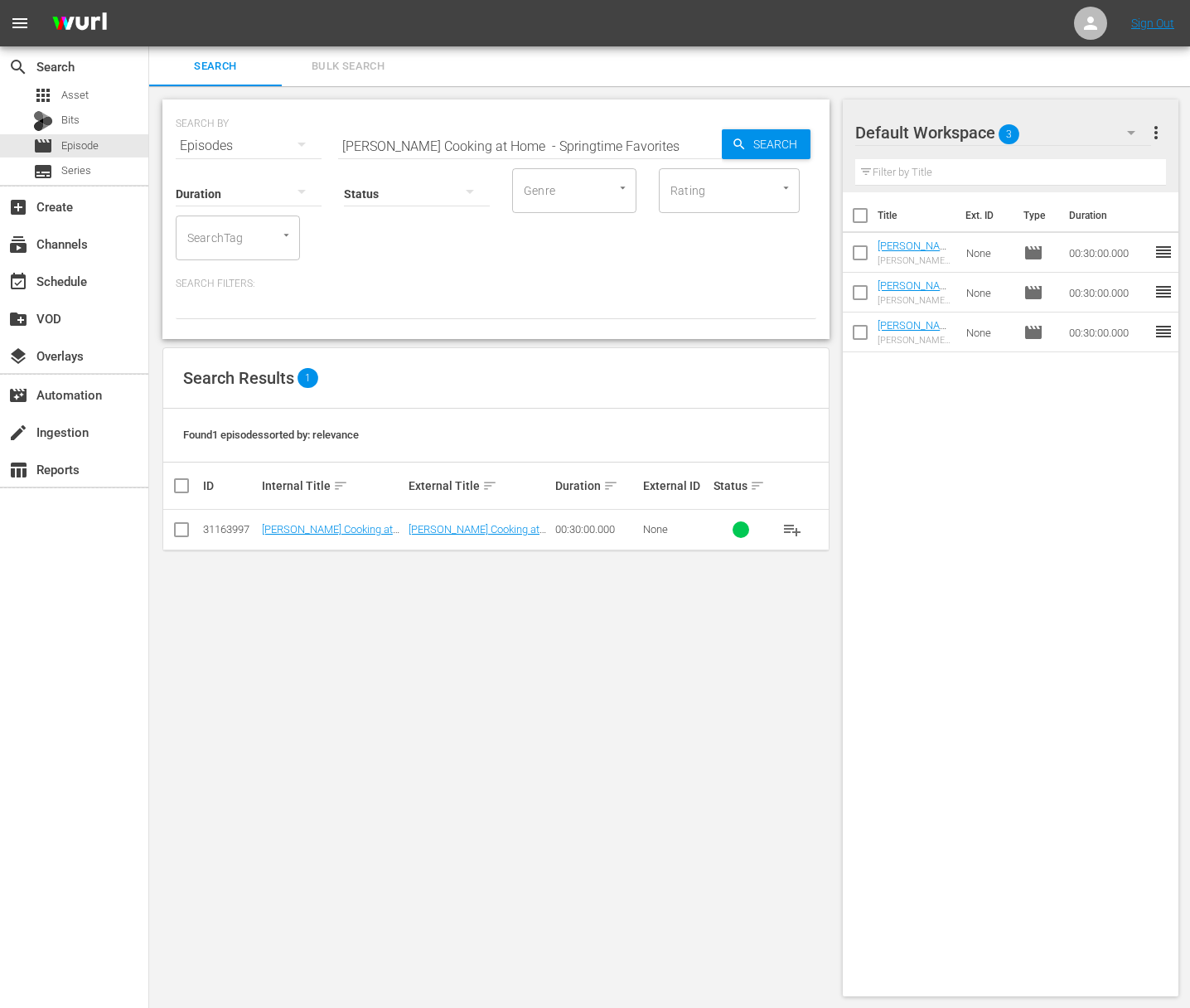
click at [792, 532] on span "playlist_add" at bounding box center [793, 529] width 20 height 20
click at [792, 531] on span "playlist_add" at bounding box center [793, 529] width 20 height 20
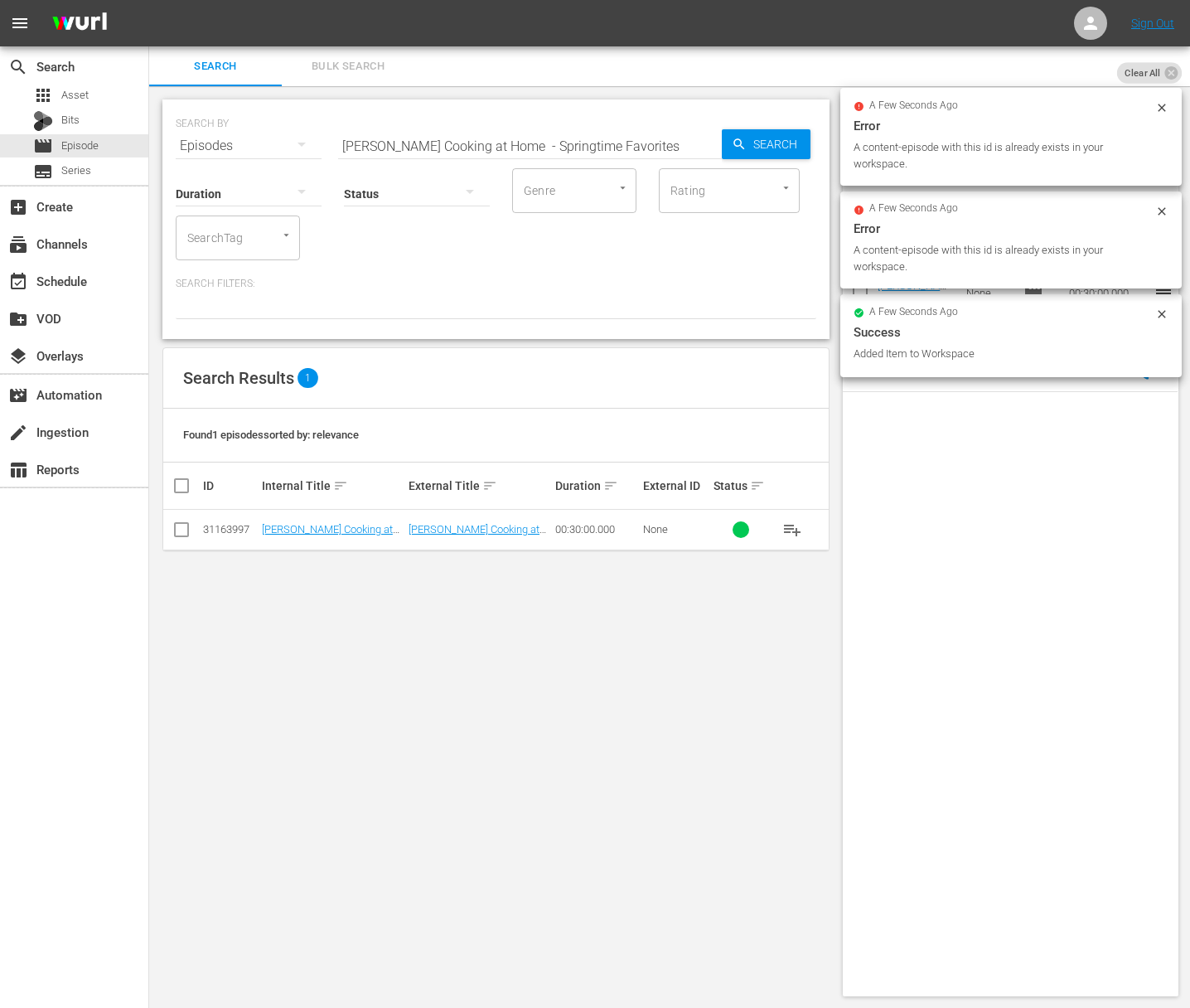
click at [648, 149] on input "[PERSON_NAME] Cooking at Home - Springtime Favorites" at bounding box center [529, 145] width 383 height 40
paste input "Eggs-quisite Egg"
click at [771, 145] on span "Search" at bounding box center [778, 144] width 64 height 30
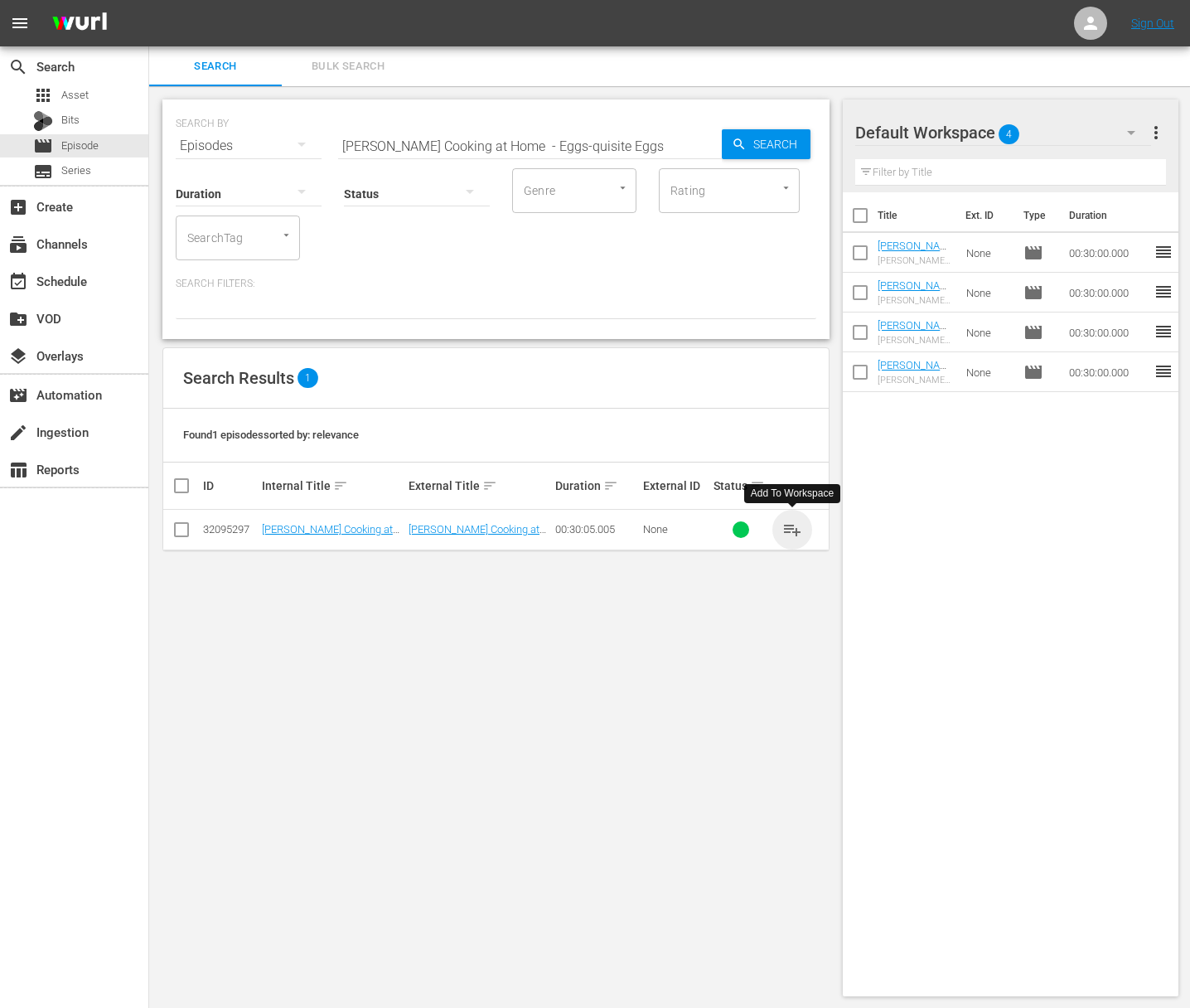
click at [792, 527] on span "playlist_add" at bounding box center [793, 529] width 20 height 20
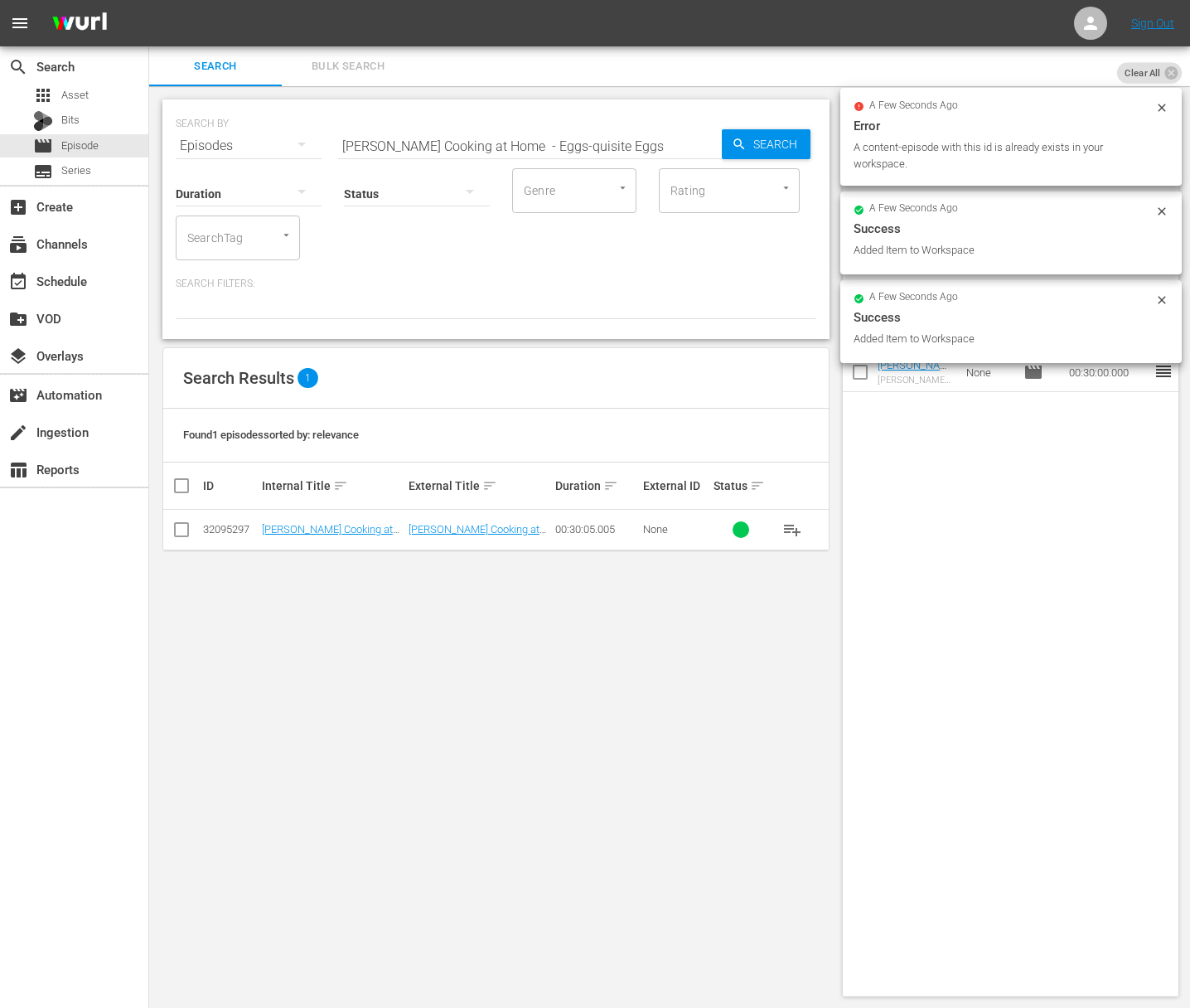
click at [597, 145] on input "[PERSON_NAME] Cooking at Home - Eggs-quisite Eggs" at bounding box center [529, 145] width 383 height 40
paste input "Simply Seafood"
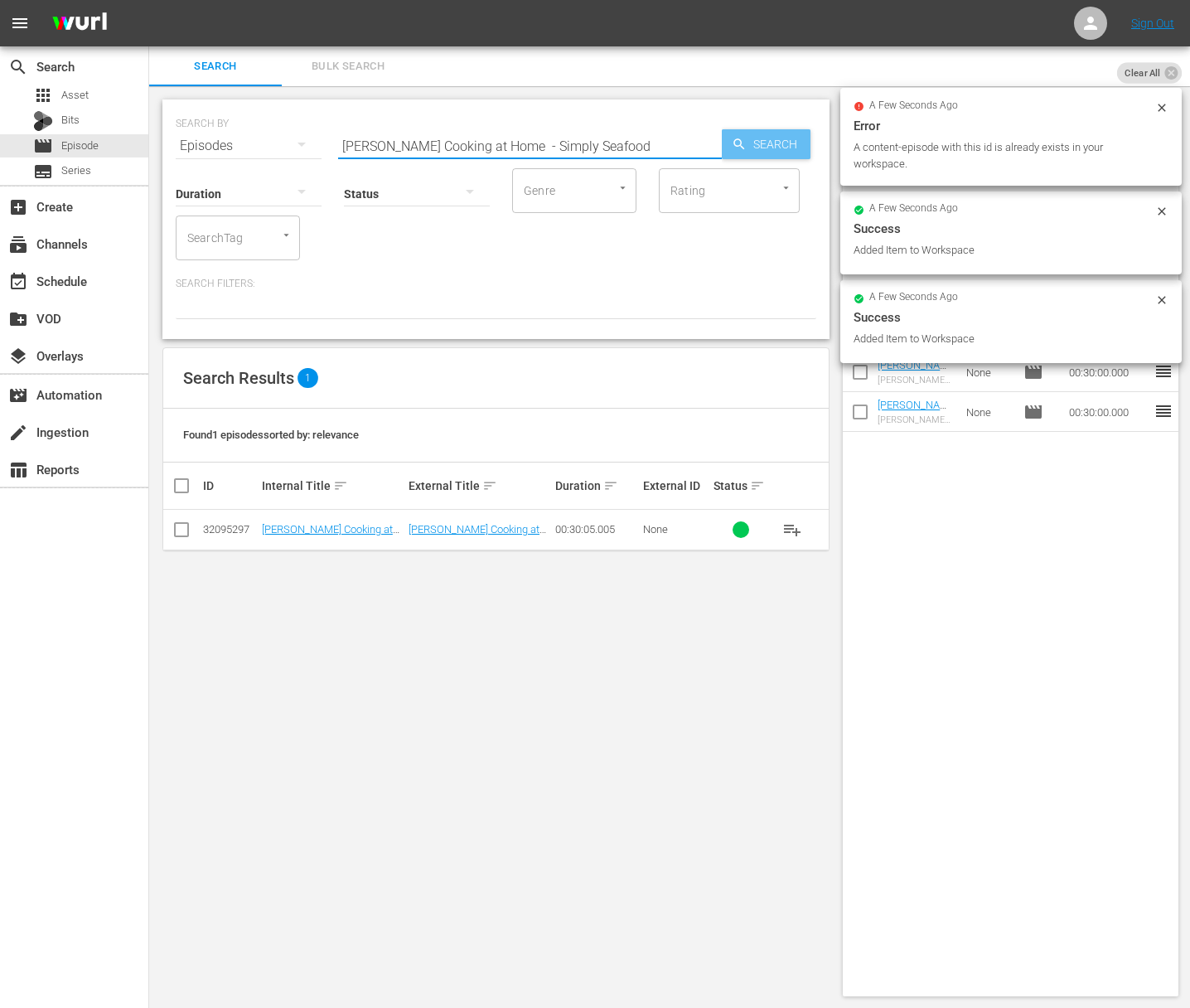
click at [749, 146] on span "Search" at bounding box center [778, 144] width 64 height 30
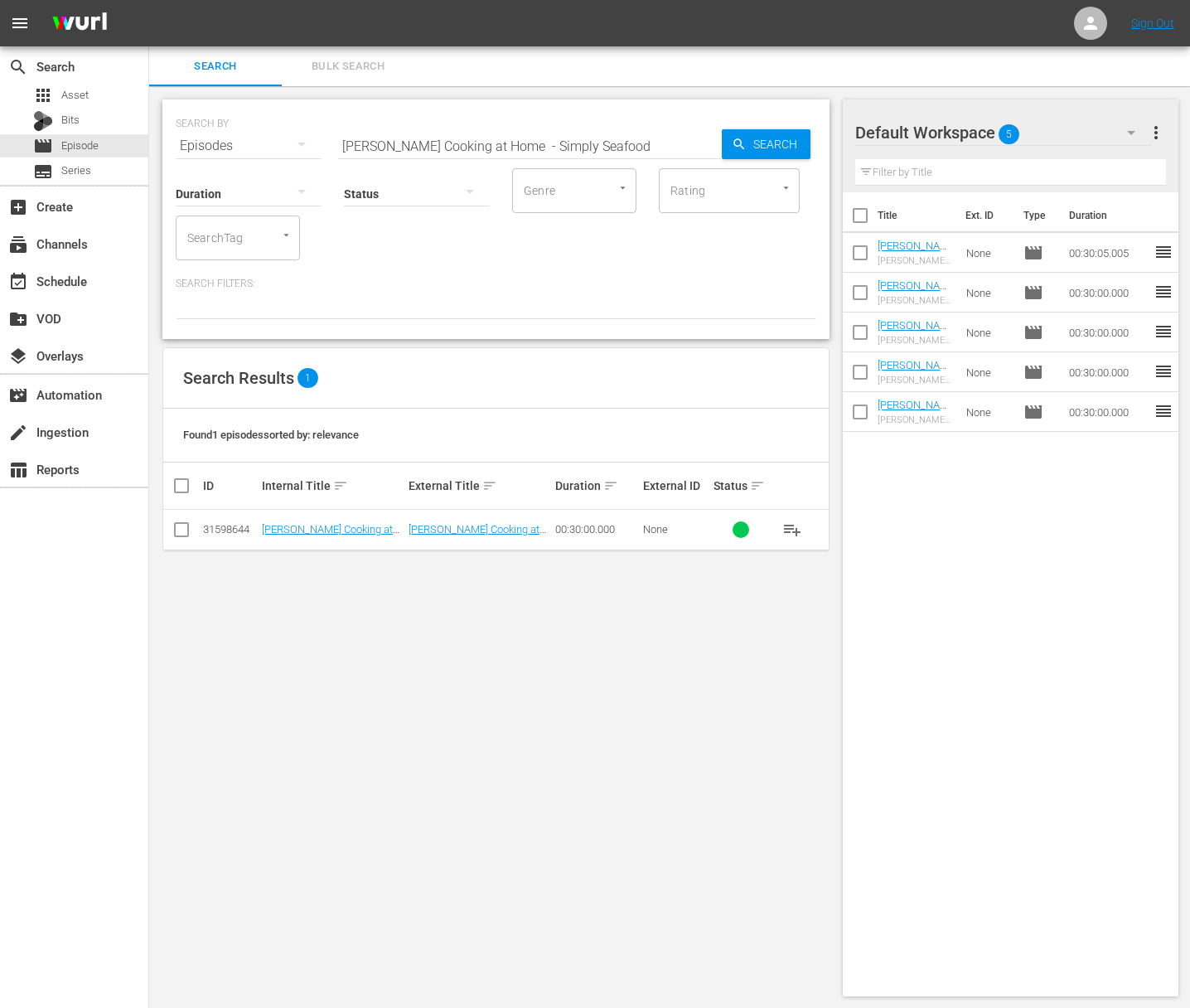
click at [792, 520] on span "playlist_add" at bounding box center [793, 529] width 20 height 20
click at [792, 528] on span "playlist_add" at bounding box center [793, 529] width 20 height 20
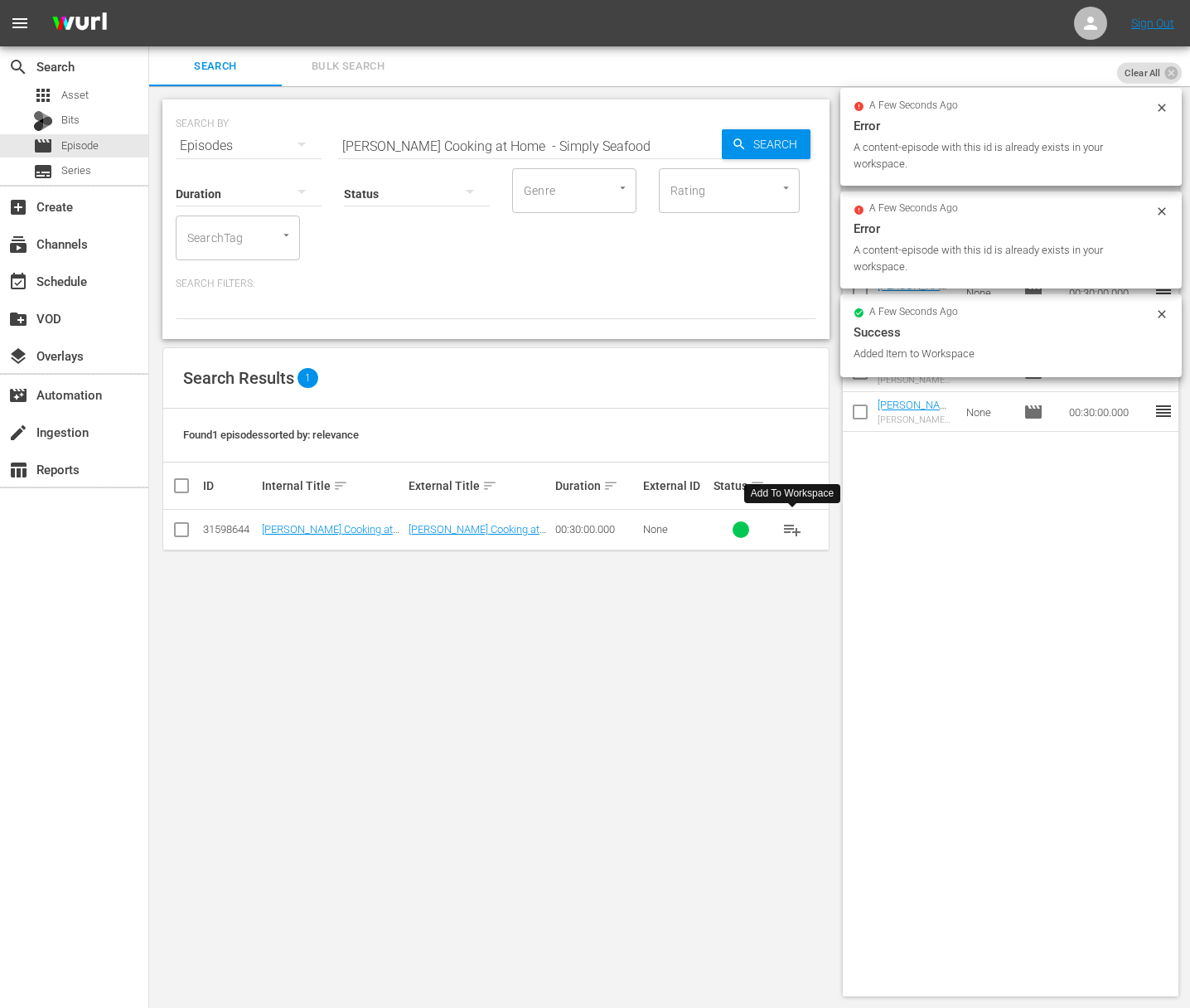
click at [581, 130] on input "[PERSON_NAME] Cooking at Home - Simply Seafood" at bounding box center [529, 145] width 383 height 40
paste input "ome ClassicsJacques [PERSON_NAME] Cooking at Home - S"
click at [598, 135] on input "aJacques [PERSON_NAME] Cooking at Home - Some ClassicsJacques [PERSON_NAME] Coo…" at bounding box center [529, 145] width 383 height 40
click at [599, 159] on input "aaJacques [PERSON_NAME] Cooking at Home - Some ClassicsJacques [PERSON_NAME] Co…" at bounding box center [529, 145] width 383 height 40
click at [608, 142] on input "aaJacques [PERSON_NAME] Cooking at Home - Some ClassicsJacques [PERSON_NAME] Co…" at bounding box center [529, 145] width 383 height 40
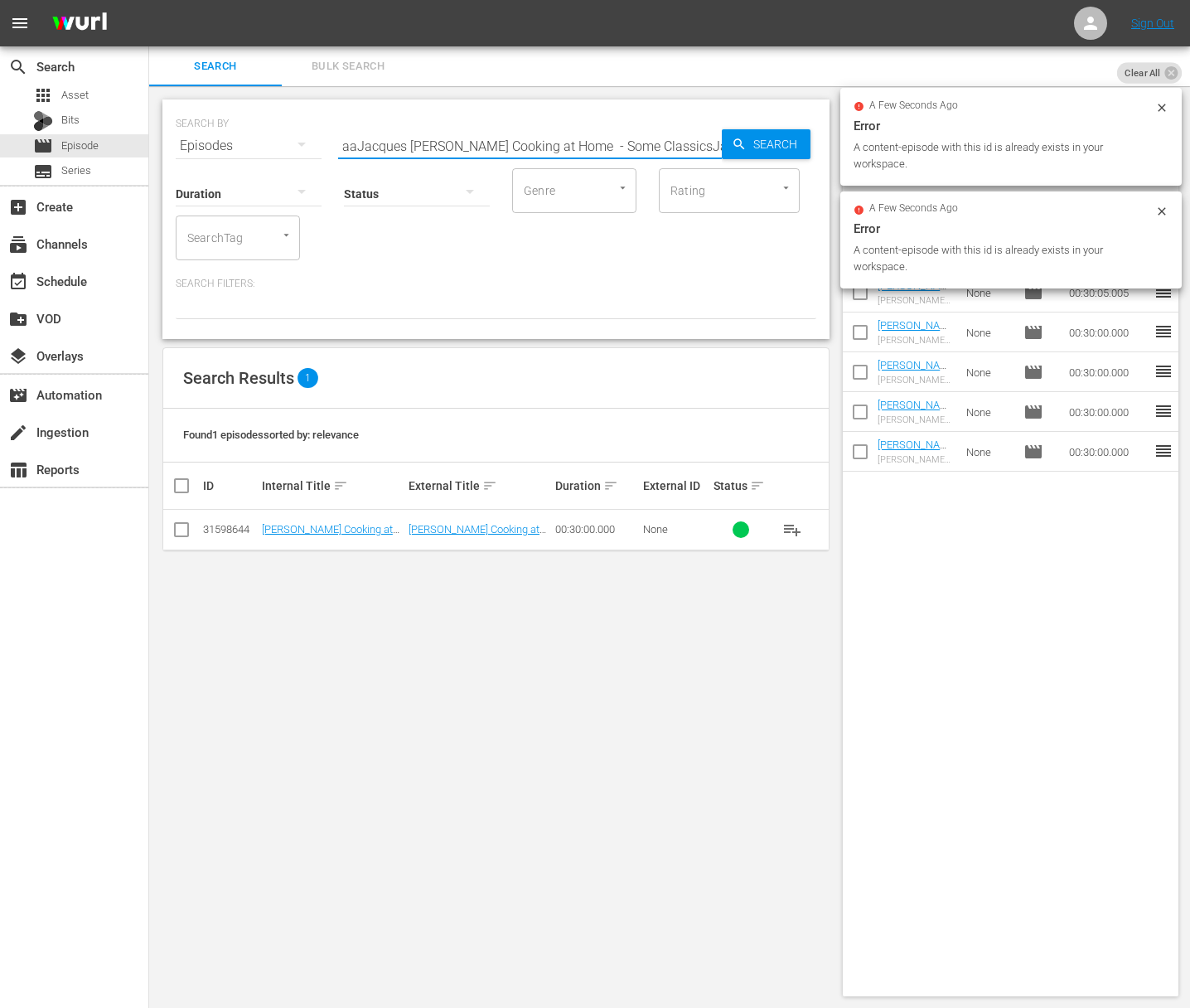
paste input "[PERSON_NAME] Cooking at Home - Some Classics"
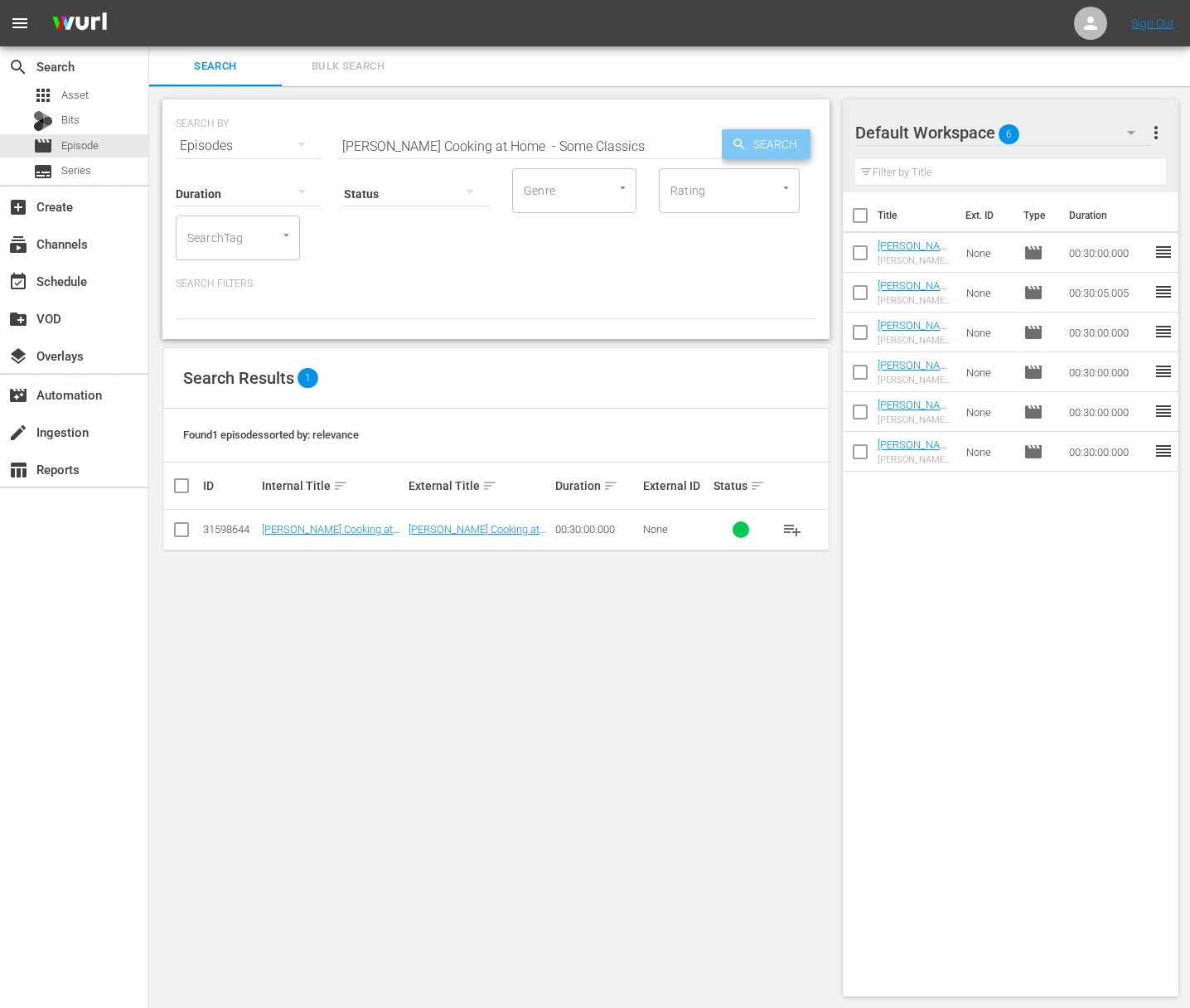
click at [760, 140] on span "Search" at bounding box center [778, 144] width 64 height 30
click at [793, 529] on span "playlist_add" at bounding box center [793, 529] width 20 height 20
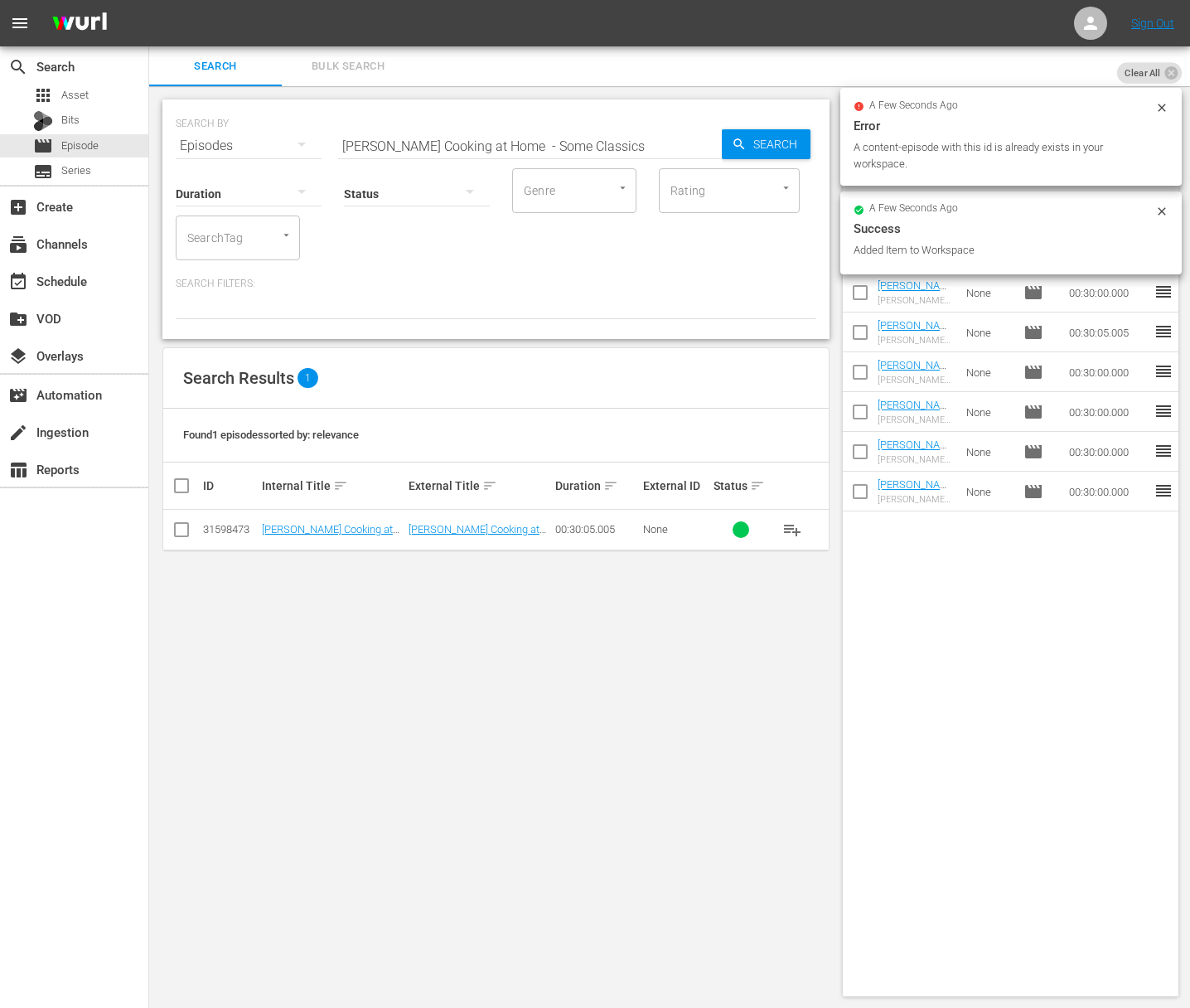
click at [523, 146] on input "[PERSON_NAME] Cooking at Home - Some Classics" at bounding box center [529, 145] width 383 height 40
paste input "Kitchen Technique"
click at [761, 148] on span "Search" at bounding box center [778, 144] width 64 height 30
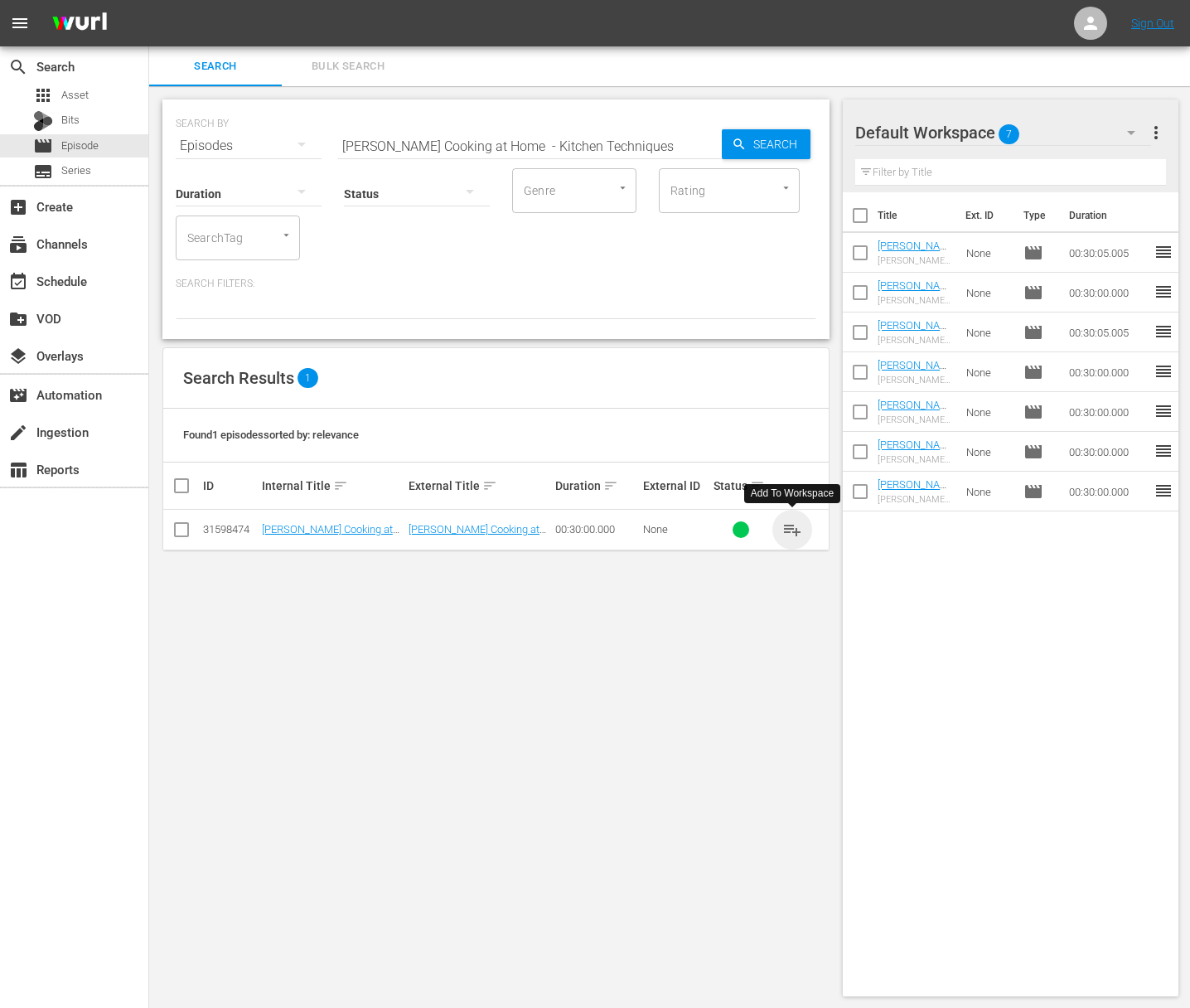
click at [794, 530] on span "playlist_add" at bounding box center [793, 529] width 20 height 20
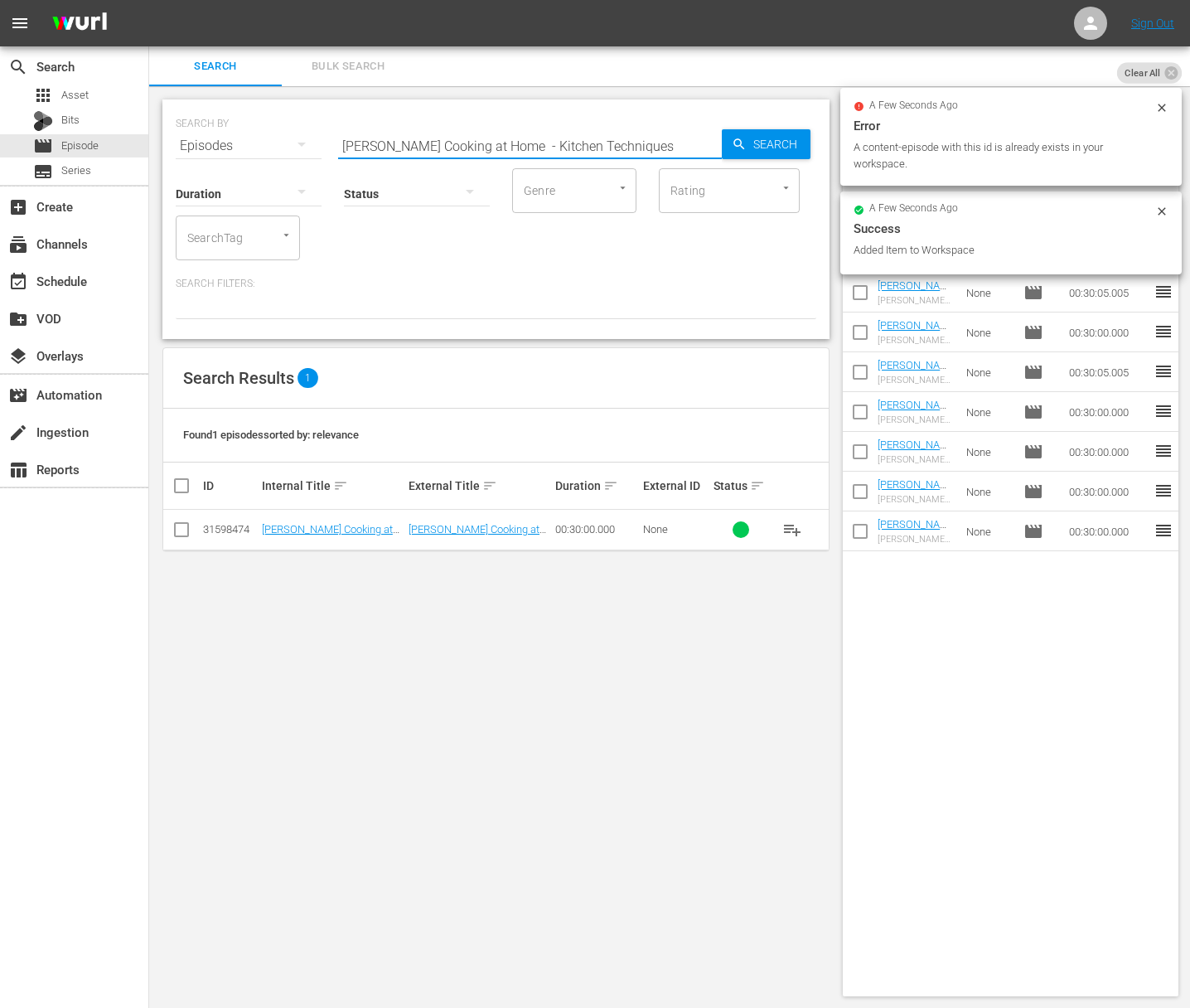
click at [578, 133] on input "[PERSON_NAME] Cooking at Home - Kitchen Techniques" at bounding box center [529, 145] width 383 height 40
paste input "Vegetables Every Way"
type input "[PERSON_NAME] Cooking at Home - Vegetables Every Way"
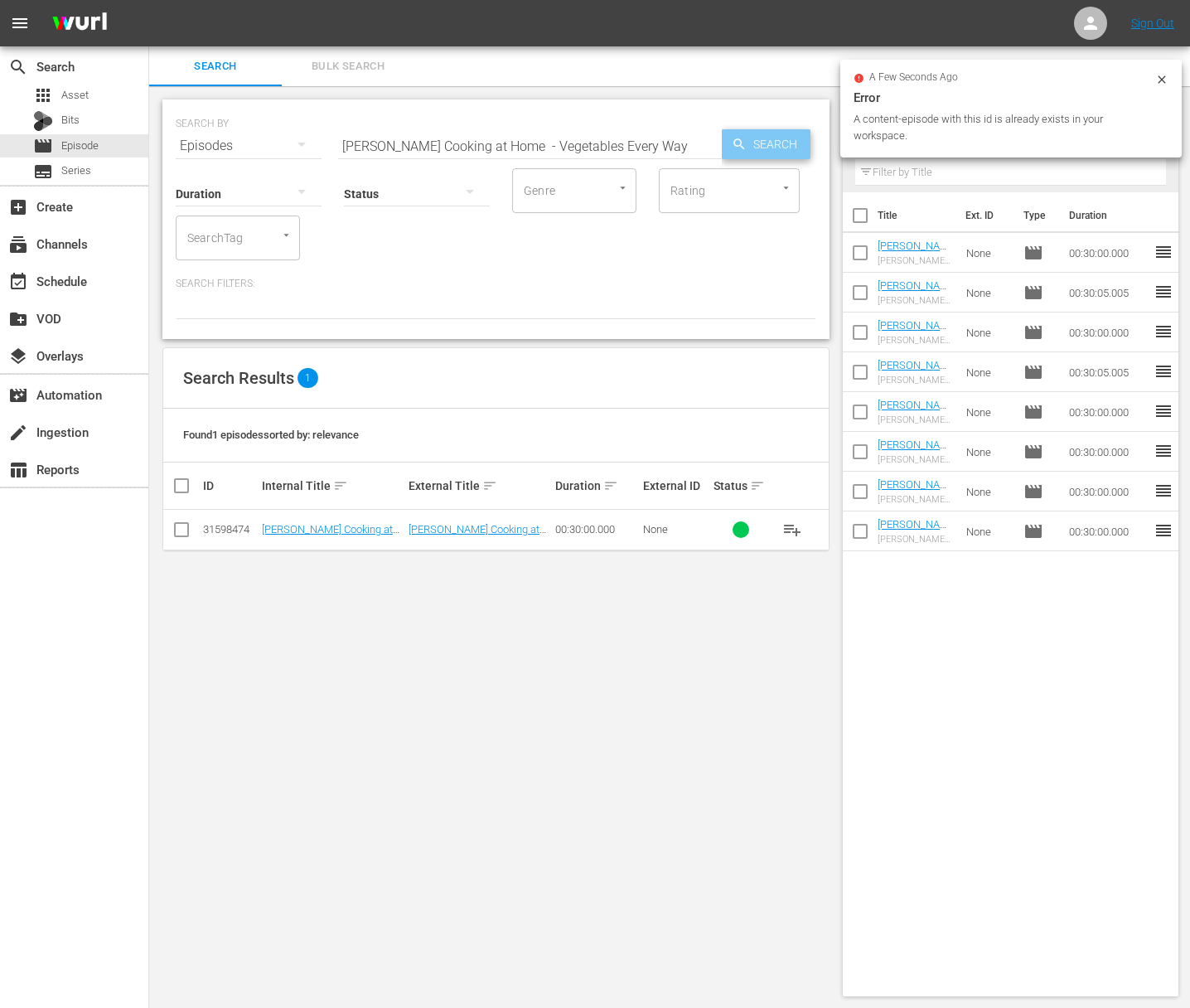
click at [765, 141] on span "Search" at bounding box center [778, 144] width 64 height 30
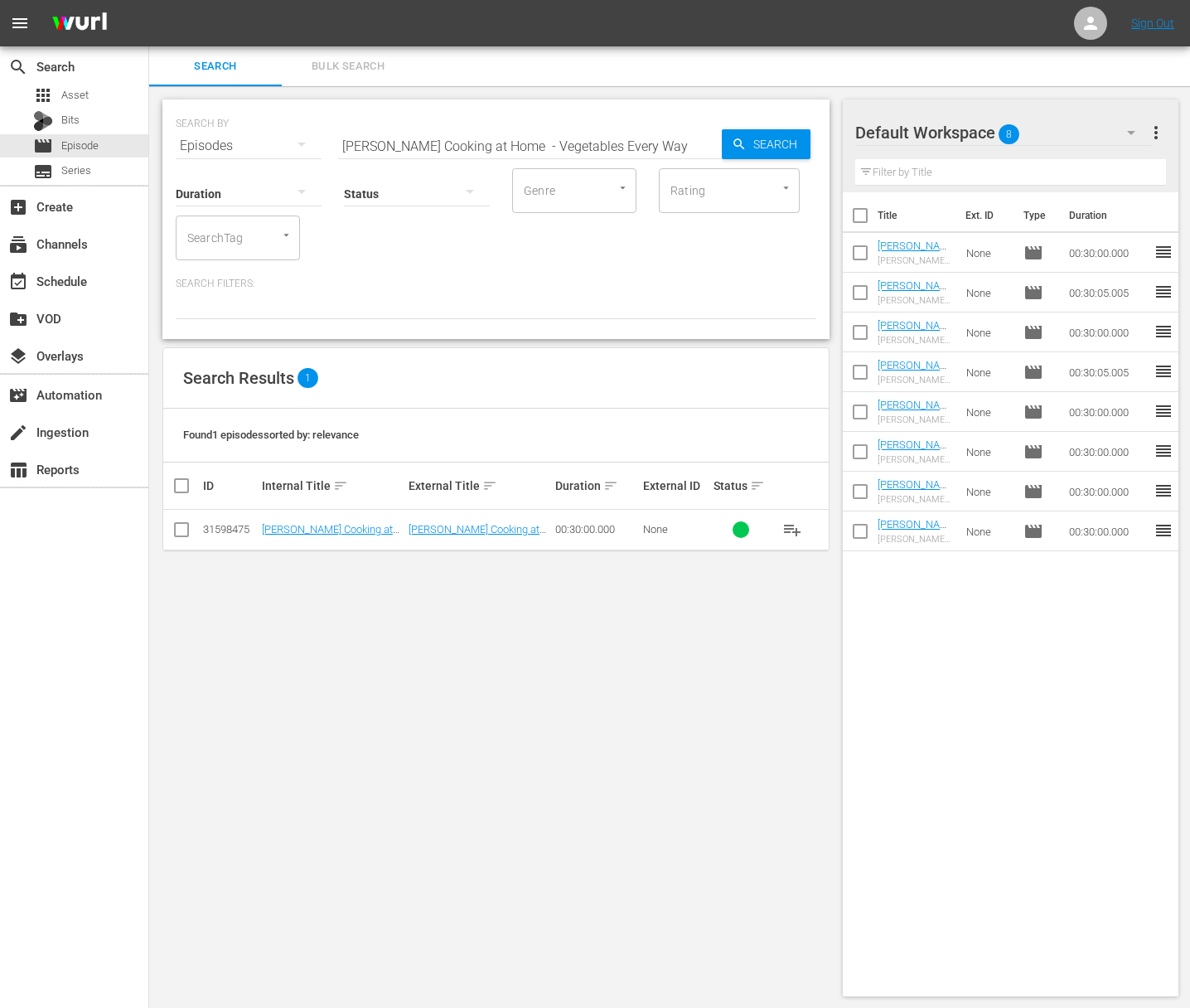
click at [793, 528] on span "playlist_add" at bounding box center [793, 529] width 20 height 20
